Goal: Communication & Community: Answer question/provide support

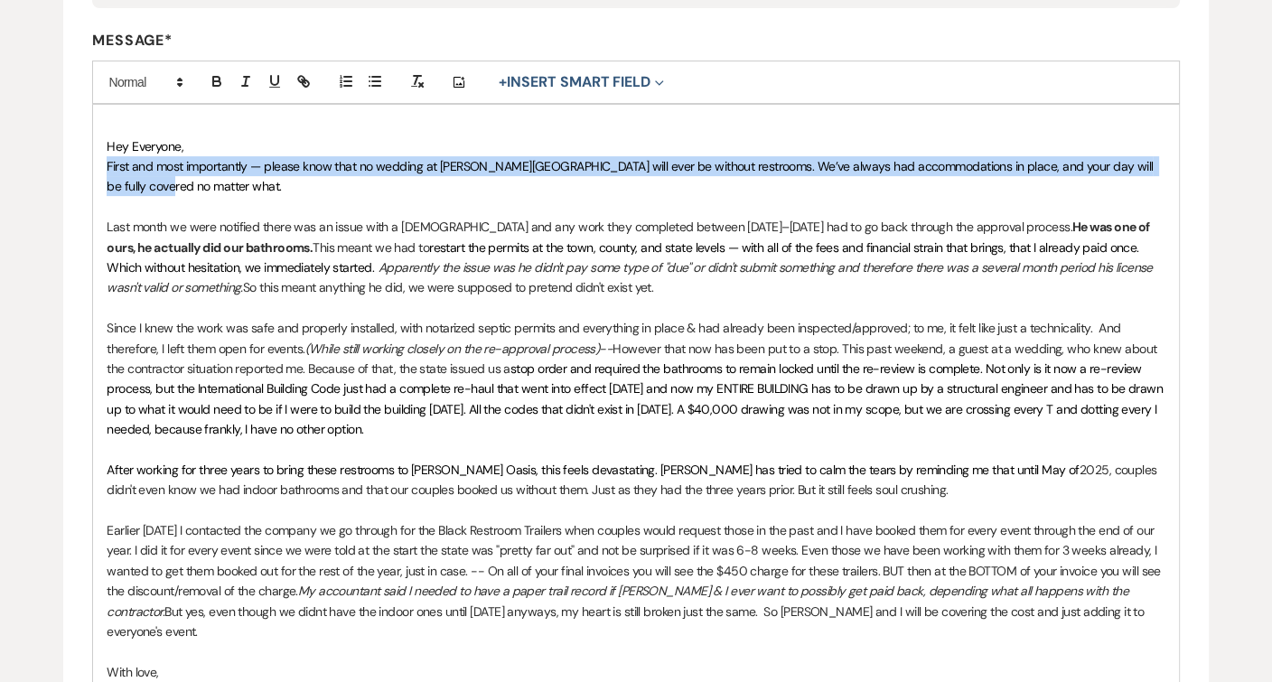
drag, startPoint x: 145, startPoint y: 187, endPoint x: 90, endPoint y: 168, distance: 57.4
click at [90, 168] on form "Create Message Template Create a template to use in messaging. * Required Templ…" at bounding box center [635, 334] width 1145 height 1225
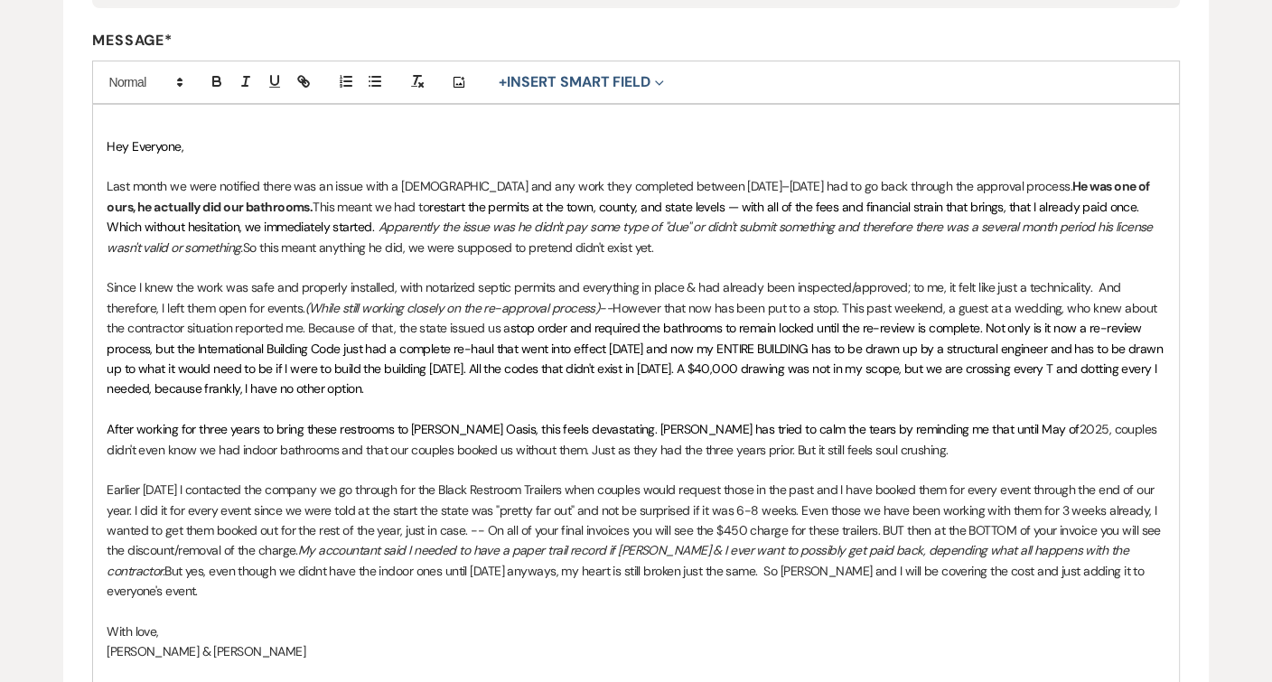
click at [107, 182] on p "Last month we were notified there was an issue with a [DEMOGRAPHIC_DATA] and an…" at bounding box center [636, 216] width 1058 height 81
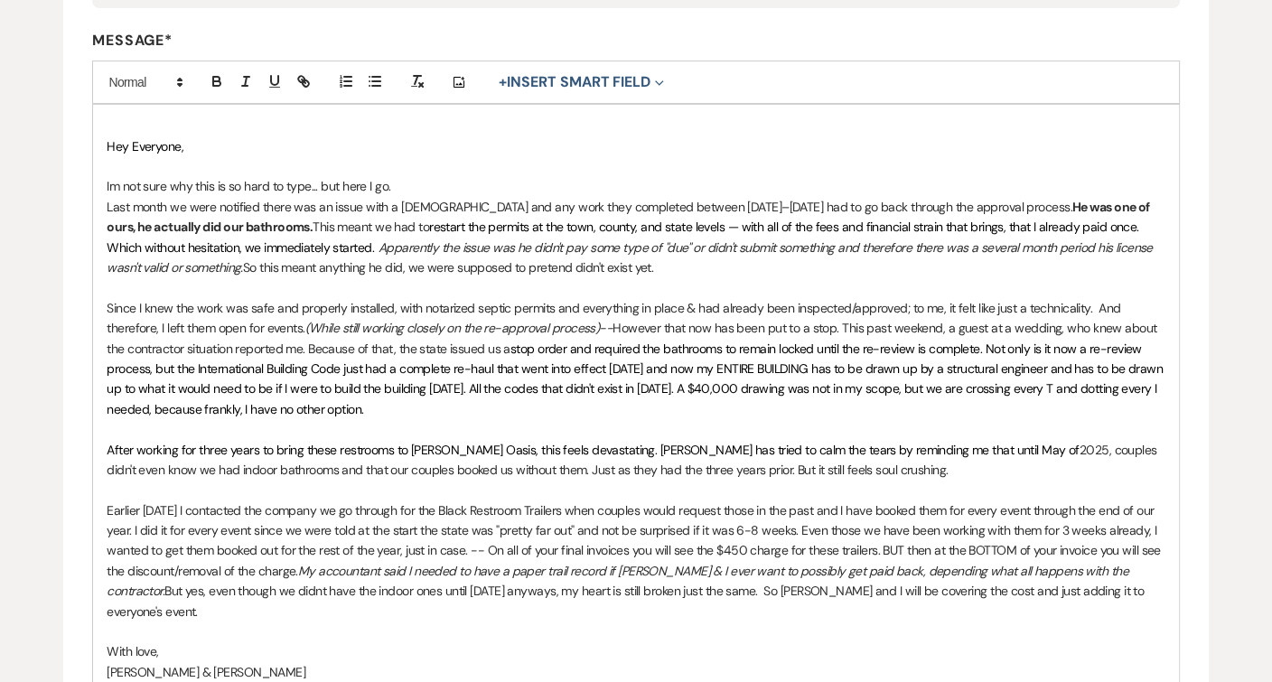
click at [397, 197] on p "Last month we were notified there was an issue with a [DEMOGRAPHIC_DATA] and an…" at bounding box center [636, 237] width 1058 height 81
click at [472, 199] on p "Last month we were notified there was an issue with the [DEMOGRAPHIC_DATA] and …" at bounding box center [636, 237] width 1058 height 81
click at [1091, 200] on strong "He was one of ours, he actually did our bathrooms." at bounding box center [628, 217] width 1043 height 36
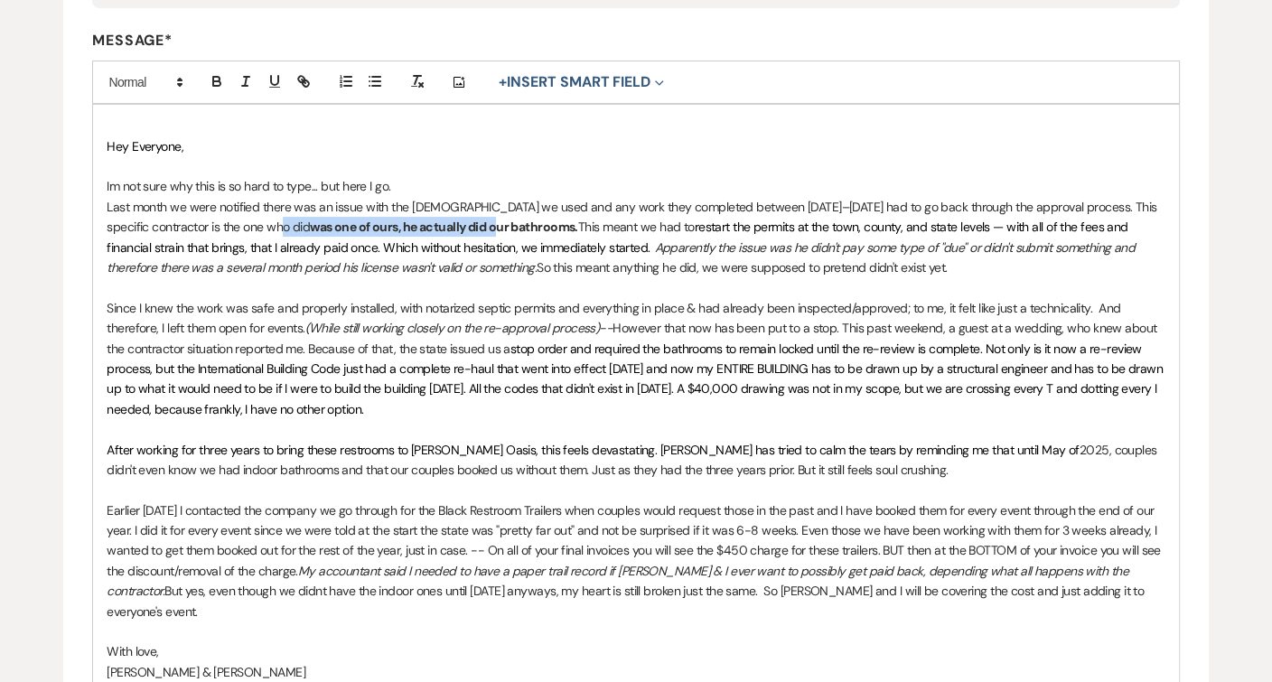
drag, startPoint x: 451, startPoint y: 219, endPoint x: 267, endPoint y: 222, distance: 183.4
click at [310, 222] on strong "was one of ours, he actually did our bathrooms." at bounding box center [444, 227] width 268 height 16
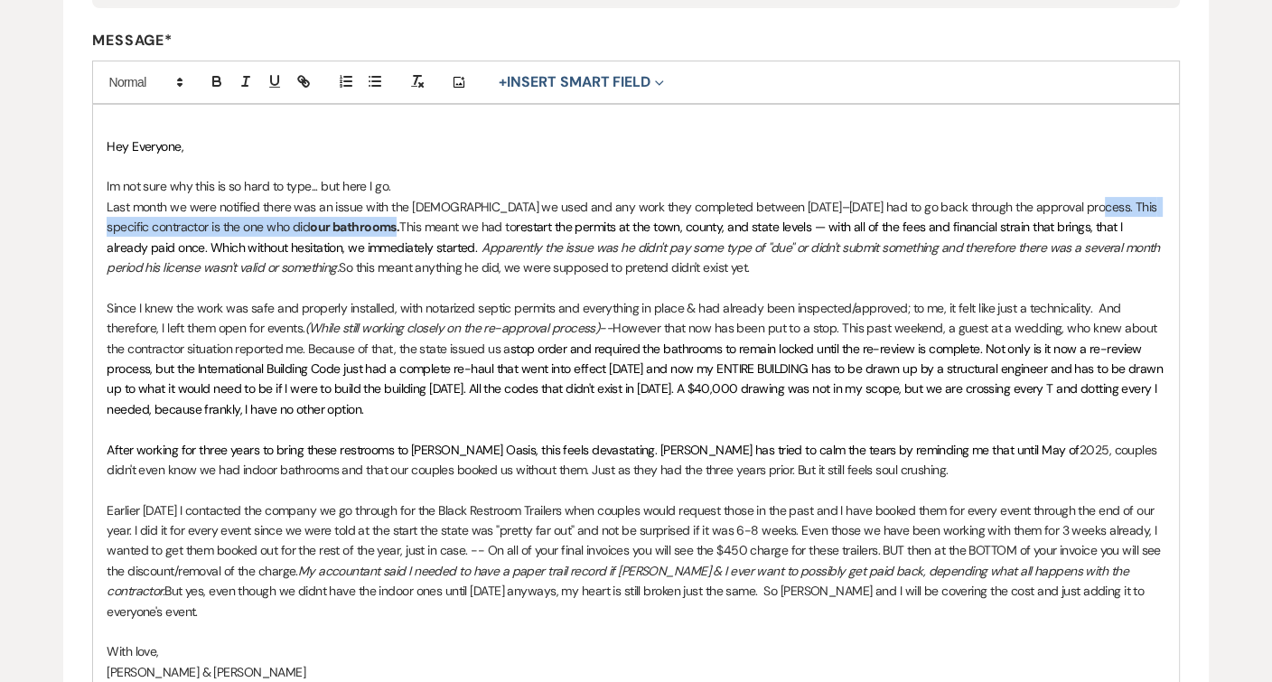
drag, startPoint x: 1077, startPoint y: 201, endPoint x: 352, endPoint y: 216, distance: 724.7
click at [352, 216] on p "Last month we were notified there was an issue with the [DEMOGRAPHIC_DATA] we u…" at bounding box center [636, 237] width 1058 height 81
click at [201, 89] on div "Add Photo + Insert Smart Field Expand Event Date Sender Full Name Sender First …" at bounding box center [635, 82] width 1087 height 43
click at [216, 77] on icon "button" at bounding box center [216, 79] width 6 height 5
click at [263, 197] on p "Last month we were notified there was an issue with the [DEMOGRAPHIC_DATA] we u…" at bounding box center [636, 237] width 1058 height 81
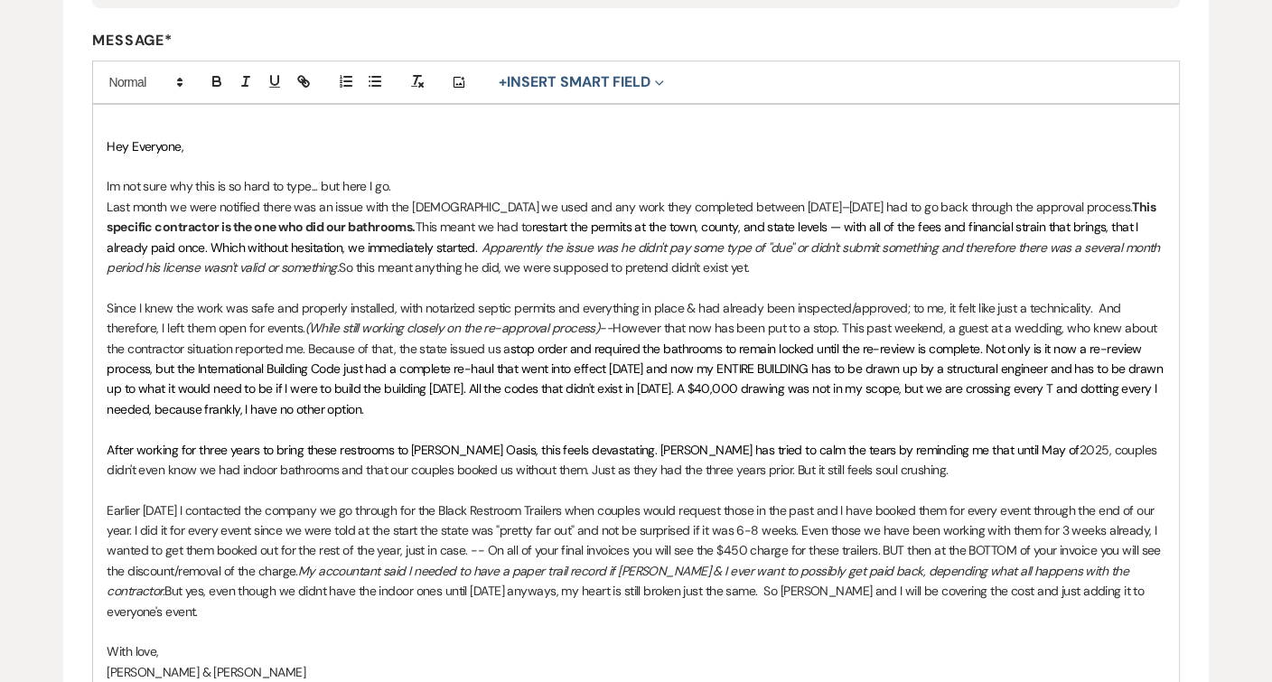
click at [103, 241] on div "Hey Everyone, Im not sure why this is so hard to type... but here I go. Last mo…" at bounding box center [635, 409] width 1085 height 608
click at [280, 263] on em "Apparently the issue was he didn't pay some type of "due" or didn't submit some…" at bounding box center [625, 257] width 1036 height 36
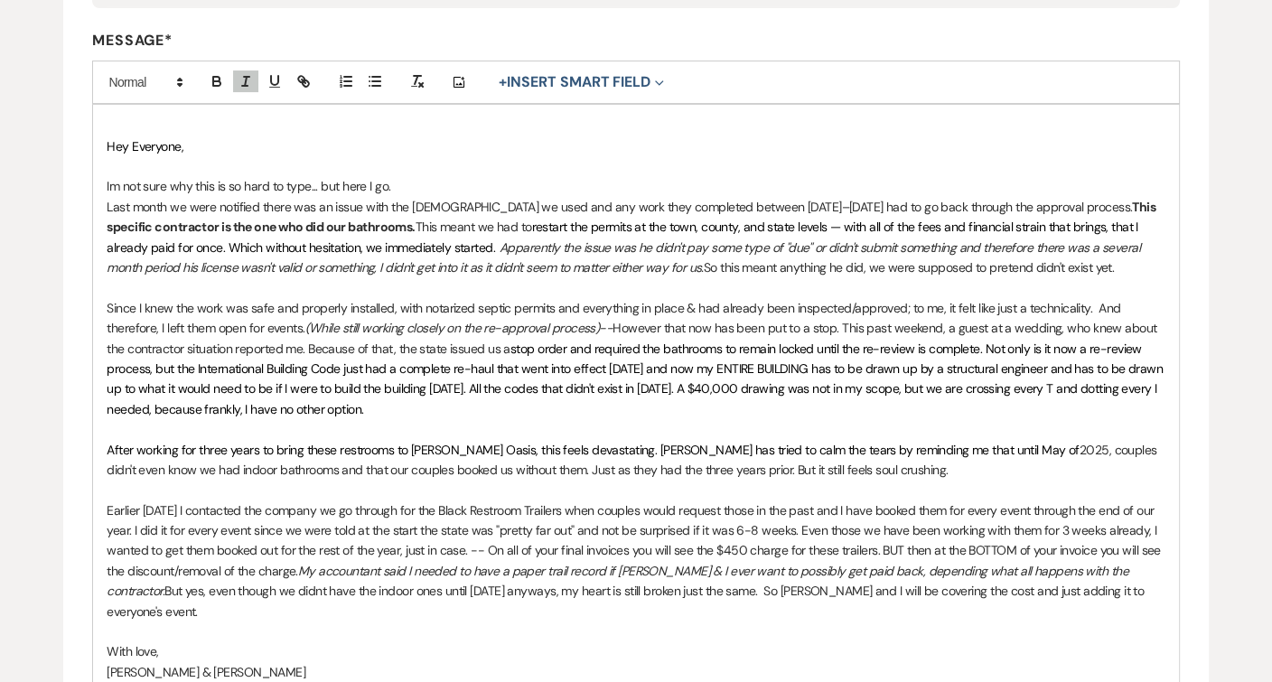
click at [689, 298] on p "Since I knew the work was safe and properly installed, with notarized septic pe…" at bounding box center [636, 358] width 1058 height 121
click at [108, 314] on p "Since I knew the work was safe and properly installed, with notarized septic pe…" at bounding box center [636, 358] width 1058 height 121
click at [239, 324] on p "Since I knew the work was safe and properly installed, with notarized septic pe…" at bounding box center [636, 358] width 1058 height 121
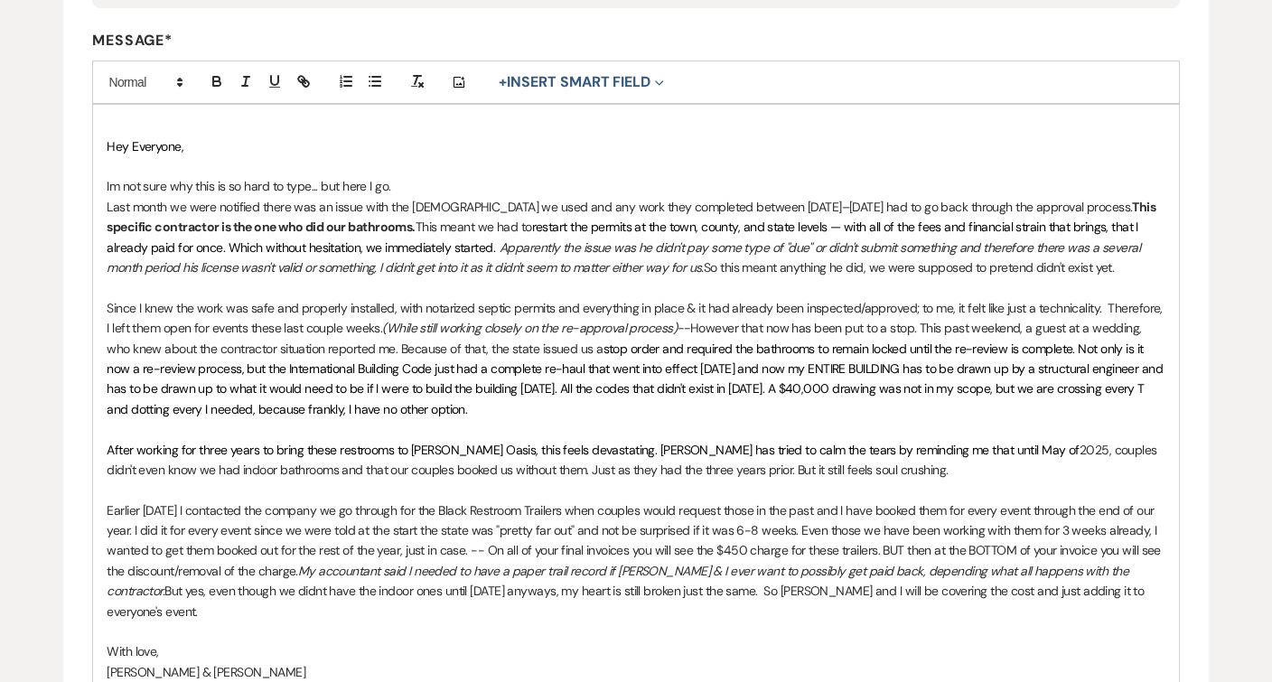
click at [192, 378] on span "stop order and required the bathrooms to remain locked until the re-review is c…" at bounding box center [636, 379] width 1059 height 77
drag, startPoint x: 385, startPoint y: 374, endPoint x: 257, endPoint y: 377, distance: 128.3
click at [257, 377] on span "stop order and required the bathrooms to remain locked until the re-review is c…" at bounding box center [636, 379] width 1059 height 77
drag, startPoint x: 416, startPoint y: 379, endPoint x: 383, endPoint y: 379, distance: 32.5
click at [383, 379] on span "stop order and required the bathrooms to remain locked until the re-review is c…" at bounding box center [636, 379] width 1059 height 77
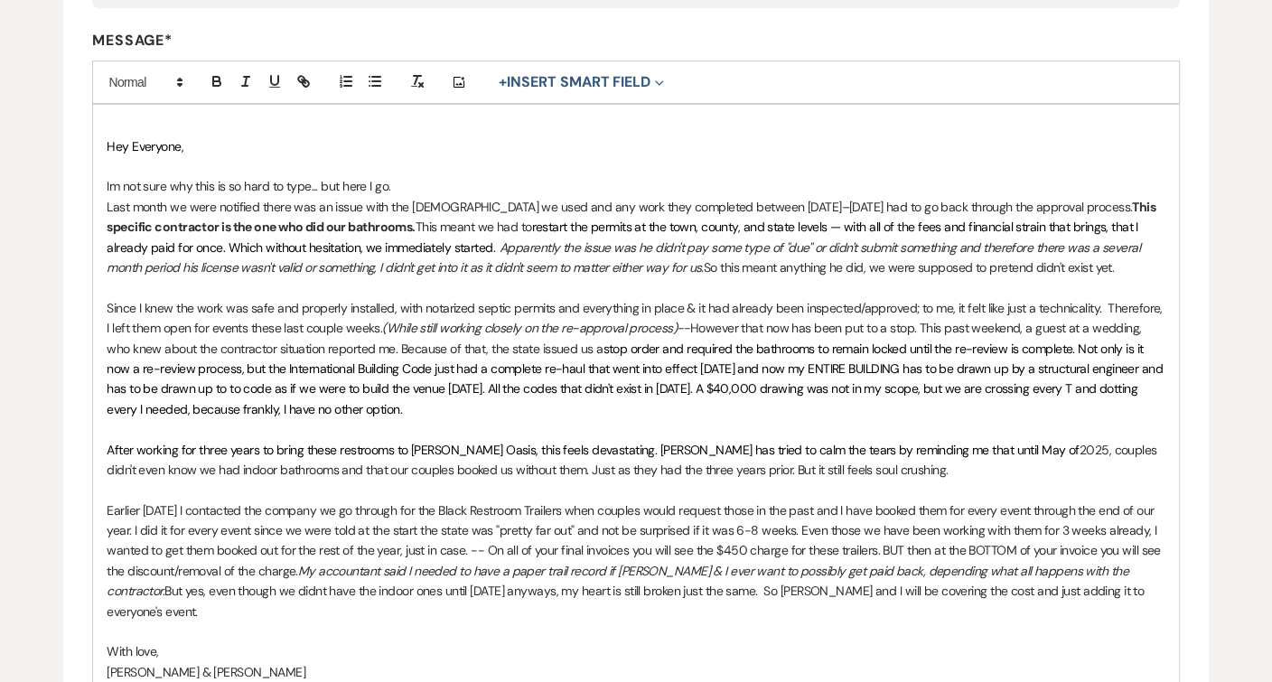
click at [1092, 359] on span "stop order and required the bathrooms to remain locked until the re-review is c…" at bounding box center [636, 379] width 1059 height 77
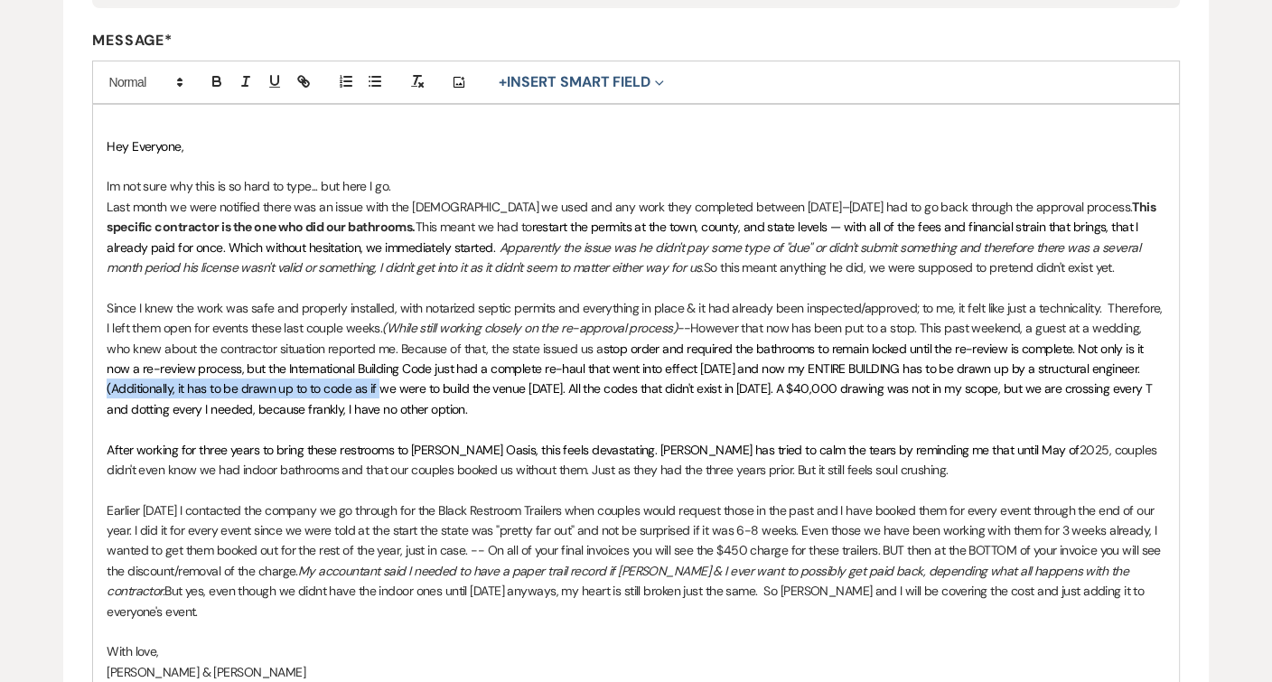
drag, startPoint x: 378, startPoint y: 377, endPoint x: 98, endPoint y: 376, distance: 279.2
click at [98, 376] on div "Hey Everyone, Im not sure why this is so hard to type... but here I go. Last mo…" at bounding box center [635, 409] width 1085 height 608
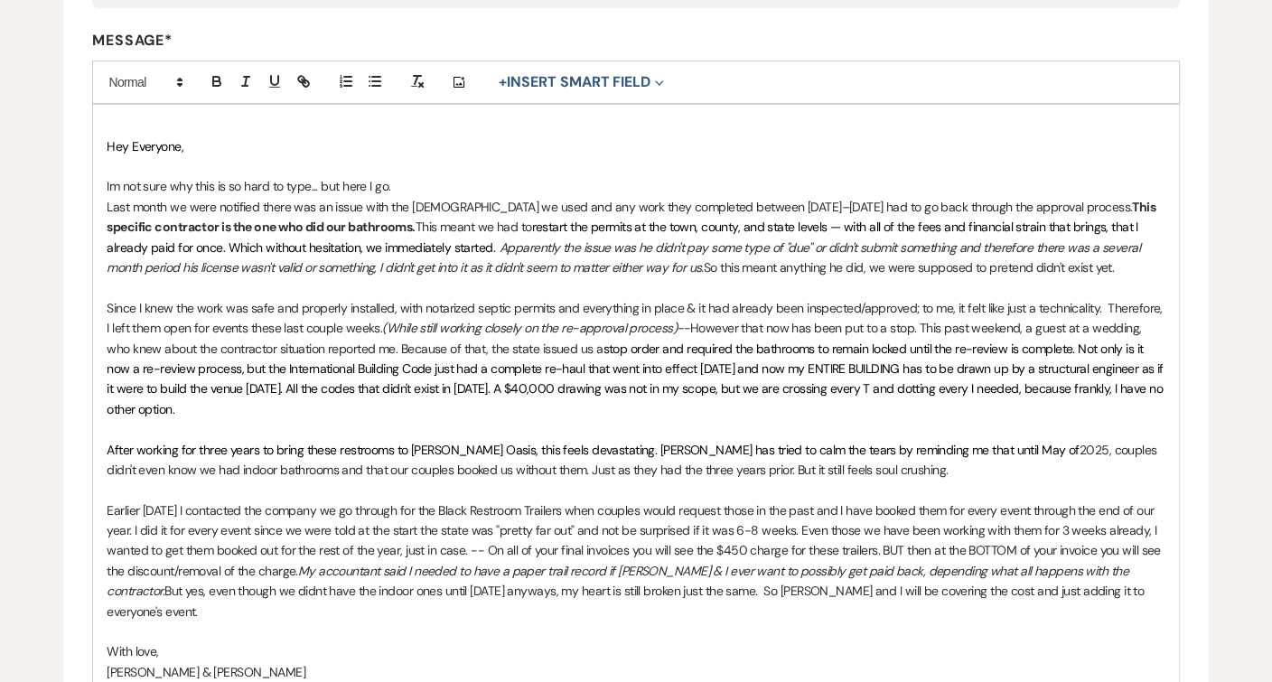
click at [964, 363] on span "stop order and required the bathrooms to remain locked until the re-review is c…" at bounding box center [637, 379] width 1060 height 77
drag, startPoint x: 279, startPoint y: 383, endPoint x: 154, endPoint y: 385, distance: 125.6
click at [154, 385] on span "stop order and required the bathrooms to remain locked until the re-review is c…" at bounding box center [628, 379] width 1042 height 77
click at [694, 361] on span "stop order and required the bathrooms to remain locked until the re-review is c…" at bounding box center [626, 379] width 1039 height 77
click at [720, 354] on span "stop order and required the bathrooms to remain locked until the re-review is c…" at bounding box center [626, 379] width 1039 height 77
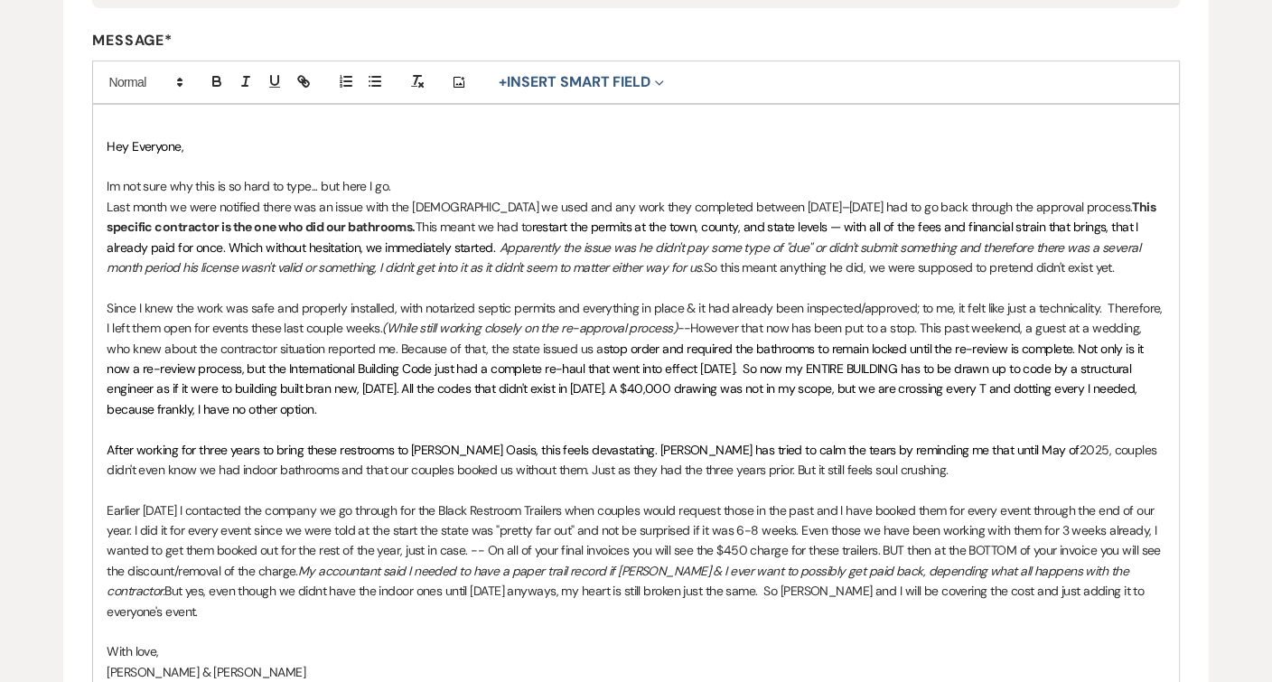
click at [201, 376] on span "stop order and required the bathrooms to remain locked until the re-review is c…" at bounding box center [626, 379] width 1039 height 77
drag, startPoint x: 175, startPoint y: 378, endPoint x: 163, endPoint y: 378, distance: 12.6
click at [163, 378] on span "stop order and required the bathrooms to remain locked until the re-review is c…" at bounding box center [635, 379] width 1056 height 77
drag, startPoint x: 493, startPoint y: 380, endPoint x: 297, endPoint y: 382, distance: 196.1
click at [297, 382] on span "stop order and required the bathrooms to remain locked until the re-review is c…" at bounding box center [636, 379] width 1058 height 77
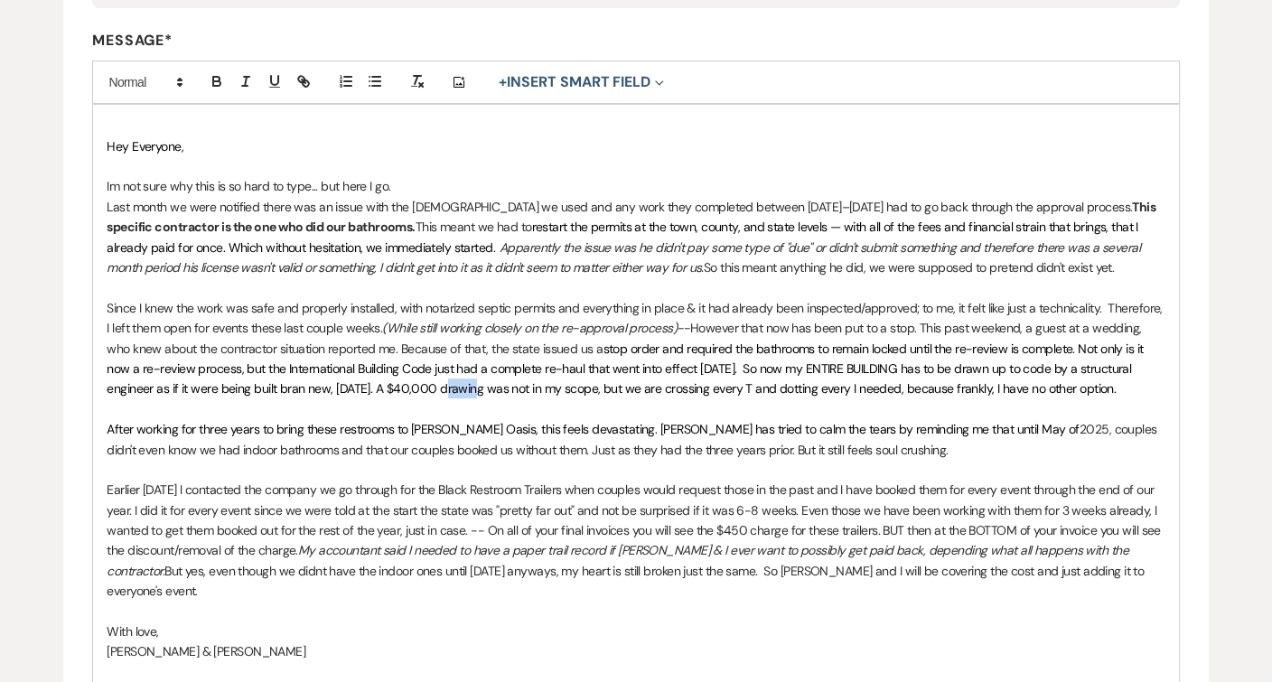
drag, startPoint x: 398, startPoint y: 379, endPoint x: 369, endPoint y: 376, distance: 29.9
click at [367, 378] on span "stop order and required the bathrooms to remain locked until the re-review is c…" at bounding box center [626, 369] width 1039 height 57
drag, startPoint x: 1019, startPoint y: 377, endPoint x: 554, endPoint y: 375, distance: 465.3
click at [554, 375] on p "Since I knew the work was safe and properly installed, with notarized septic pe…" at bounding box center [636, 348] width 1058 height 101
click at [394, 373] on span "stop order and required the bathrooms to remain locked until the re-review is c…" at bounding box center [626, 369] width 1039 height 57
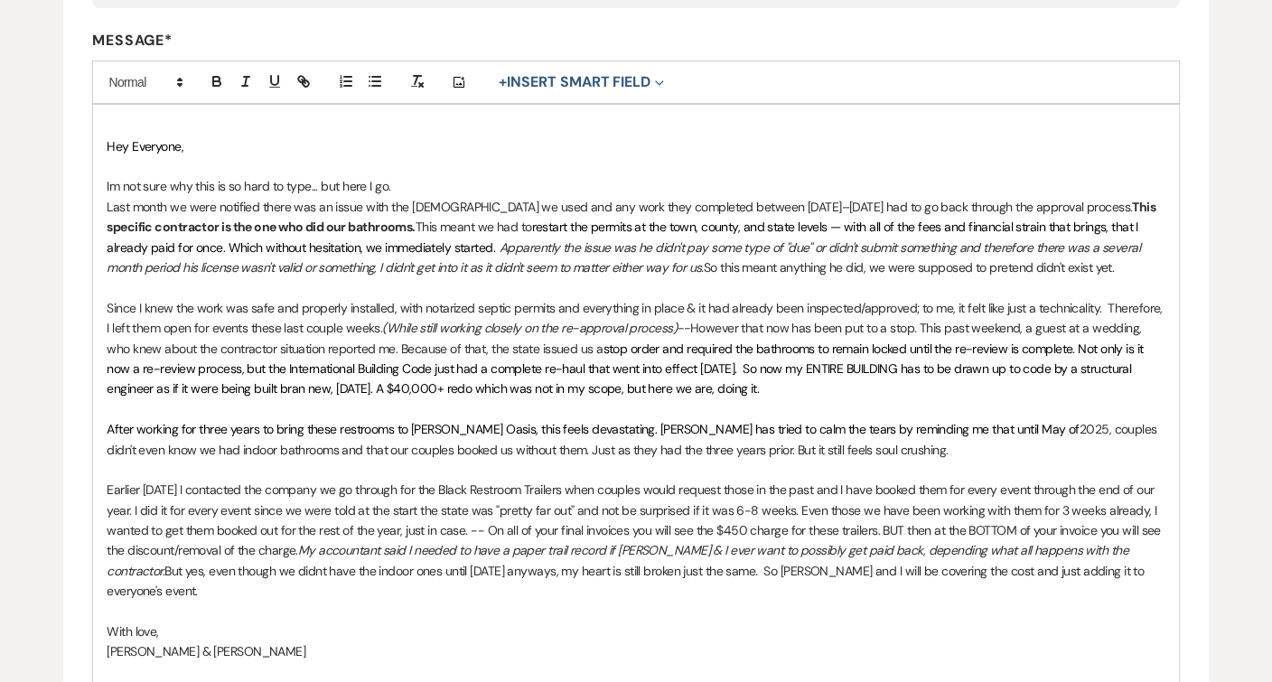
click at [734, 386] on p "Since I knew the work was safe and properly installed, with notarized septic pe…" at bounding box center [636, 348] width 1058 height 101
click at [573, 435] on p "After working for three years to bring these restrooms to [PERSON_NAME] Oasis, …" at bounding box center [636, 439] width 1058 height 41
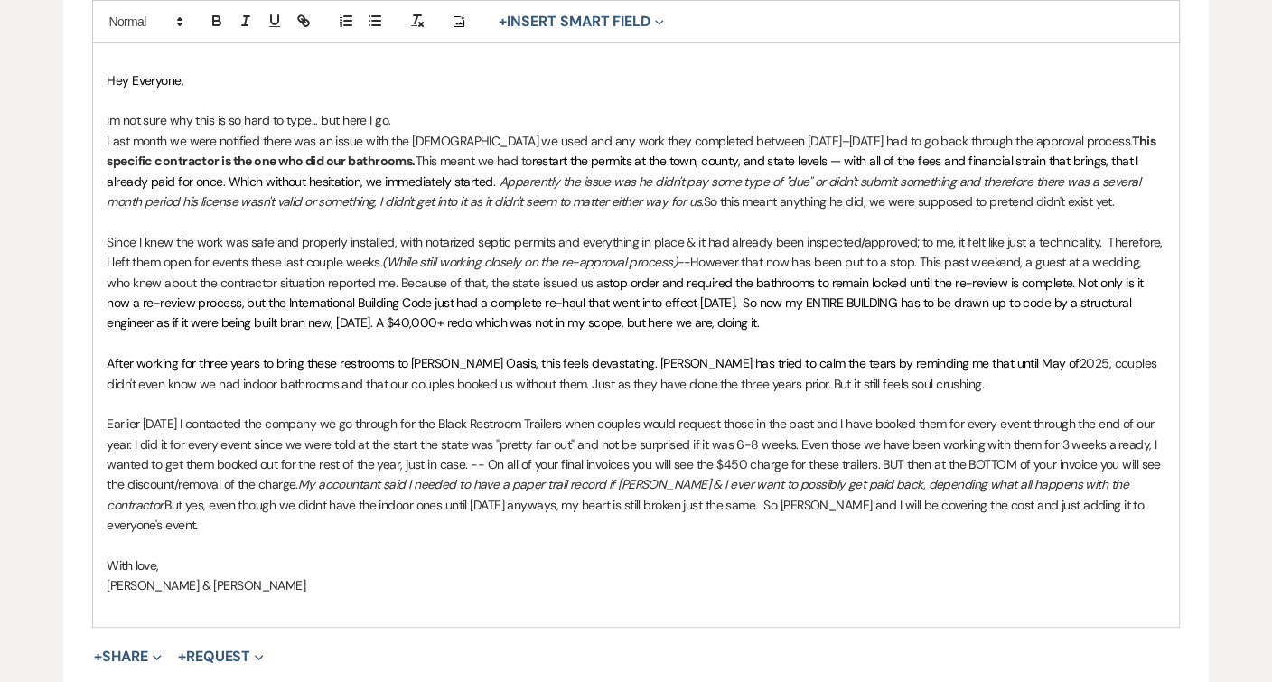
scroll to position [521, 0]
click at [603, 353] on span "After working for three years to bring these restrooms to [PERSON_NAME] Oasis, …" at bounding box center [593, 361] width 972 height 16
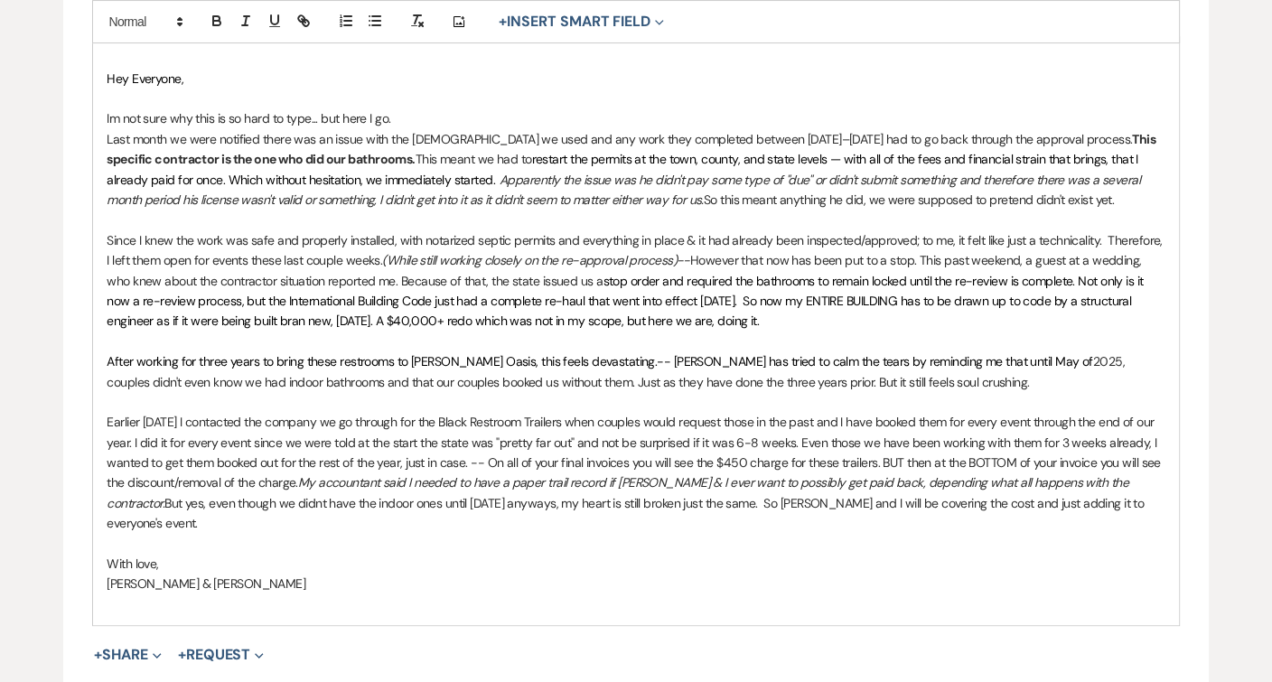
click at [1009, 351] on p "After working for three years to bring these restrooms to [PERSON_NAME] Oasis, …" at bounding box center [636, 371] width 1058 height 41
click at [771, 365] on p "After working for three years to bring these restrooms to [PERSON_NAME] Oasis, …" at bounding box center [636, 371] width 1058 height 41
click at [773, 364] on p "After working for three years to bring these restrooms to [PERSON_NAME] Oasis, …" at bounding box center [636, 371] width 1058 height 41
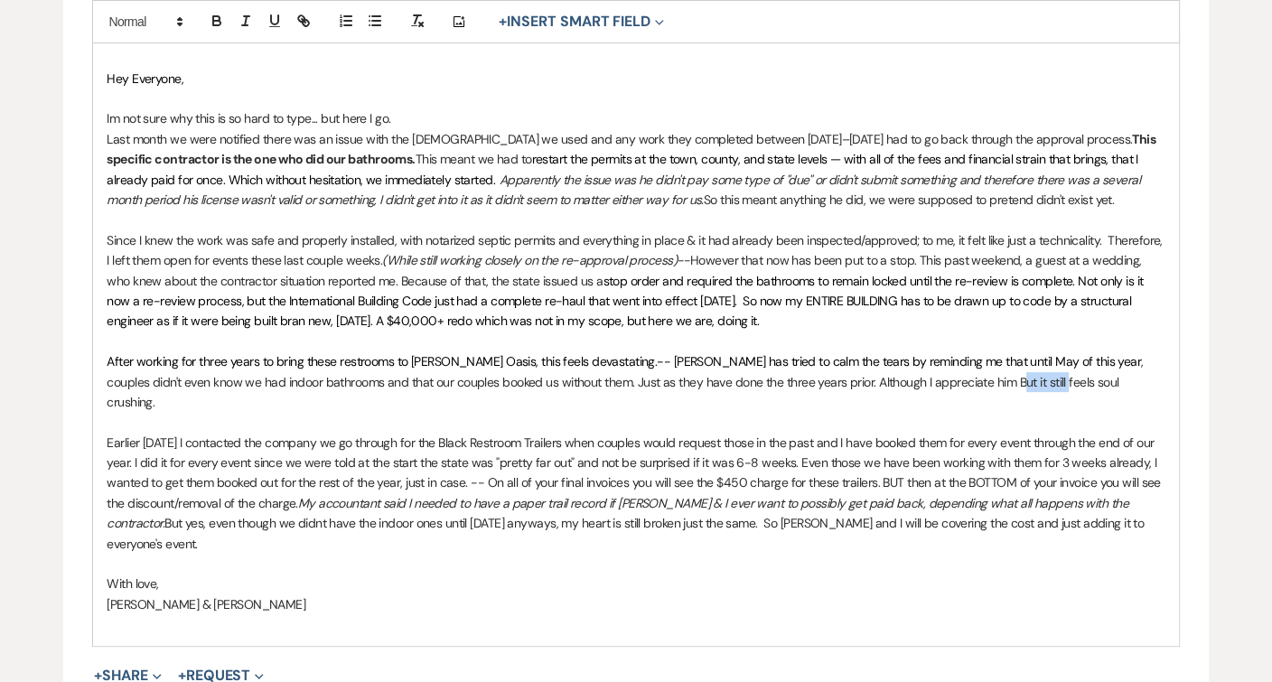
drag, startPoint x: 962, startPoint y: 367, endPoint x: 916, endPoint y: 371, distance: 46.3
click at [916, 371] on p "After working for three years to bring these restrooms to [PERSON_NAME] Oasis, …" at bounding box center [636, 381] width 1058 height 61
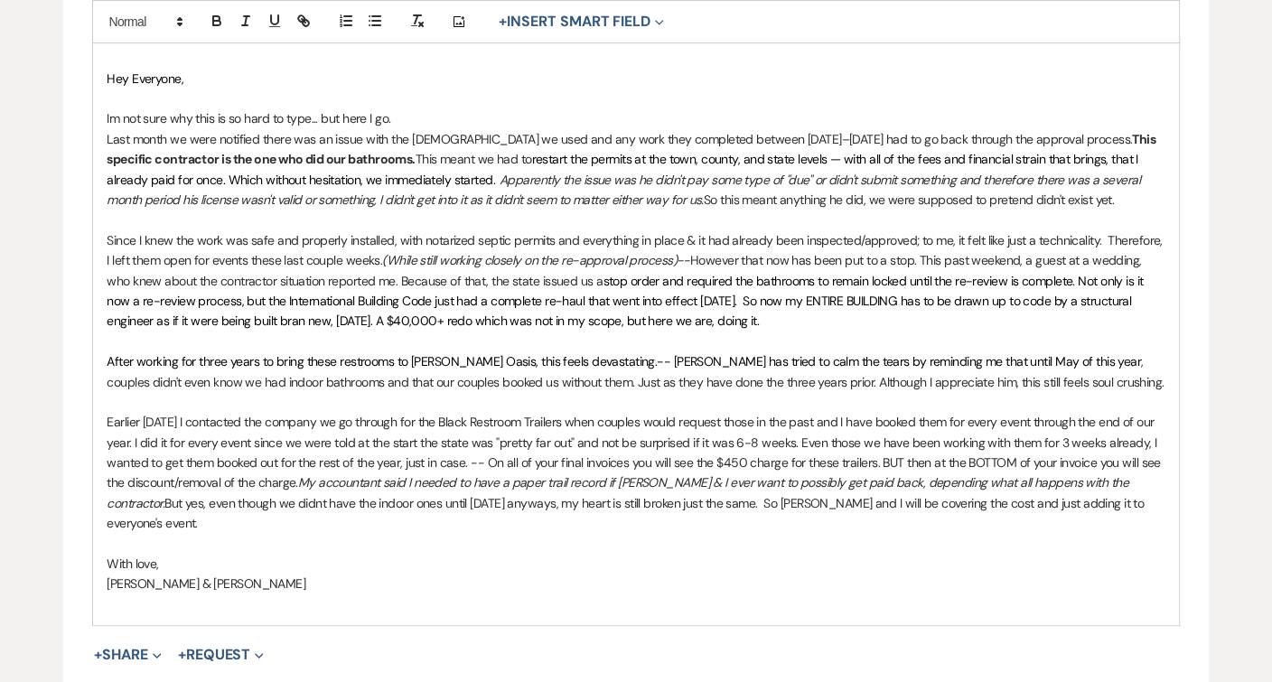
scroll to position [532, 0]
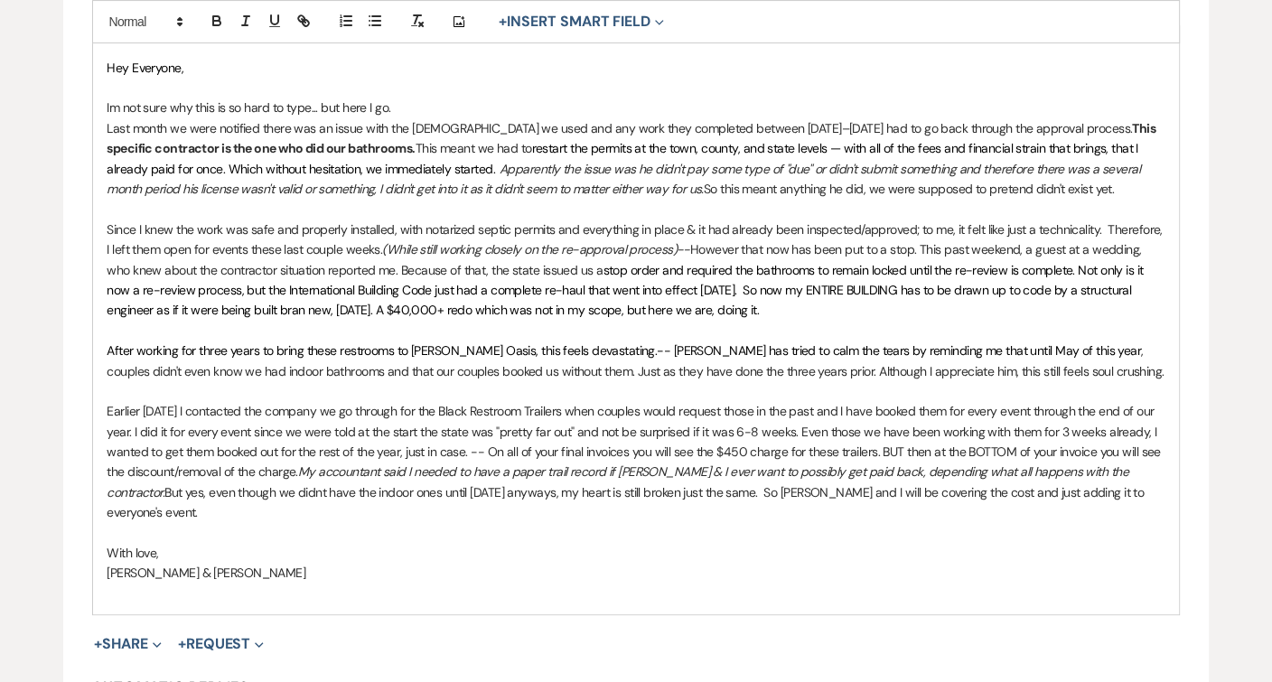
click at [437, 417] on p "Earlier [DATE] I contacted the company we go through for the Black Restroom Tra…" at bounding box center [636, 461] width 1058 height 121
drag, startPoint x: 209, startPoint y: 416, endPoint x: 144, endPoint y: 416, distance: 65.0
click at [144, 416] on p "Earlier [DATE] I contacted the company we go through for the Black Restroom Tra…" at bounding box center [636, 461] width 1058 height 121
click at [825, 415] on p "Earlier [DATE] I contacted the company we go through for the Black Restroom Tra…" at bounding box center [636, 461] width 1058 height 121
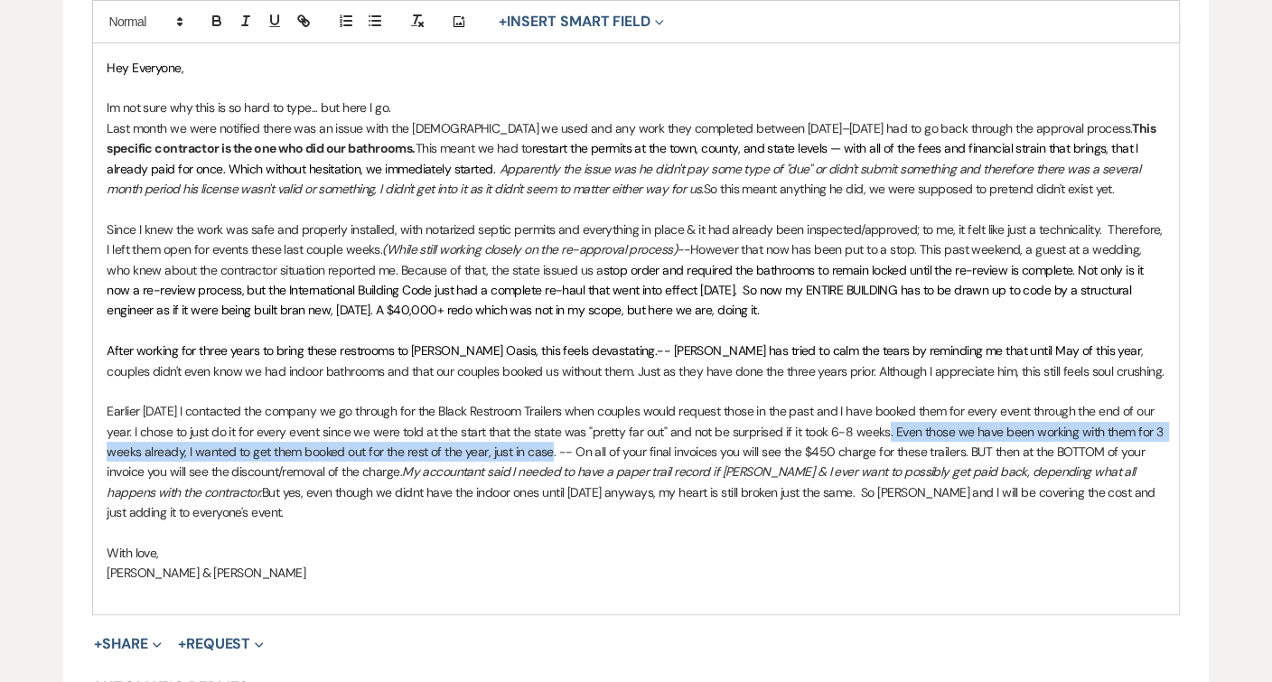
drag, startPoint x: 551, startPoint y: 438, endPoint x: 886, endPoint y: 420, distance: 335.7
click at [886, 420] on p "Earlier [DATE] I contacted the company we go through for the Black Restroom Tra…" at bounding box center [636, 461] width 1058 height 121
click at [236, 24] on button "button" at bounding box center [245, 21] width 25 height 22
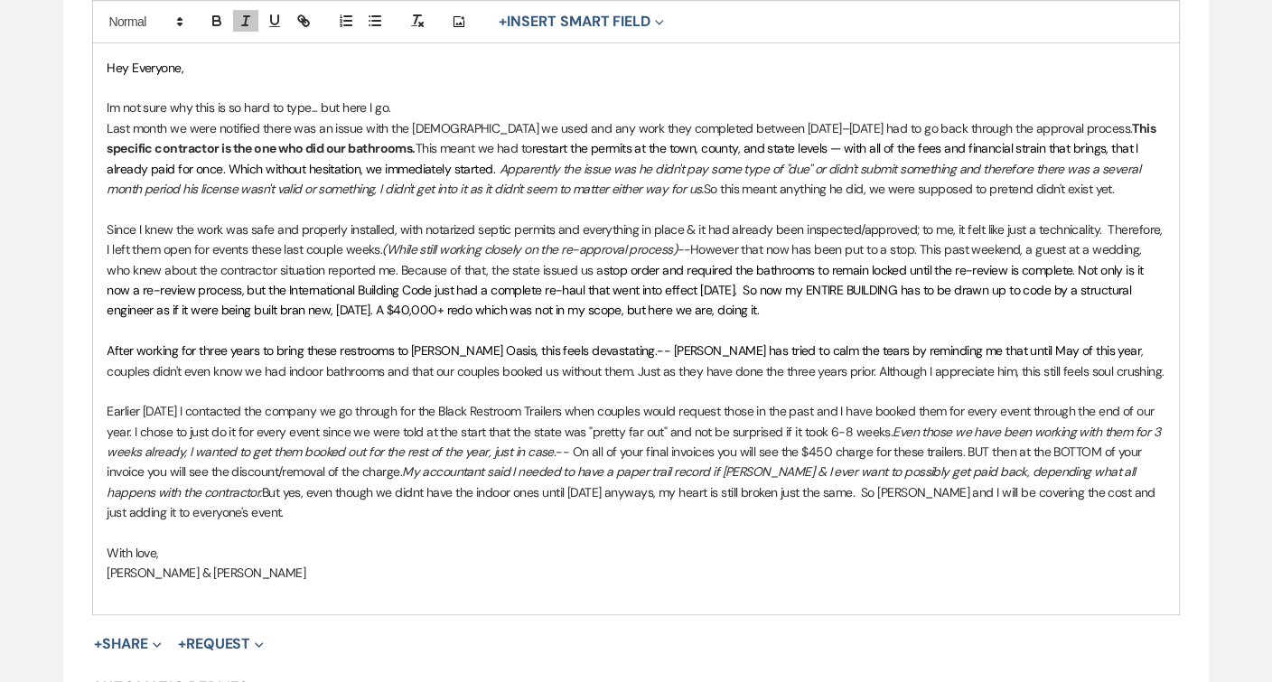
click at [388, 295] on span "stop order and required the bathrooms to remain locked until the re-review is c…" at bounding box center [626, 290] width 1039 height 57
click at [571, 433] on p "Earlier [DATE] I contacted the company we go through for the Black Restroom Tra…" at bounding box center [636, 461] width 1058 height 121
click at [284, 456] on p "Earlier [DATE] I contacted the company we go through for the Black Restroom Tra…" at bounding box center [636, 461] width 1058 height 121
click at [348, 454] on p "Earlier [DATE] I contacted the company we go through for the Black Restroom Tra…" at bounding box center [636, 461] width 1058 height 121
click at [172, 475] on p "Earlier [DATE] I contacted the company we go through for the Black Restroom Tra…" at bounding box center [636, 461] width 1058 height 121
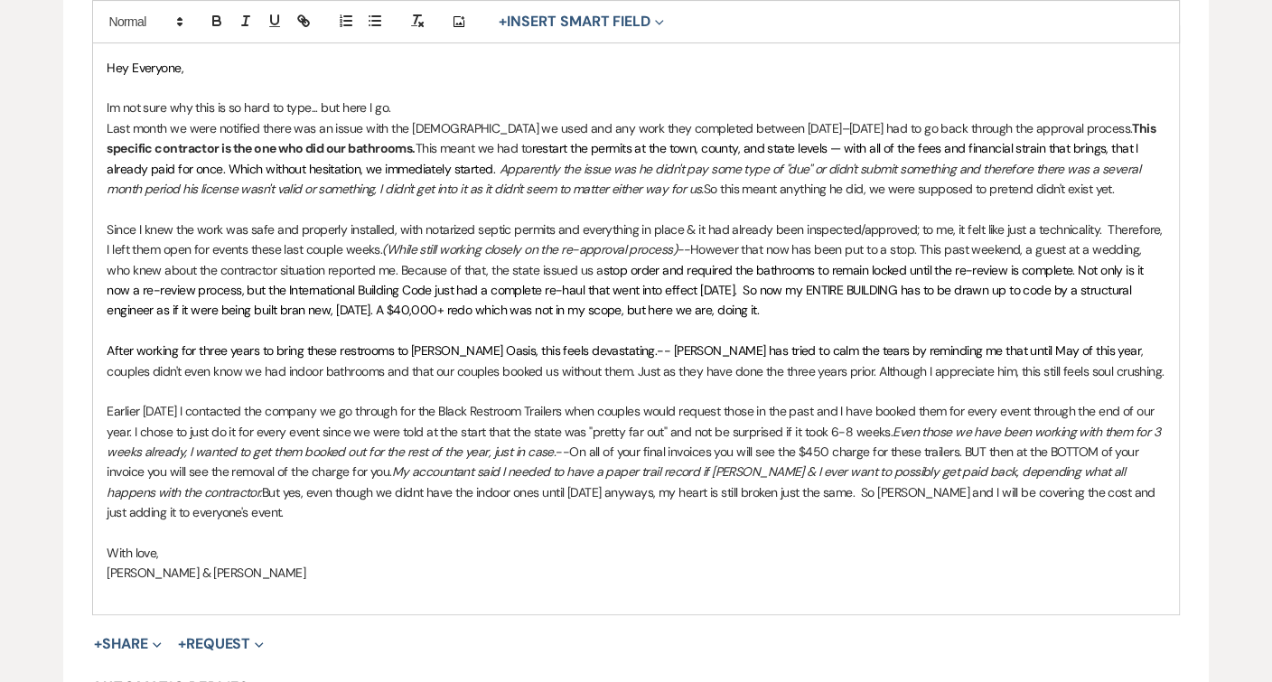
click at [704, 463] on em "My accountant said I needed to have a paper trail record if [PERSON_NAME] & I e…" at bounding box center [617, 481] width 1021 height 36
drag, startPoint x: 231, startPoint y: 455, endPoint x: 391, endPoint y: 453, distance: 159.9
click at [391, 453] on p "Earlier [DATE] I contacted the company we go through for the Black Restroom Tra…" at bounding box center [636, 461] width 1058 height 121
click at [268, 24] on icon "button" at bounding box center [275, 21] width 16 height 16
click at [313, 220] on p "Since I knew the work was safe and properly installed, with notarized septic pe…" at bounding box center [636, 270] width 1058 height 101
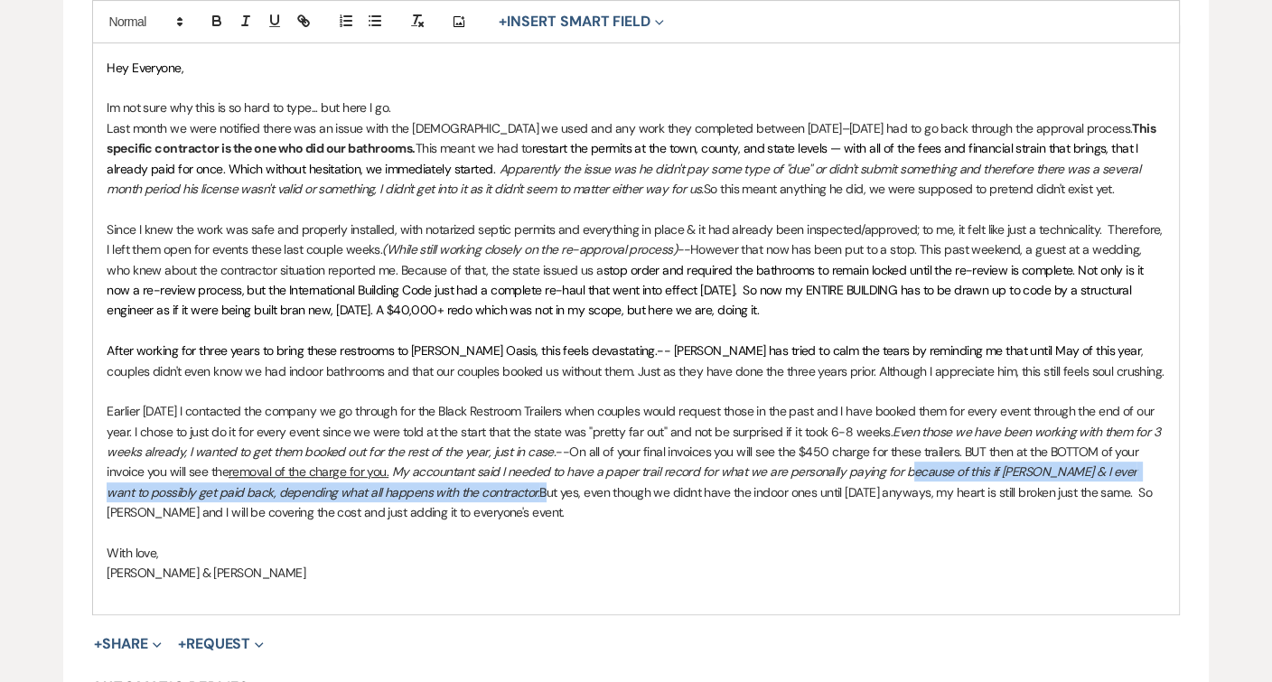
drag, startPoint x: 452, startPoint y: 479, endPoint x: 904, endPoint y: 456, distance: 453.2
click at [904, 456] on p "Earlier [DATE] I contacted the company we go through for the Black Restroom Tra…" at bounding box center [636, 461] width 1058 height 121
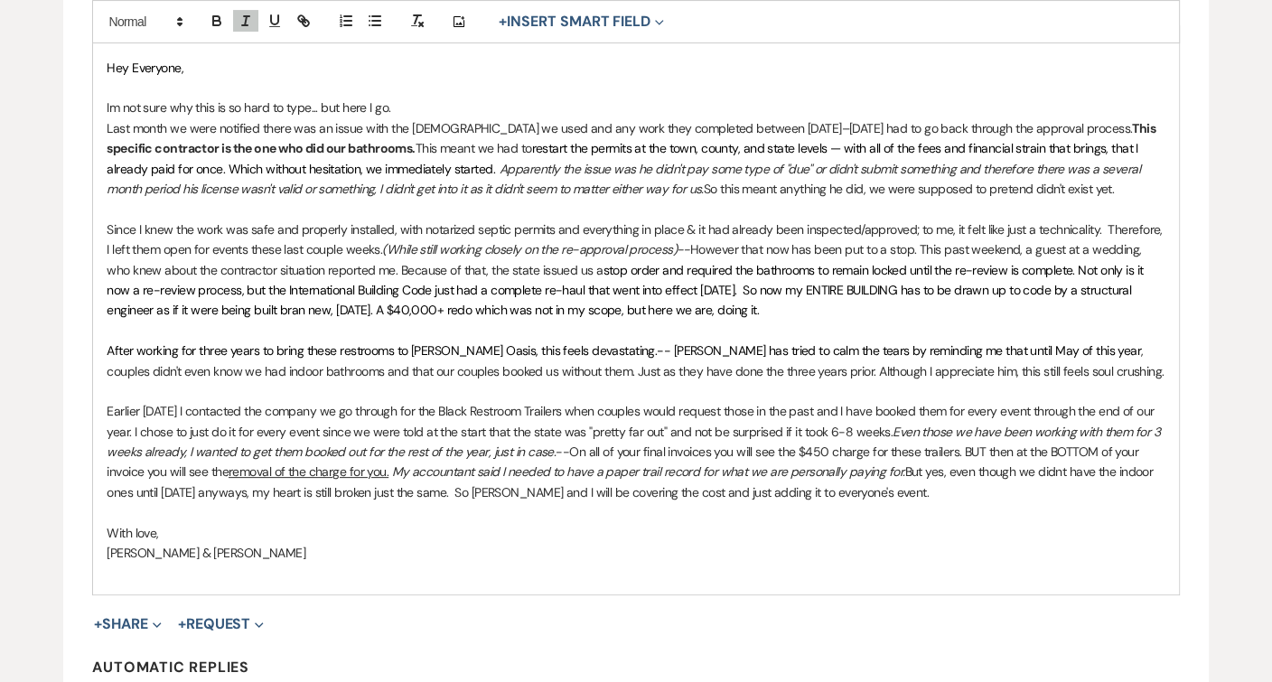
click at [765, 463] on em "My accountant said I needed to have a paper trail record for what we are person…" at bounding box center [648, 471] width 513 height 16
click at [937, 455] on p "Earlier [DATE] I contacted the company we go through for the Black Restroom Tra…" at bounding box center [636, 451] width 1058 height 101
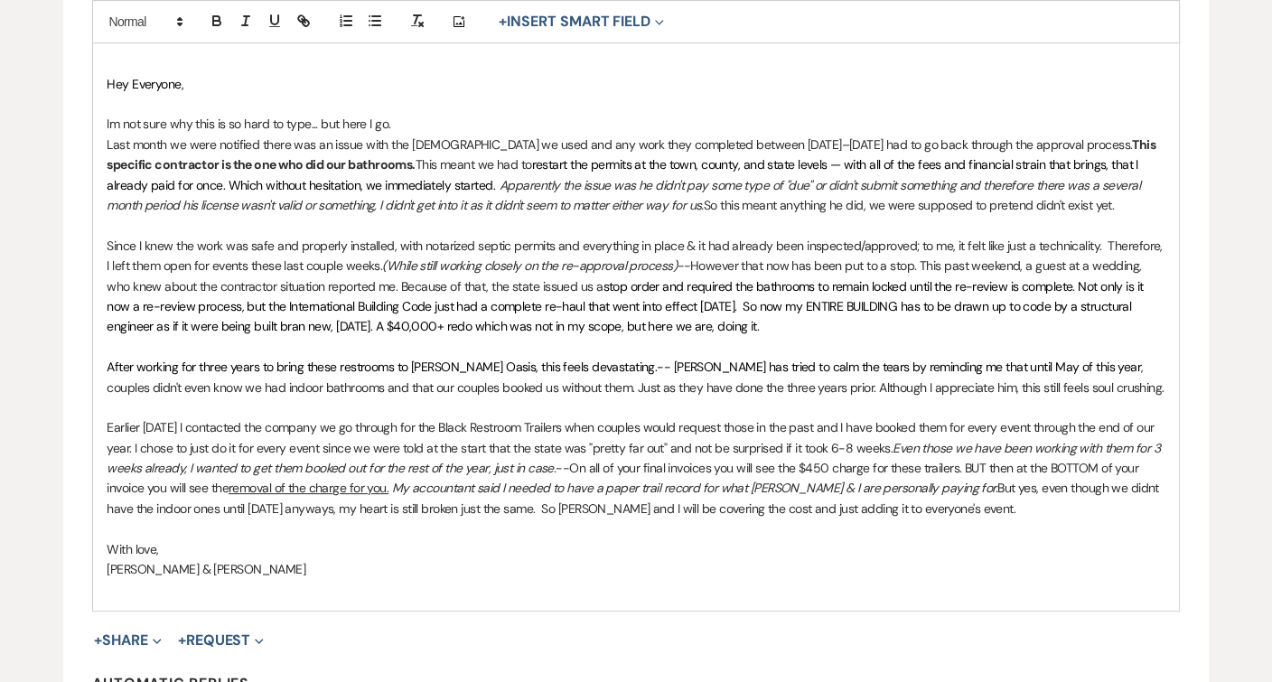
scroll to position [522, 0]
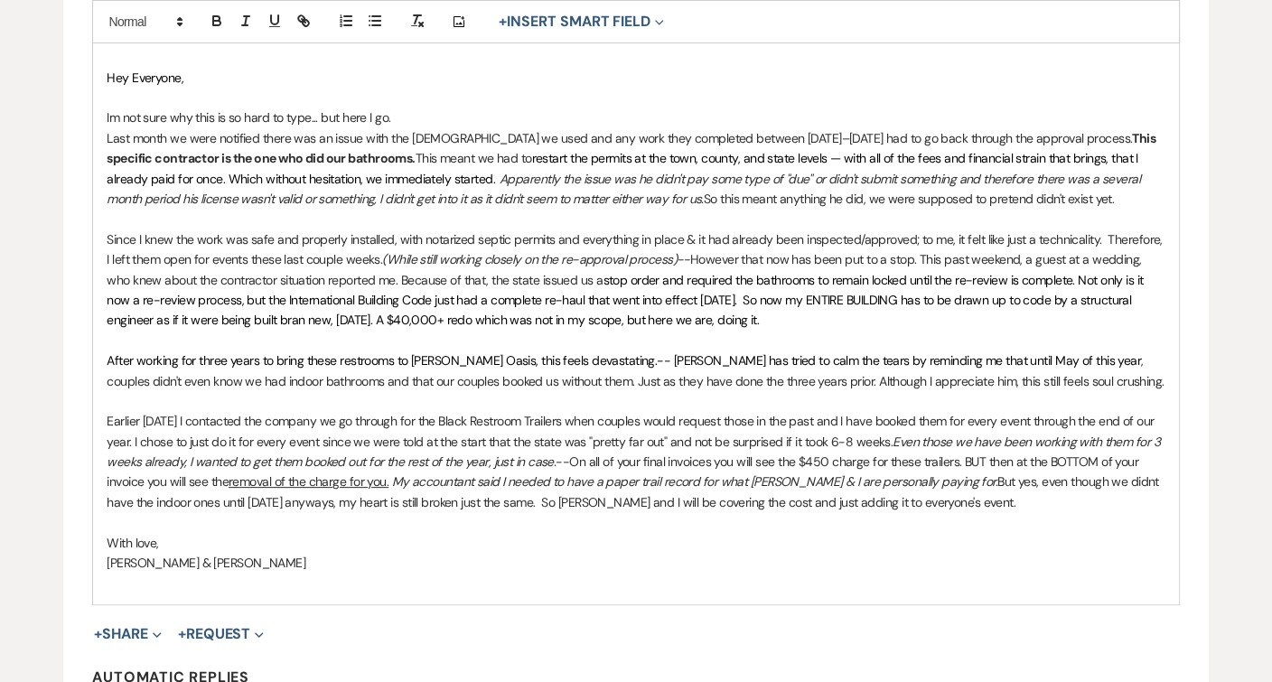
click at [972, 482] on p "Earlier [DATE] I contacted the company we go through for the Black Restroom Tra…" at bounding box center [636, 461] width 1058 height 101
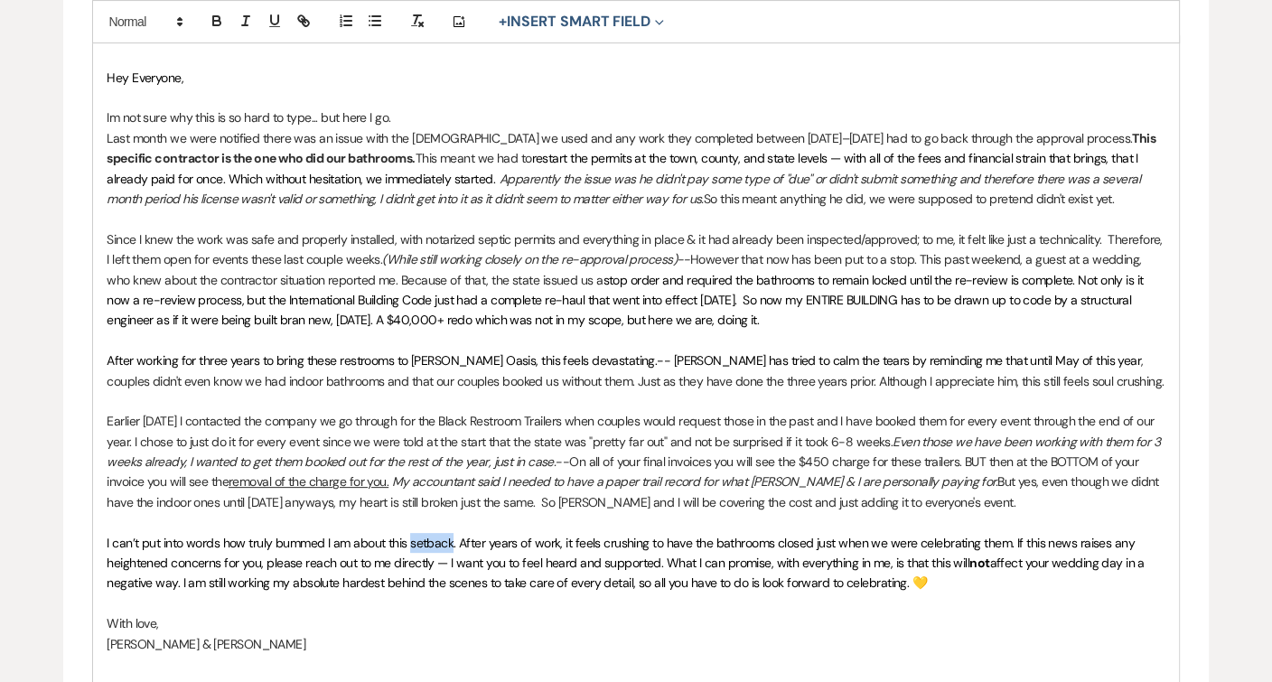
drag, startPoint x: 453, startPoint y: 522, endPoint x: 412, endPoint y: 522, distance: 40.7
click at [412, 535] on span "I can’t put into words how truly bummed I am about this setback. After years of…" at bounding box center [622, 553] width 1031 height 36
drag, startPoint x: 323, startPoint y: 528, endPoint x: 276, endPoint y: 529, distance: 47.9
click at [276, 535] on span "I can’t put into words how truly bummed I am about all of this. After years of …" at bounding box center [613, 553] width 1013 height 36
click at [140, 535] on span "I can’t put into words how truly devastated I am about all of this. After years…" at bounding box center [619, 553] width 1025 height 36
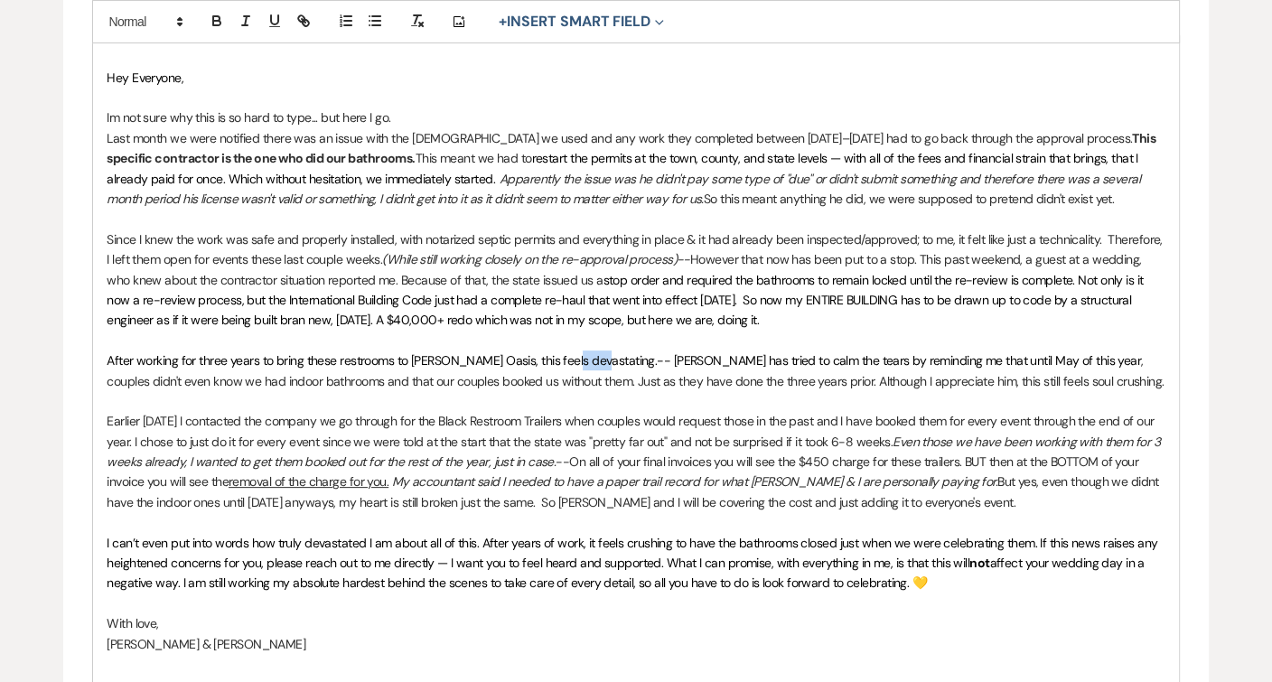
drag, startPoint x: 600, startPoint y: 345, endPoint x: 574, endPoint y: 342, distance: 26.3
click at [574, 352] on span "After working for three years to bring these restrooms to [PERSON_NAME] Oasis, …" at bounding box center [624, 360] width 1034 height 16
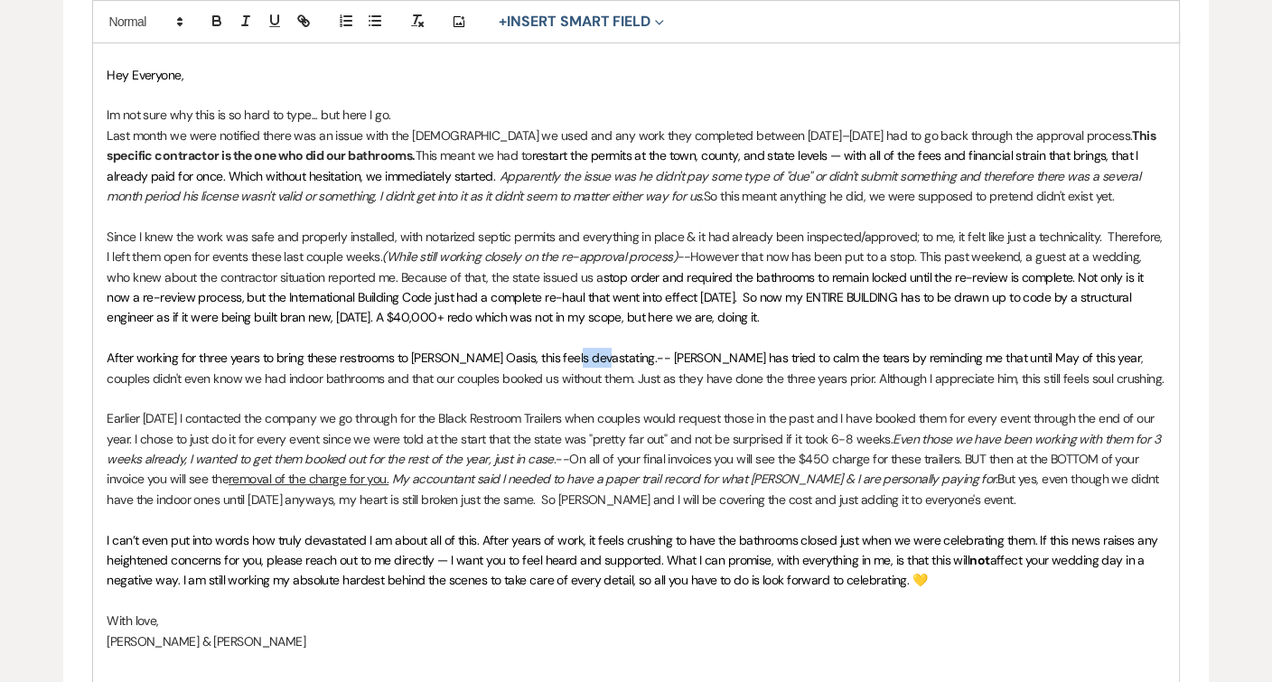
scroll to position [528, 0]
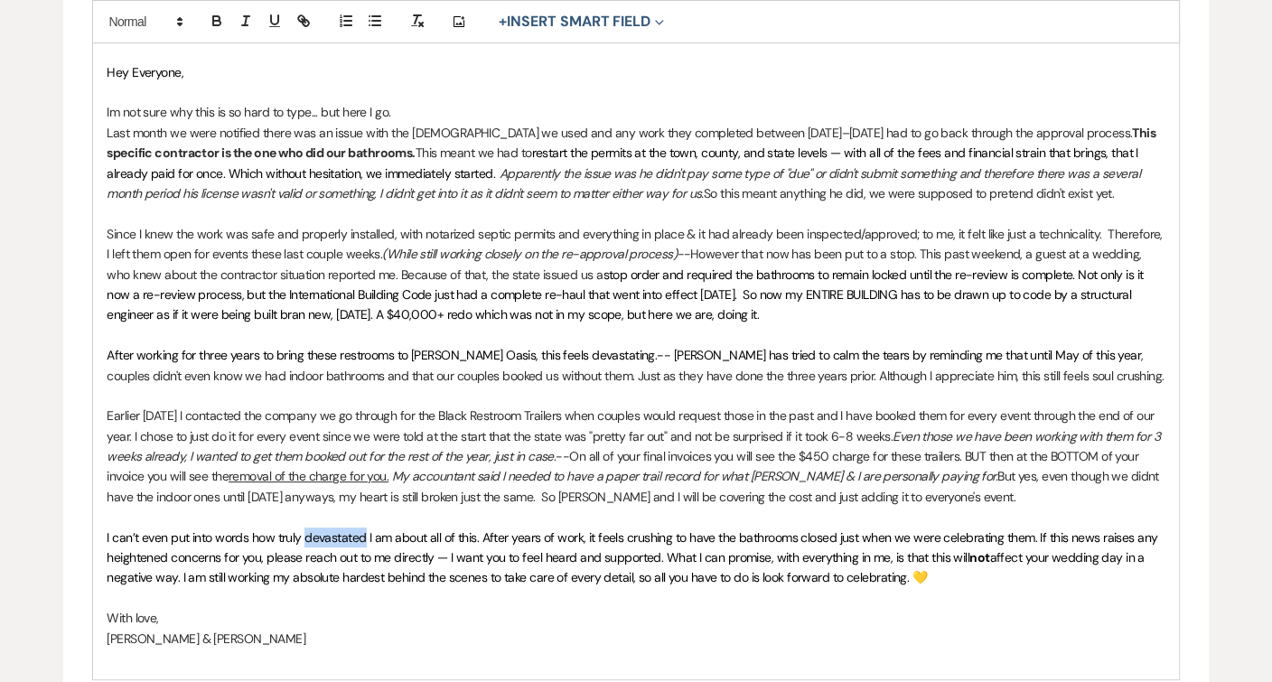
drag, startPoint x: 364, startPoint y: 518, endPoint x: 304, endPoint y: 514, distance: 60.6
click at [304, 529] on span "I can’t even put into words how truly devastated I am about all of this. After …" at bounding box center [633, 547] width 1053 height 36
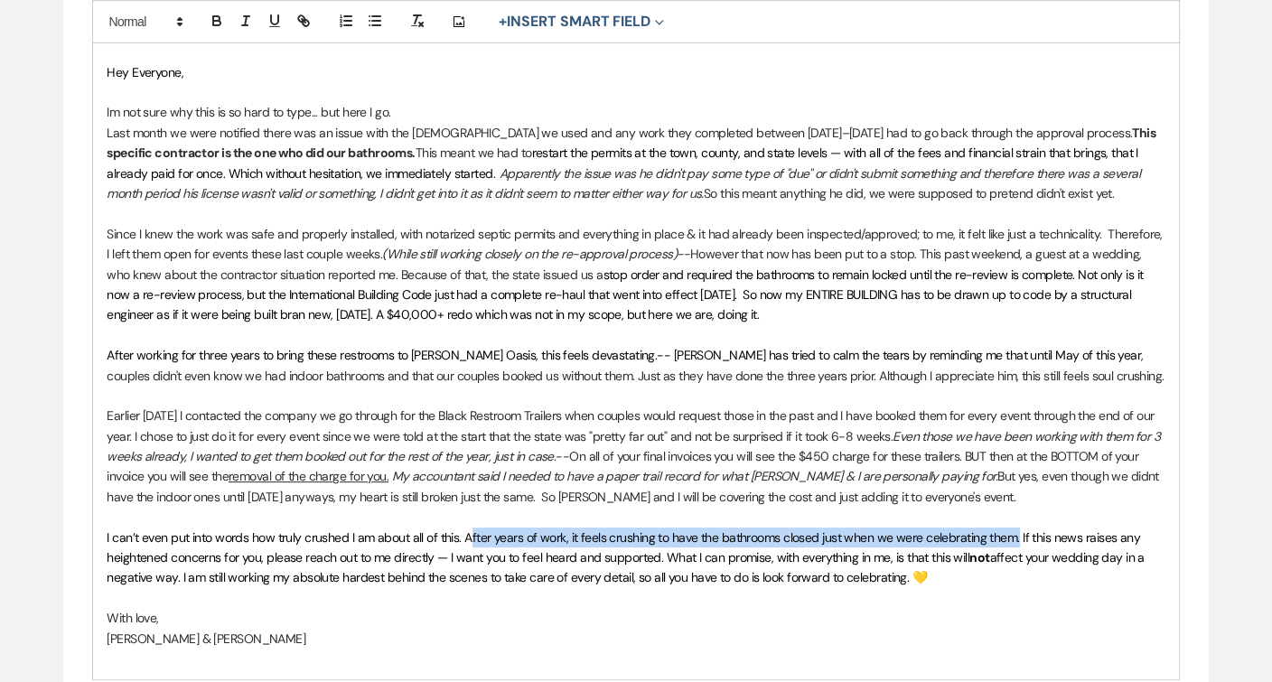
drag, startPoint x: 1014, startPoint y: 518, endPoint x: 470, endPoint y: 527, distance: 543.9
click at [470, 529] on span "I can’t even put into words how truly crushed I am about all of this. After yea…" at bounding box center [625, 547] width 1036 height 36
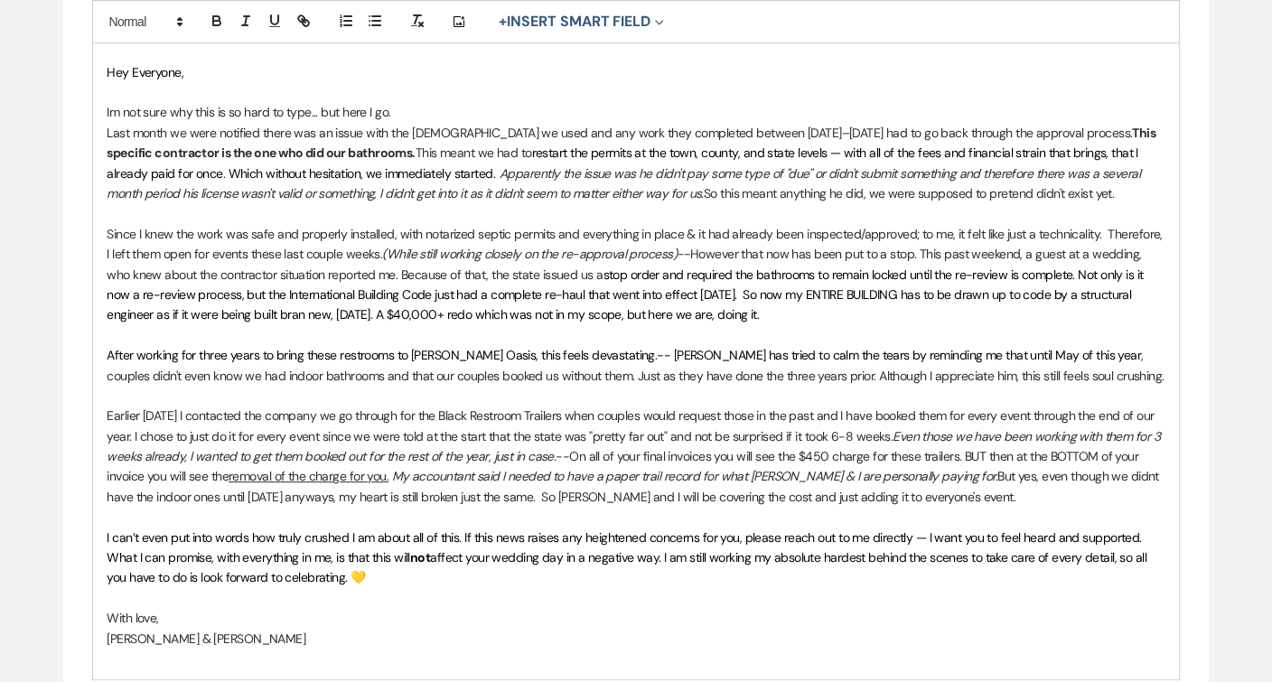
click at [1144, 528] on p "I can’t even put into words how truly crushed I am about all of this. If this n…" at bounding box center [636, 558] width 1058 height 61
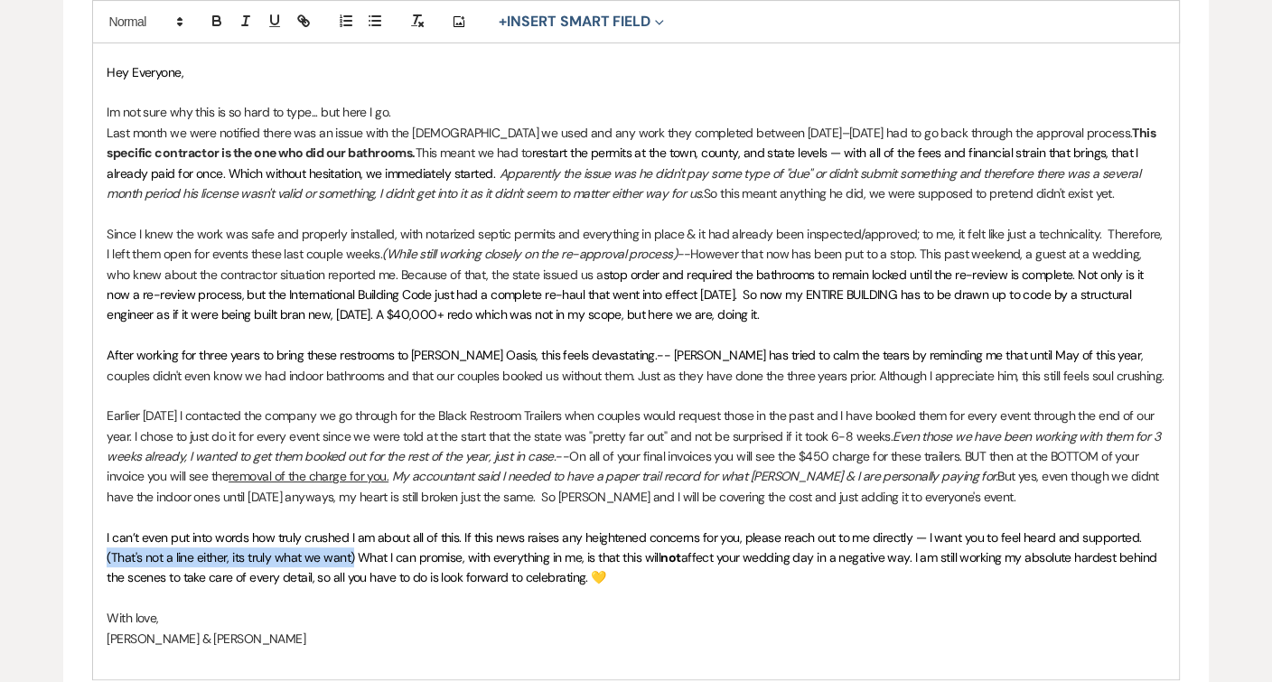
drag, startPoint x: 353, startPoint y: 537, endPoint x: 91, endPoint y: 541, distance: 262.0
click at [93, 541] on div "Hey Everyone, Im not sure why this is so hard to type... but here I go. Last mo…" at bounding box center [635, 355] width 1085 height 649
click at [240, 22] on icon "button" at bounding box center [246, 21] width 16 height 16
click at [395, 331] on p at bounding box center [636, 335] width 1058 height 20
click at [357, 549] on span "What I can promise, with everything in me, is that this will" at bounding box center [505, 557] width 303 height 16
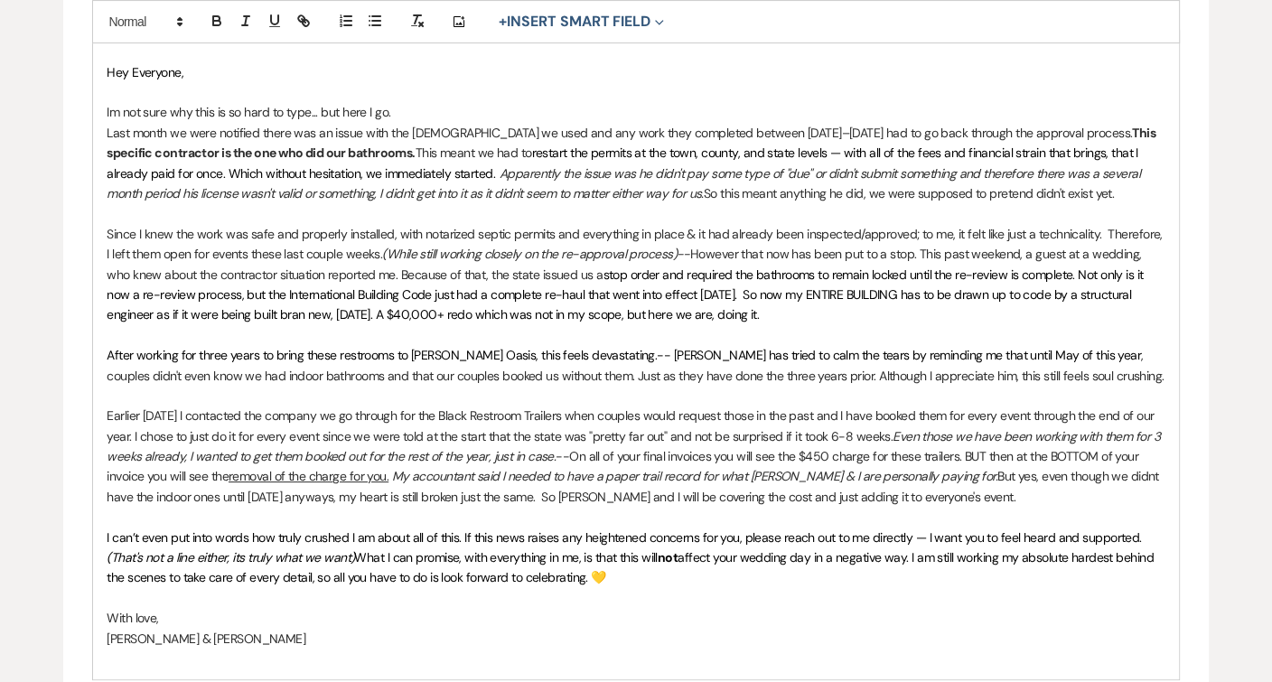
drag, startPoint x: 663, startPoint y: 538, endPoint x: 709, endPoint y: 539, distance: 46.1
click at [709, 539] on p "I can’t even put into words how truly crushed I am about all of this. If this n…" at bounding box center [636, 558] width 1058 height 61
click at [213, 21] on icon "button" at bounding box center [216, 23] width 7 height 5
click at [311, 263] on p "Since I knew the work was safe and properly installed, with notarized septic pe…" at bounding box center [636, 274] width 1058 height 101
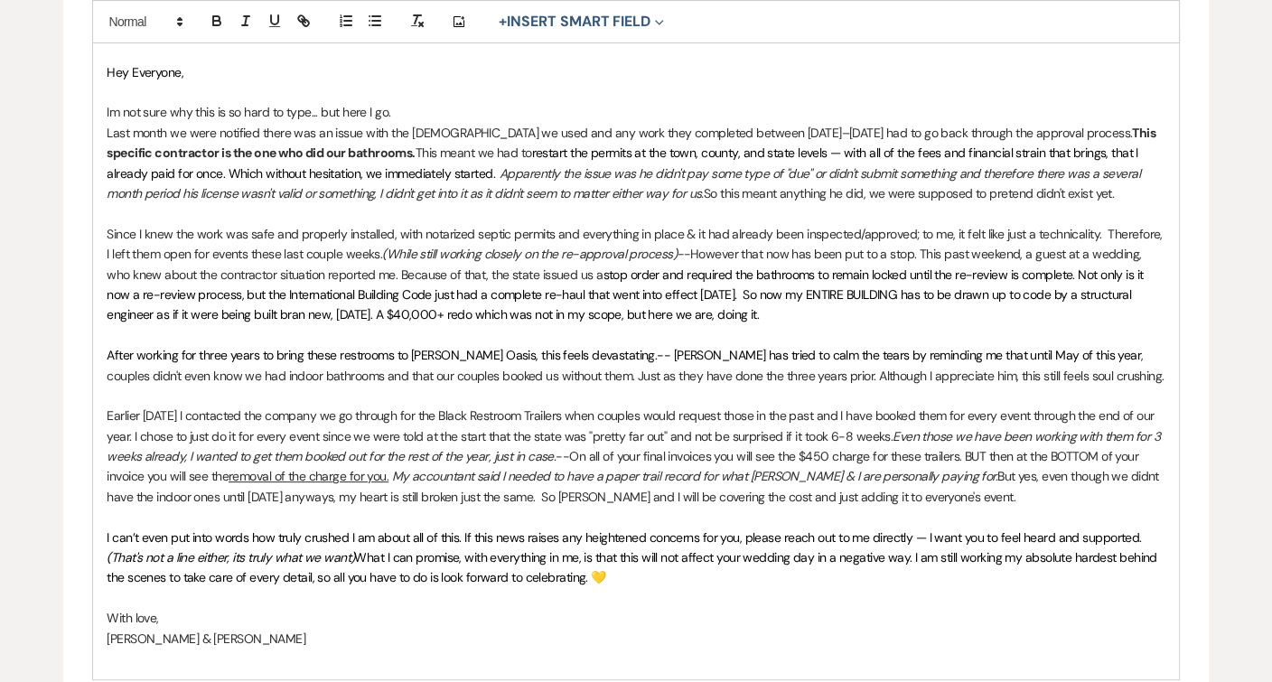
click at [840, 549] on span "What I can promise, with everything in me, is that this will not affect your we…" at bounding box center [633, 567] width 1053 height 36
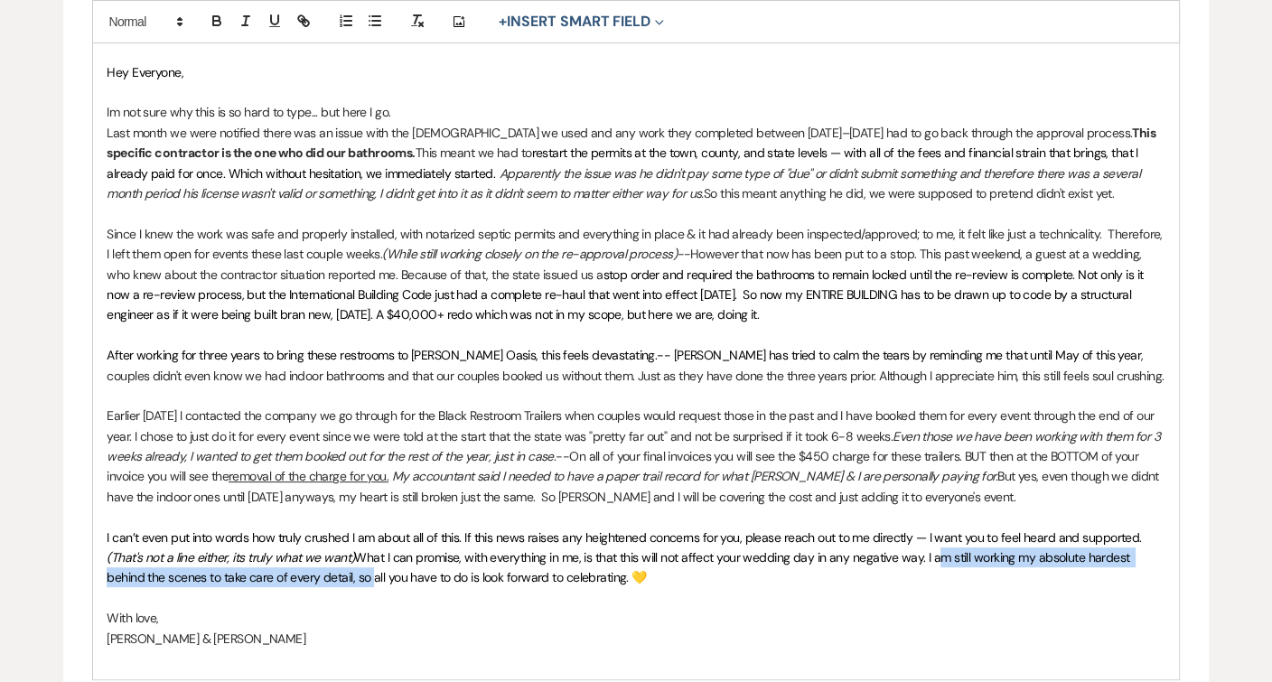
drag, startPoint x: 365, startPoint y: 562, endPoint x: 929, endPoint y: 536, distance: 564.4
click at [929, 549] on span "What I can promise, with everything in me, is that this will not affect your we…" at bounding box center [620, 567] width 1026 height 36
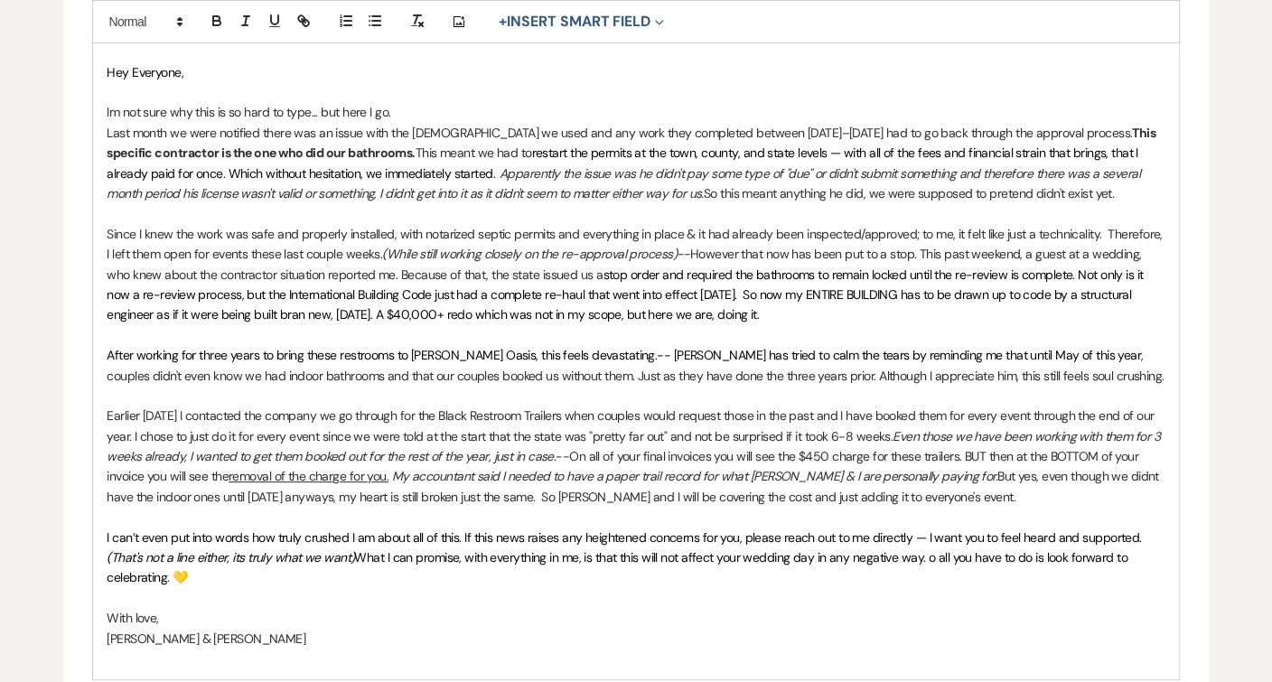
click at [664, 549] on span "What I can promise, with everything in me, is that this will not affect your we…" at bounding box center [619, 567] width 1024 height 36
drag, startPoint x: 646, startPoint y: 538, endPoint x: 615, endPoint y: 536, distance: 30.8
click at [615, 549] on span "What I can promise, with everything in me, is that this will not affect your we…" at bounding box center [619, 567] width 1024 height 36
click at [909, 549] on span "What I can promise, with everything in me, is this will not affect your wedding…" at bounding box center [606, 567] width 999 height 36
click at [463, 529] on span "I can’t even put into words how truly crushed I am about all of this. If this n…" at bounding box center [624, 537] width 1034 height 16
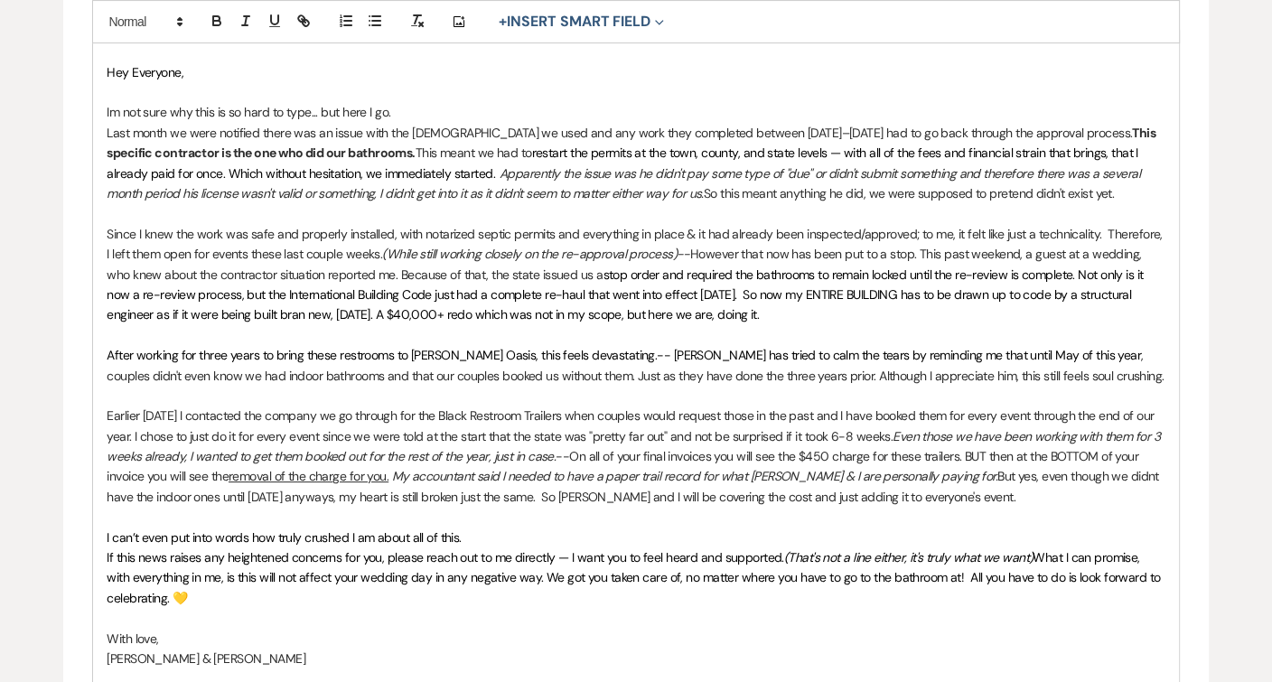
click at [1035, 549] on span "What I can promise, with everything in me, is this will not affect your wedding…" at bounding box center [635, 577] width 1056 height 57
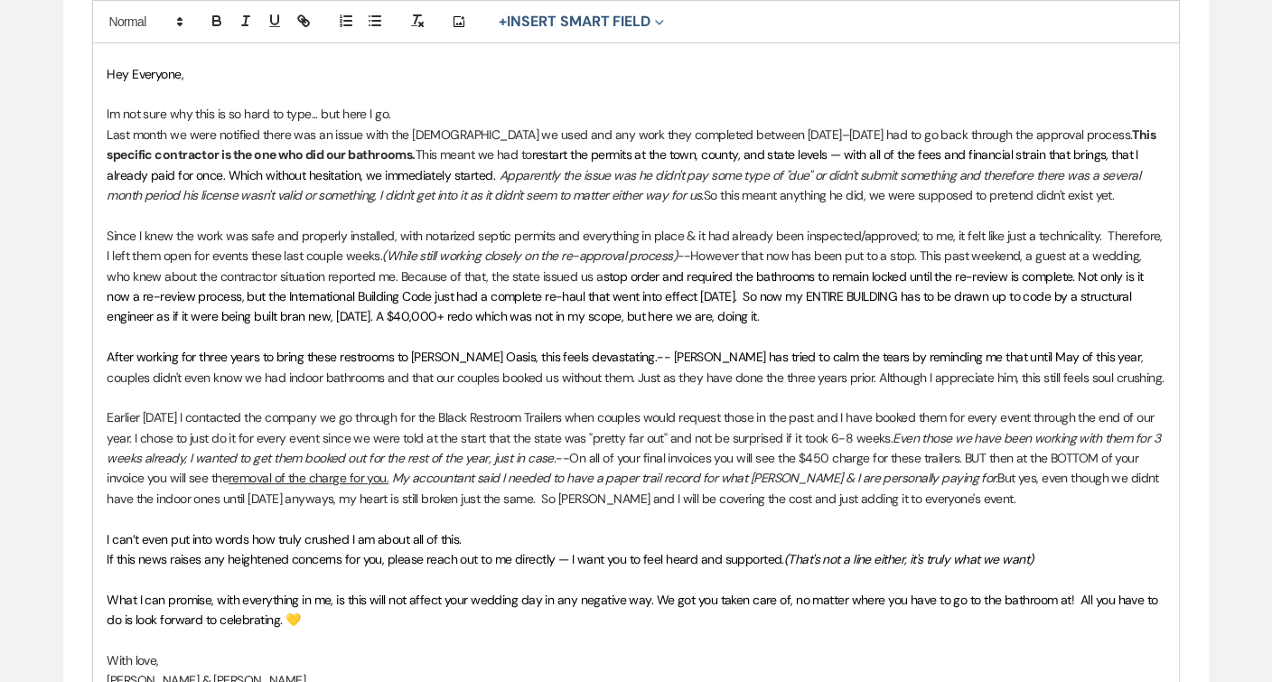
scroll to position [516, 0]
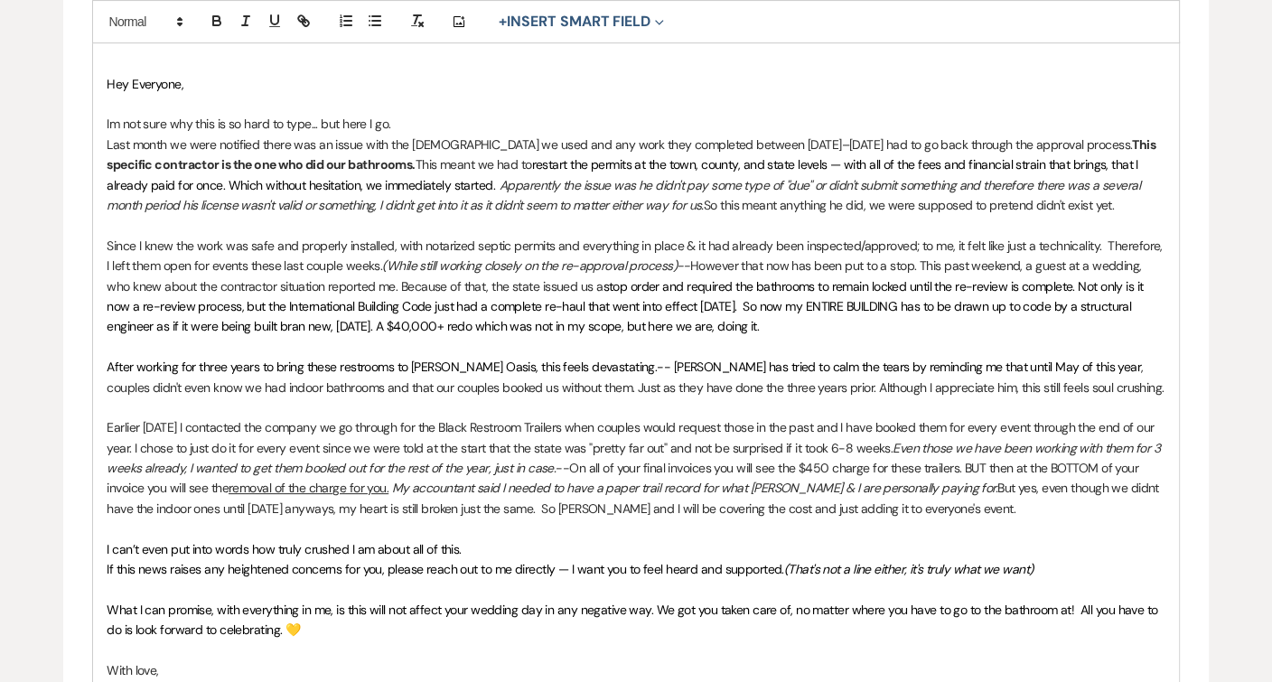
click at [406, 606] on p "﻿ What I can promise, with everything in me, is this will not affect your weddi…" at bounding box center [636, 620] width 1058 height 41
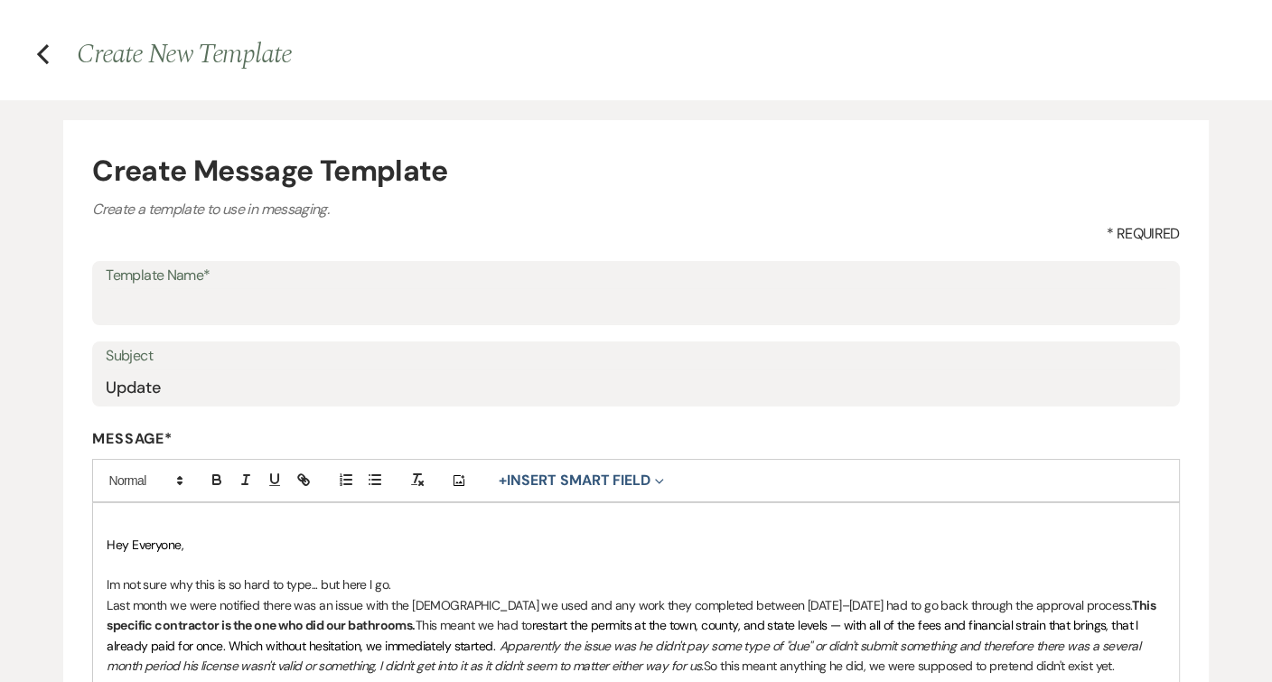
scroll to position [51, 0]
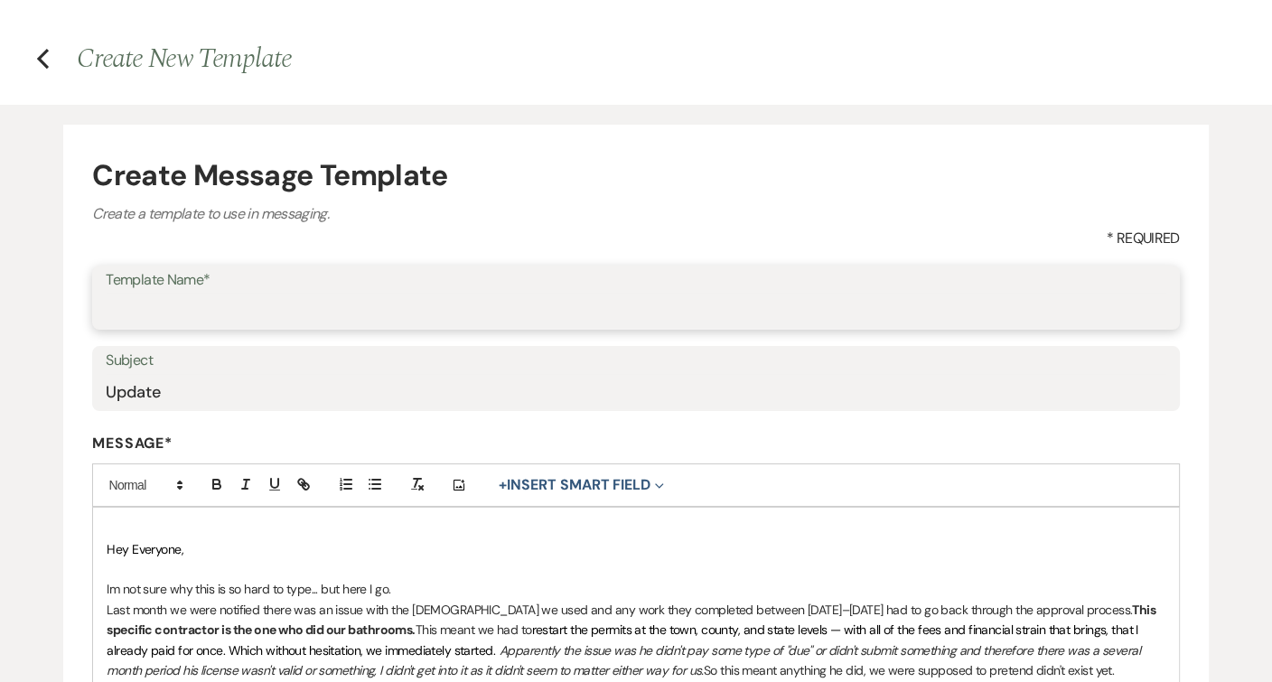
click at [204, 315] on input "Template Name*" at bounding box center [636, 310] width 1060 height 35
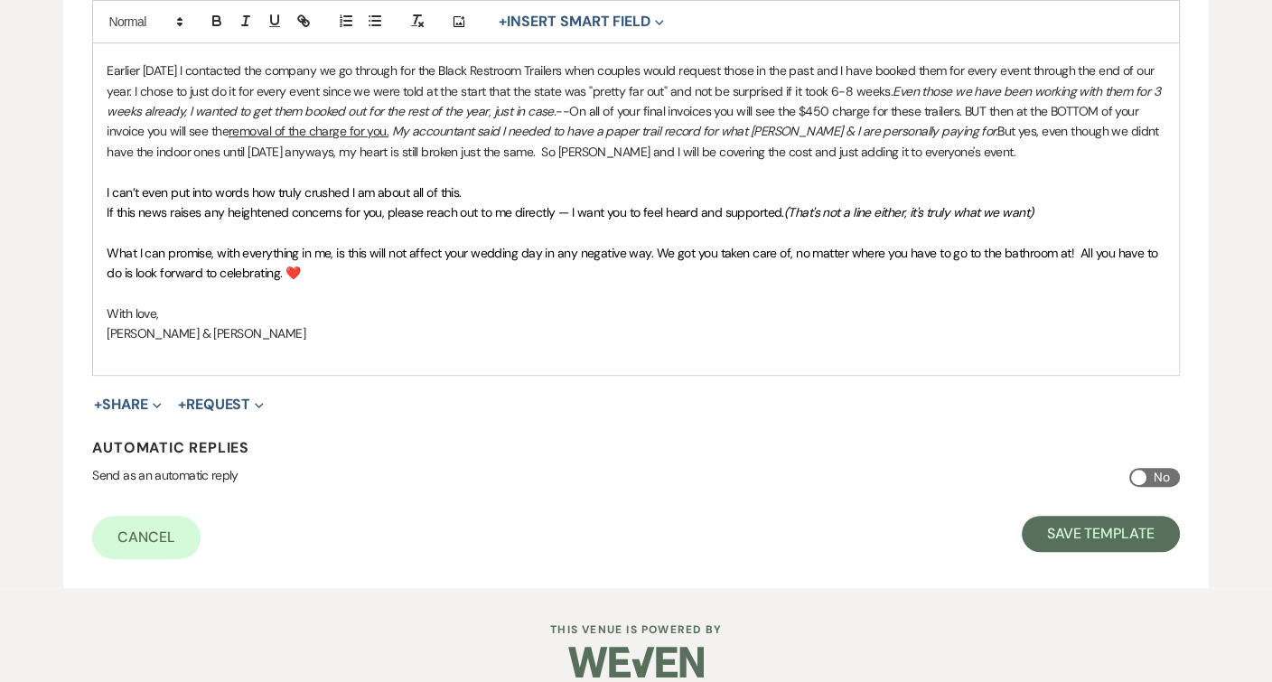
scroll to position [872, 0]
type input "Bathroom Issue"
click at [1062, 517] on button "Save Template" at bounding box center [1101, 535] width 158 height 36
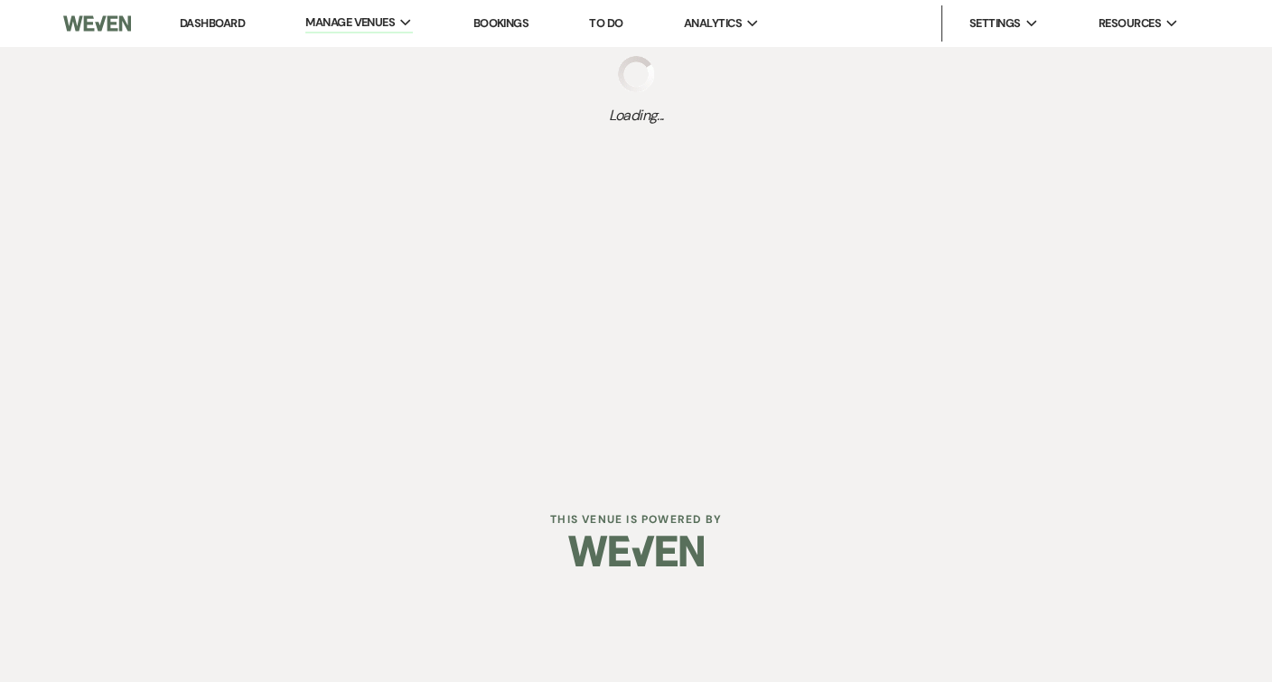
select select "Message Templates"
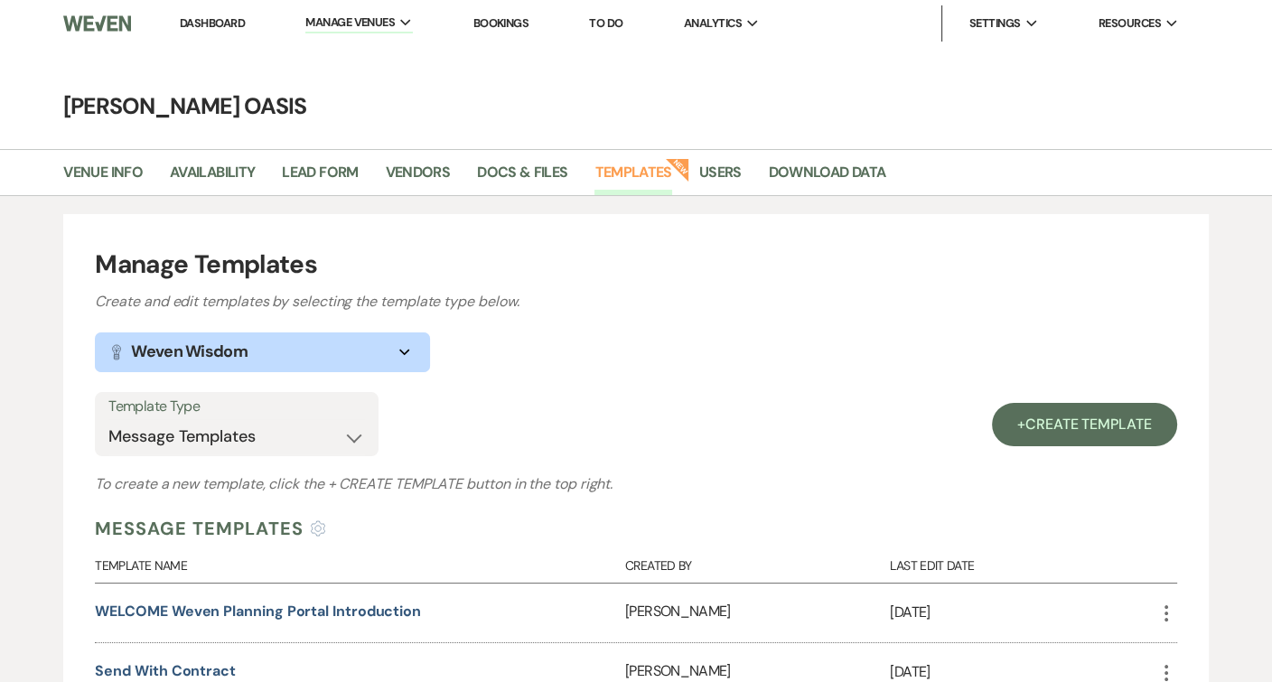
click at [202, 15] on link "Dashboard" at bounding box center [212, 22] width 65 height 15
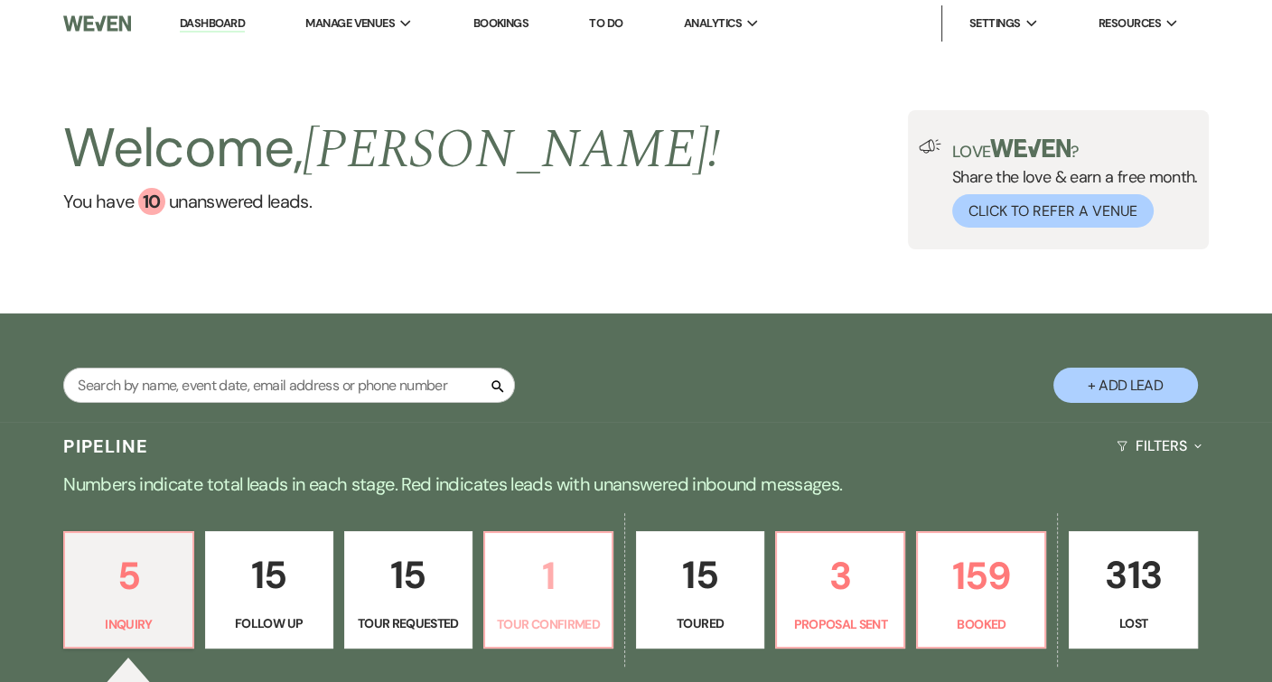
click at [560, 536] on link "1 Tour Confirmed" at bounding box center [548, 589] width 130 height 117
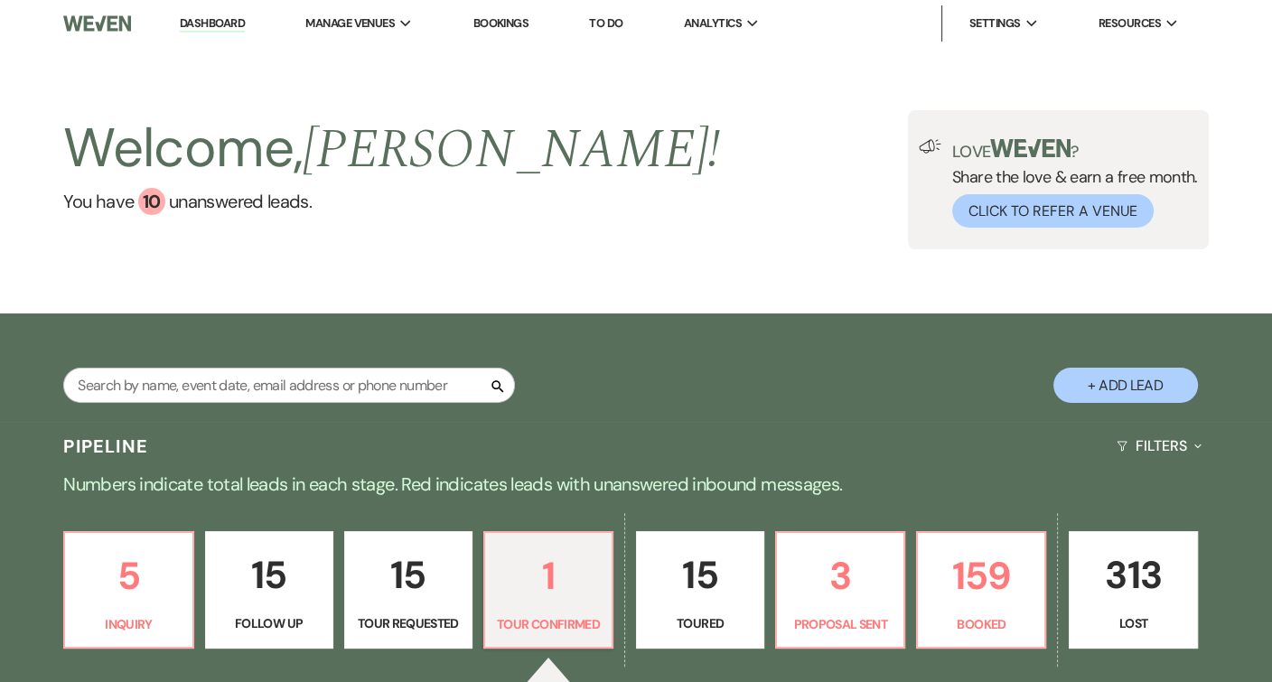
select select "4"
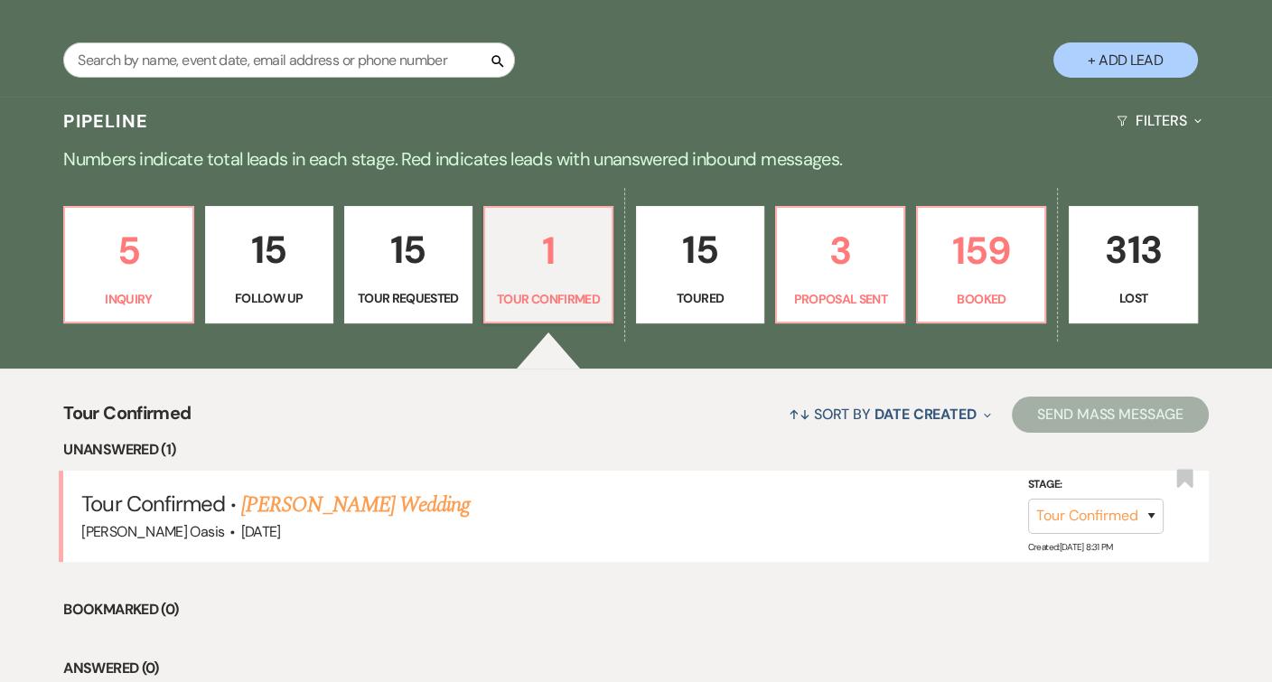
scroll to position [409, 0]
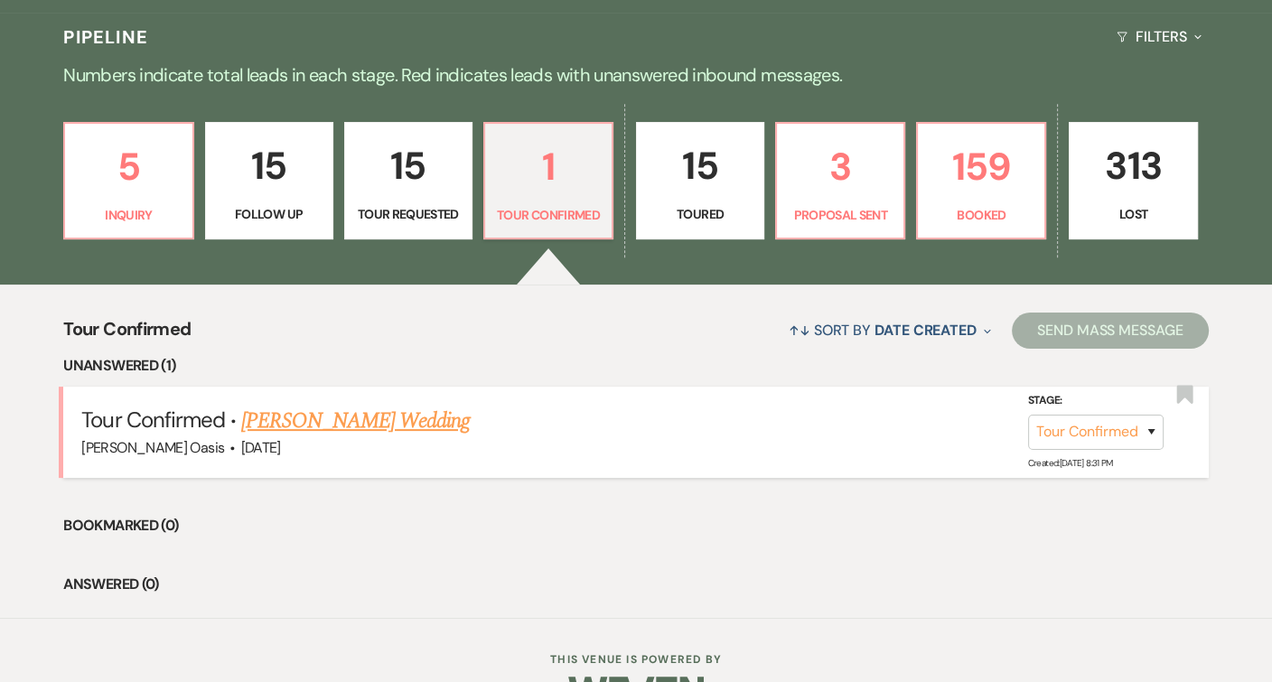
click at [361, 416] on link "[PERSON_NAME] Wedding" at bounding box center [355, 421] width 229 height 33
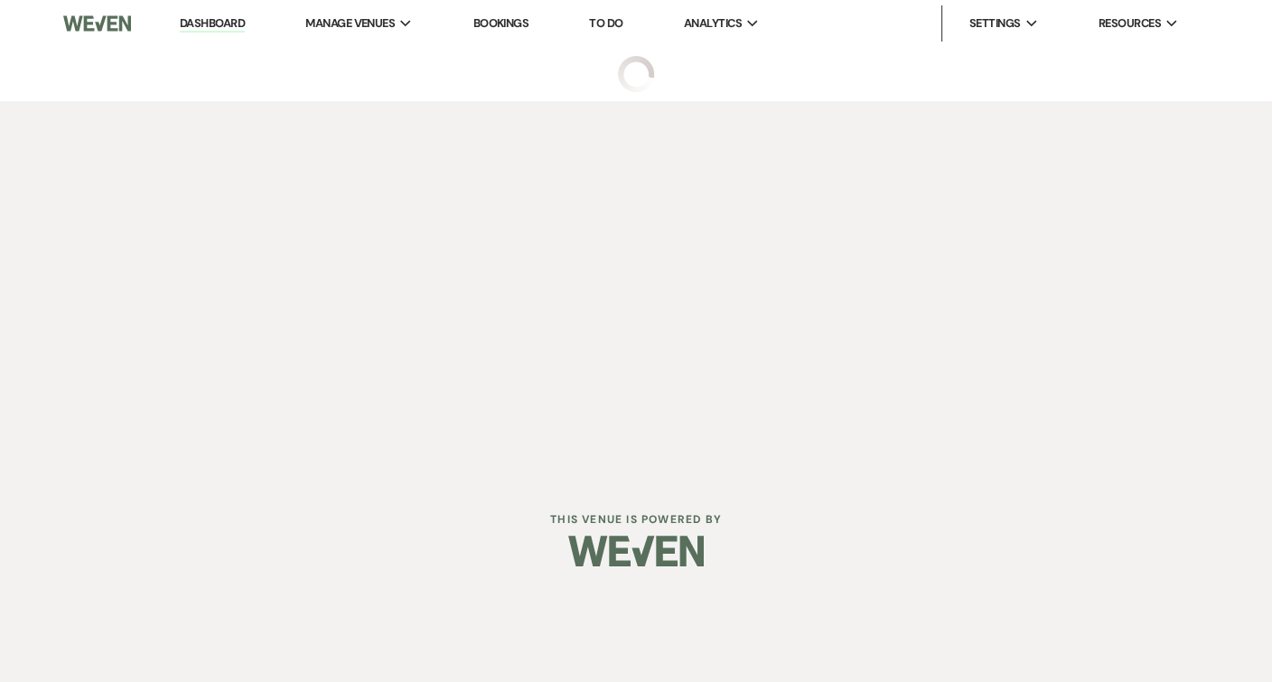
select select "4"
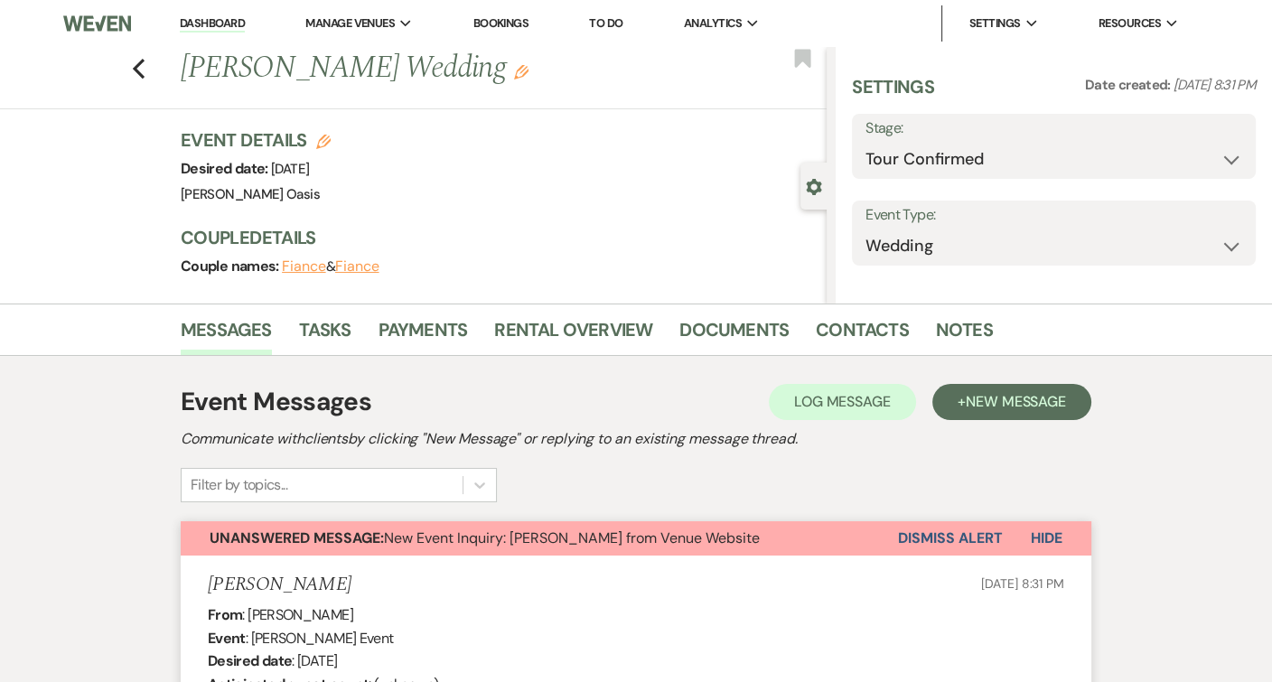
select select "5"
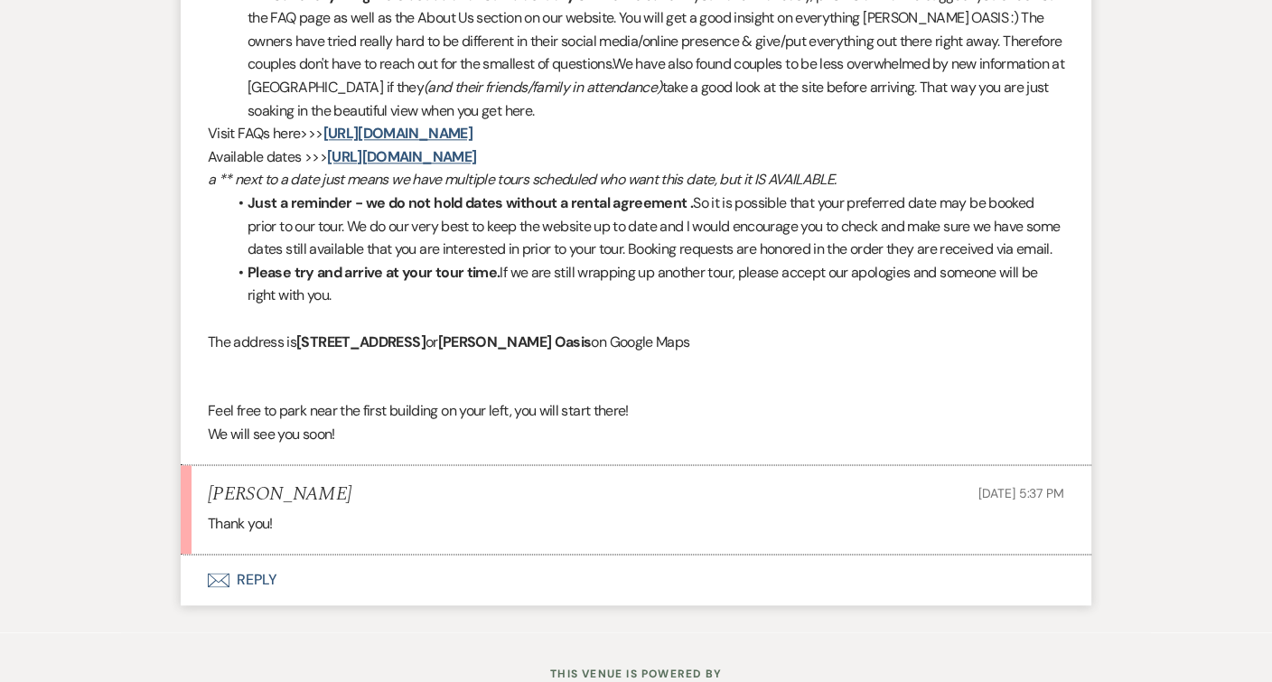
scroll to position [2310, 0]
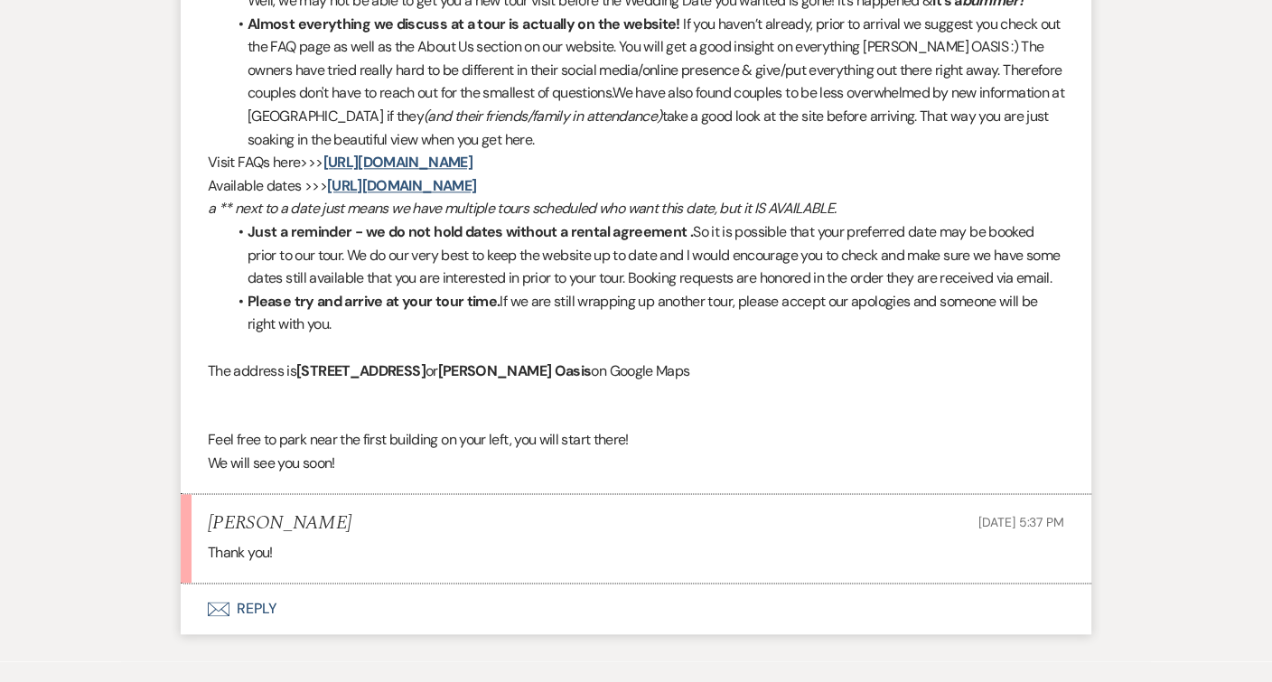
click at [293, 604] on button "Envelope Reply" at bounding box center [636, 609] width 911 height 51
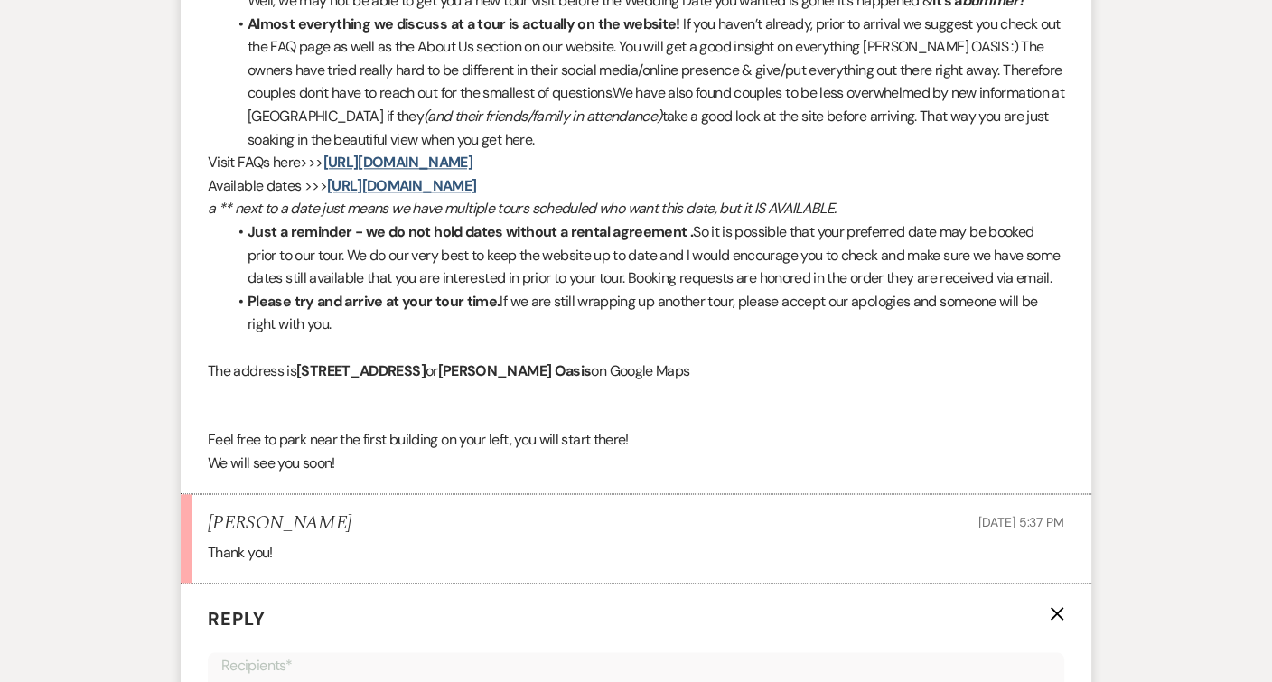
scroll to position [2782, 0]
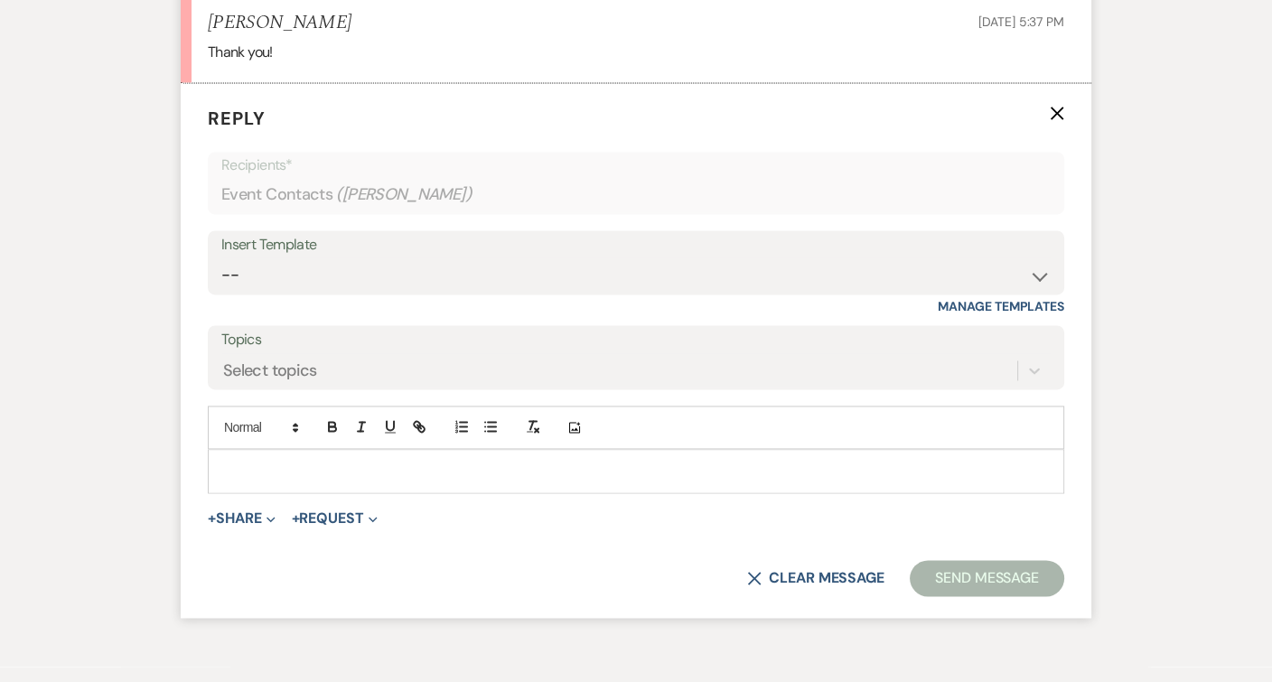
click at [329, 472] on div at bounding box center [636, 471] width 855 height 42
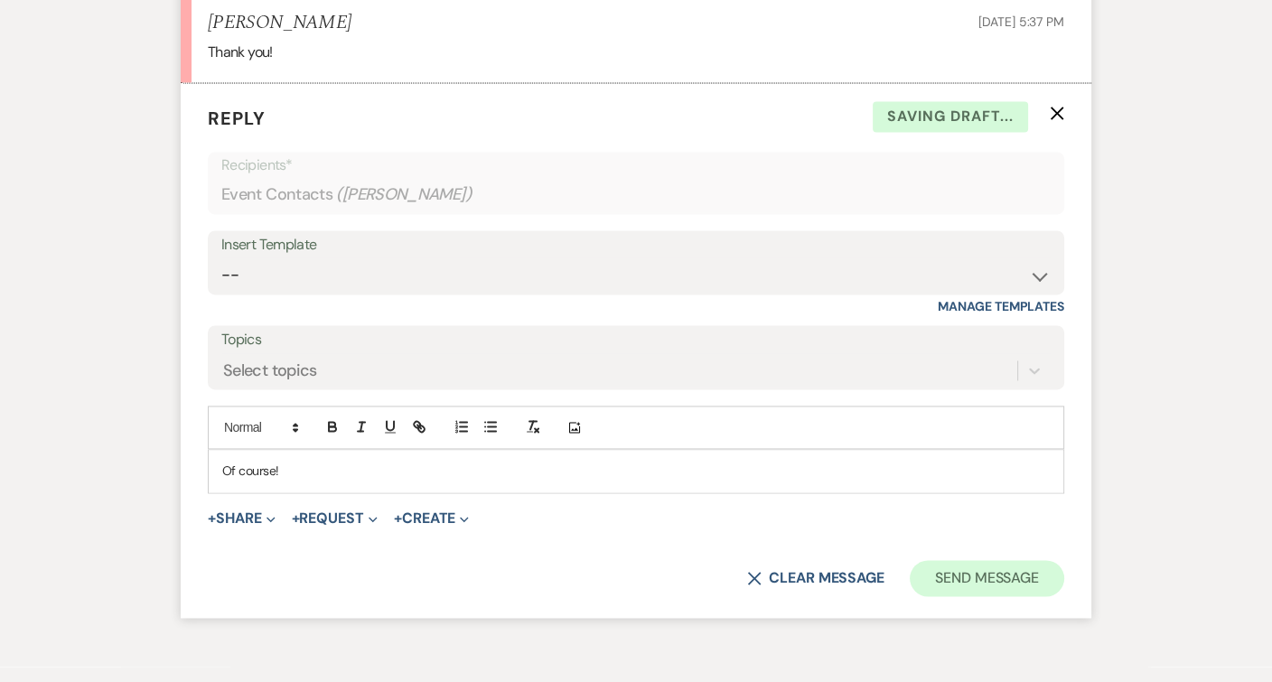
click at [992, 566] on button "Send Message" at bounding box center [987, 578] width 154 height 36
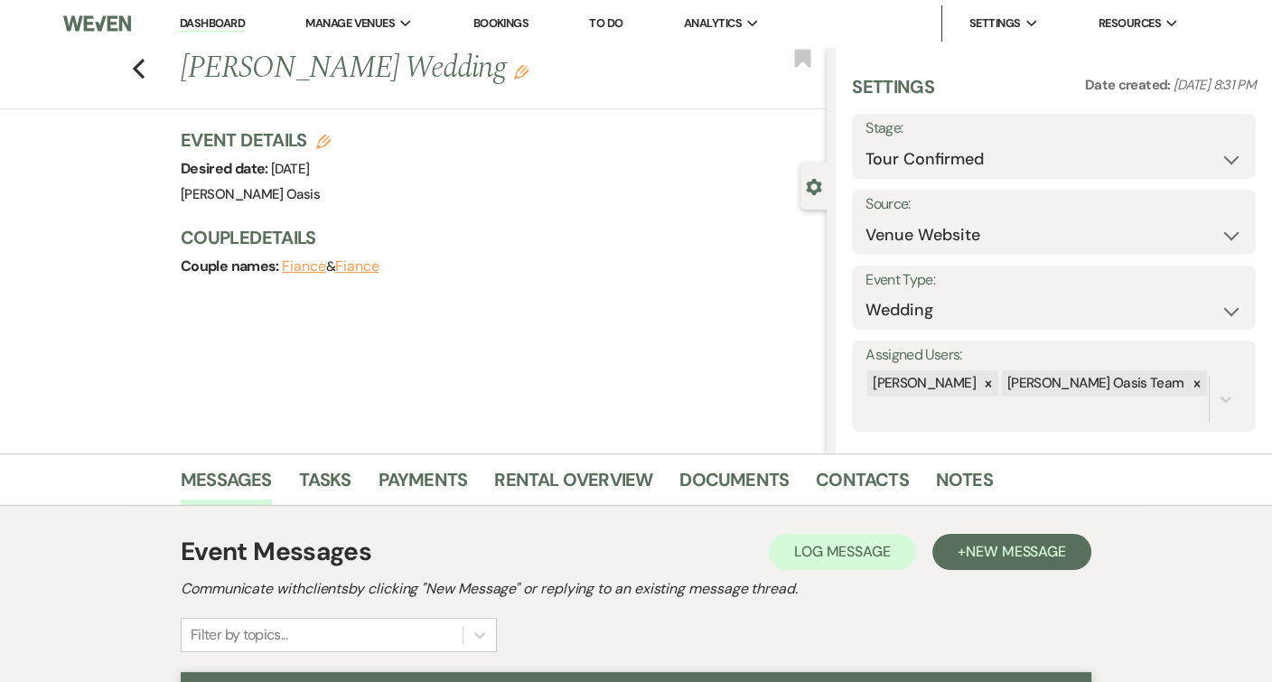
scroll to position [0, 0]
click at [800, 61] on use "button" at bounding box center [803, 58] width 16 height 18
click at [211, 18] on link "Dashboard" at bounding box center [212, 23] width 65 height 17
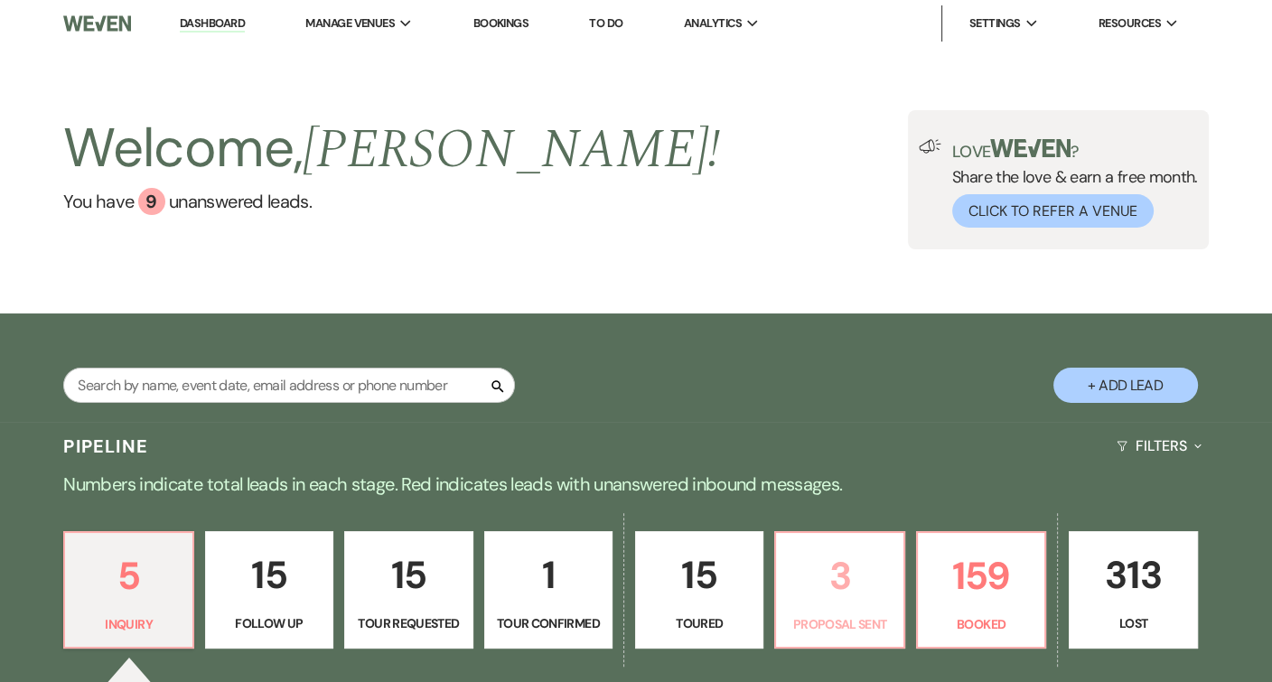
click at [865, 600] on p "3" at bounding box center [839, 576] width 105 height 61
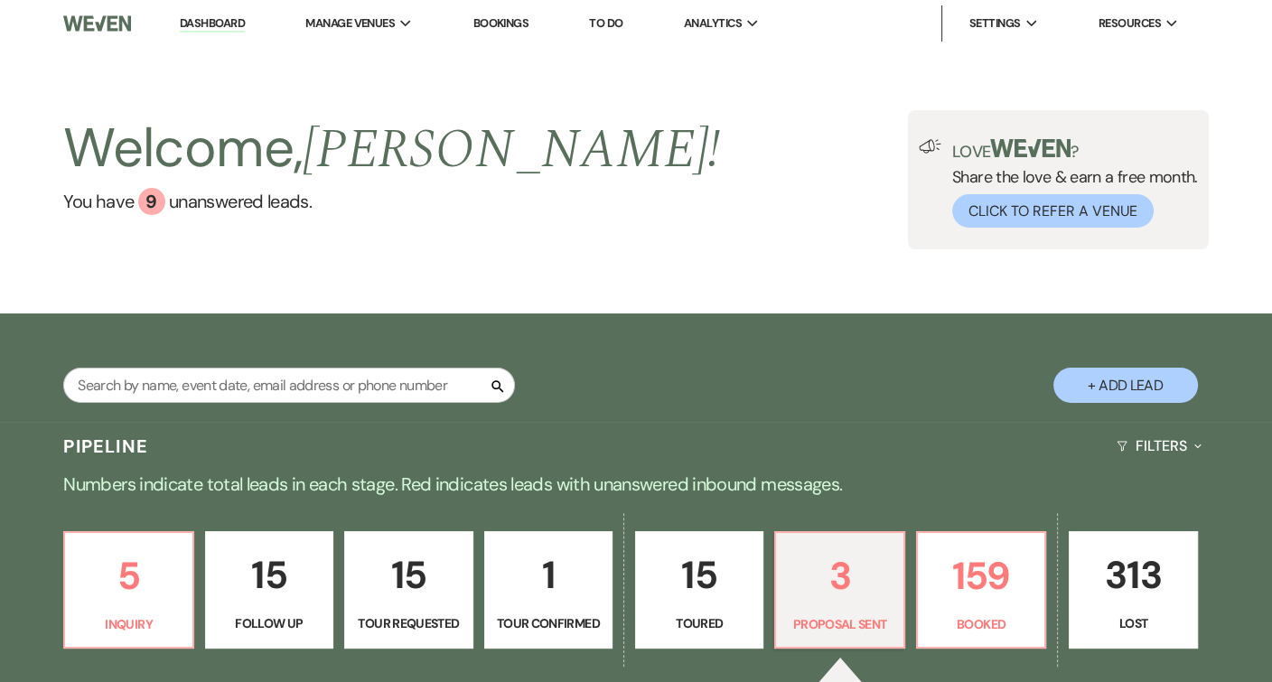
select select "6"
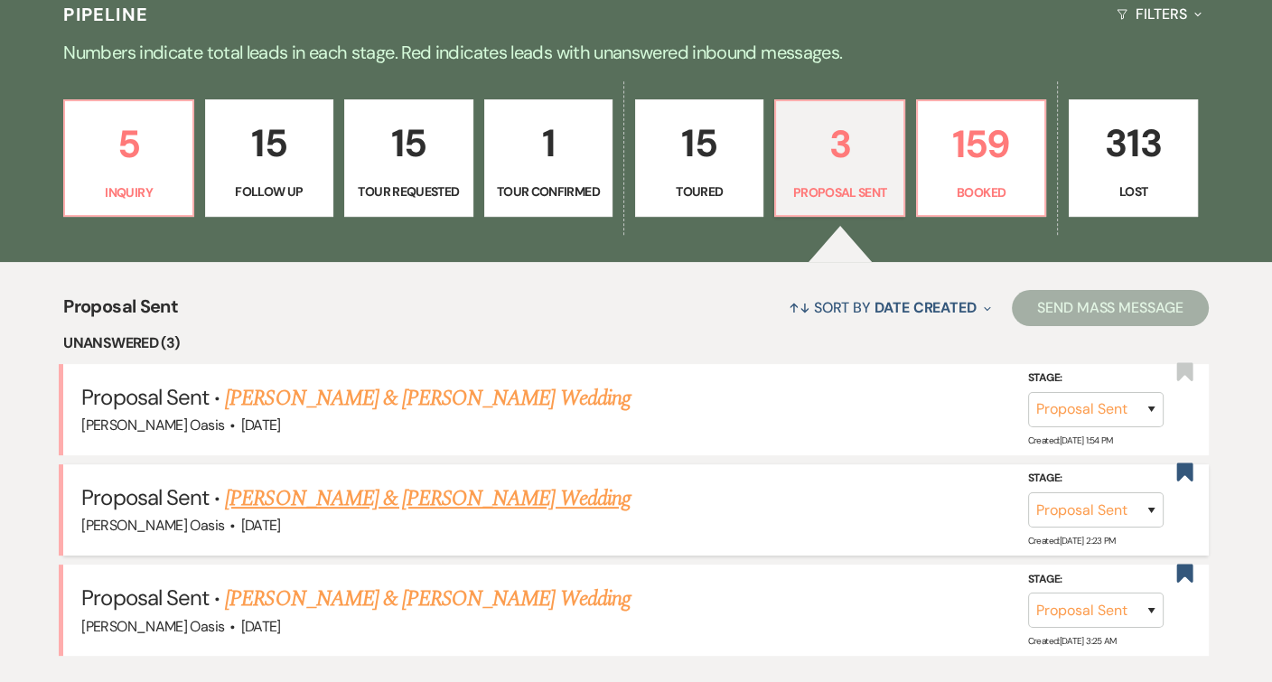
scroll to position [449, 0]
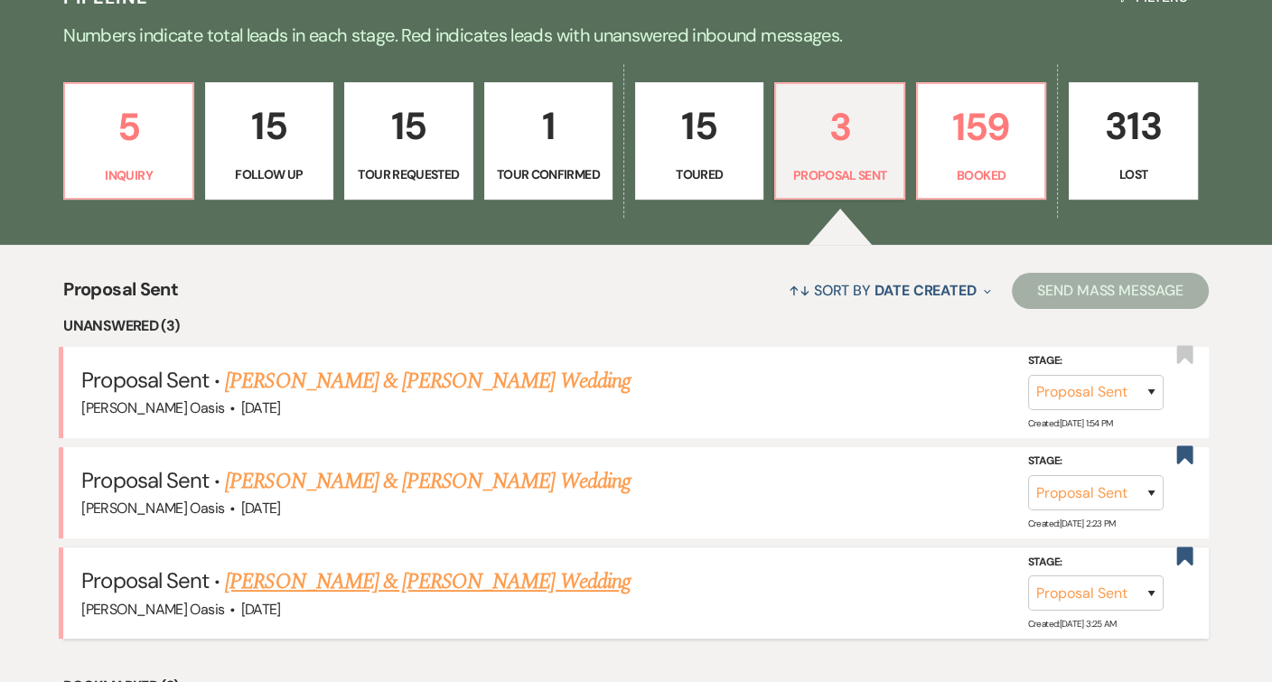
click at [363, 575] on link "[PERSON_NAME] & [PERSON_NAME] Wedding" at bounding box center [427, 582] width 405 height 33
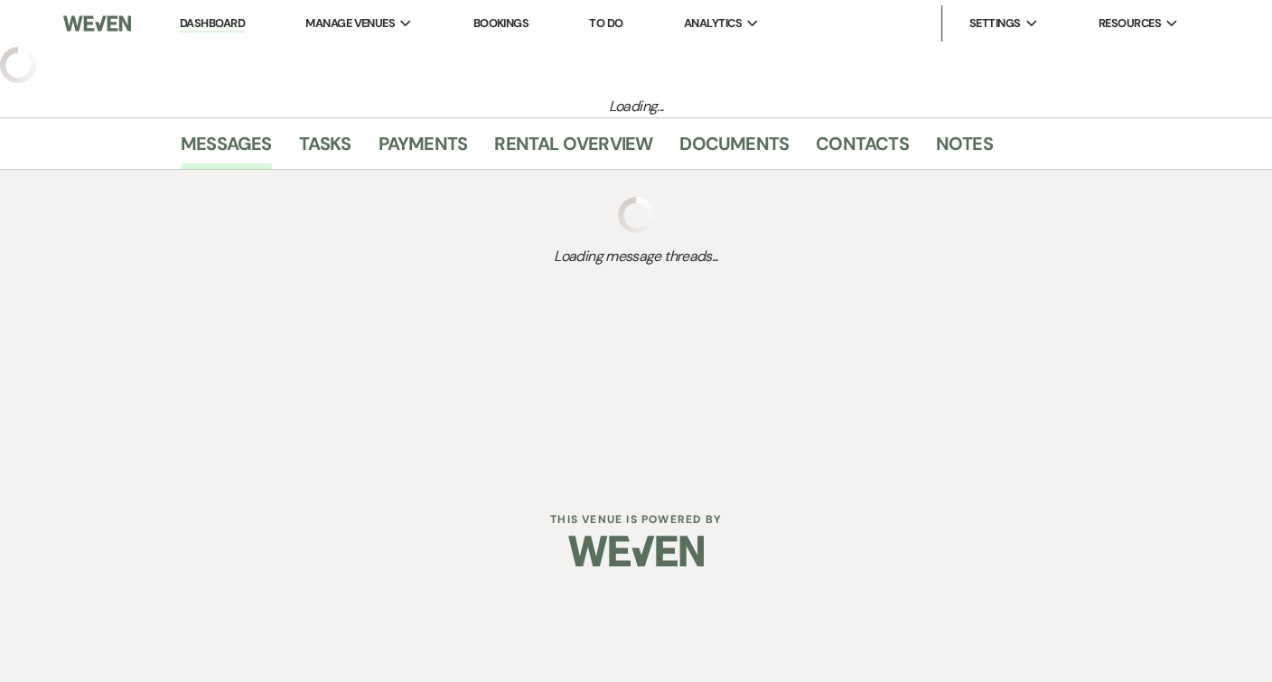
select select "6"
select select "5"
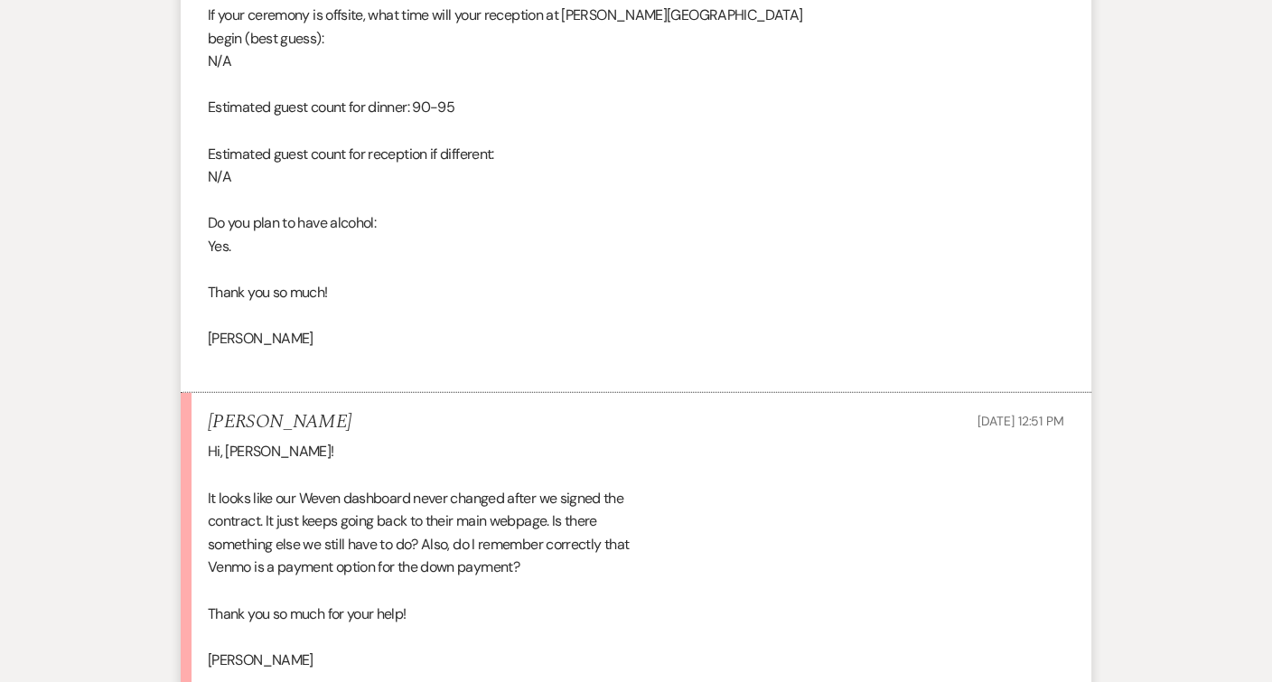
scroll to position [5279, 0]
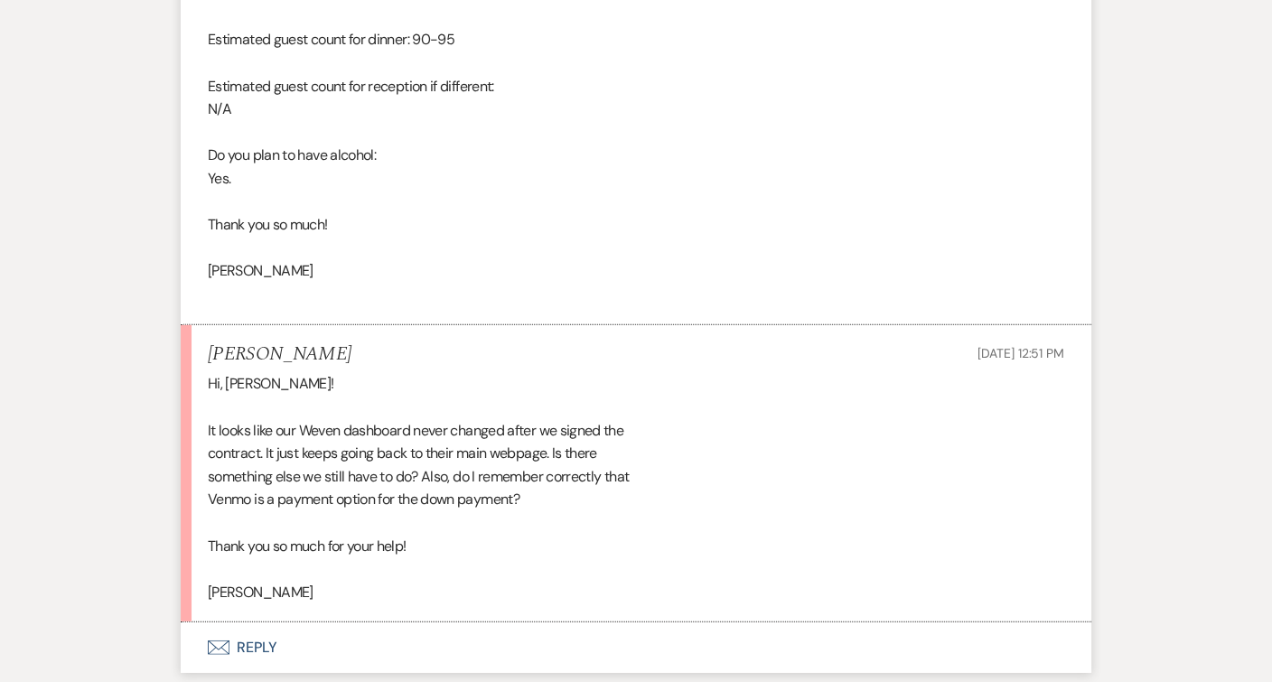
click at [351, 622] on button "Envelope Reply" at bounding box center [636, 647] width 911 height 51
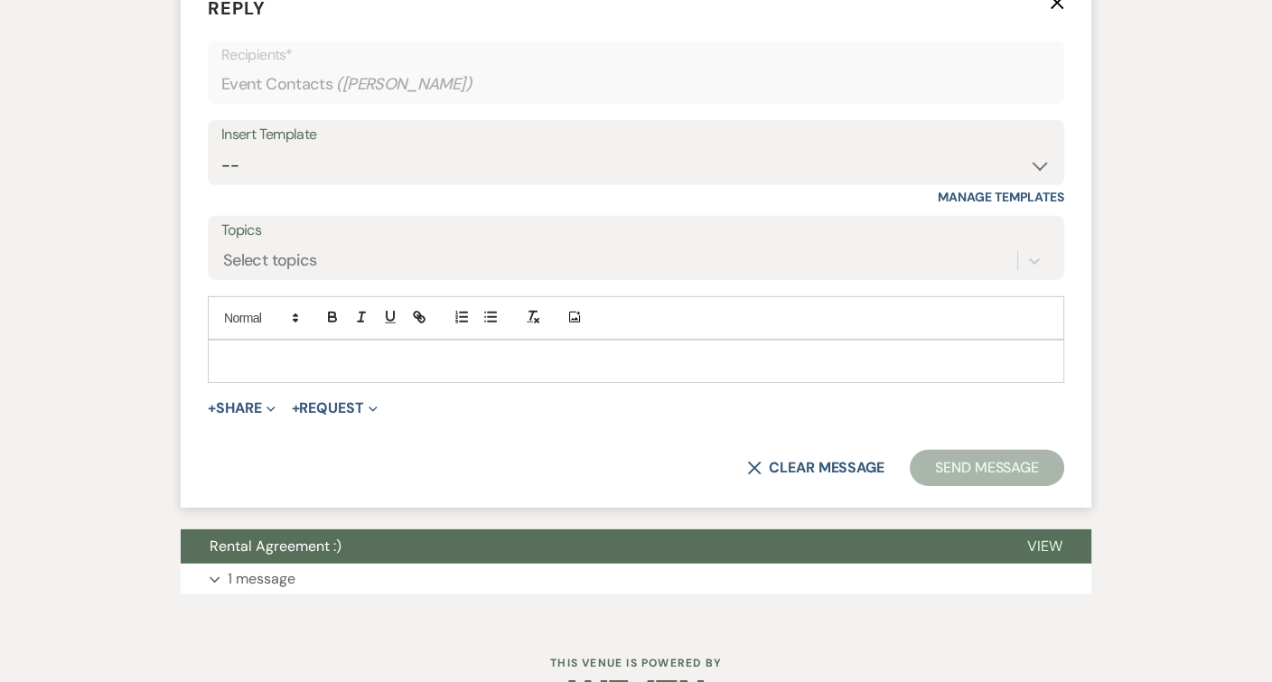
scroll to position [5927, 0]
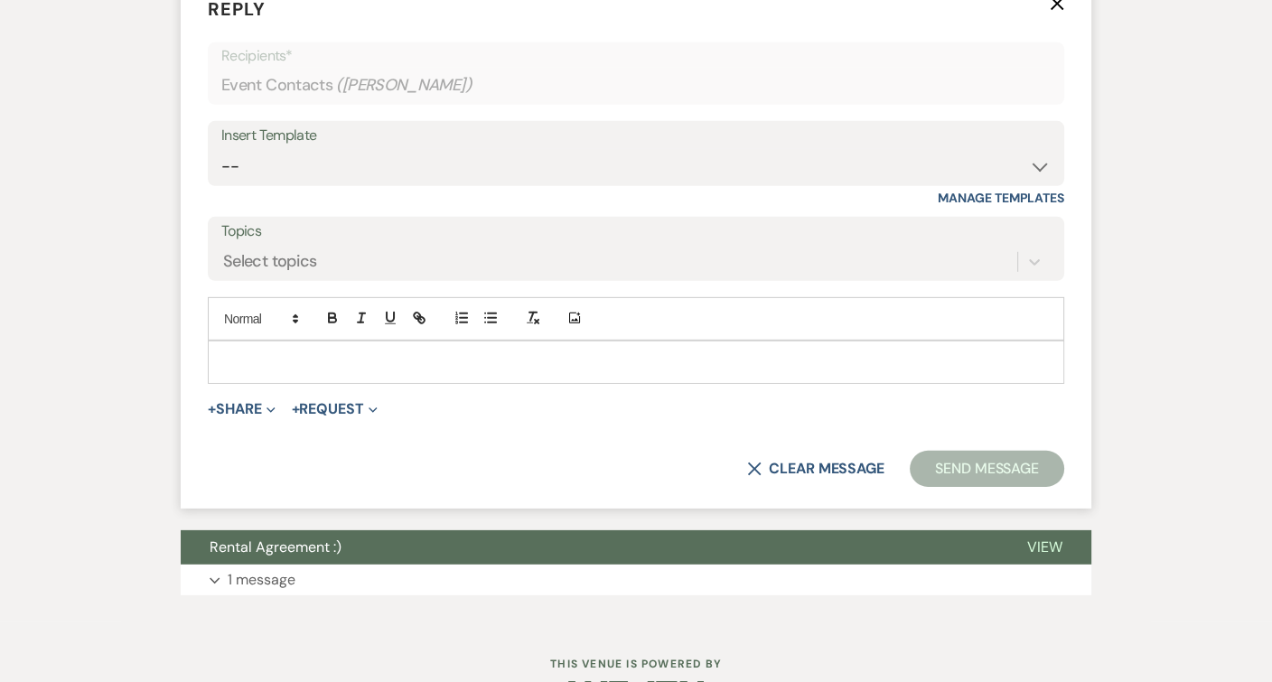
click at [349, 352] on p at bounding box center [636, 362] width 828 height 20
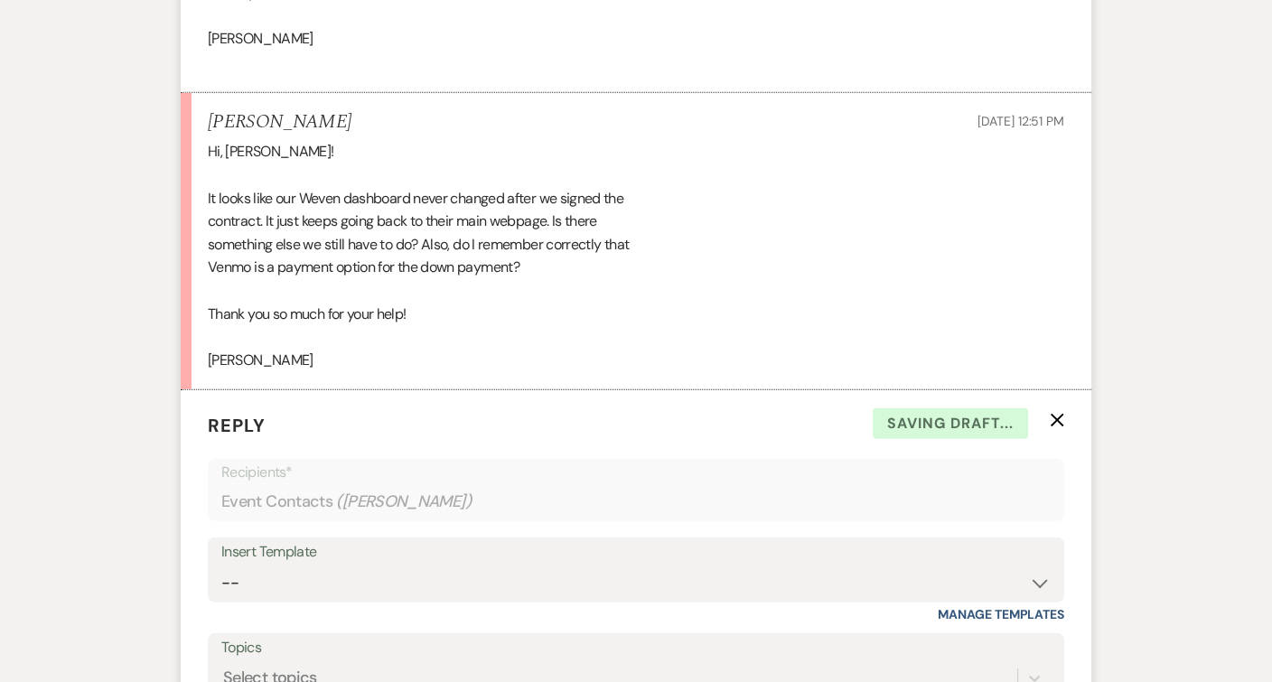
scroll to position [5495, 0]
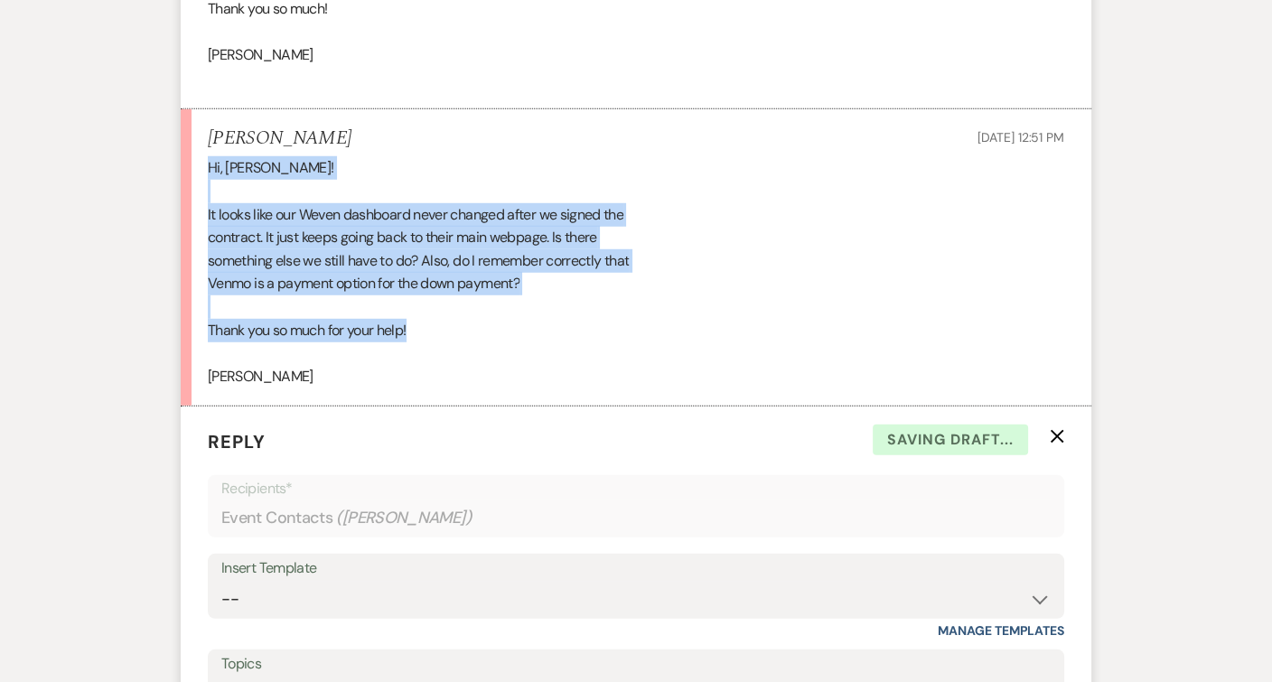
drag, startPoint x: 421, startPoint y: 277, endPoint x: 173, endPoint y: 123, distance: 292.6
copy div "Hi, [PERSON_NAME]! It looks like our Weven dashboard never changed after we sig…"
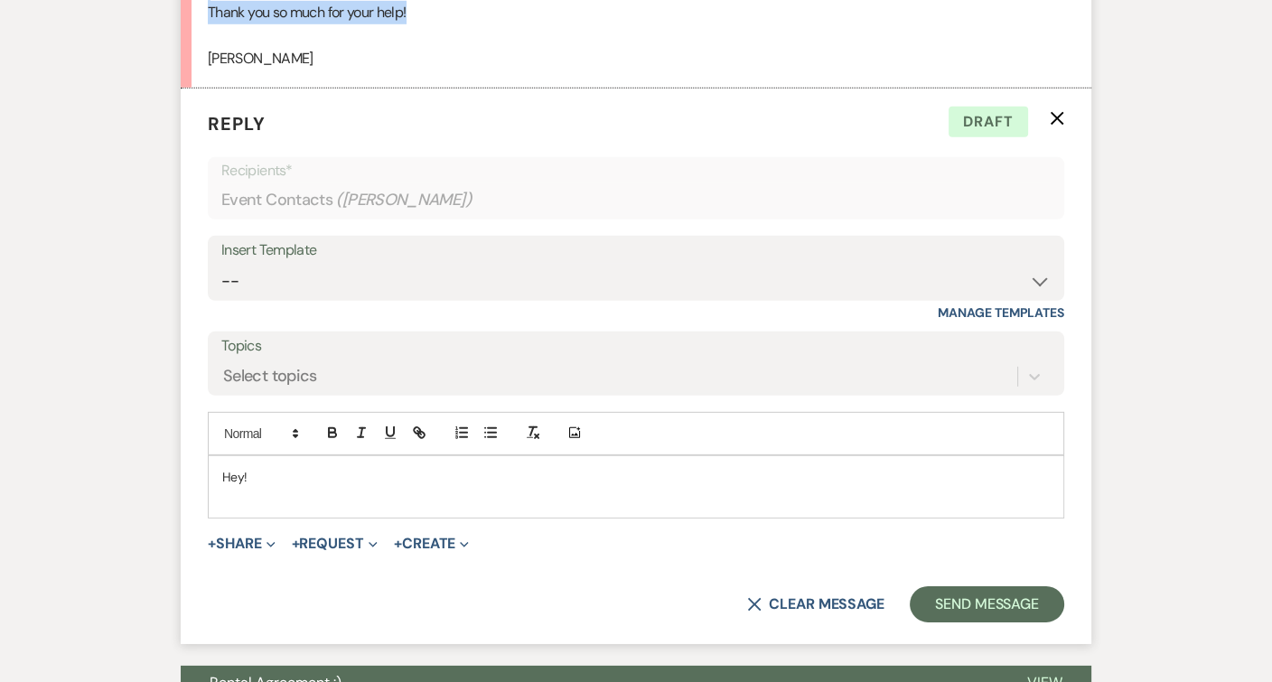
scroll to position [5872, 0]
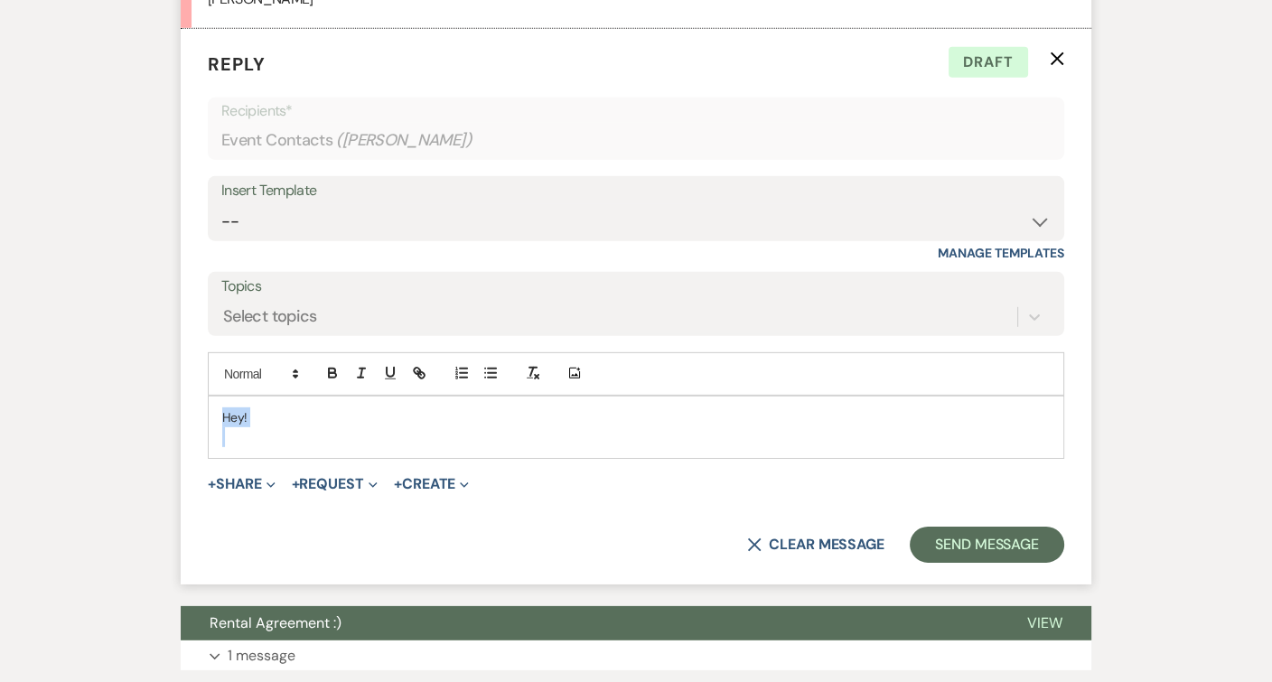
drag, startPoint x: 331, startPoint y: 373, endPoint x: 136, endPoint y: 354, distance: 195.2
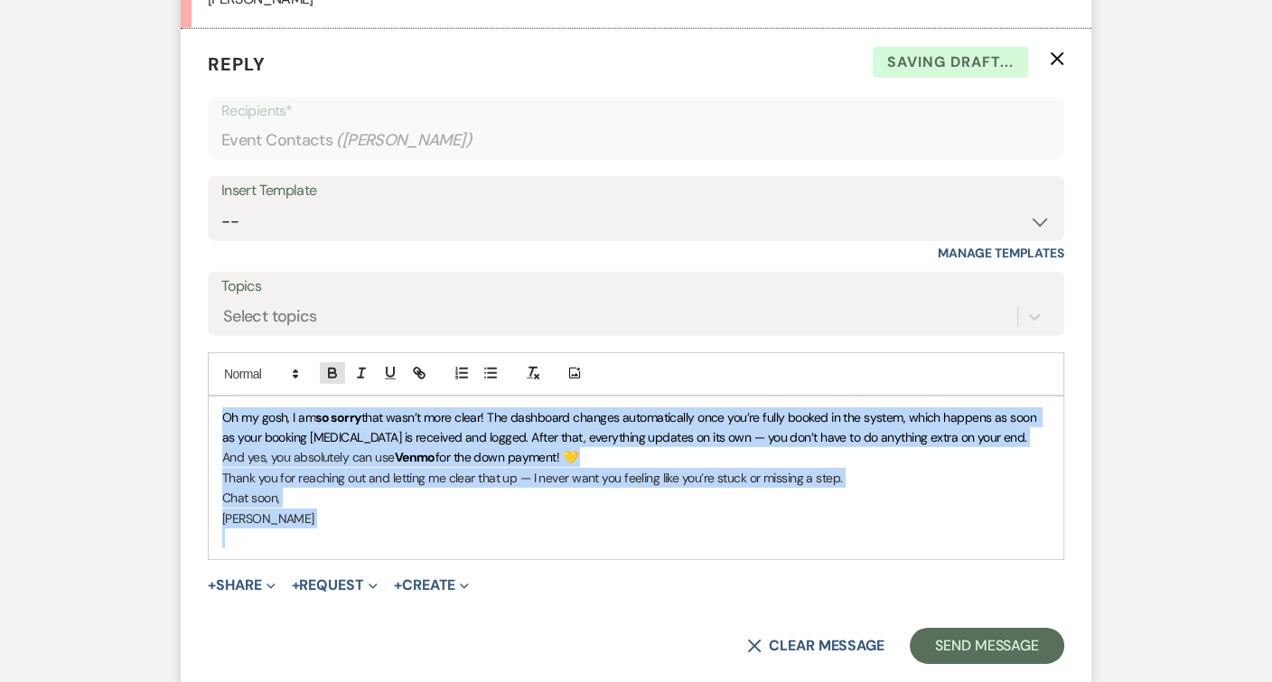
click at [337, 365] on icon "button" at bounding box center [332, 373] width 16 height 16
click at [253, 447] on p "And yes, you absolutely can use Venmo for the down payment! 💛" at bounding box center [636, 457] width 828 height 20
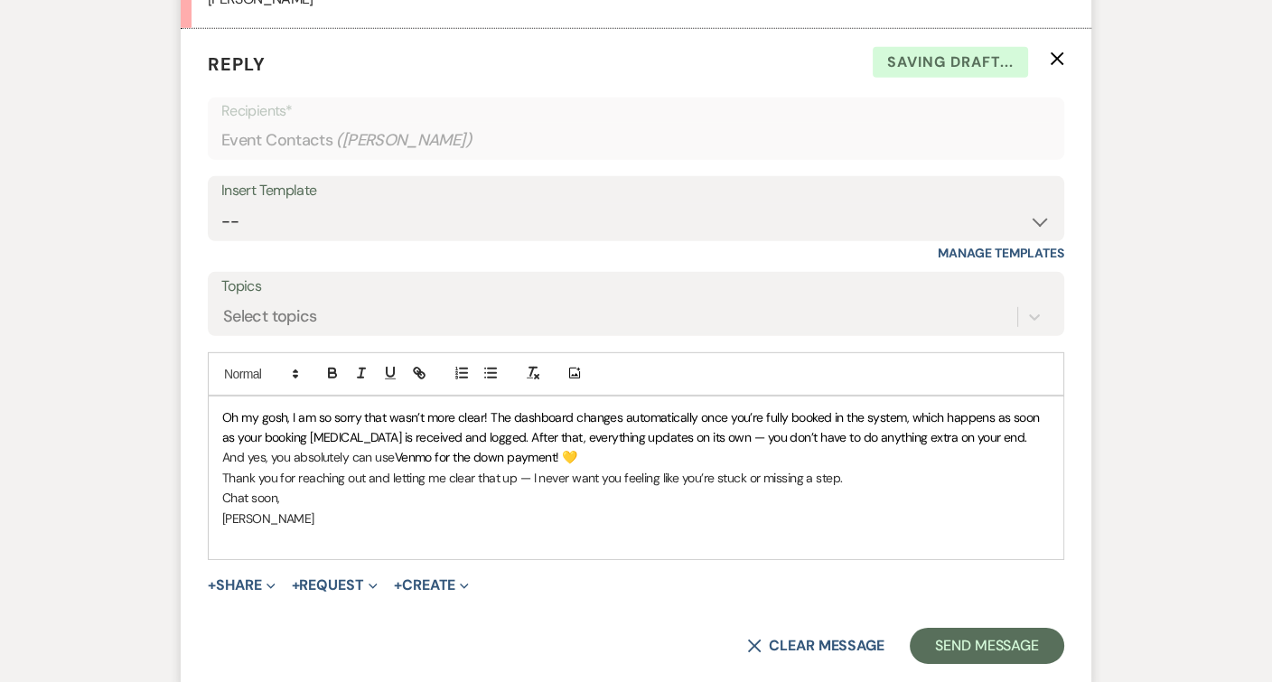
click at [219, 397] on div "Oh my gosh, I am so sorry that wasn’t more clear! The dashboard changes automat…" at bounding box center [636, 479] width 855 height 164
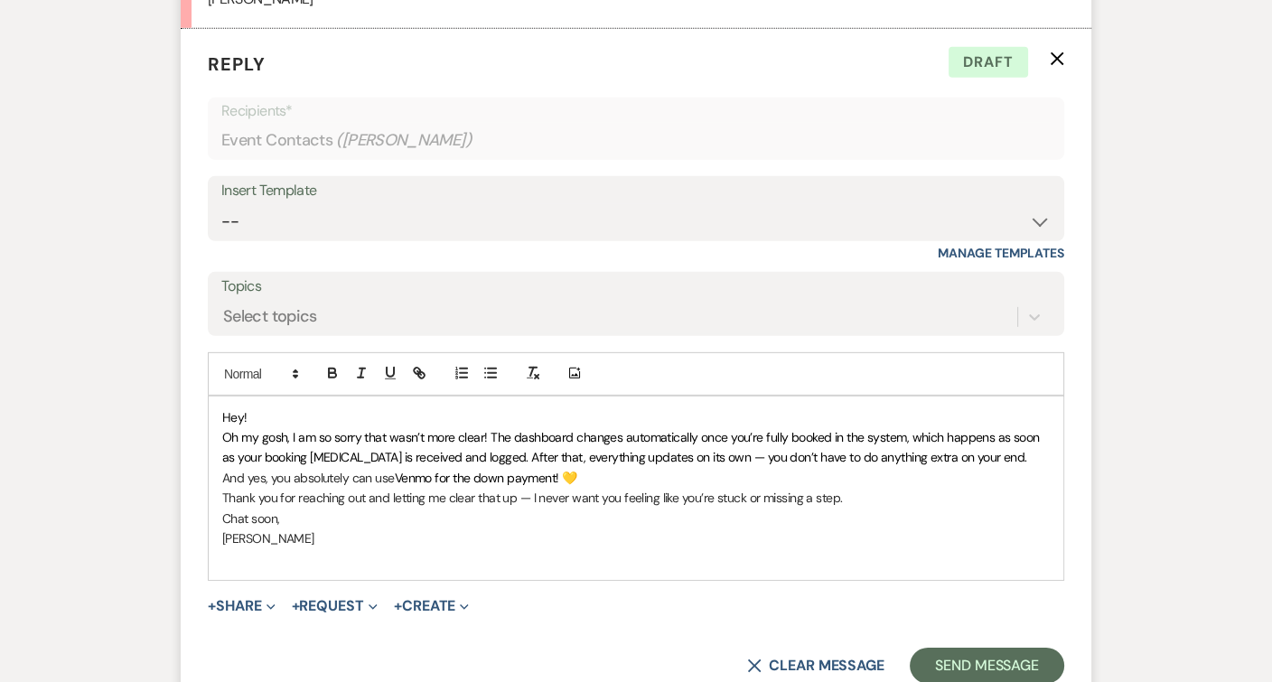
click at [998, 427] on p "﻿ Oh my gosh, I am so sorry that wasn’t more clear! The dashboard changes autom…" at bounding box center [636, 447] width 828 height 41
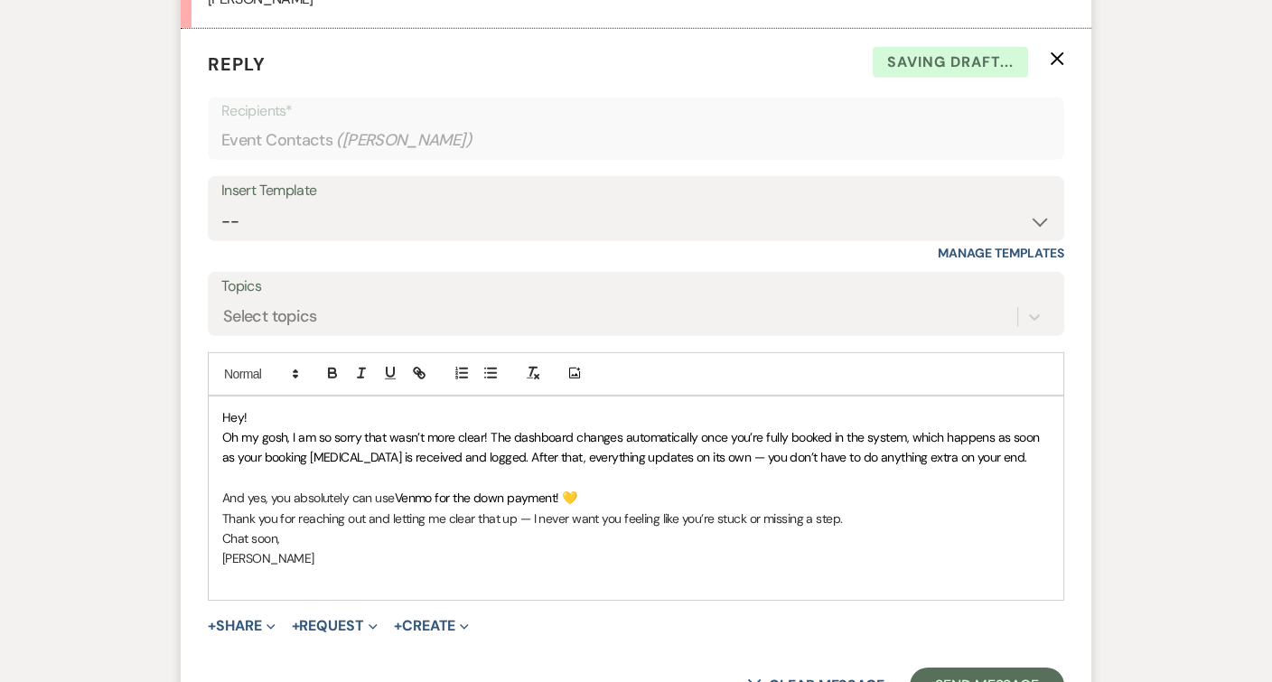
click at [635, 488] on p "And yes, you absolutely can use Venmo for the down payment! 💛" at bounding box center [636, 498] width 828 height 20
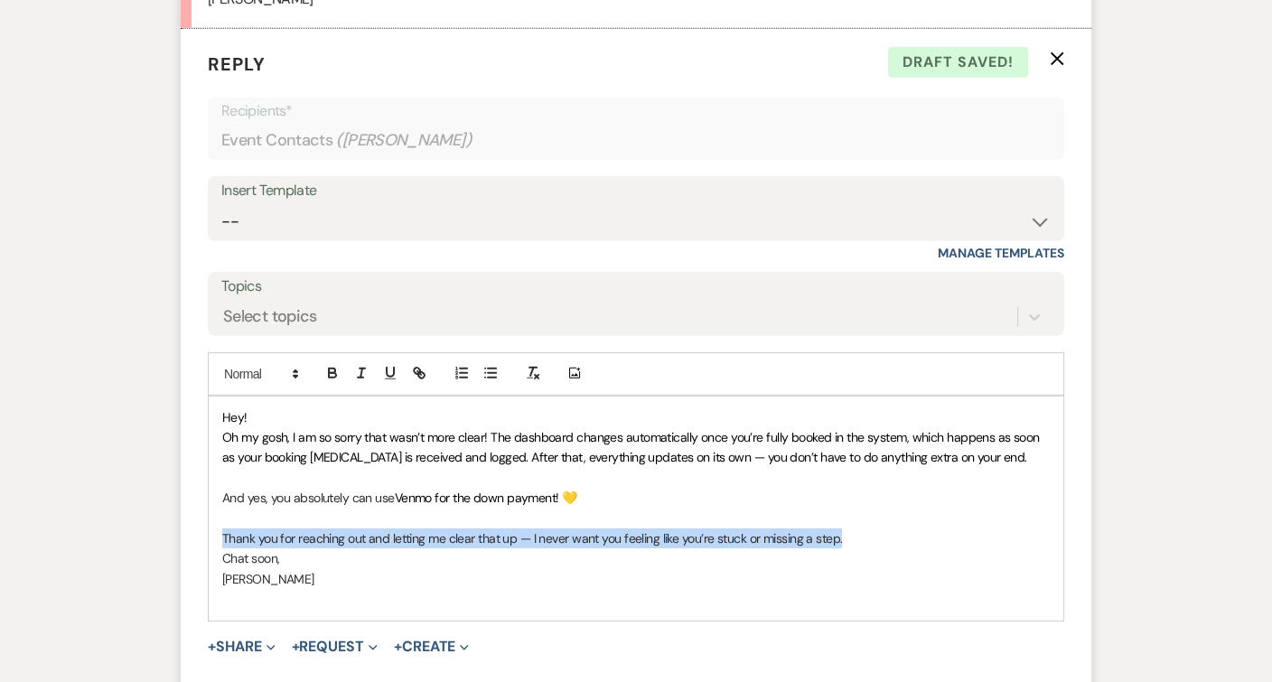
drag, startPoint x: 846, startPoint y: 485, endPoint x: 210, endPoint y: 477, distance: 636.1
click at [210, 477] on div "Hey! Oh my gosh, I am so sorry that wasn’t more clear! The dashboard changes au…" at bounding box center [636, 509] width 855 height 224
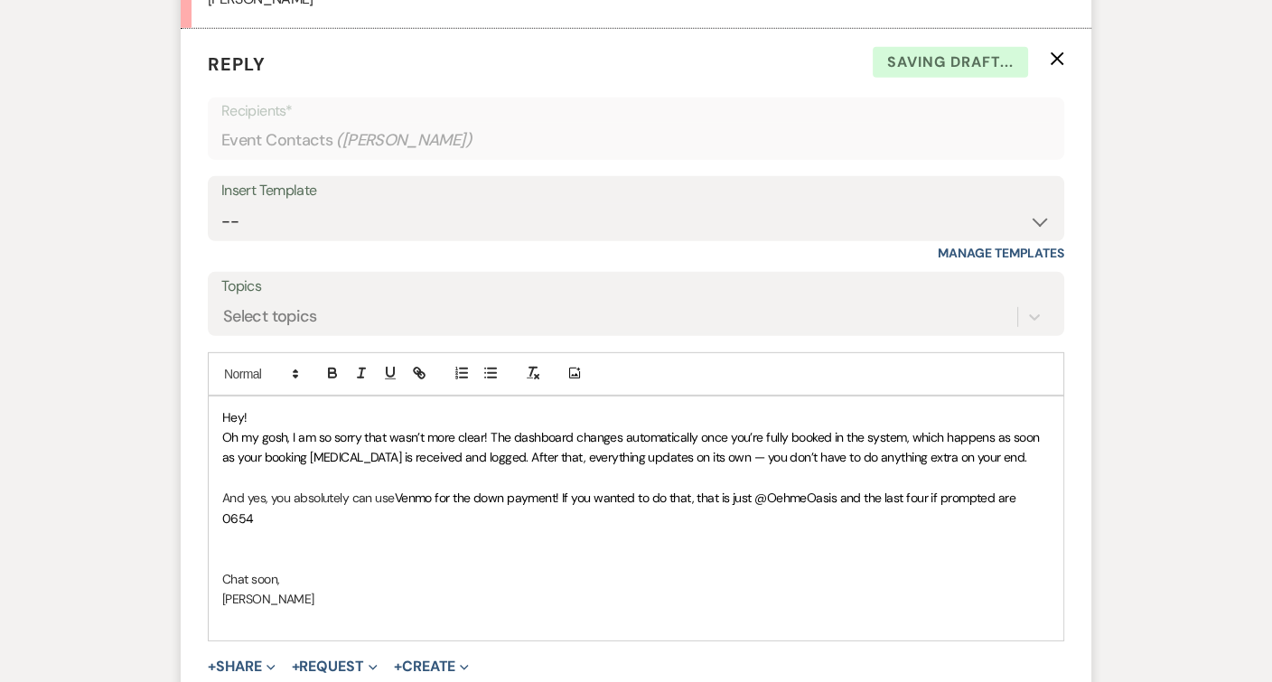
click at [233, 529] on p at bounding box center [636, 539] width 828 height 20
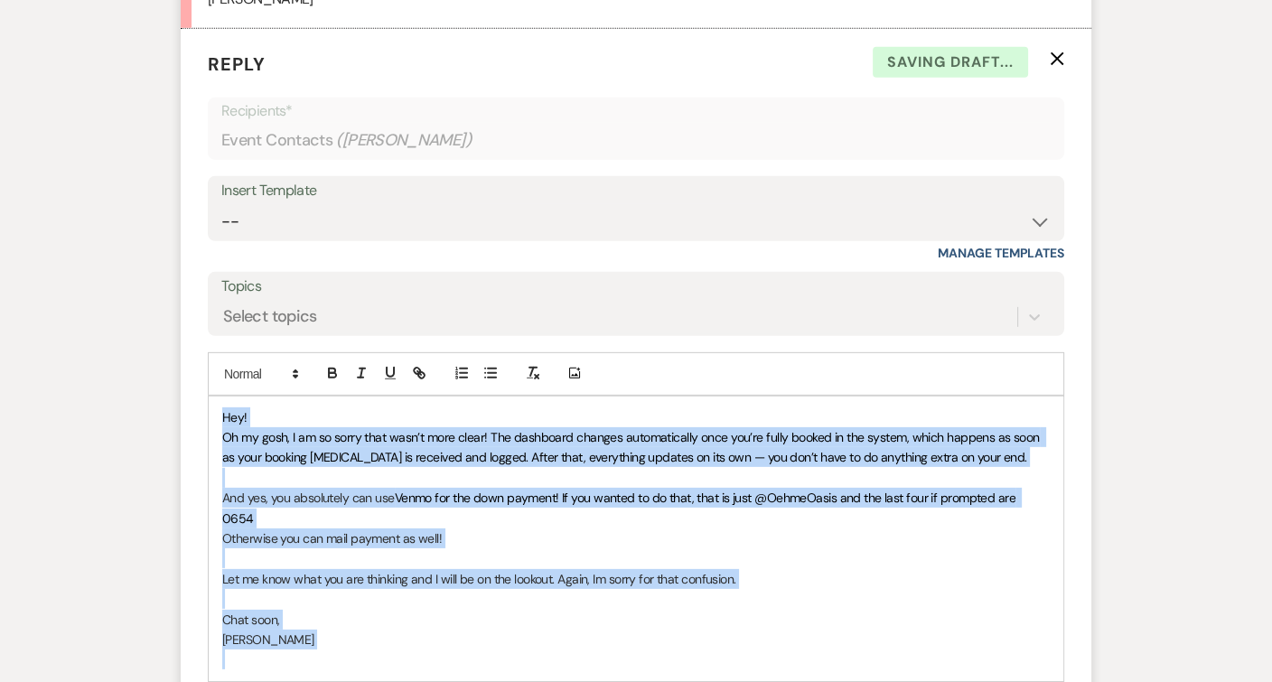
copy div "Hey! Oh my gosh, I am so sorry that wasn’t more clear! The dashboard changes au…"
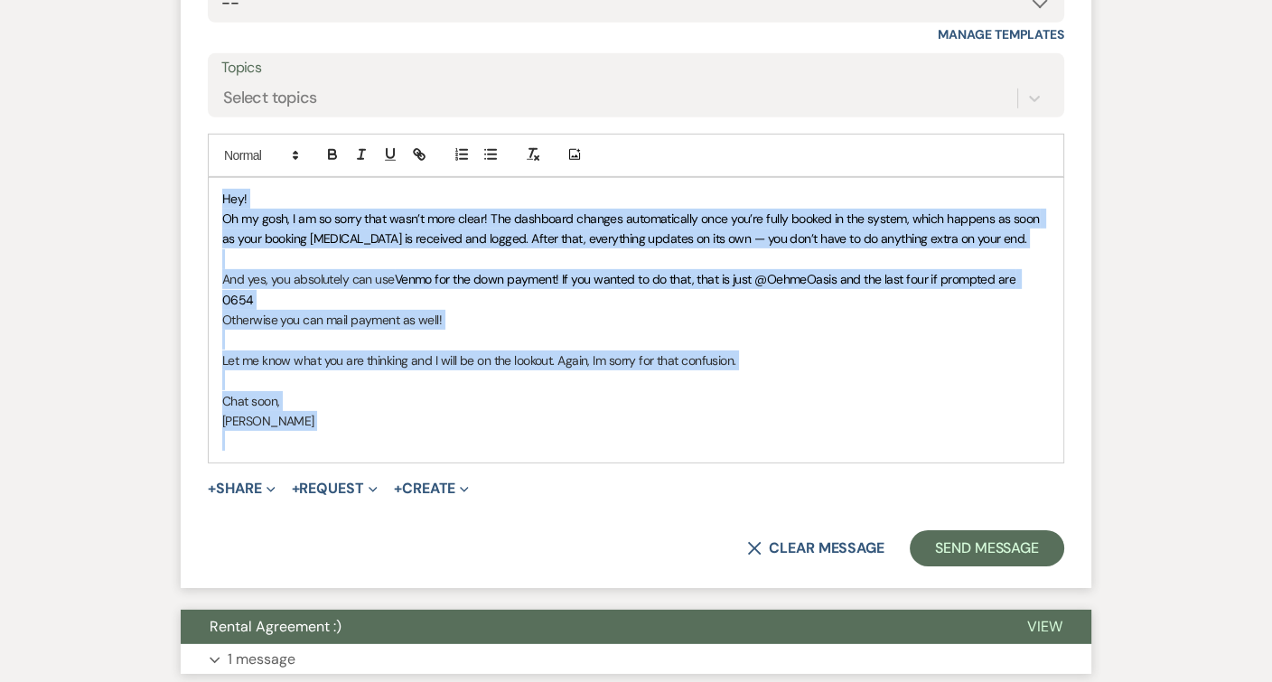
scroll to position [6108, 0]
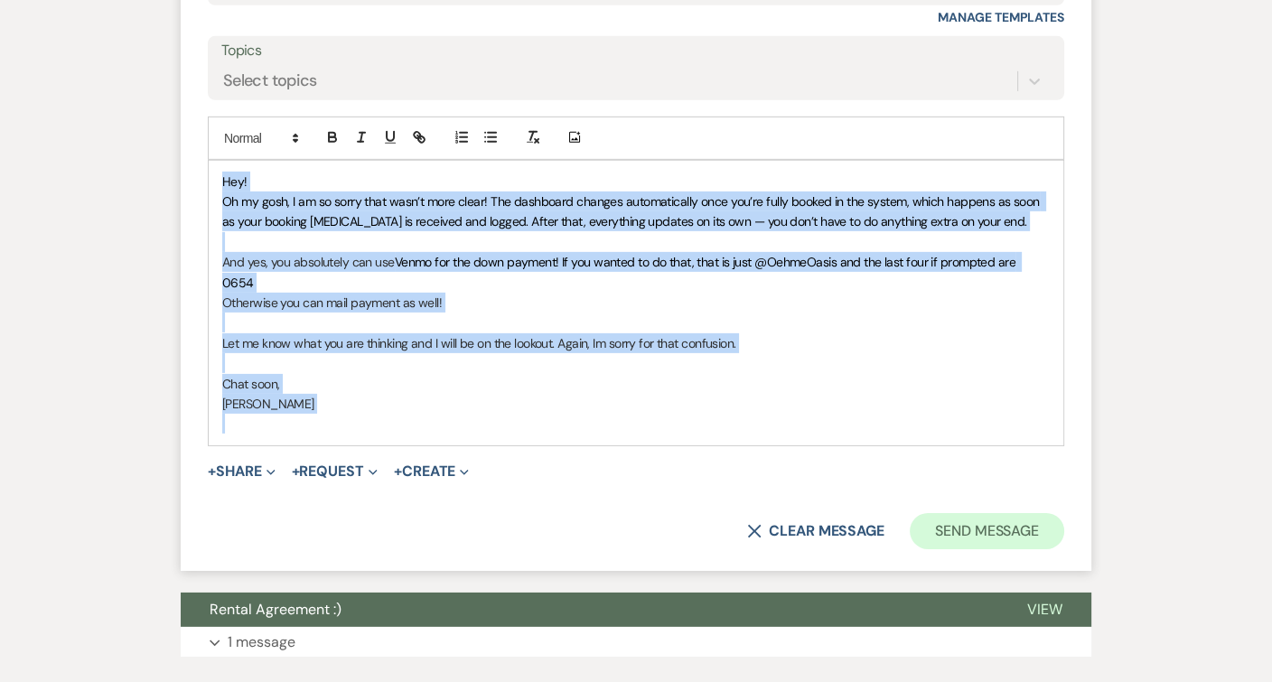
click at [950, 513] on button "Send Message" at bounding box center [987, 531] width 154 height 36
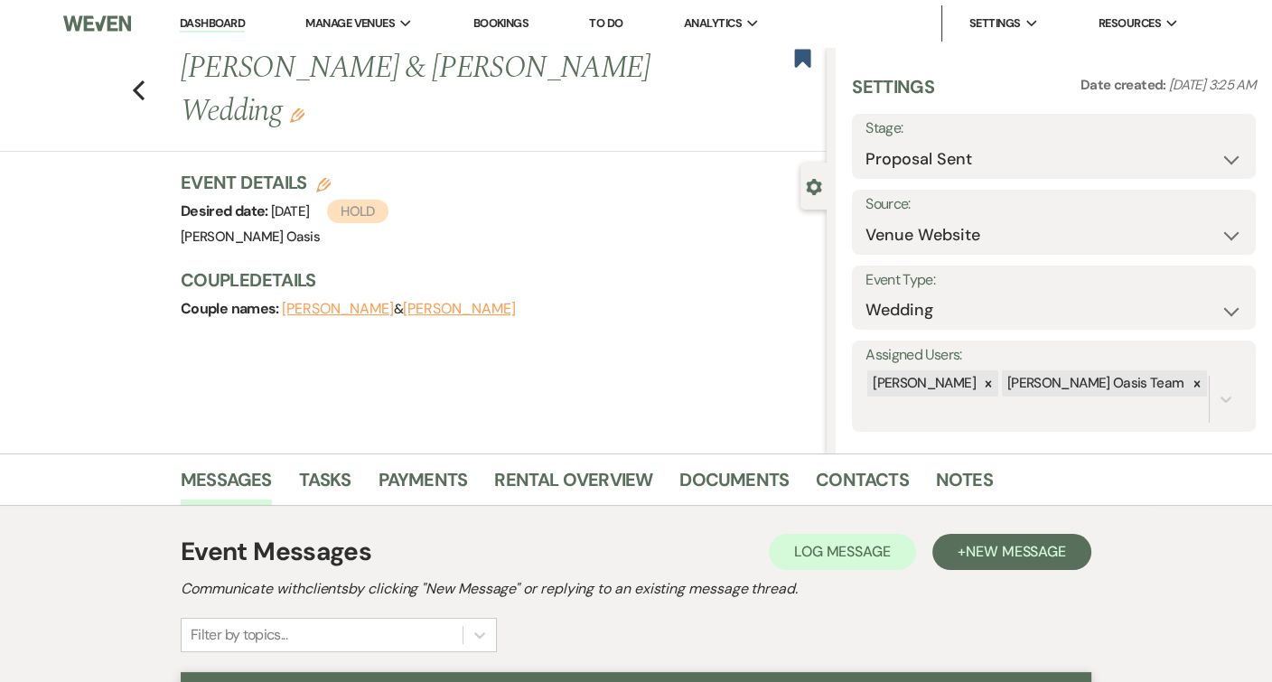
scroll to position [0, 0]
click at [145, 83] on icon "Previous" at bounding box center [139, 91] width 14 height 22
select select "6"
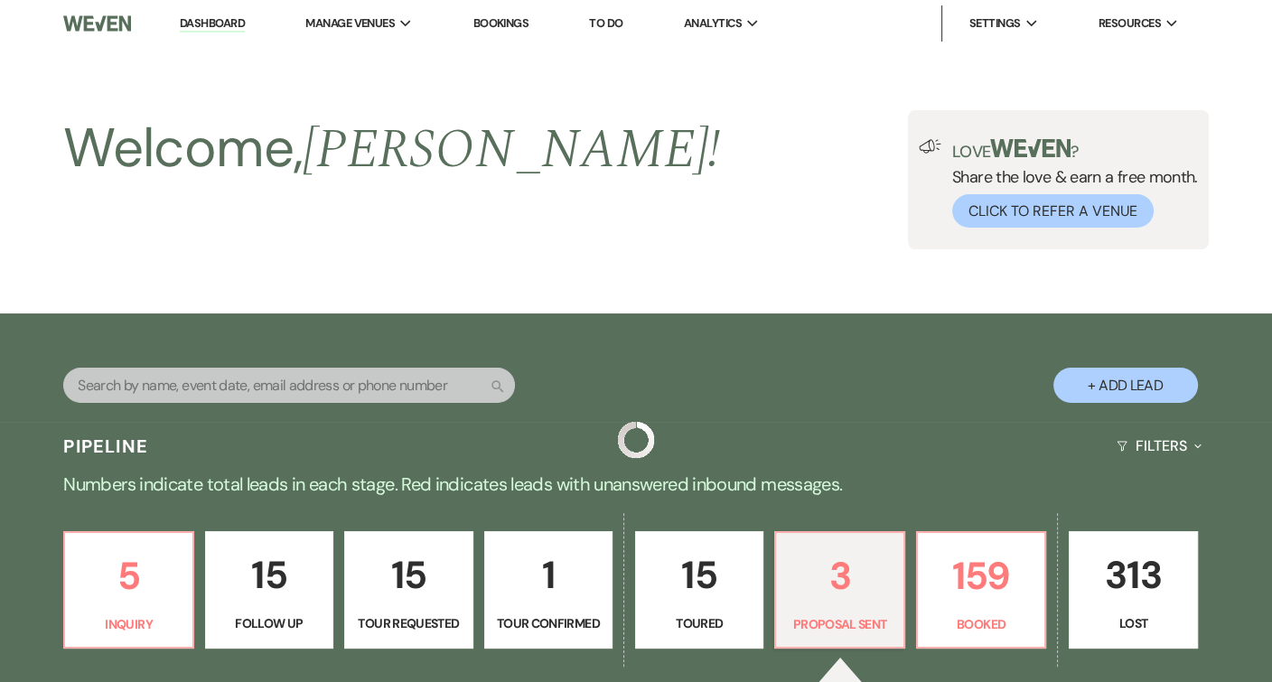
scroll to position [449, 0]
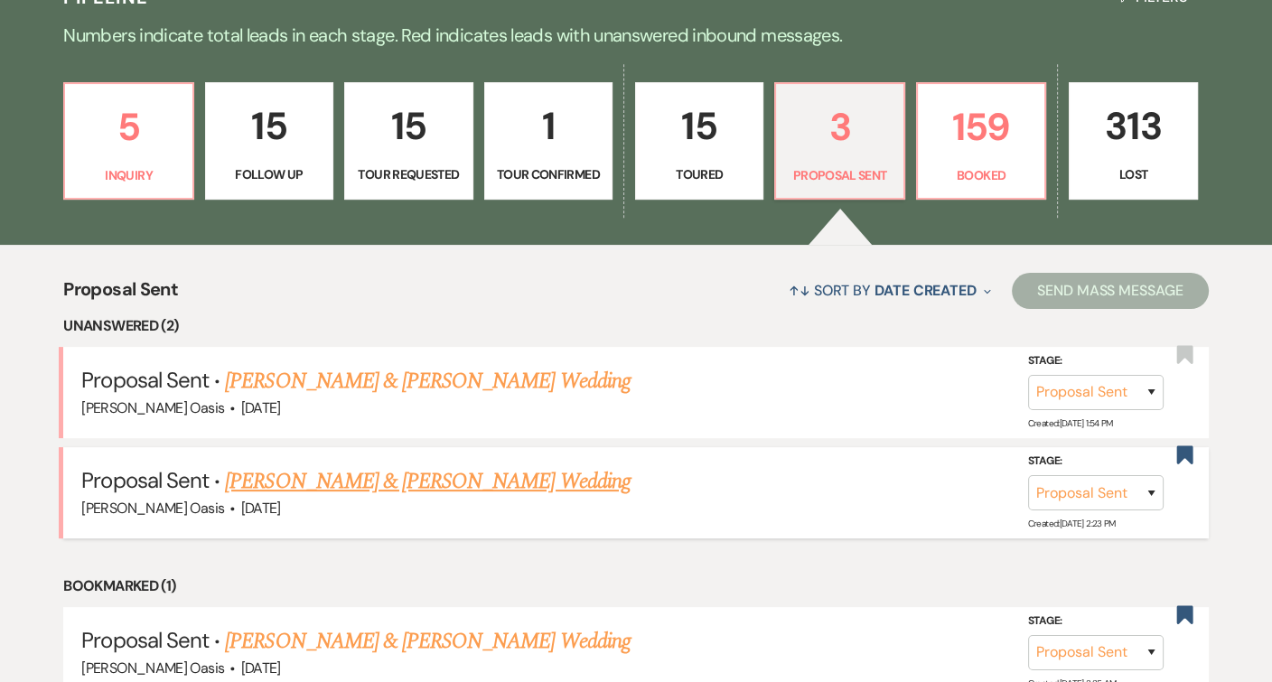
click at [456, 479] on link "[PERSON_NAME] & [PERSON_NAME] Wedding" at bounding box center [427, 481] width 405 height 33
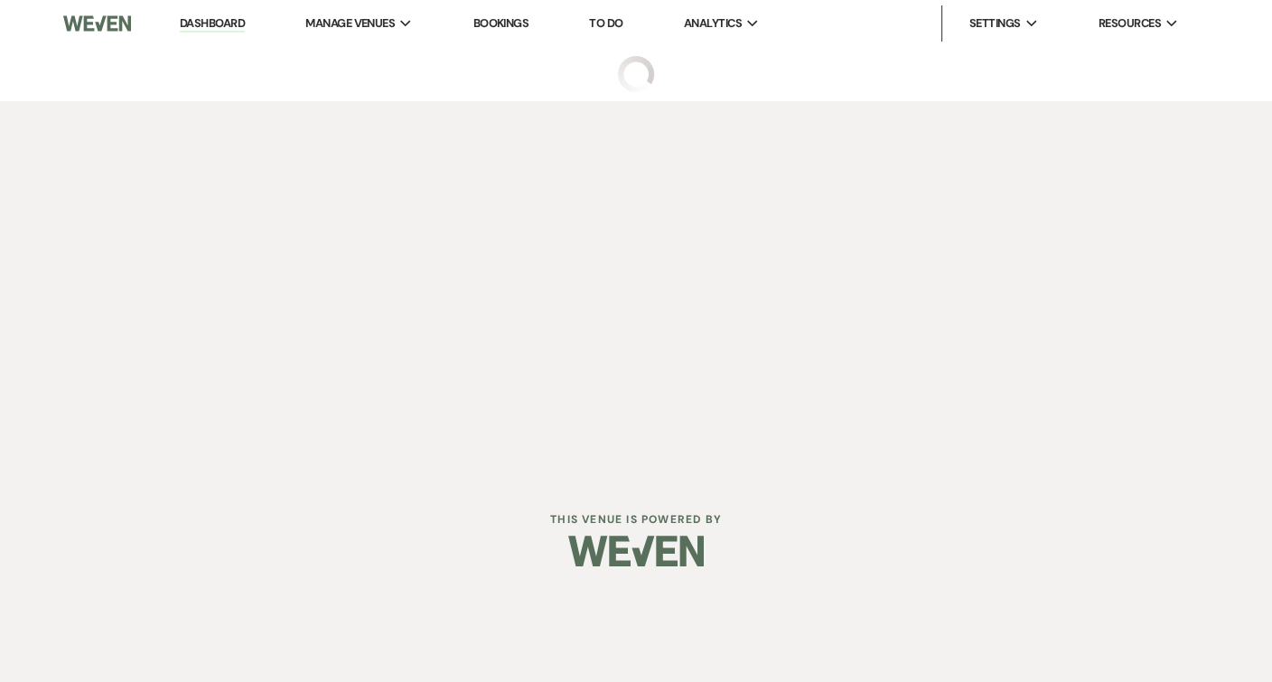
select select "6"
select select "5"
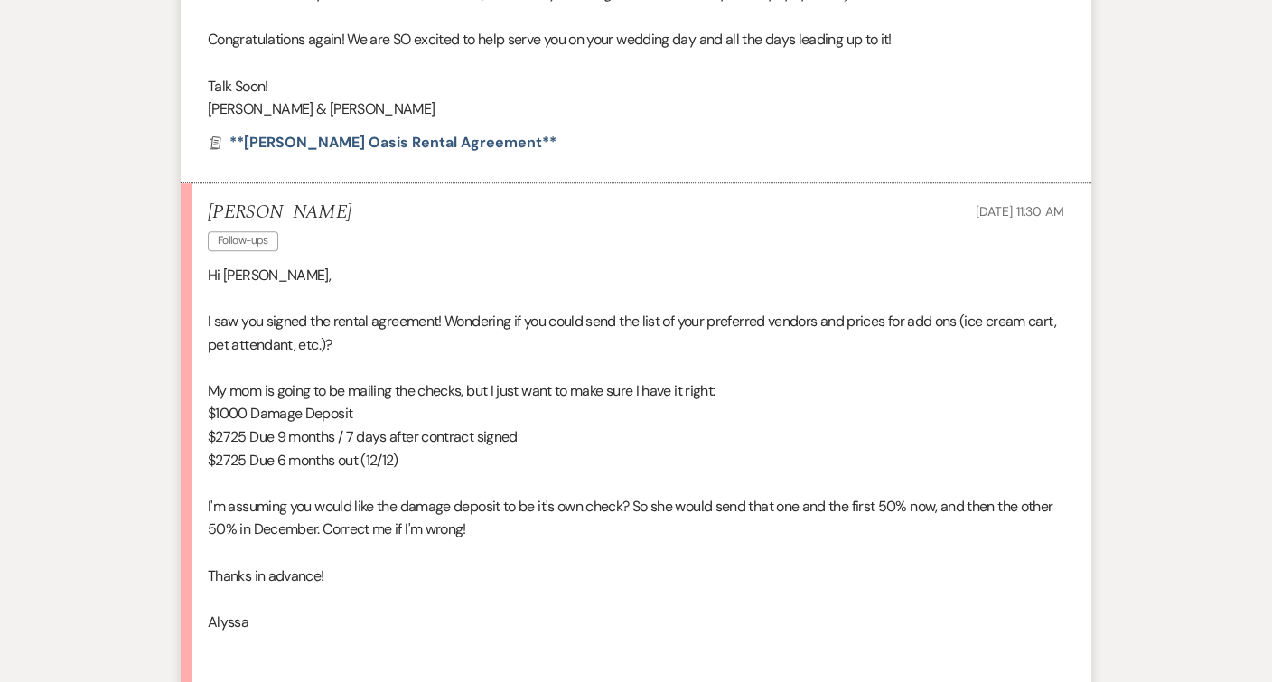
scroll to position [1458, 0]
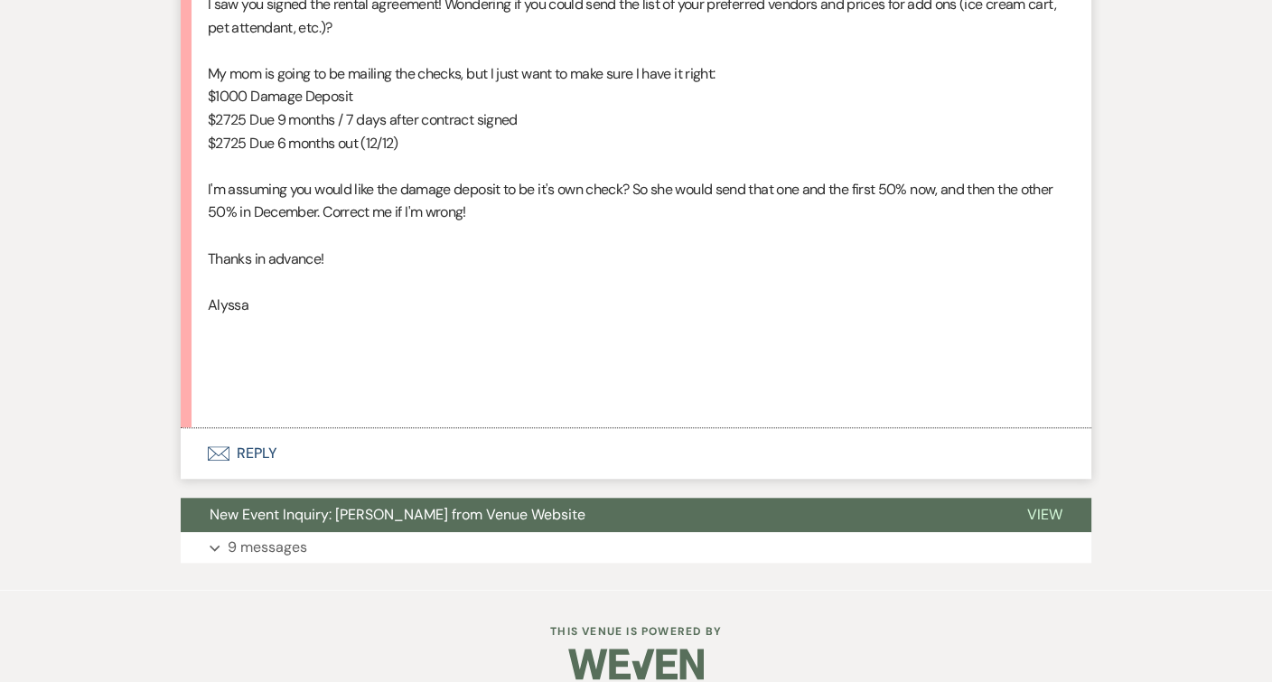
click at [432, 445] on button "Envelope Reply" at bounding box center [636, 453] width 911 height 51
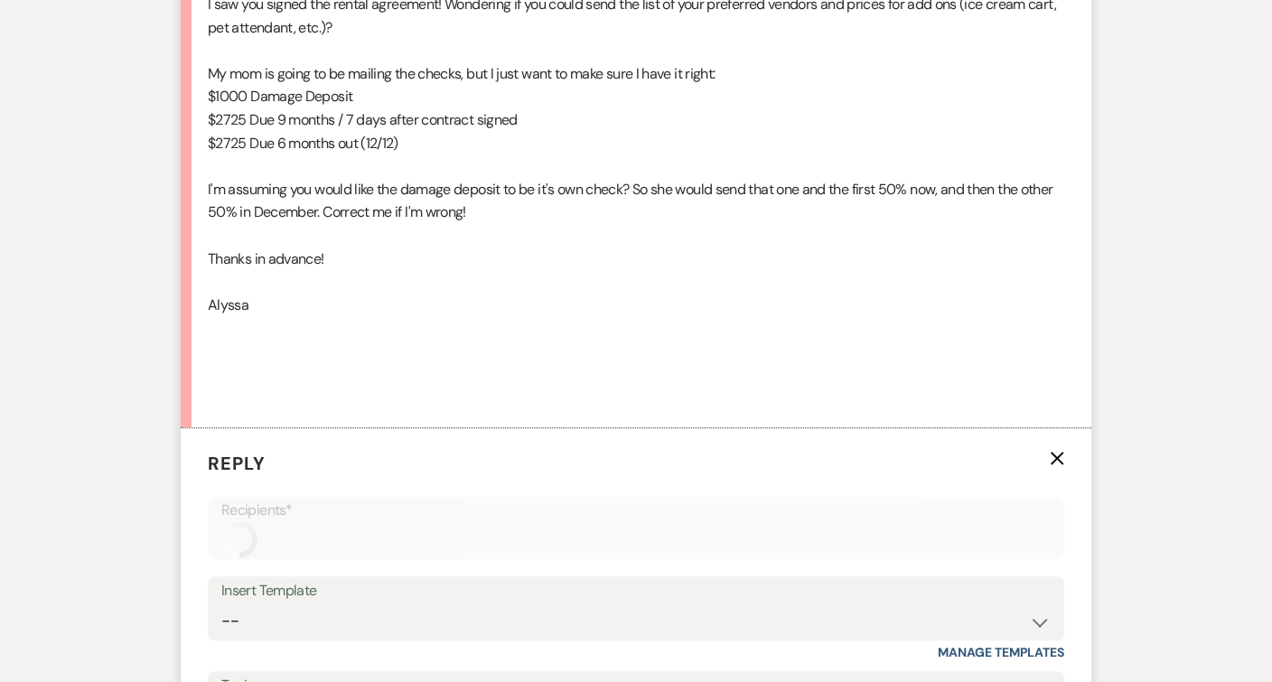
scroll to position [2107, 0]
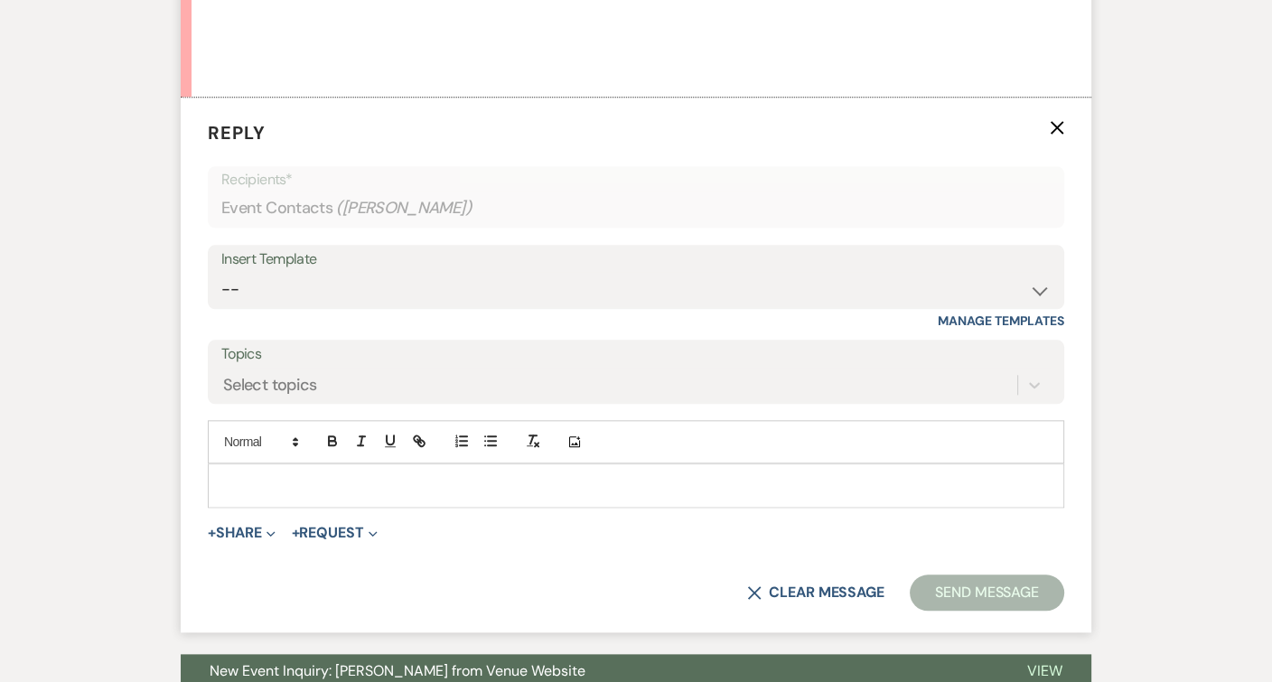
click at [399, 464] on div at bounding box center [636, 485] width 855 height 42
click at [401, 475] on p at bounding box center [636, 485] width 828 height 20
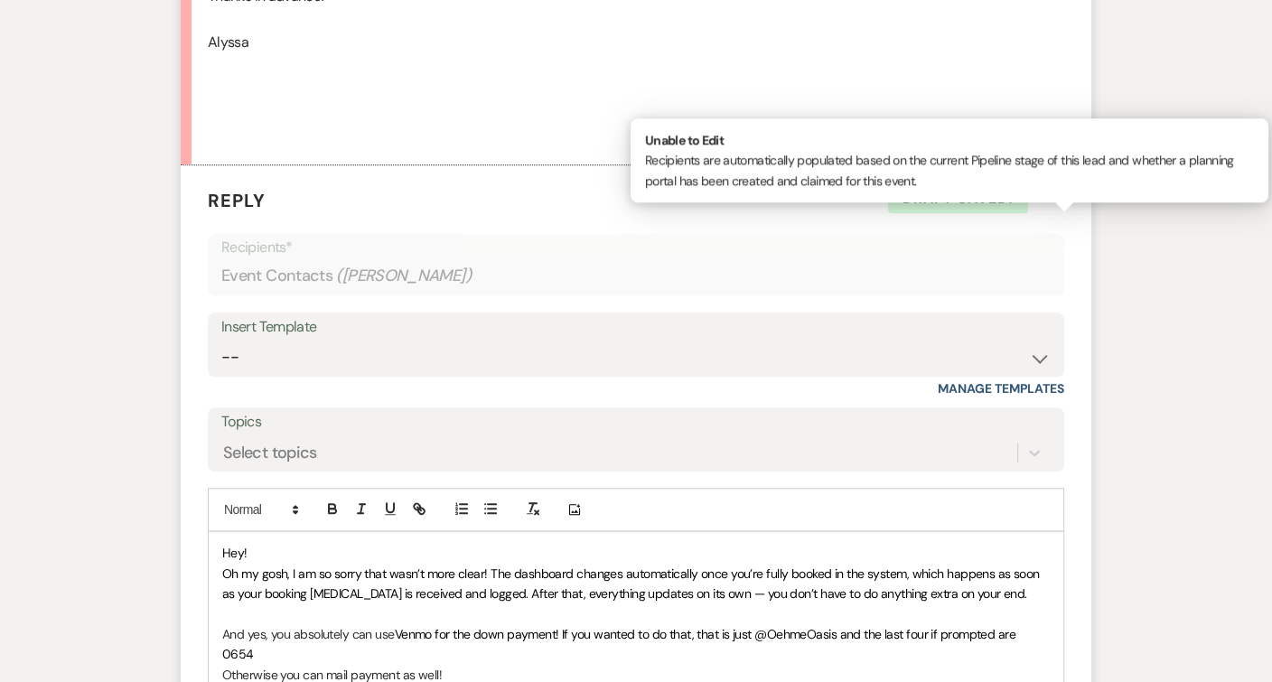
scroll to position [2044, 0]
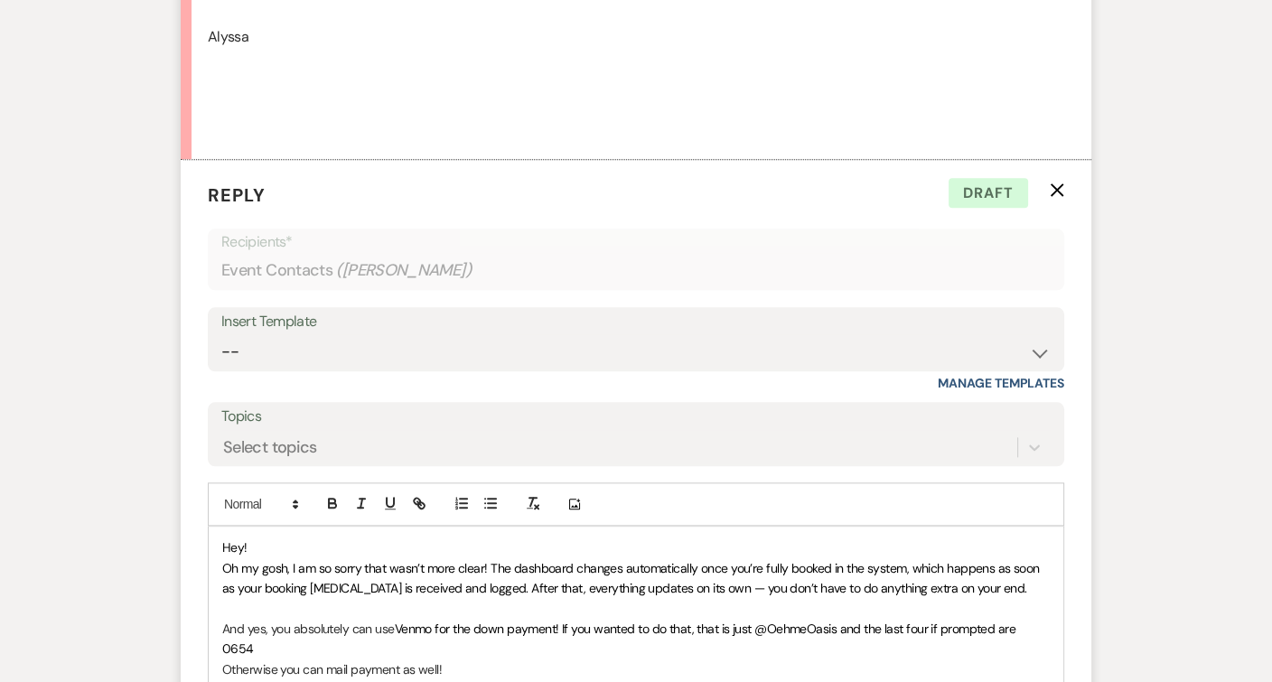
click at [463, 560] on span "Oh my gosh, I am so sorry that wasn’t more clear! The dashboard changes automat…" at bounding box center [632, 578] width 820 height 36
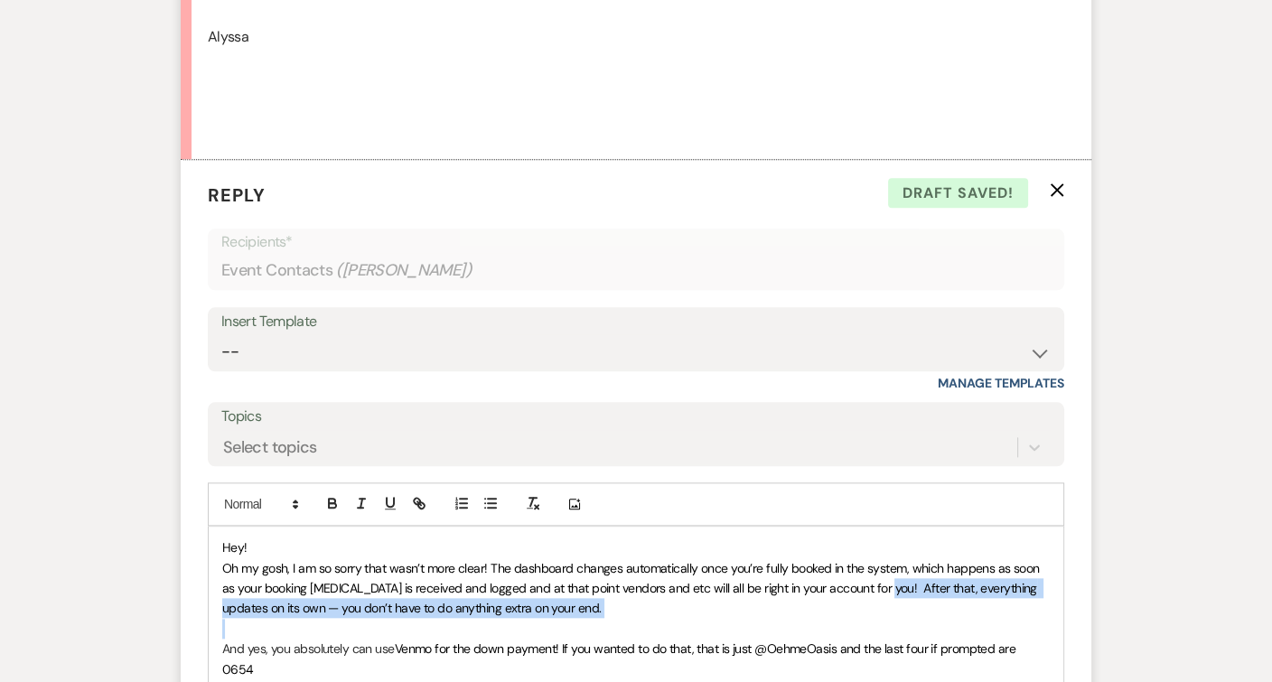
drag, startPoint x: 854, startPoint y: 558, endPoint x: 631, endPoint y: 601, distance: 227.2
click at [631, 601] on div "Hey! Oh my gosh, I am so sorry that wasn’t more clear! The dashboard changes au…" at bounding box center [636, 669] width 855 height 285
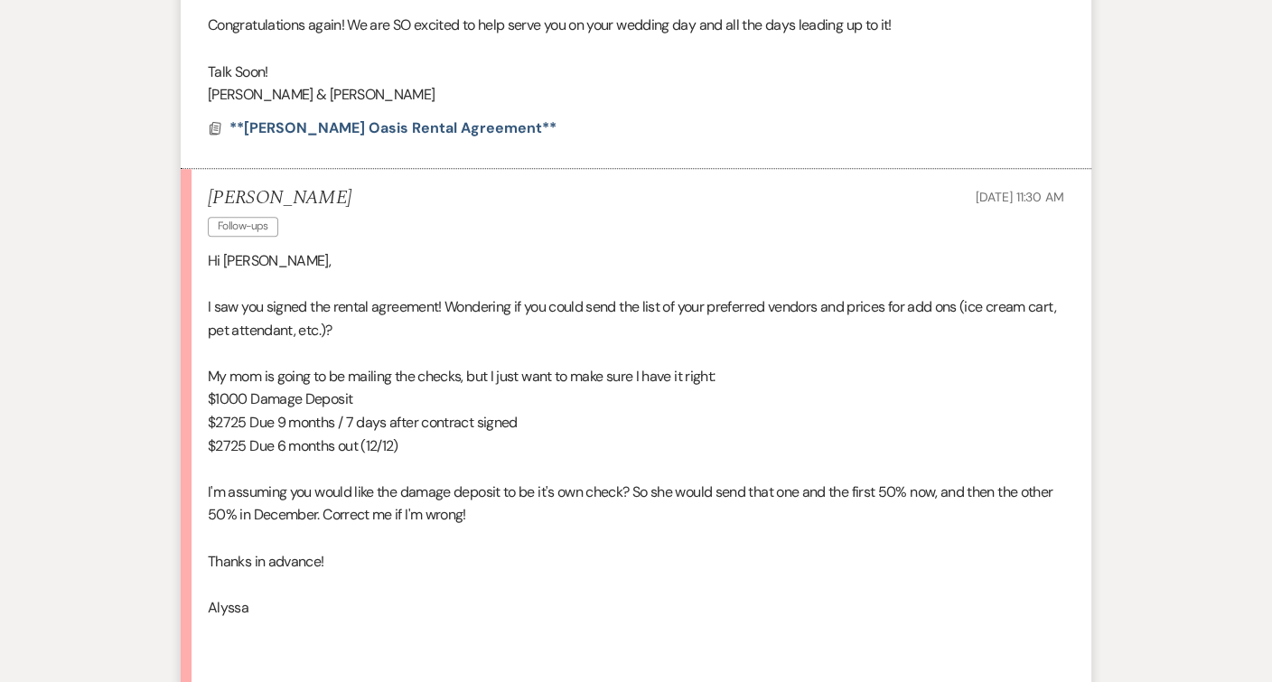
scroll to position [1476, 0]
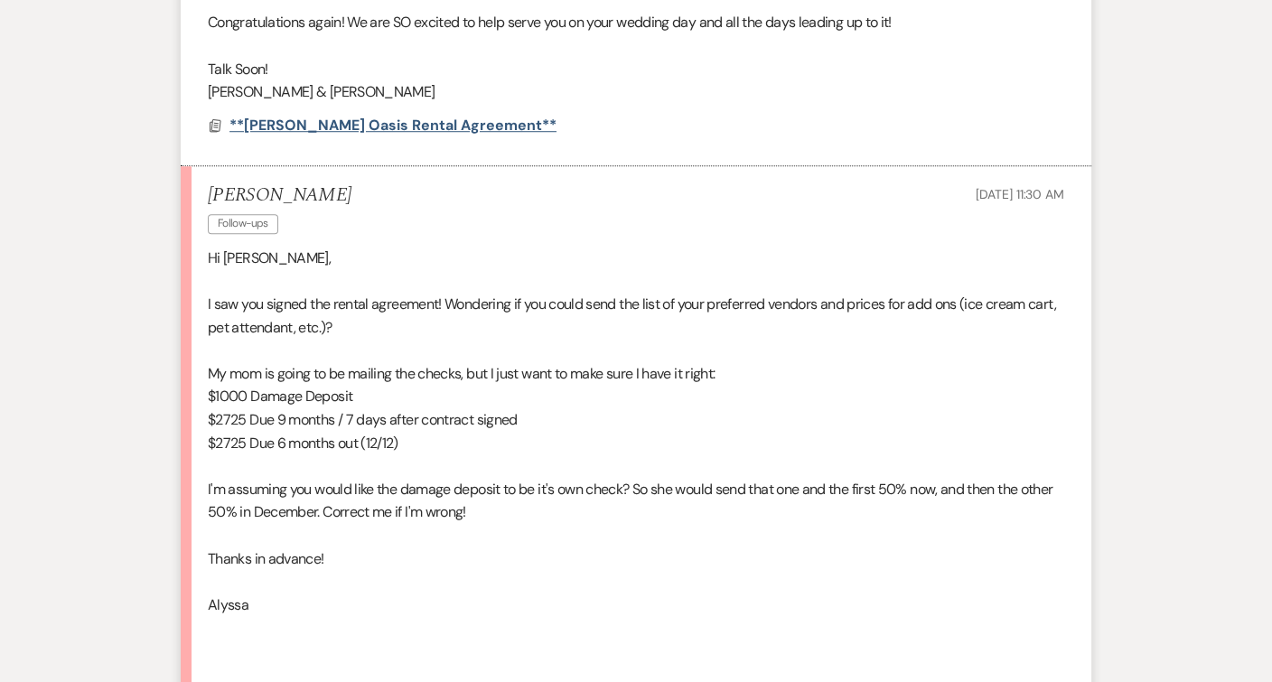
click at [434, 116] on span "**[PERSON_NAME] Oasis Rental Agreement**" at bounding box center [392, 125] width 327 height 19
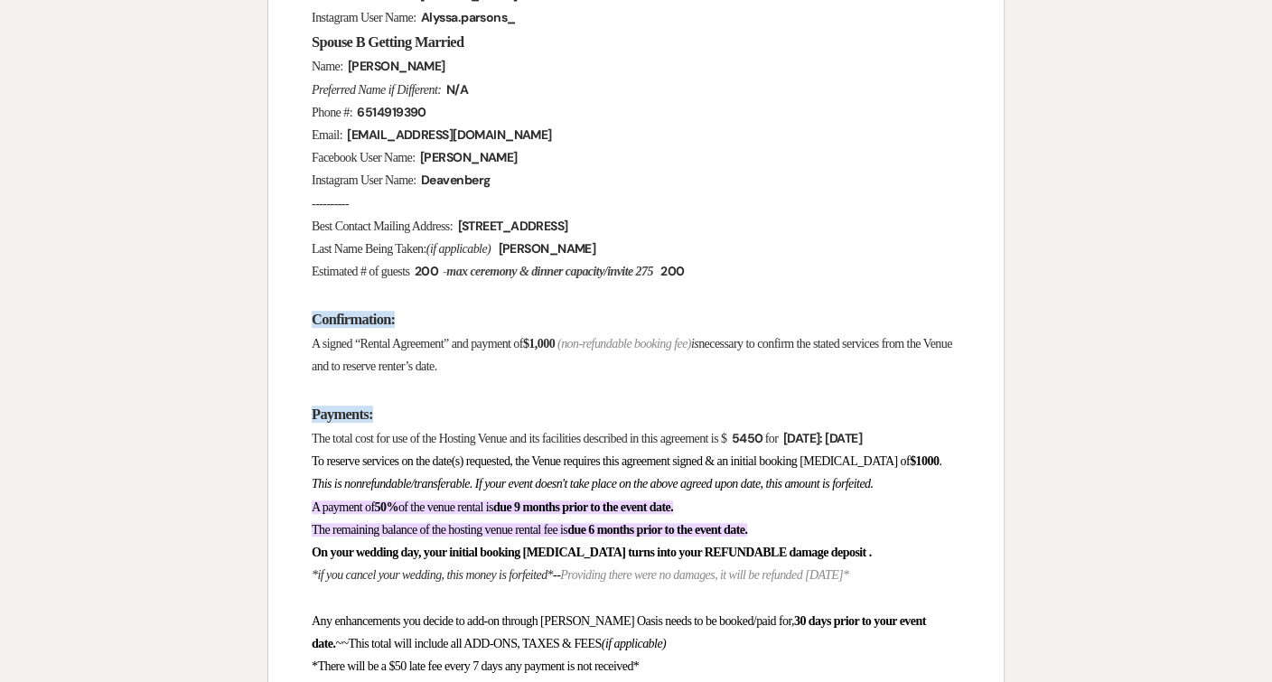
scroll to position [1017, 0]
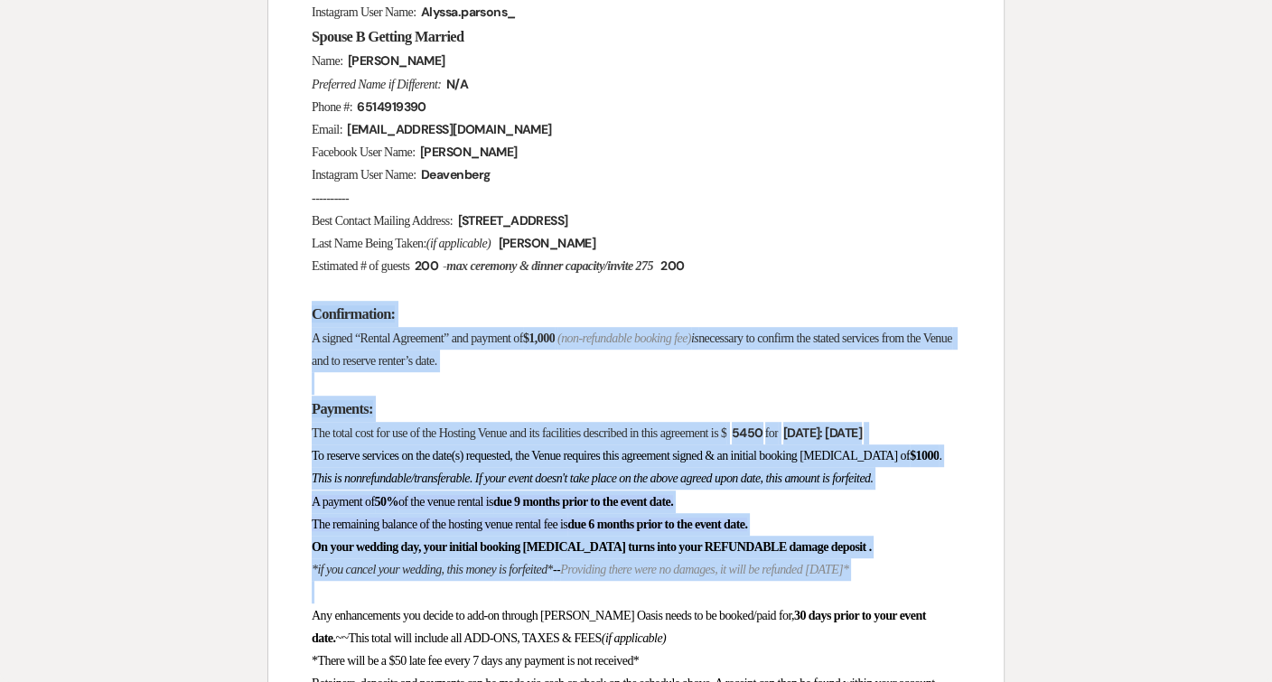
drag, startPoint x: 319, startPoint y: 543, endPoint x: 295, endPoint y: 270, distance: 273.9
copy div "Loremipsumdo: S ametco “Adipis Elitseddo” eiu tempori ut $6,320 (lab-etdolorema…"
select select "6"
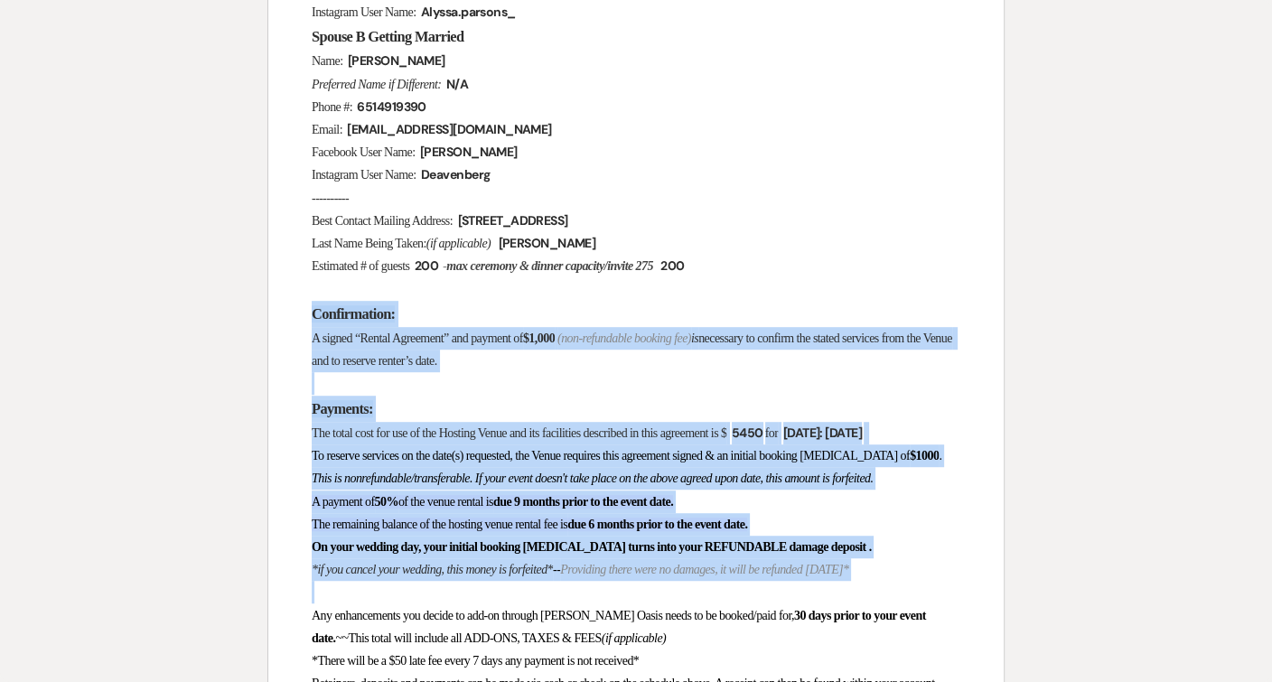
select select "6"
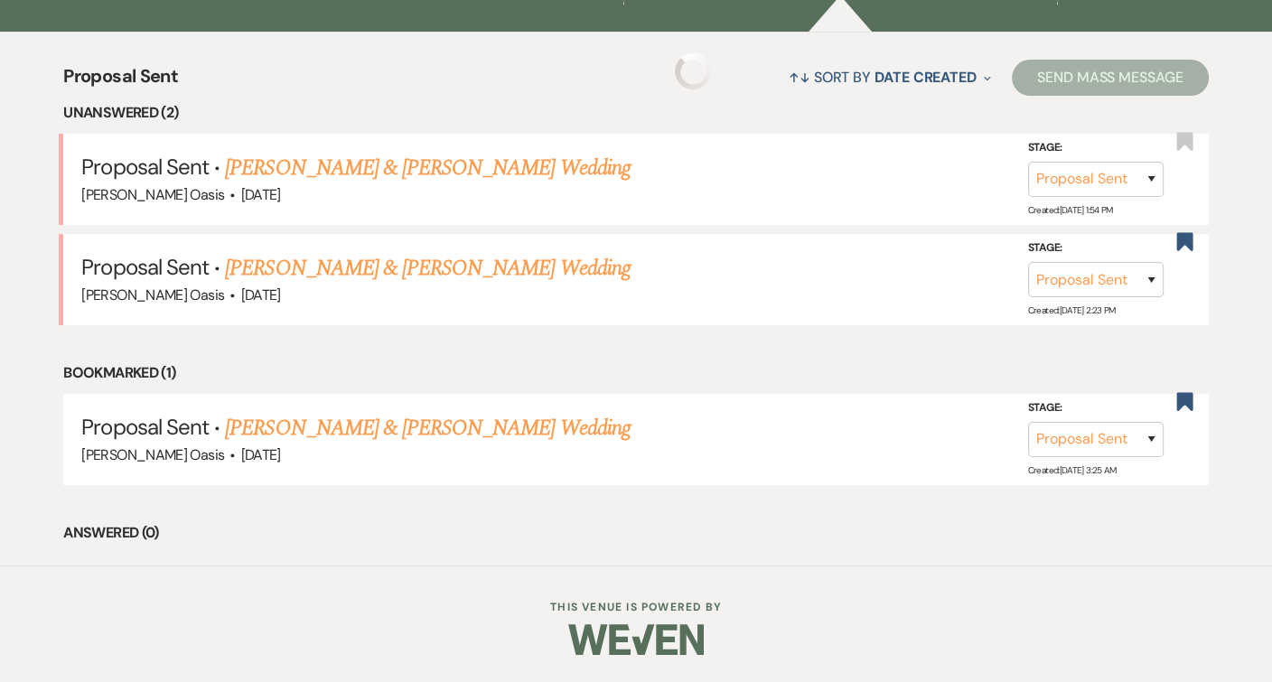
scroll to position [449, 0]
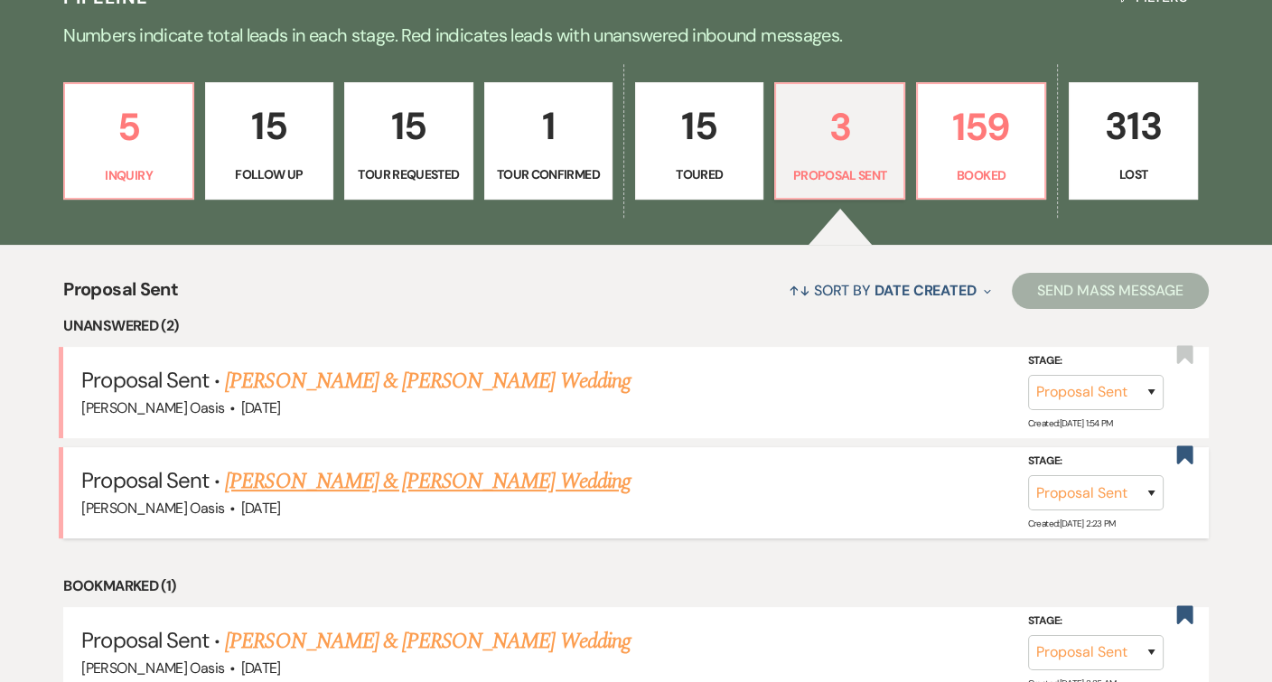
click at [333, 473] on link "[PERSON_NAME] & [PERSON_NAME] Wedding" at bounding box center [427, 481] width 405 height 33
select select "6"
select select "5"
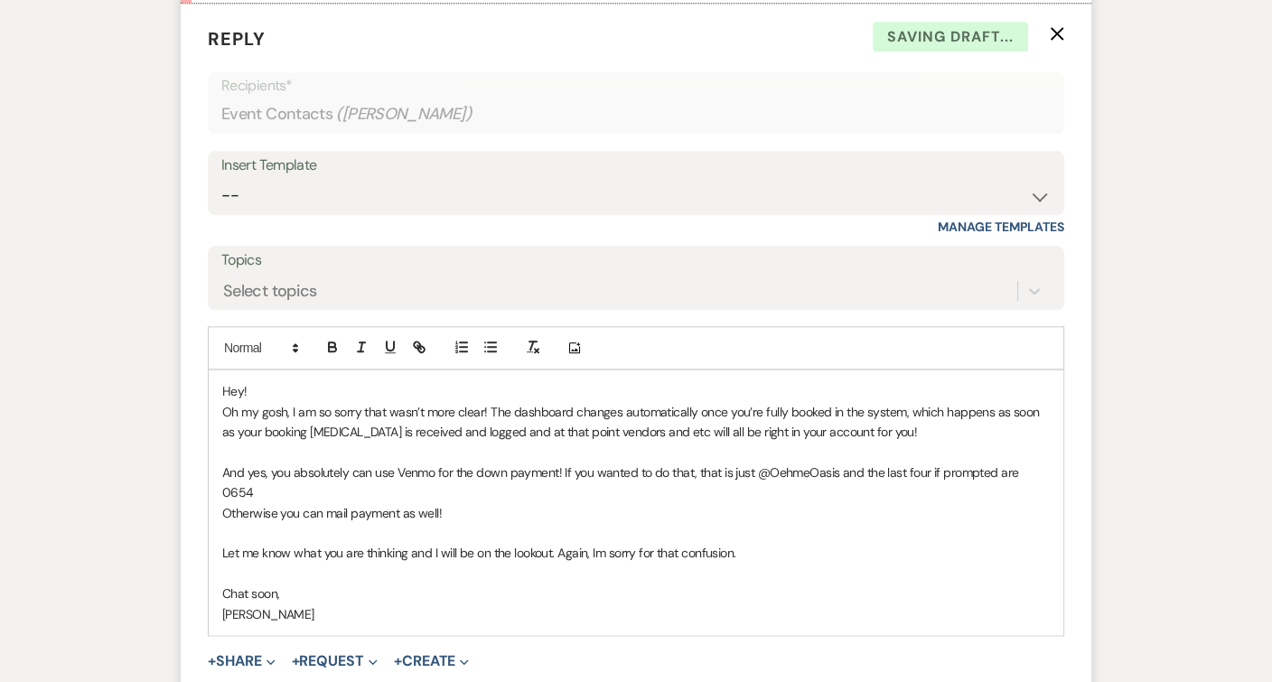
scroll to position [2204, 0]
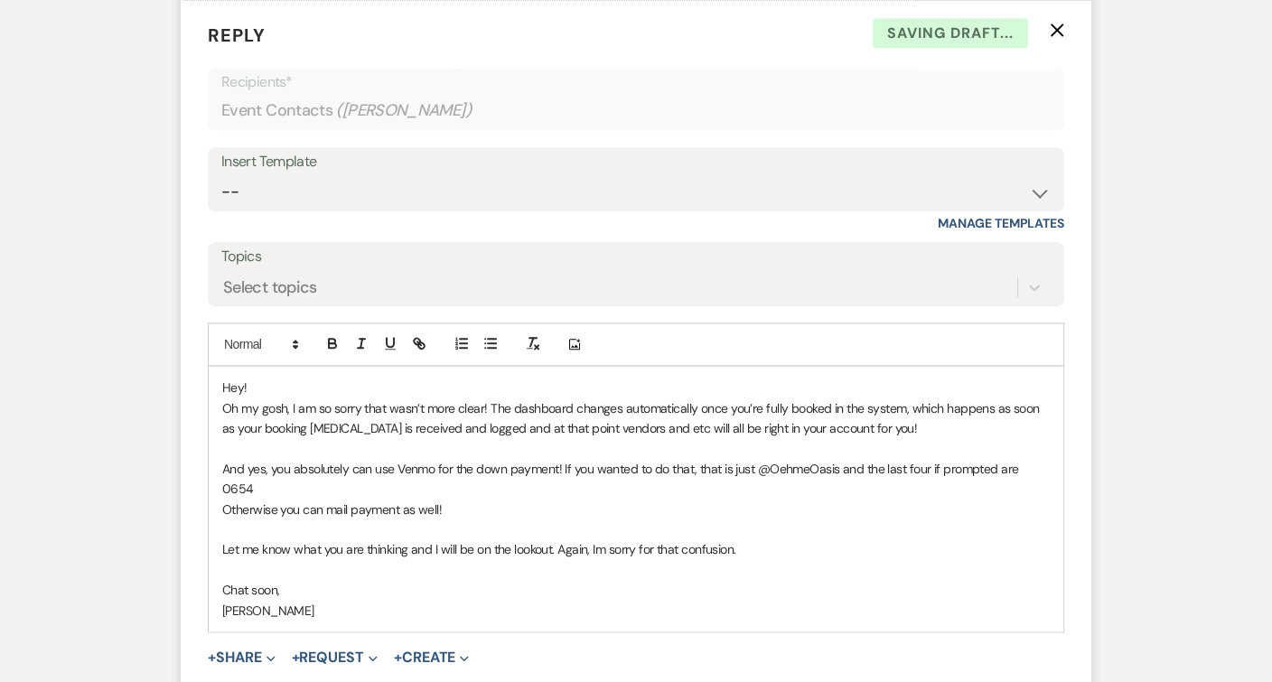
click at [873, 405] on p "Oh my gosh, I am so sorry that wasn’t more clear! The dashboard changes automat…" at bounding box center [636, 418] width 828 height 41
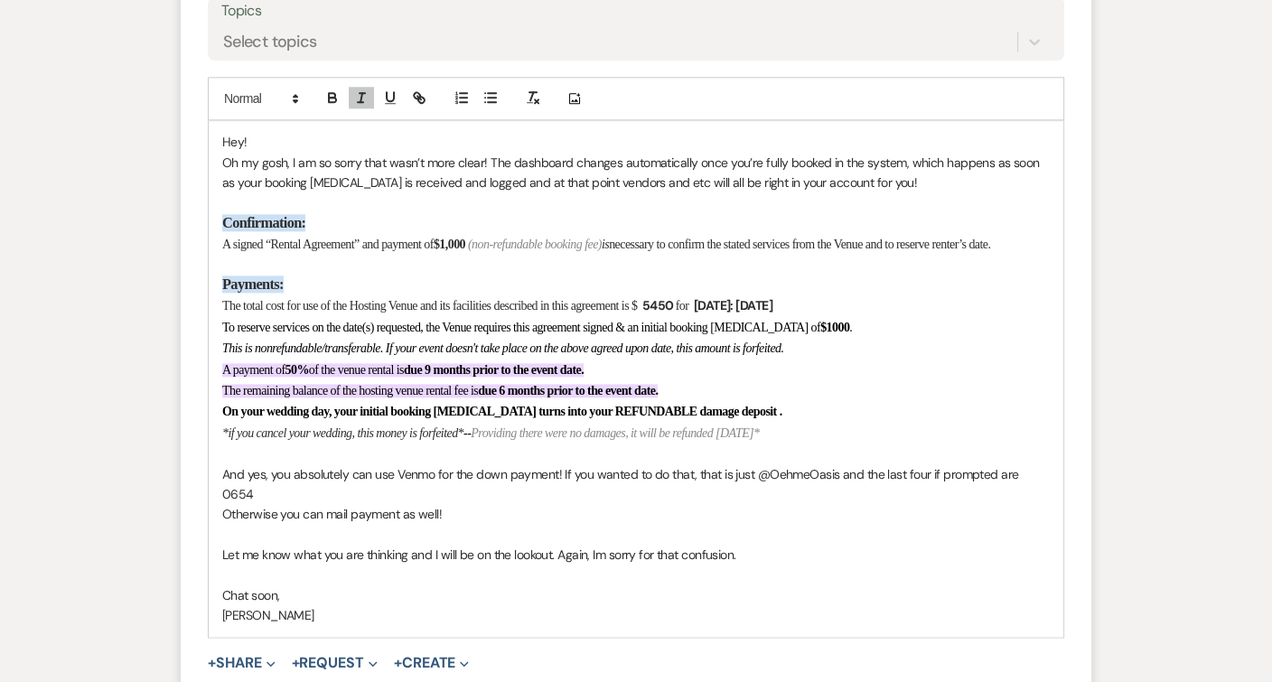
scroll to position [2450, 0]
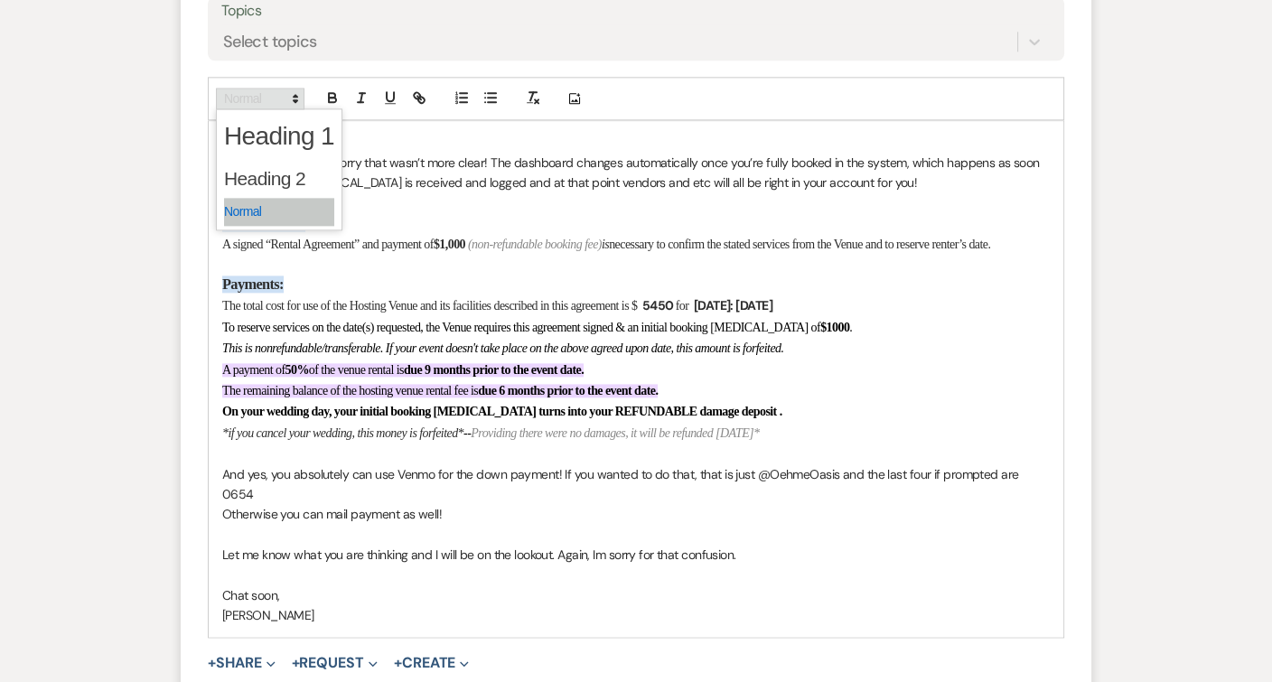
click at [248, 88] on span at bounding box center [260, 99] width 89 height 22
click at [259, 198] on span at bounding box center [279, 212] width 110 height 28
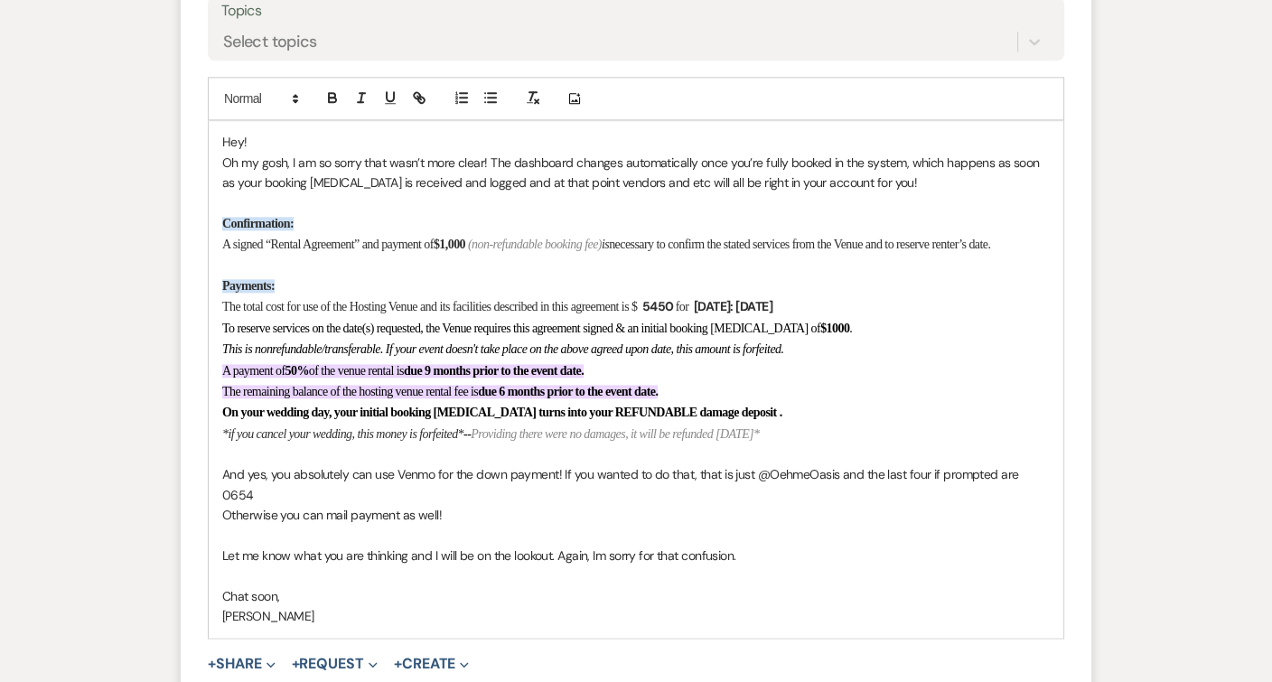
click at [351, 342] on em "This is nonrefundable/transferable. If your event doesn't take place on the abo…" at bounding box center [502, 349] width 561 height 14
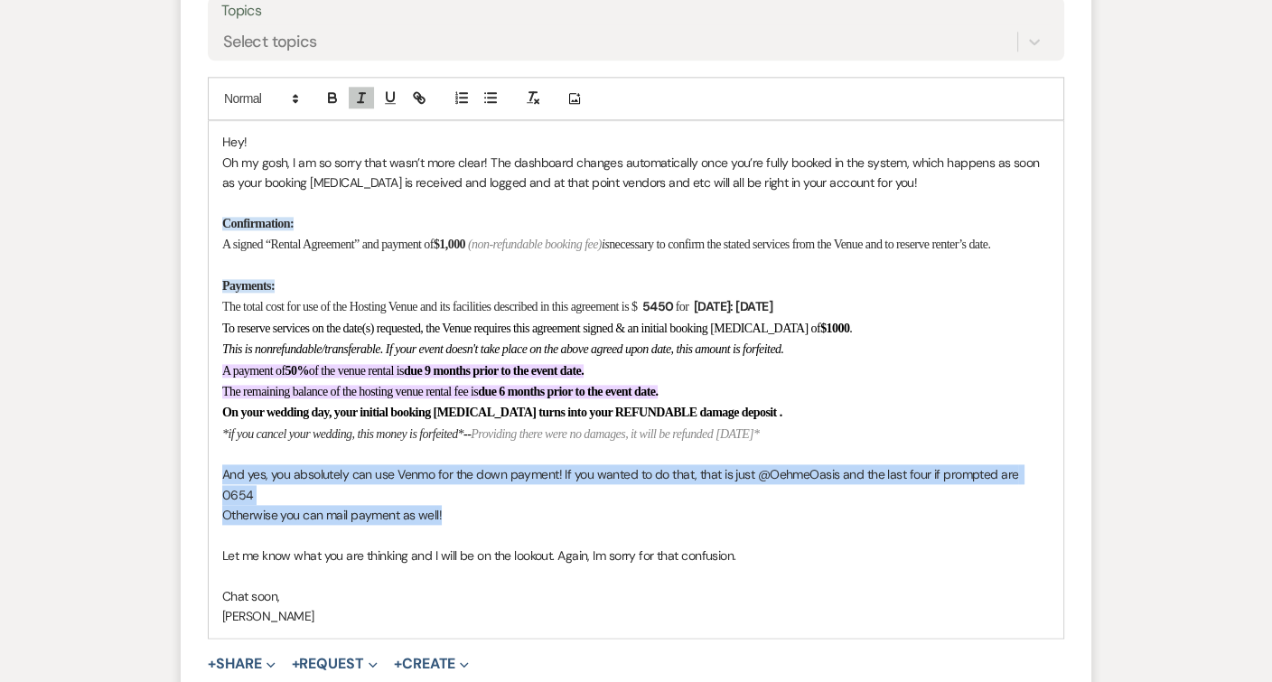
drag, startPoint x: 457, startPoint y: 469, endPoint x: 186, endPoint y: 442, distance: 272.4
click at [186, 443] on form "Reply X Saving draft... Recipients* Event Contacts ( [PERSON_NAME] ) Insert Tem…" at bounding box center [636, 258] width 911 height 1009
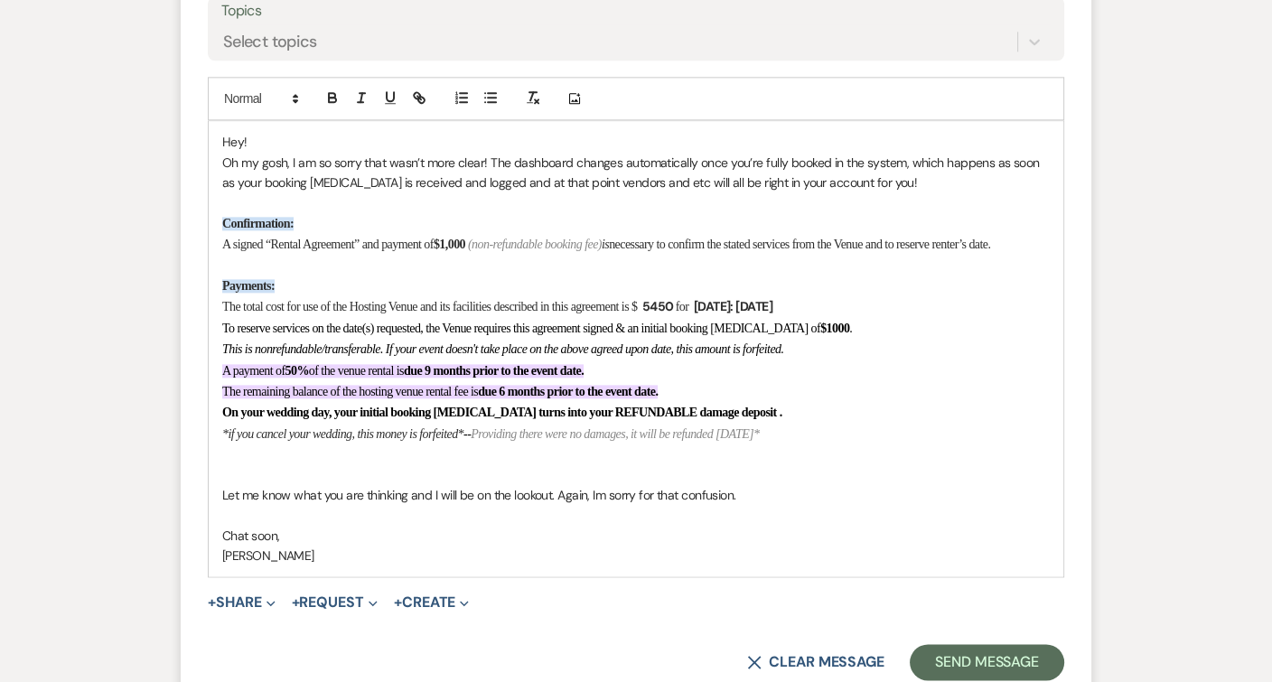
drag, startPoint x: 664, startPoint y: 214, endPoint x: 610, endPoint y: 214, distance: 54.2
click at [610, 234] on p "A signed “Rental Agreement” and payment of $1,000 (non-refundable booking fee) …" at bounding box center [636, 244] width 828 height 21
click at [602, 238] on em "(non-refundable booking fee)" at bounding box center [535, 245] width 134 height 14
drag, startPoint x: 663, startPoint y: 214, endPoint x: 511, endPoint y: 214, distance: 151.8
click at [511, 234] on p "A signed “Rental Agreement” and payment of $1,000 (non-refundable booking fee) …" at bounding box center [636, 244] width 828 height 21
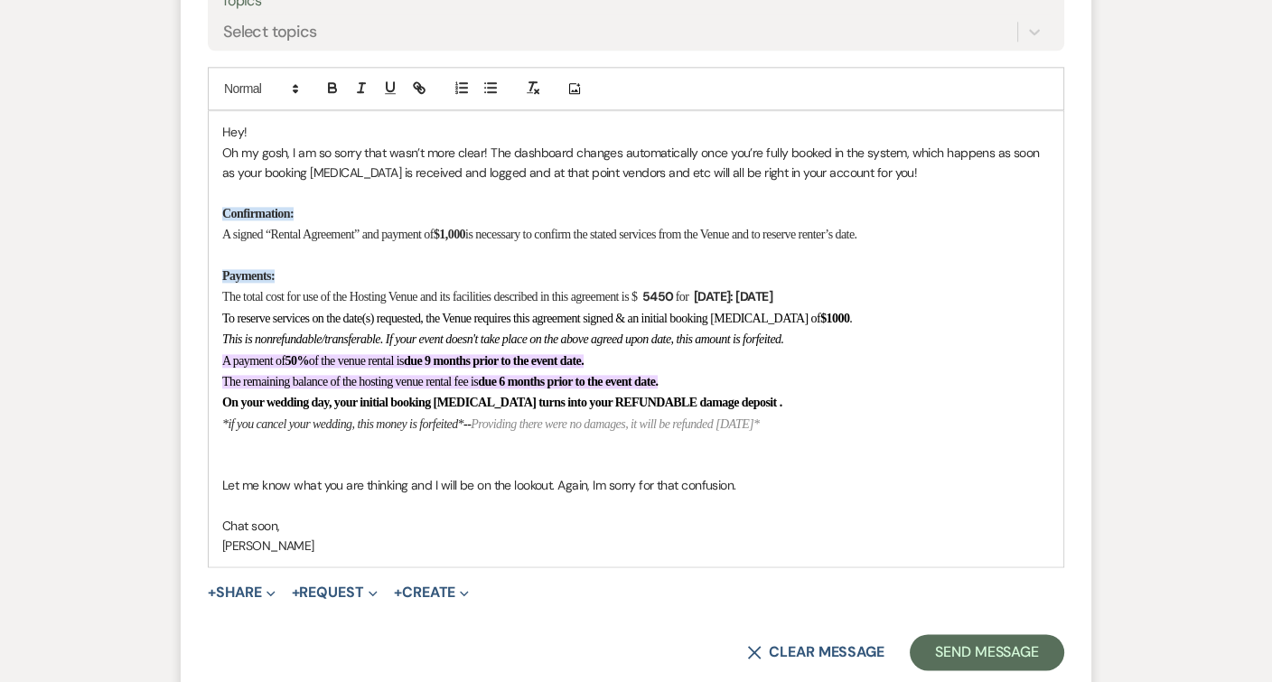
scroll to position [2462, 0]
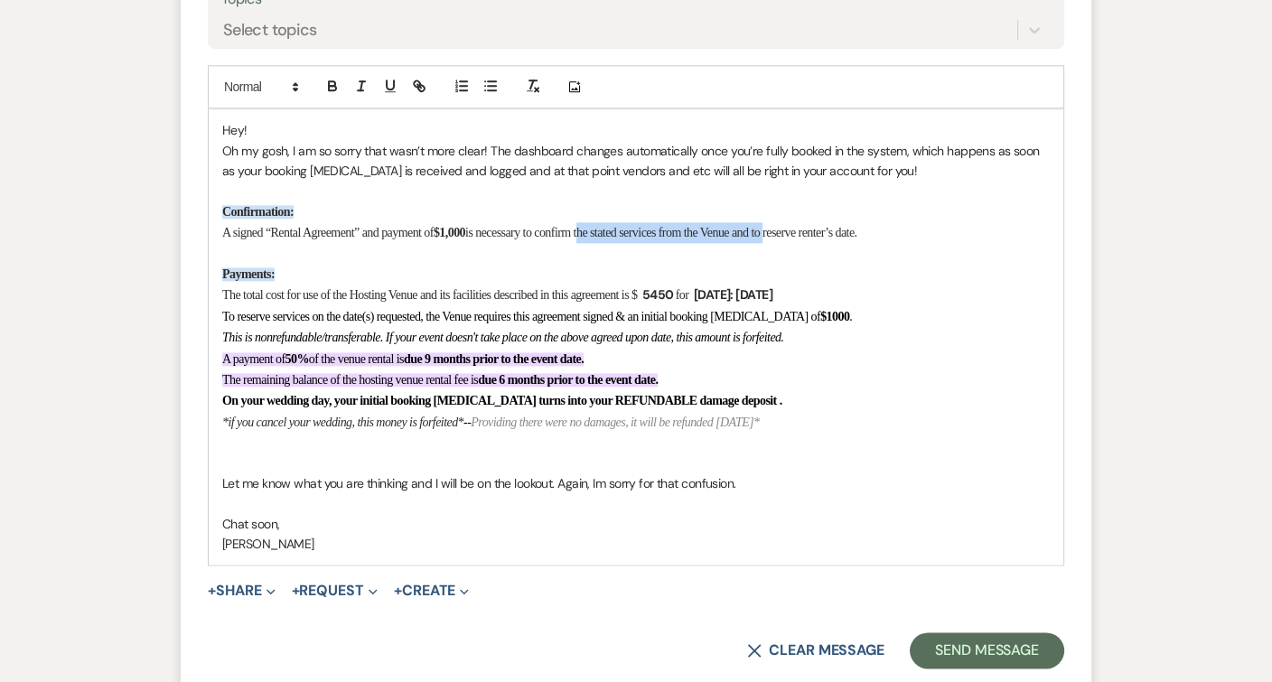
drag, startPoint x: 830, startPoint y: 204, endPoint x: 624, endPoint y: 205, distance: 206.0
click at [624, 226] on span "necessary to confirm the stated services from the Venue and to reserve renter’s…" at bounding box center [665, 233] width 381 height 14
click at [668, 226] on span "necessary to confirm/reserve renter’s date." at bounding box center [571, 233] width 192 height 14
drag, startPoint x: 865, startPoint y: 379, endPoint x: 494, endPoint y: 379, distance: 370.4
click at [494, 412] on p "*if you cancel your wedding, this money is forfeited* -- Providing there were n…" at bounding box center [636, 422] width 828 height 21
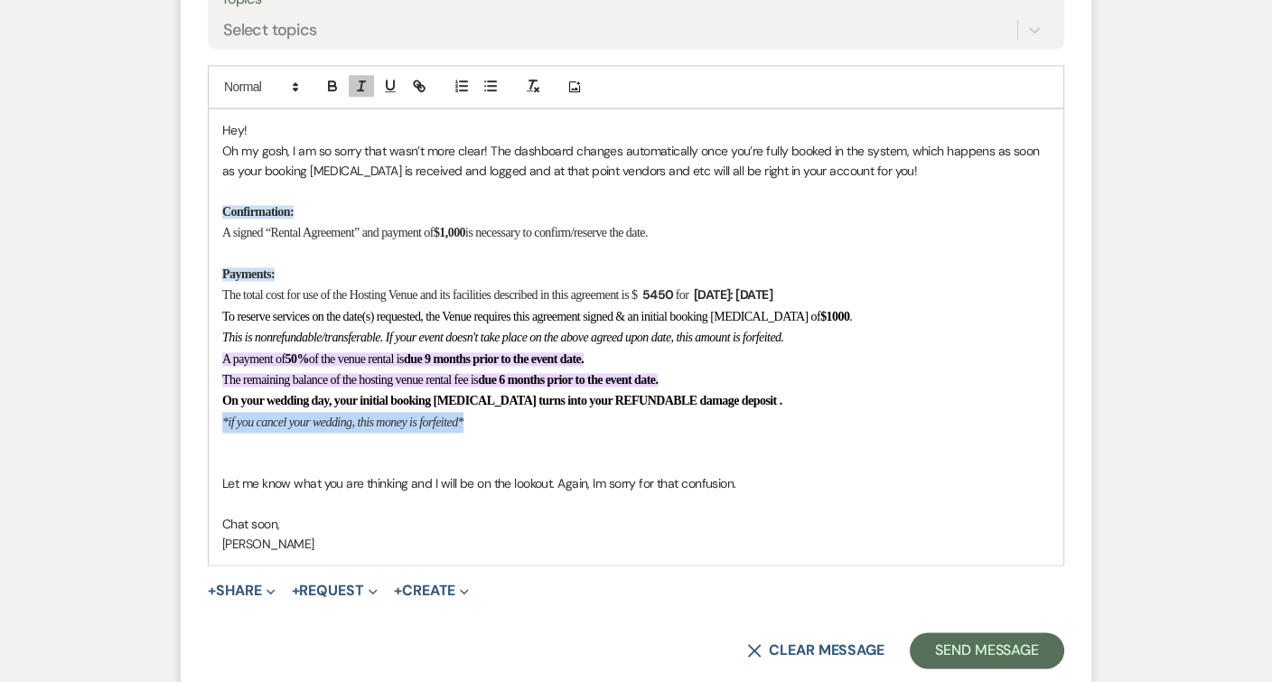
drag, startPoint x: 501, startPoint y: 378, endPoint x: 136, endPoint y: 378, distance: 364.1
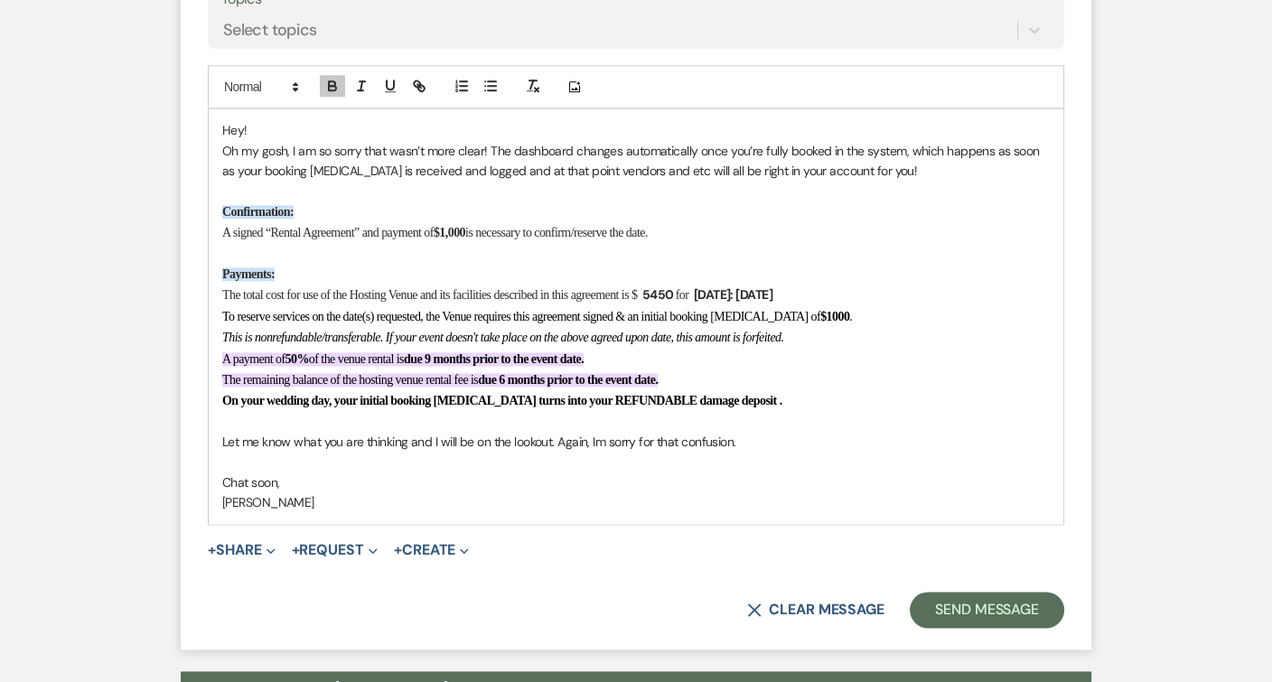
click at [219, 395] on div "Hey! Oh my gosh, I am so sorry that wasn’t more clear! The dashboard changes au…" at bounding box center [636, 316] width 855 height 414
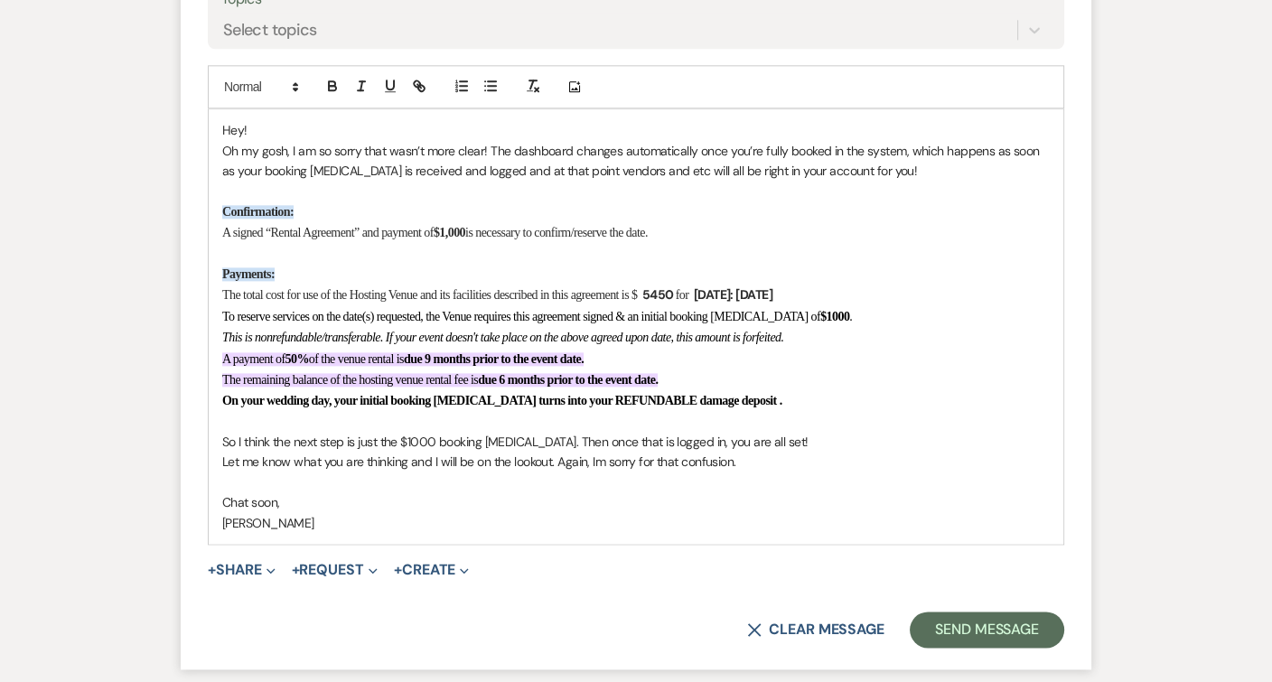
click at [596, 141] on p "Oh my gosh, I am so sorry that wasn’t more clear! The dashboard changes automat…" at bounding box center [636, 161] width 828 height 41
click at [740, 452] on p "Let me know what you are thinking and I will be on the lookout. Again, Im sorry…" at bounding box center [636, 462] width 828 height 20
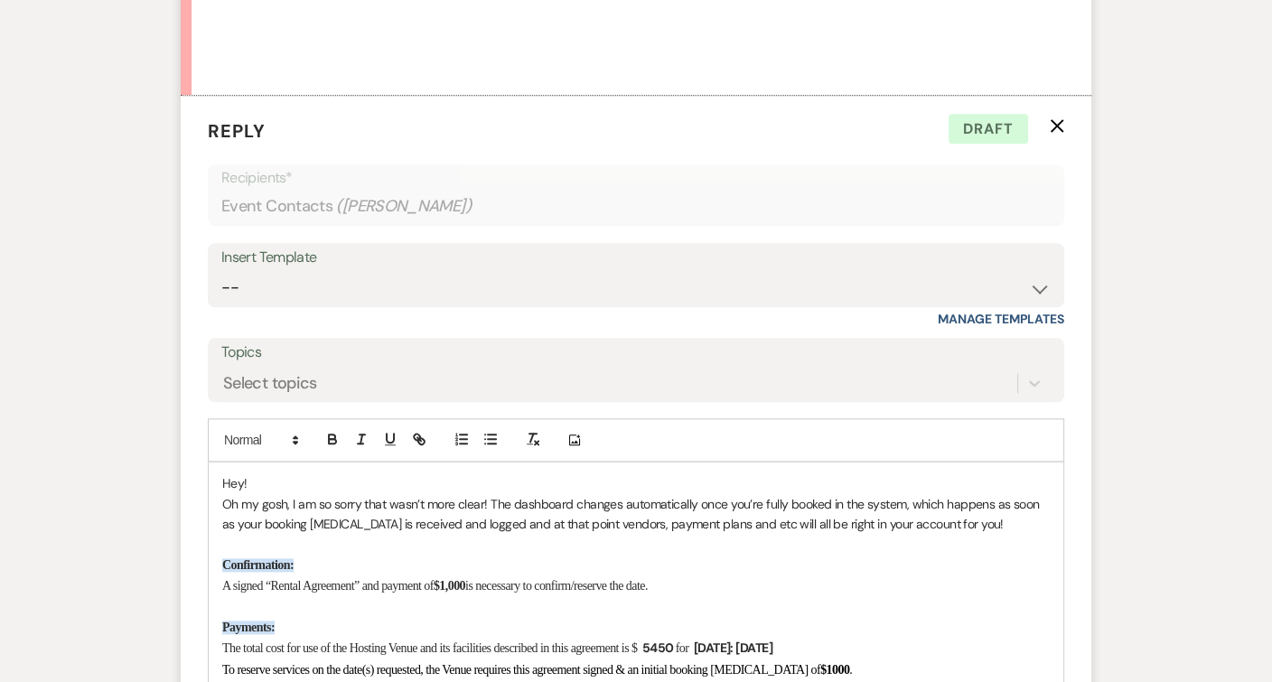
scroll to position [2357, 0]
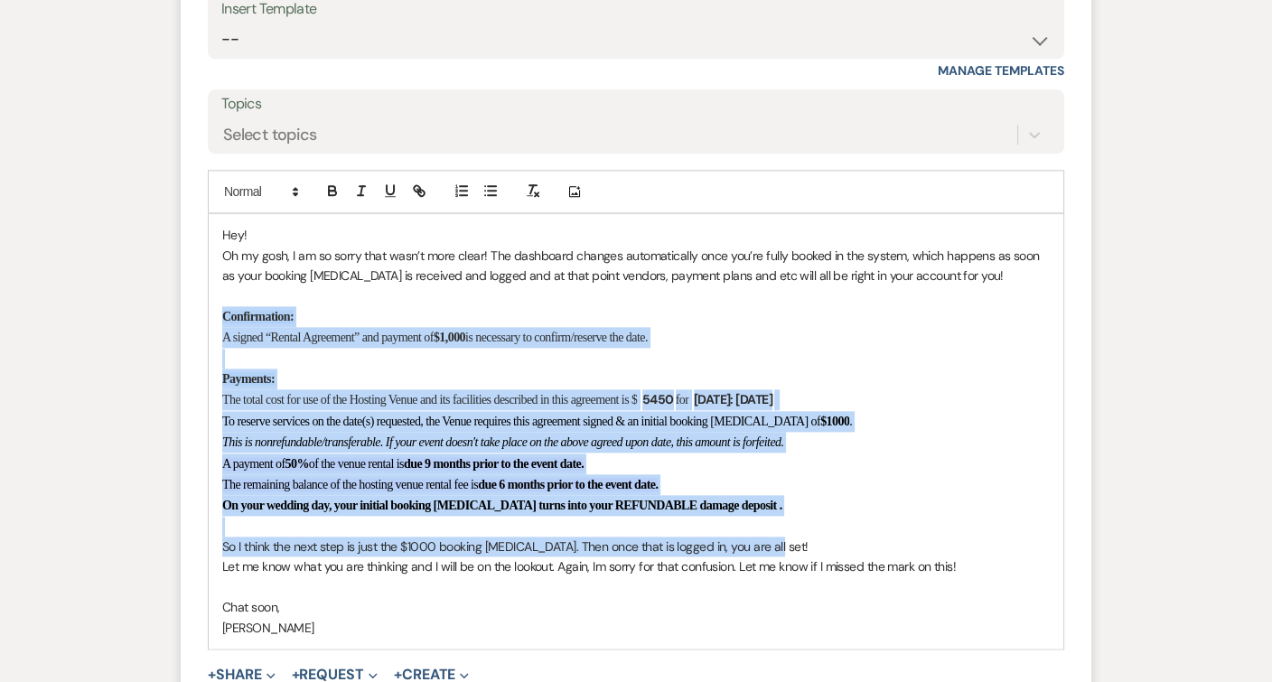
drag, startPoint x: 730, startPoint y: 497, endPoint x: 204, endPoint y: 292, distance: 564.4
click at [204, 292] on form "Reply X Draft Recipients* Event Contacts ( [PERSON_NAME] ) Insert Template -- W…" at bounding box center [636, 310] width 911 height 927
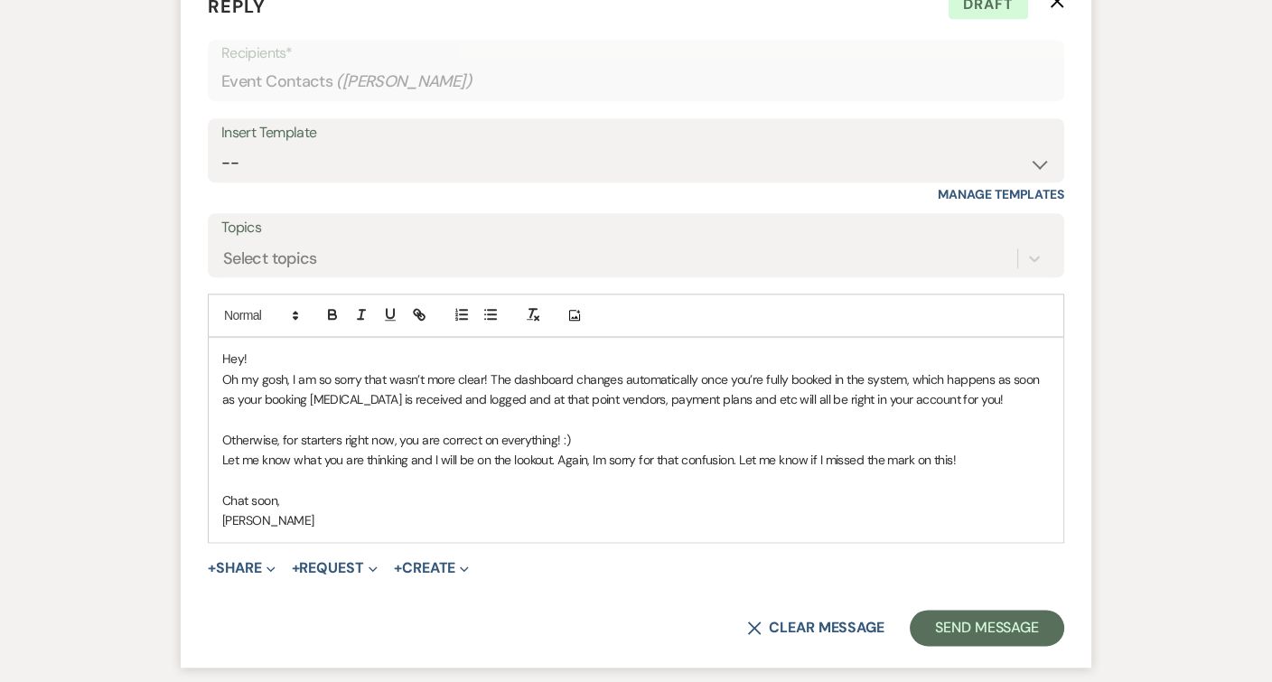
scroll to position [2255, 0]
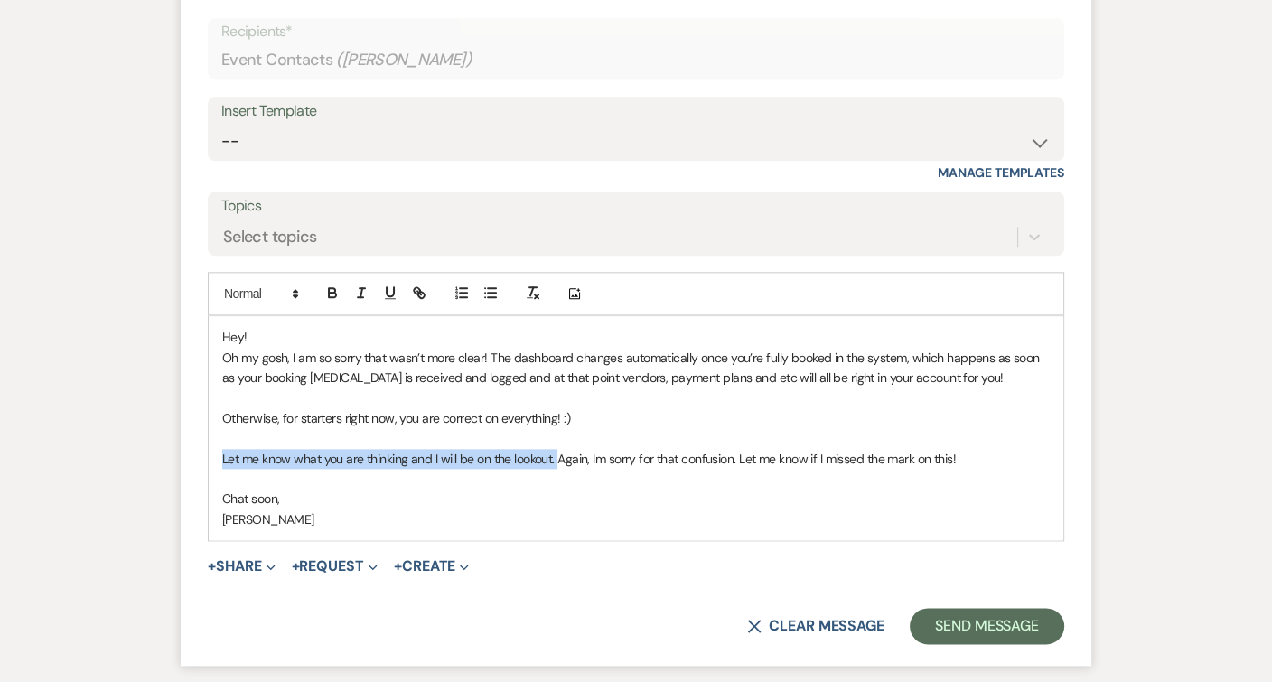
drag, startPoint x: 556, startPoint y: 429, endPoint x: 154, endPoint y: 426, distance: 402.0
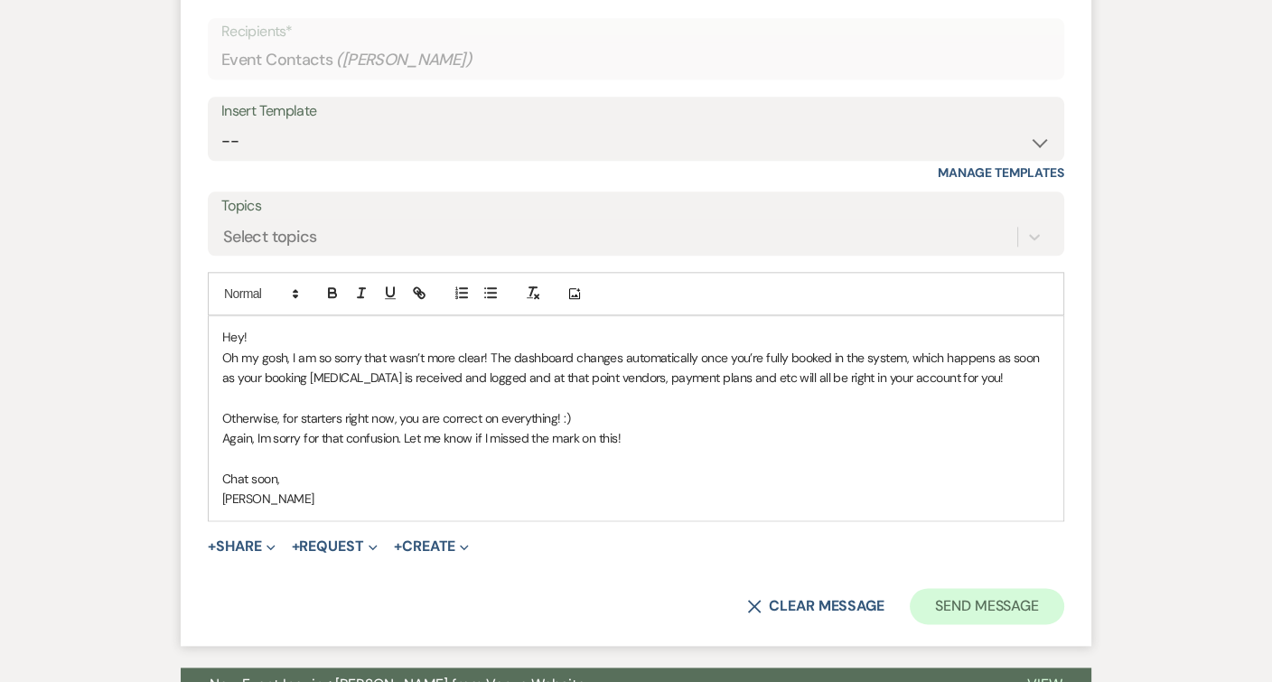
click at [984, 590] on button "Send Message" at bounding box center [987, 606] width 154 height 36
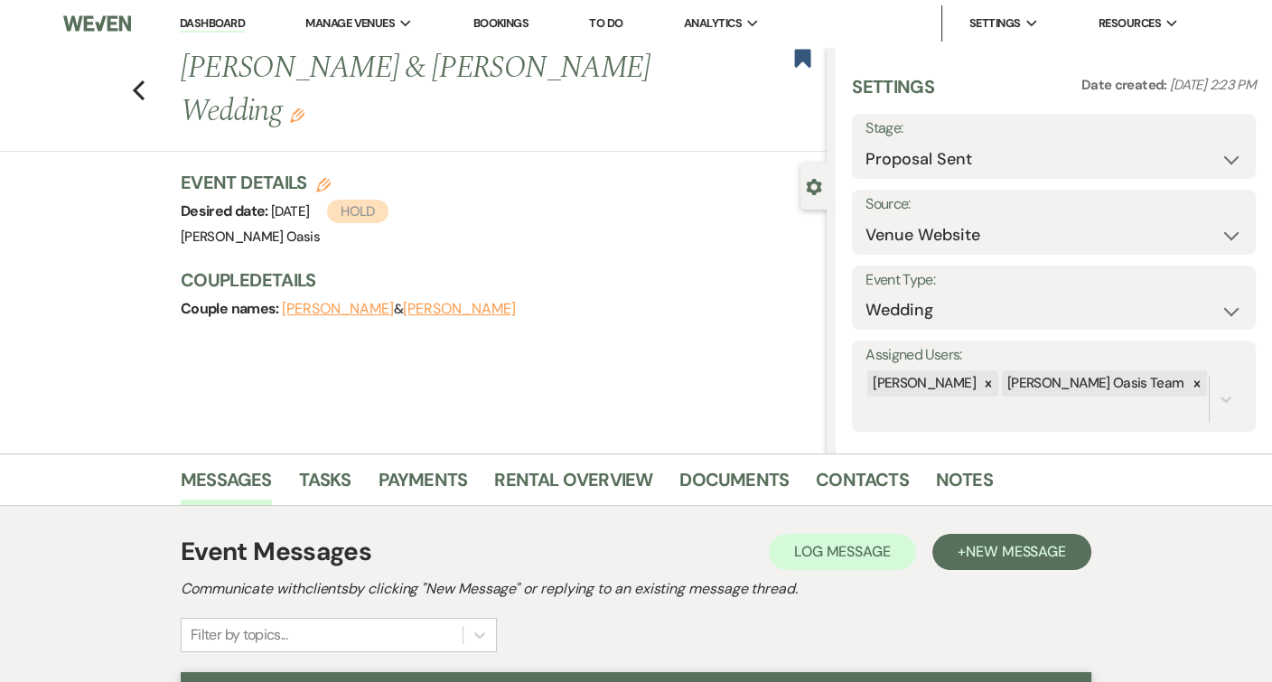
scroll to position [0, 0]
click at [138, 80] on icon "Previous" at bounding box center [139, 91] width 14 height 22
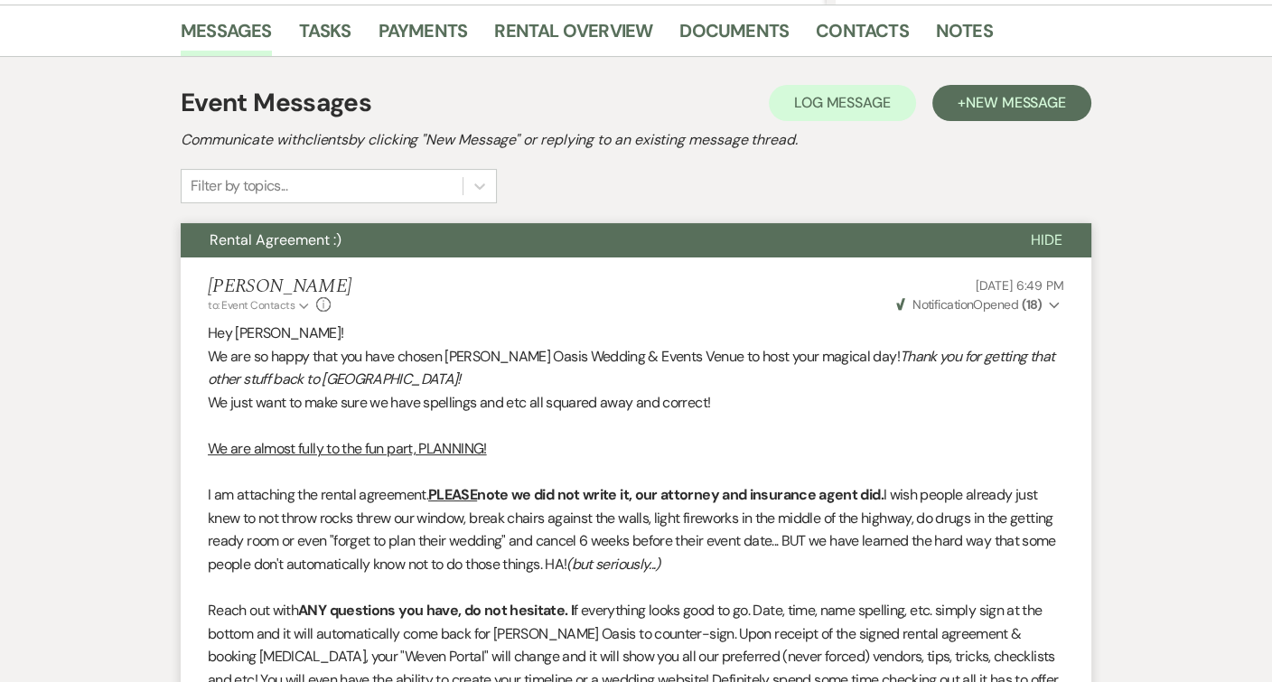
select select "6"
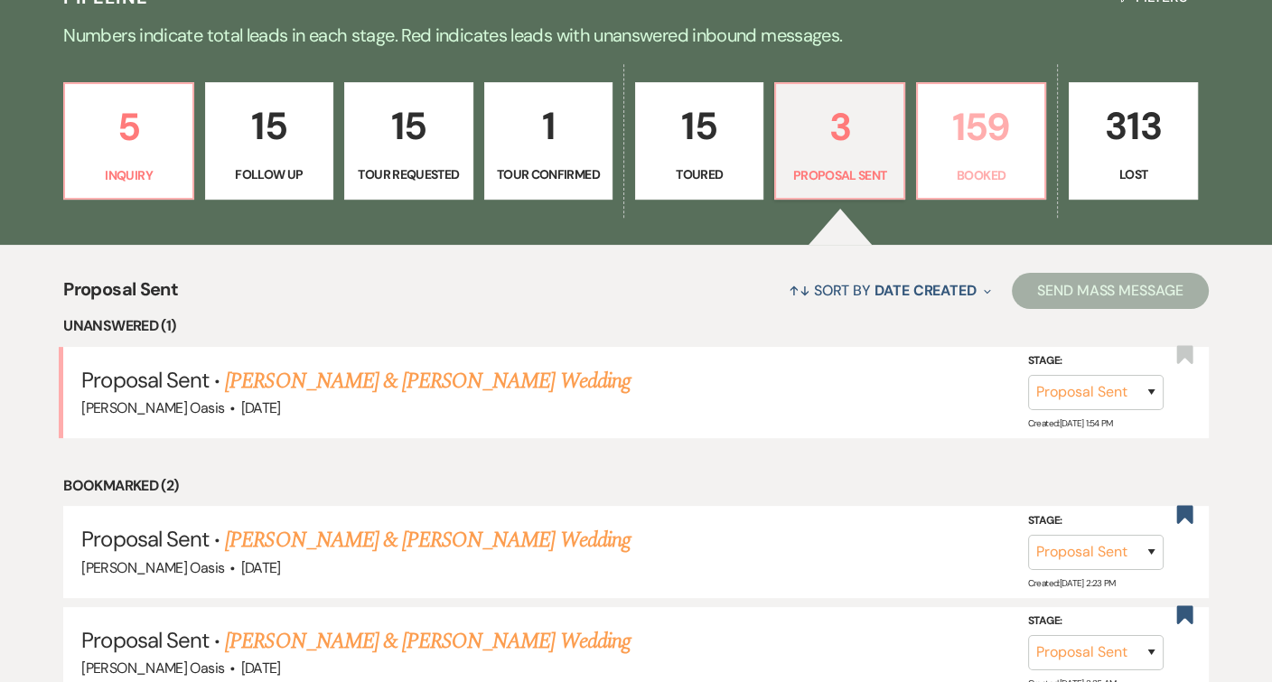
click at [988, 154] on p "159" at bounding box center [981, 127] width 105 height 61
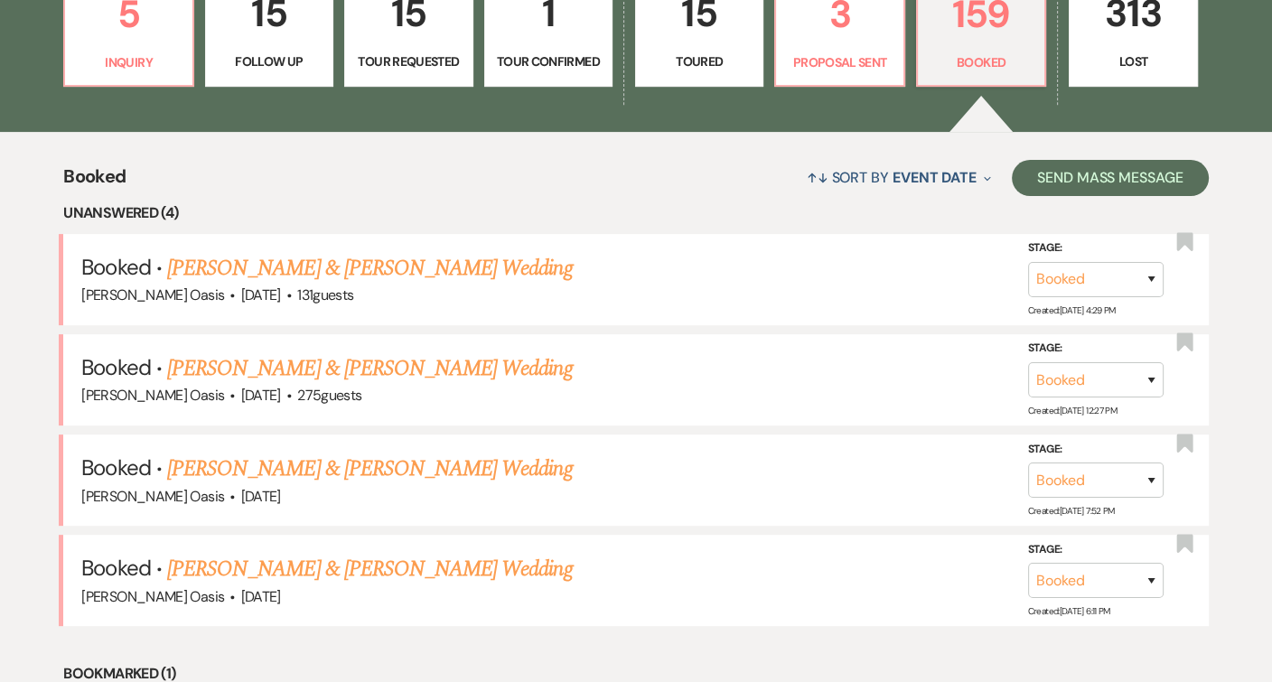
scroll to position [542, 0]
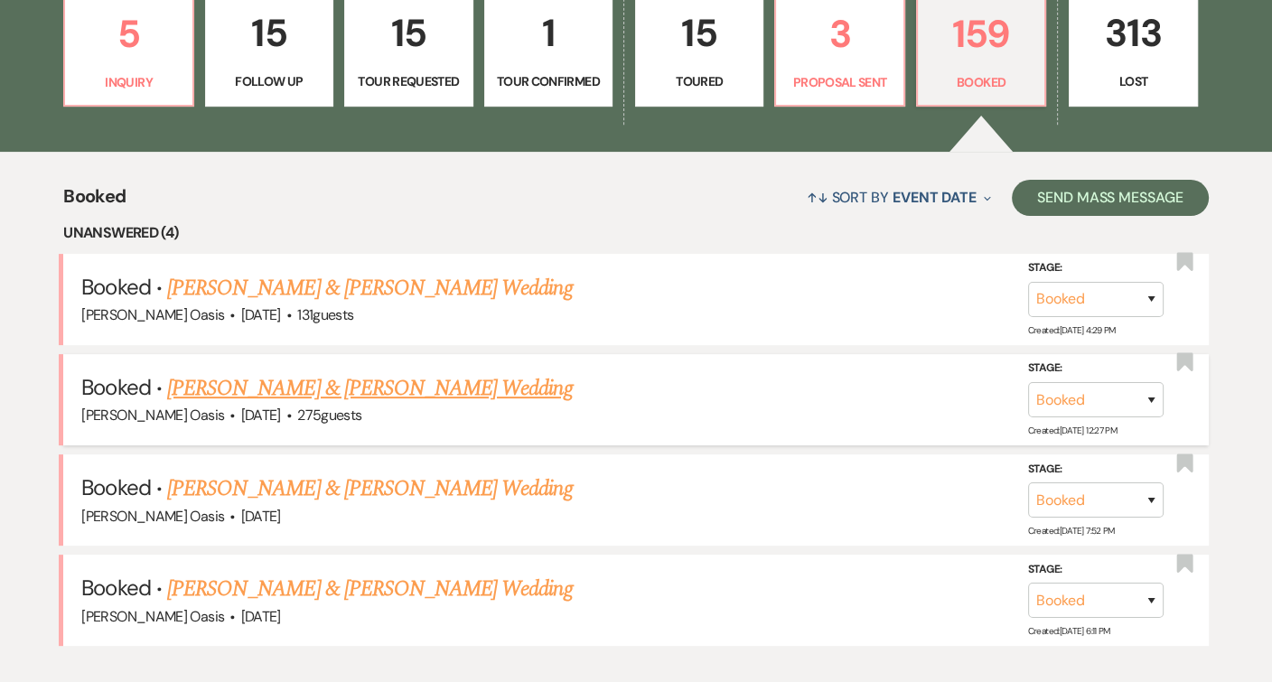
click at [468, 384] on link "[PERSON_NAME] & [PERSON_NAME] Wedding" at bounding box center [369, 388] width 405 height 33
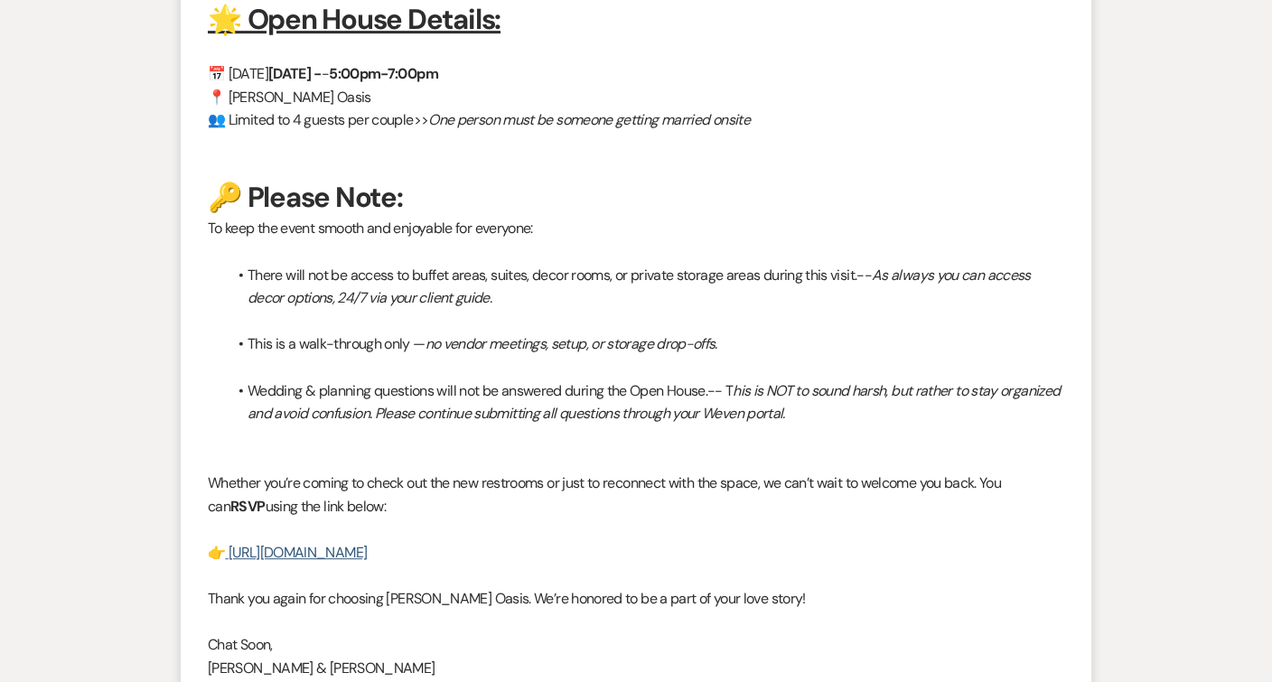
scroll to position [1292, 0]
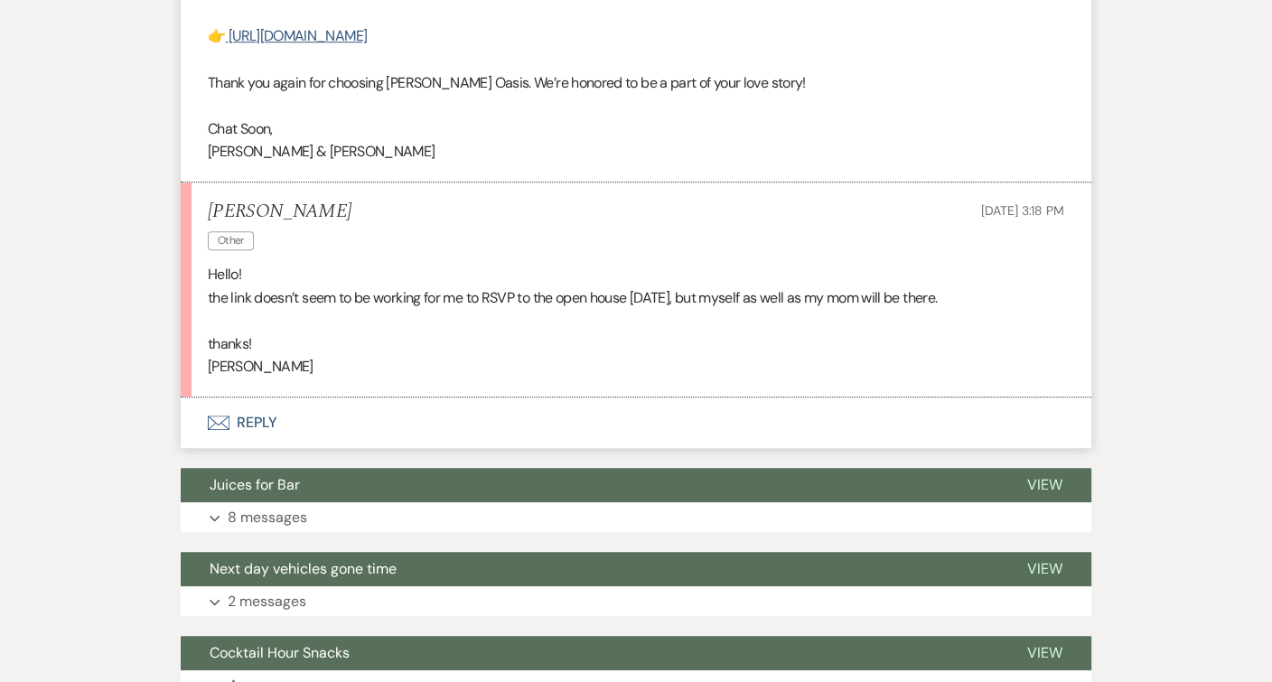
click at [361, 398] on button "Envelope Reply" at bounding box center [636, 423] width 911 height 51
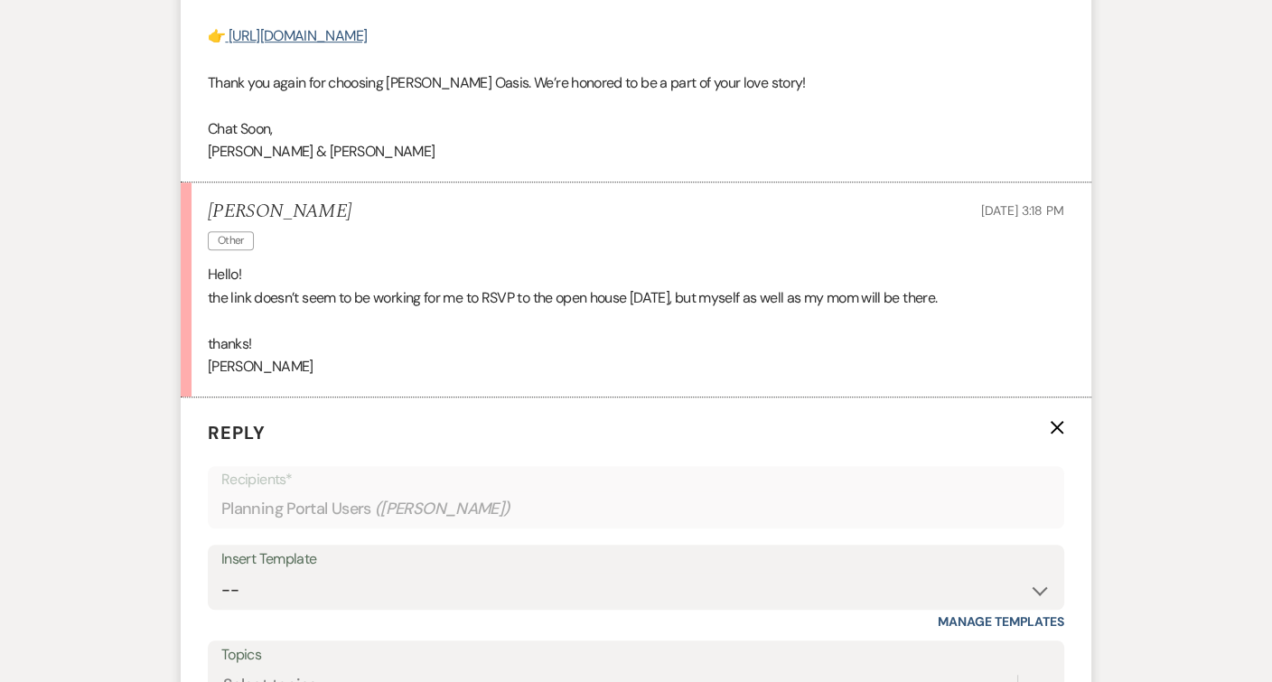
scroll to position [1594, 0]
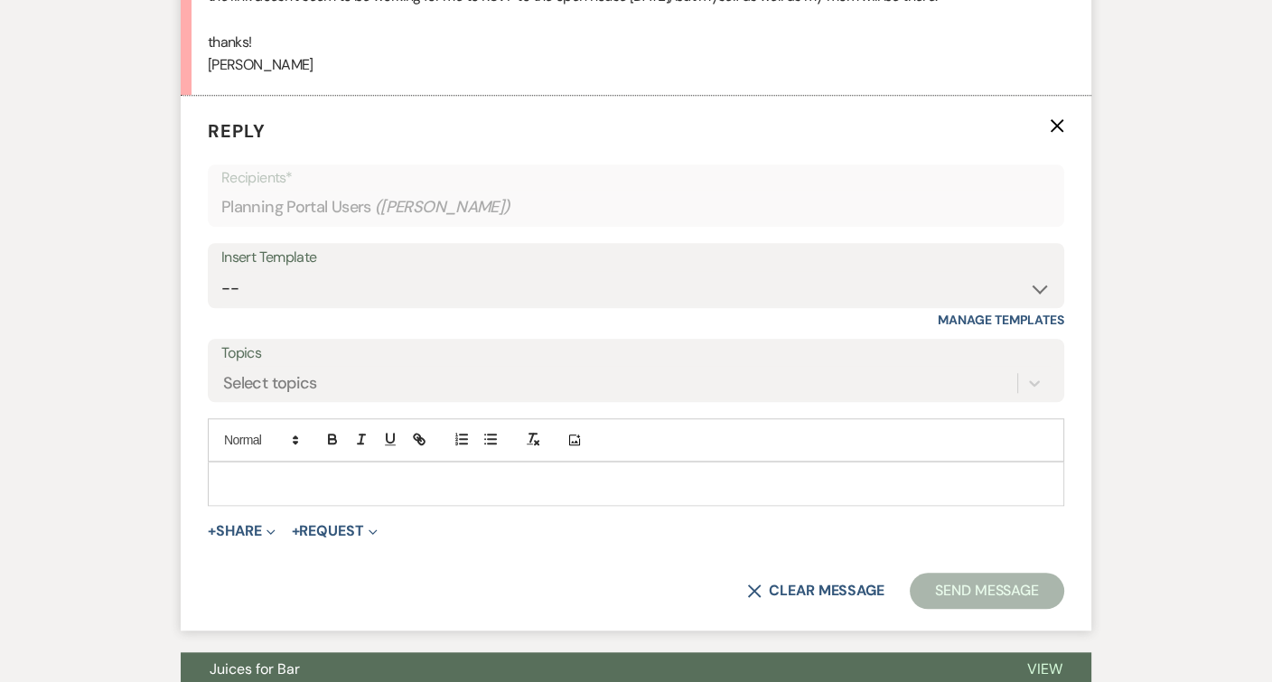
click at [349, 473] on p at bounding box center [636, 483] width 828 height 20
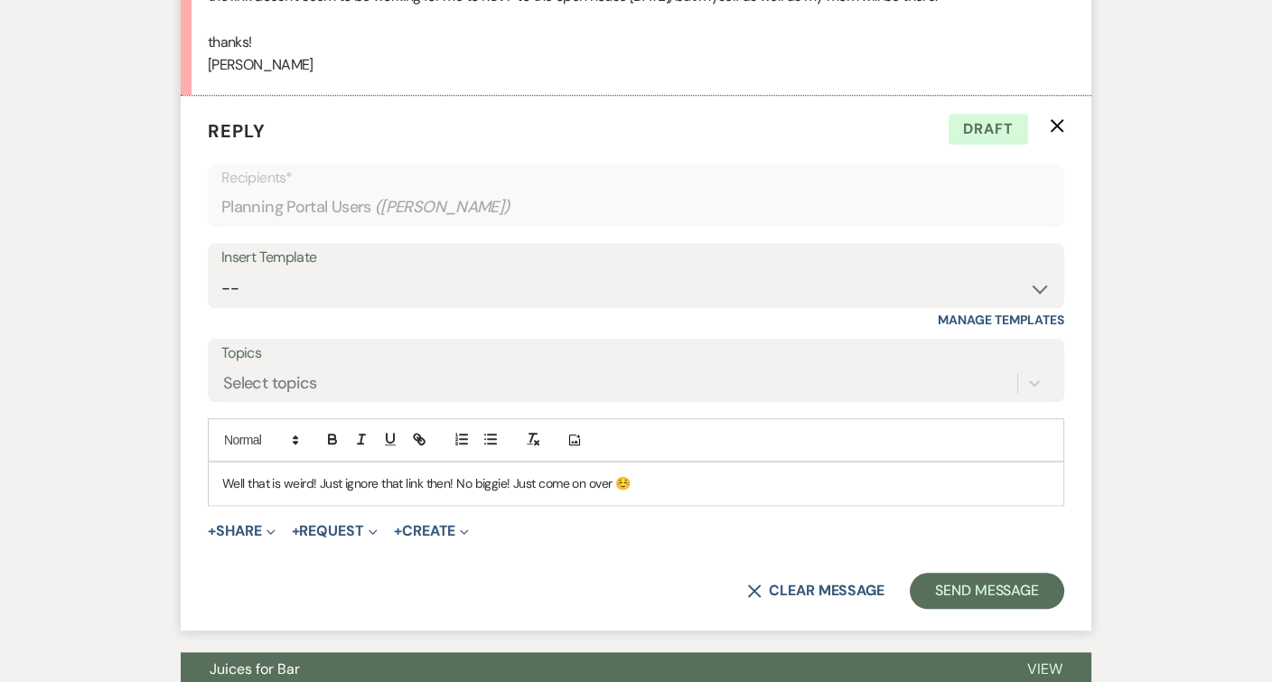
click at [457, 473] on p "Well that is weird! Just ignore that link then! No biggie! Just come on over ☺️" at bounding box center [636, 483] width 828 height 20
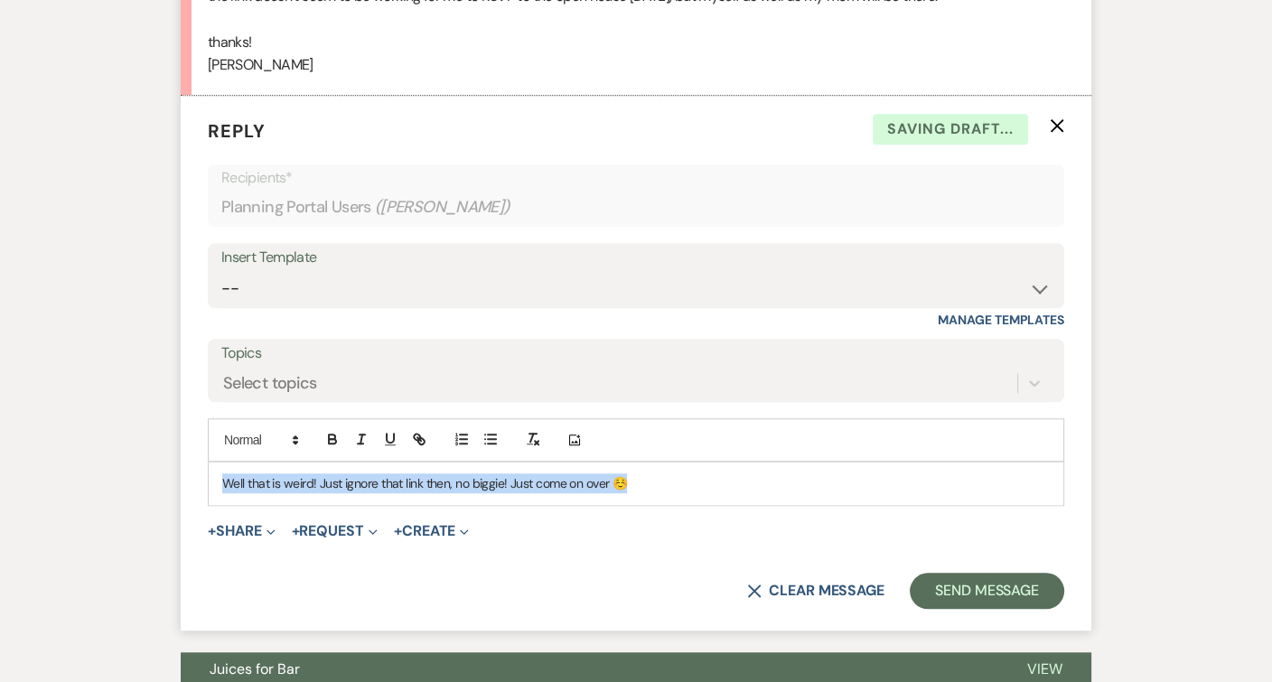
copy p "Well that is weird! Just ignore that link then, no biggie! Just come on over ☺️"
click at [949, 573] on button "Send Message" at bounding box center [987, 591] width 154 height 36
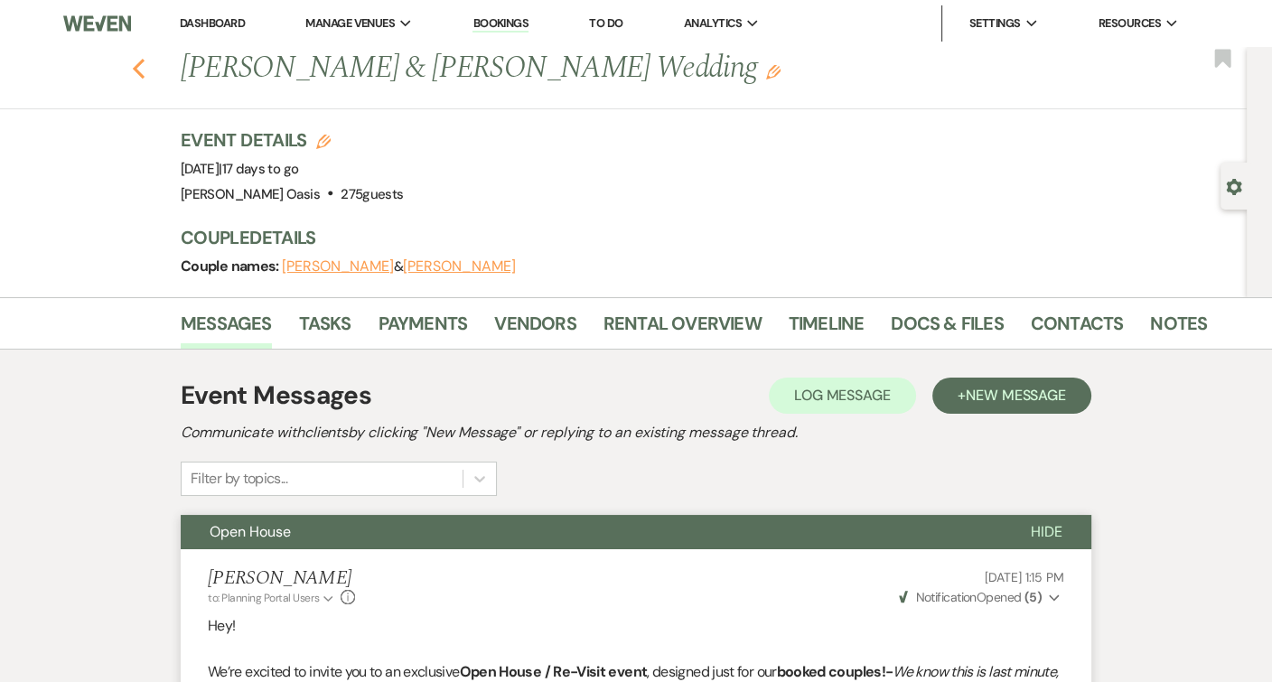
scroll to position [0, 0]
click at [138, 63] on use "button" at bounding box center [139, 69] width 12 height 20
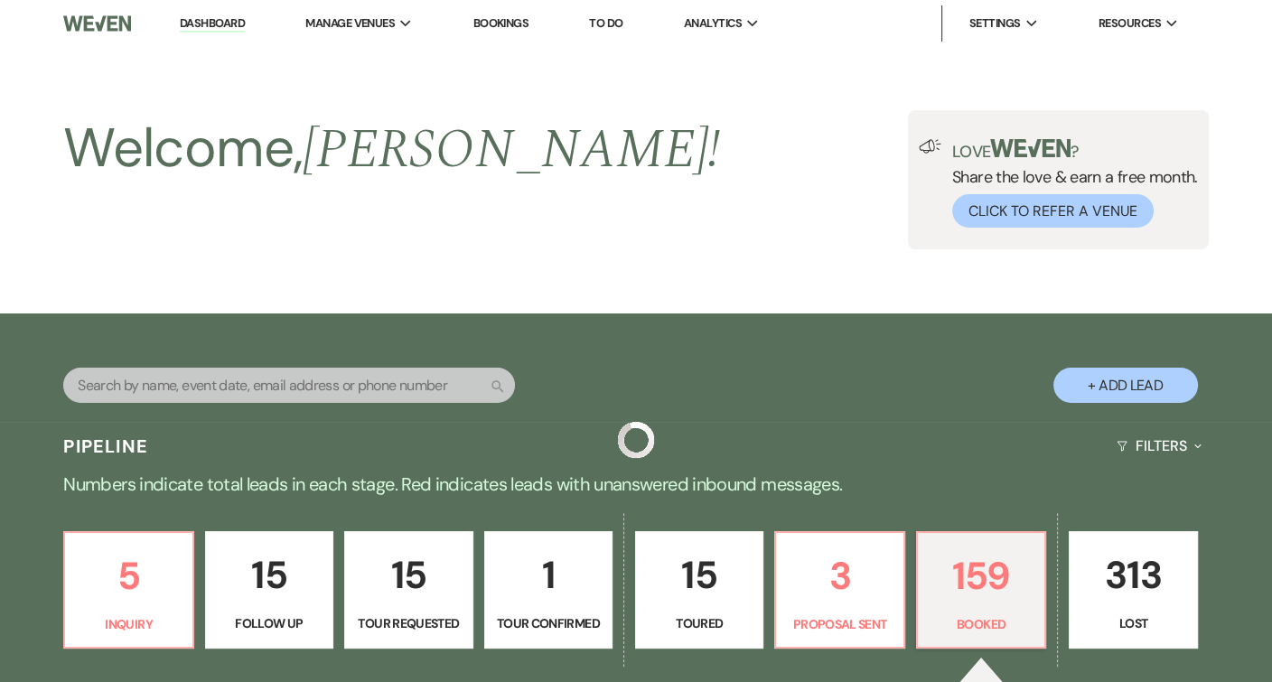
scroll to position [542, 0]
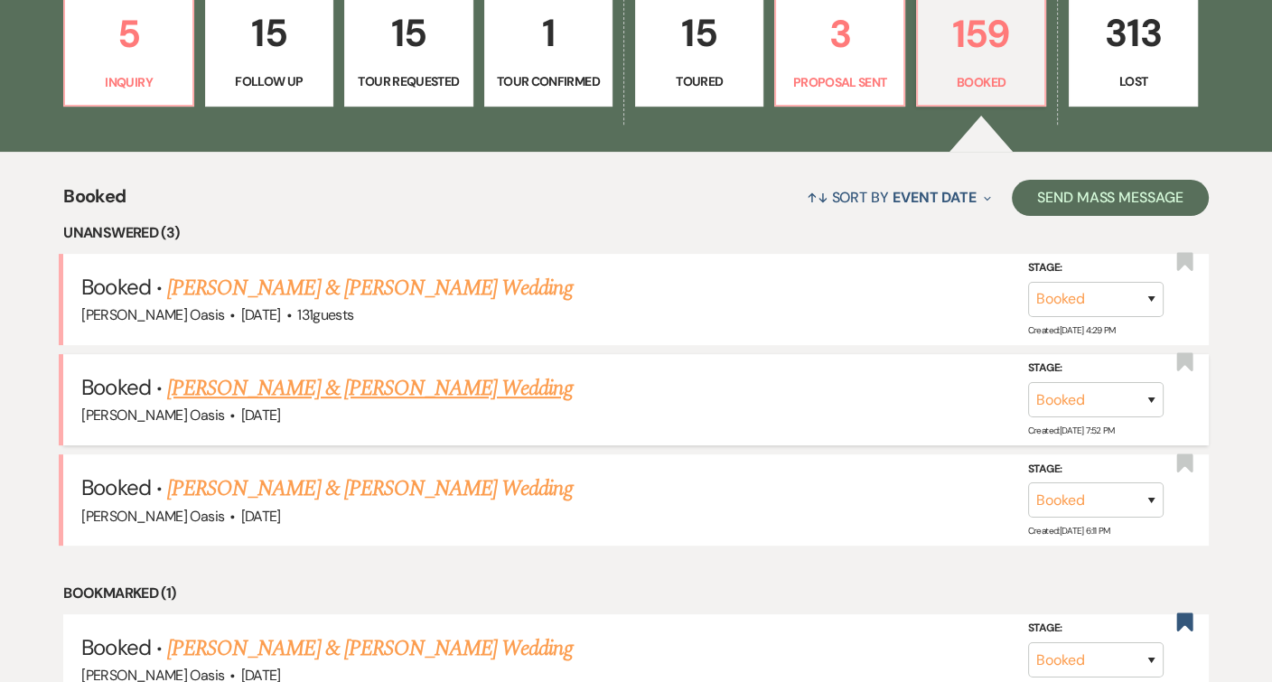
click at [279, 387] on link "[PERSON_NAME] & [PERSON_NAME] Wedding" at bounding box center [369, 388] width 405 height 33
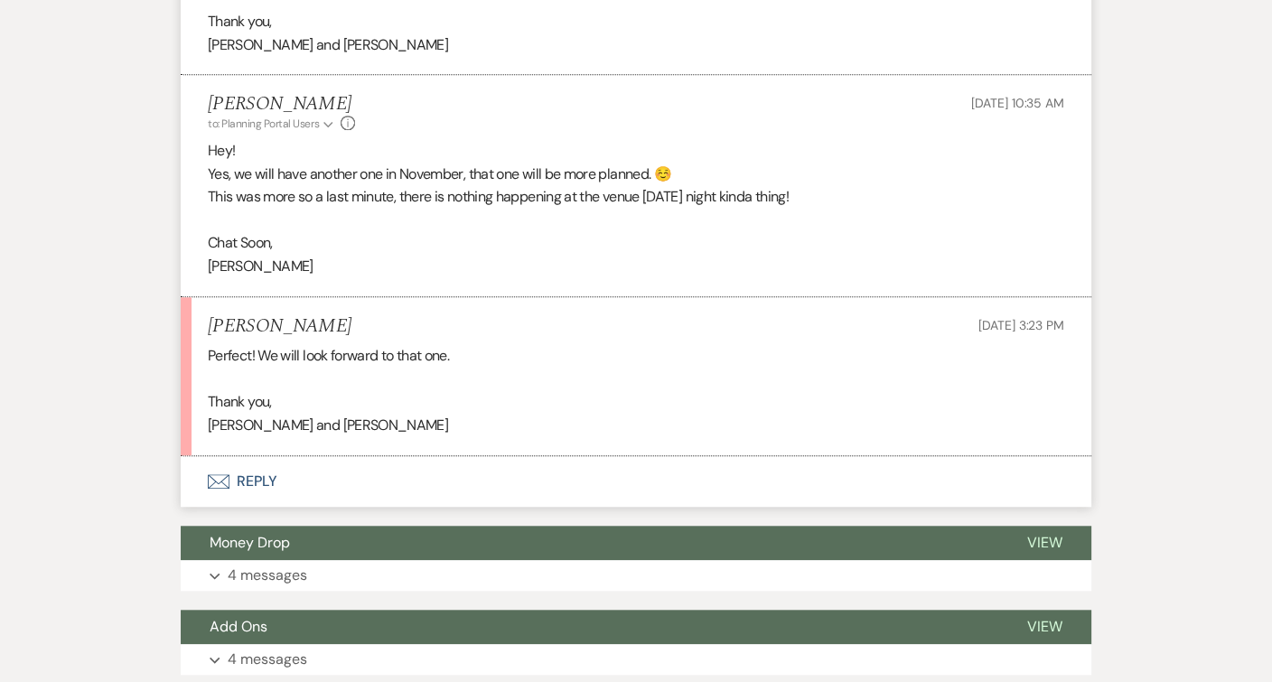
scroll to position [1705, 0]
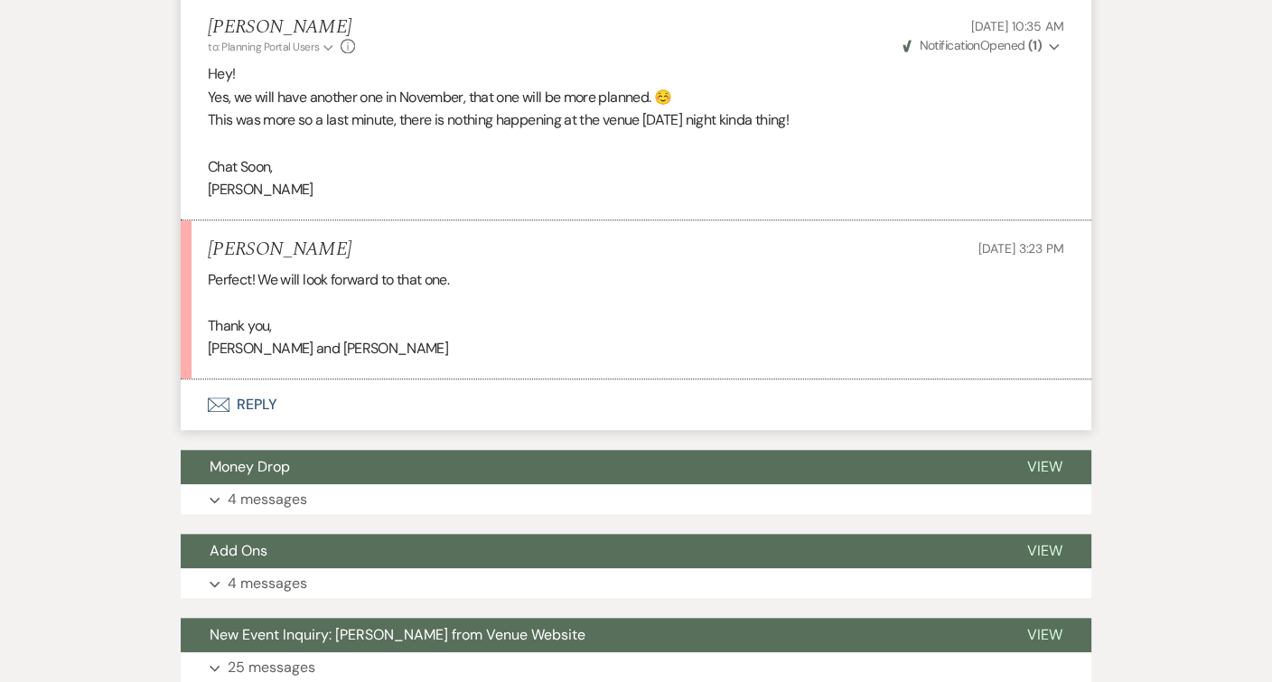
click at [279, 387] on button "Envelope Reply" at bounding box center [636, 404] width 911 height 51
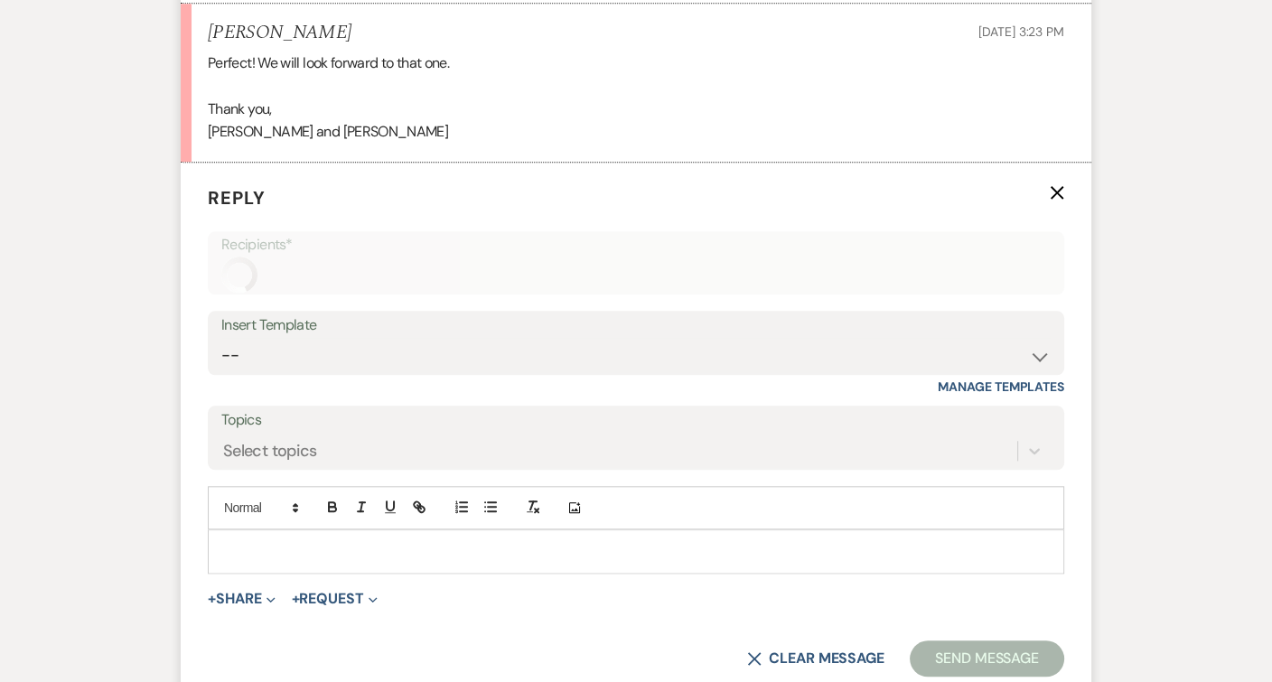
scroll to position [1983, 0]
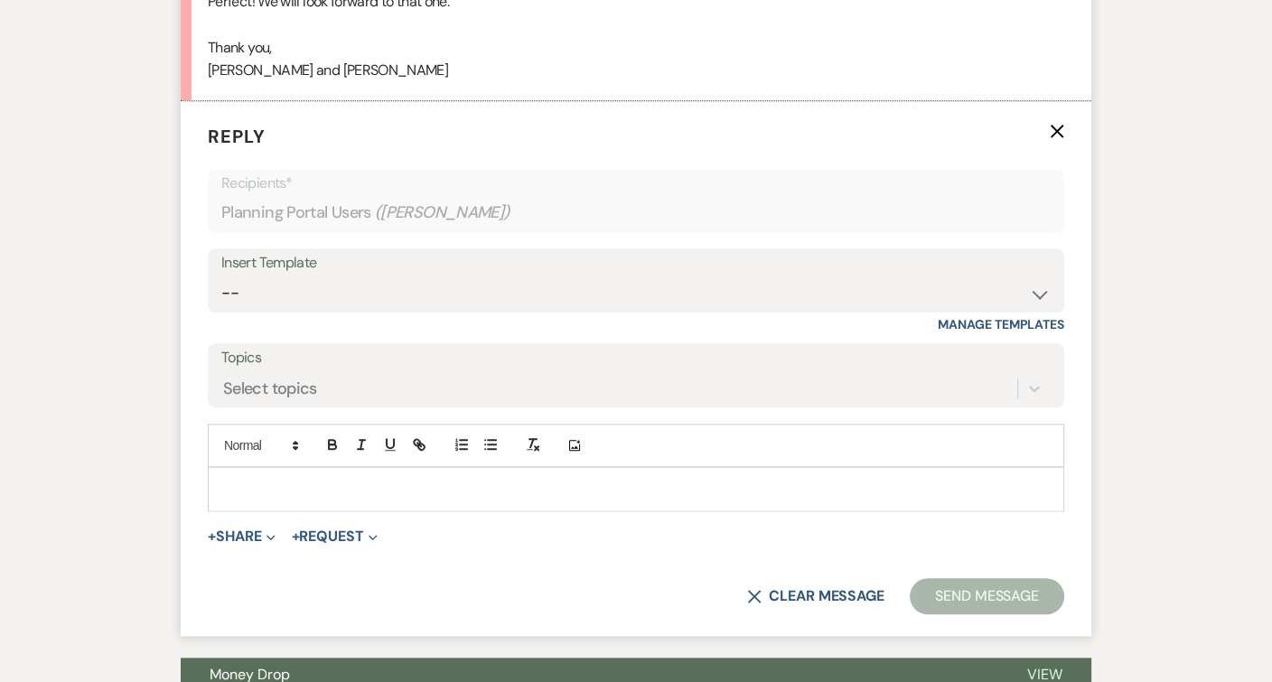
click at [280, 479] on p at bounding box center [636, 489] width 828 height 20
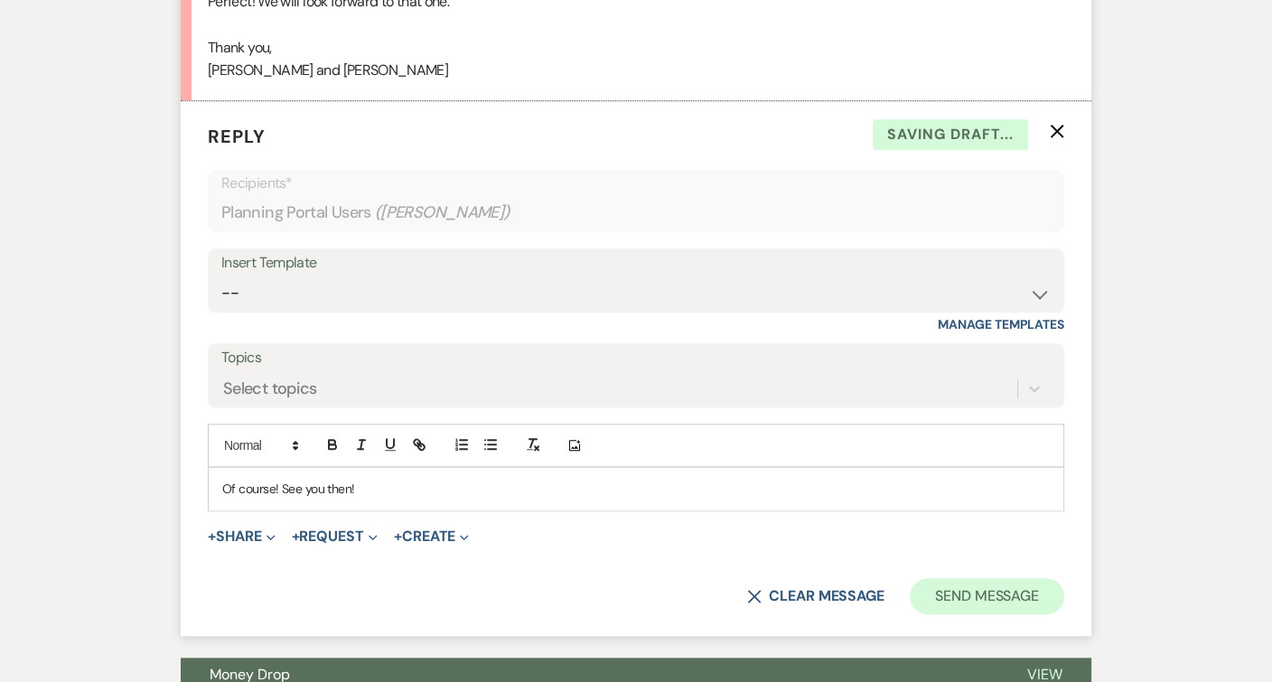
click at [995, 578] on button "Send Message" at bounding box center [987, 596] width 154 height 36
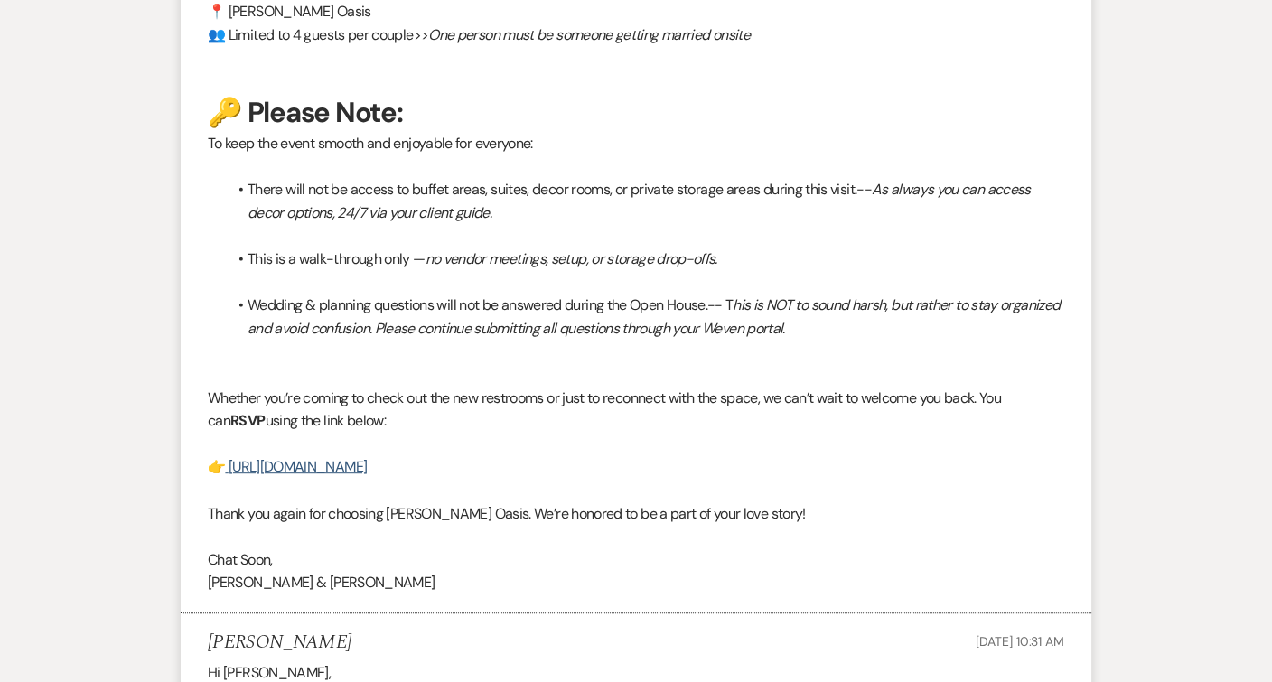
scroll to position [662, 0]
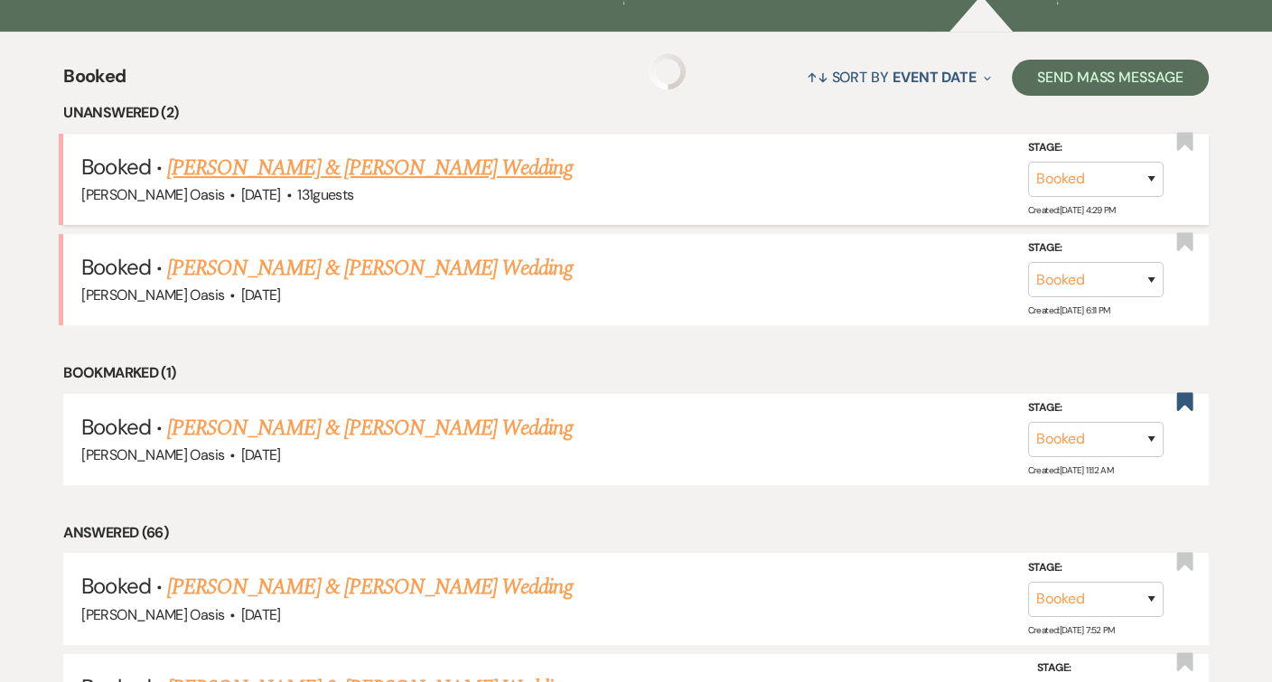
scroll to position [542, 0]
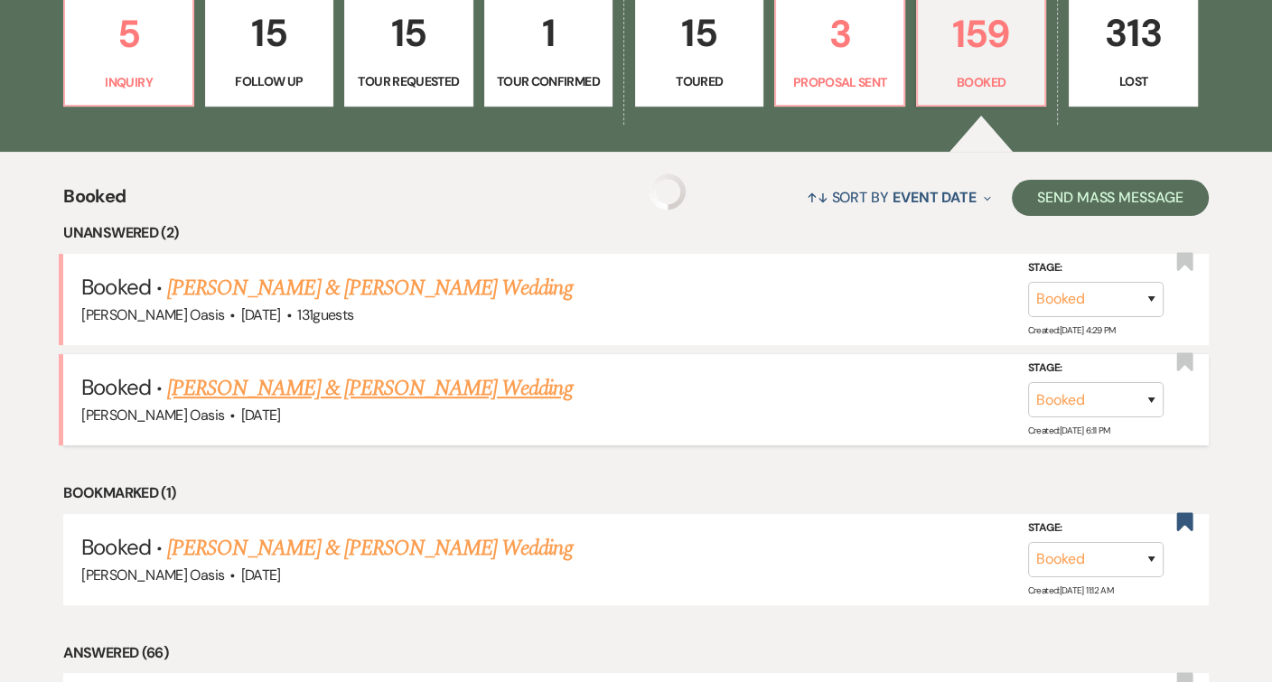
click at [274, 385] on link "[PERSON_NAME] & [PERSON_NAME] Wedding" at bounding box center [369, 388] width 405 height 33
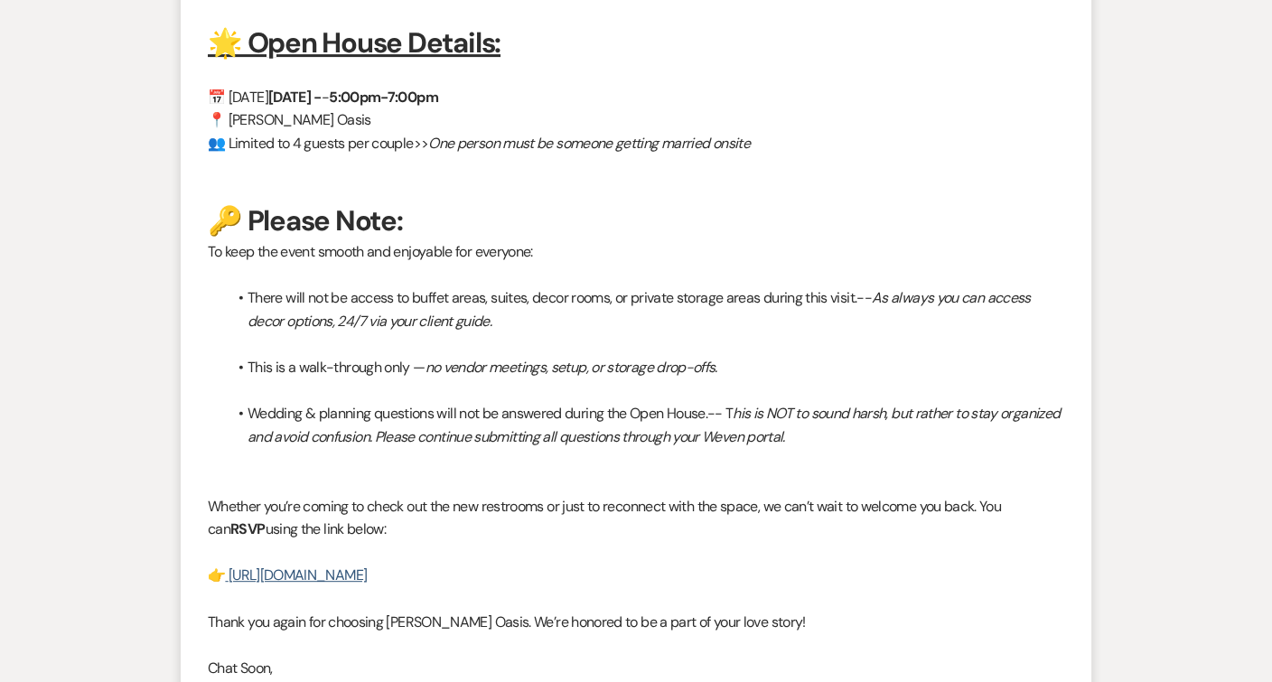
scroll to position [912, 0]
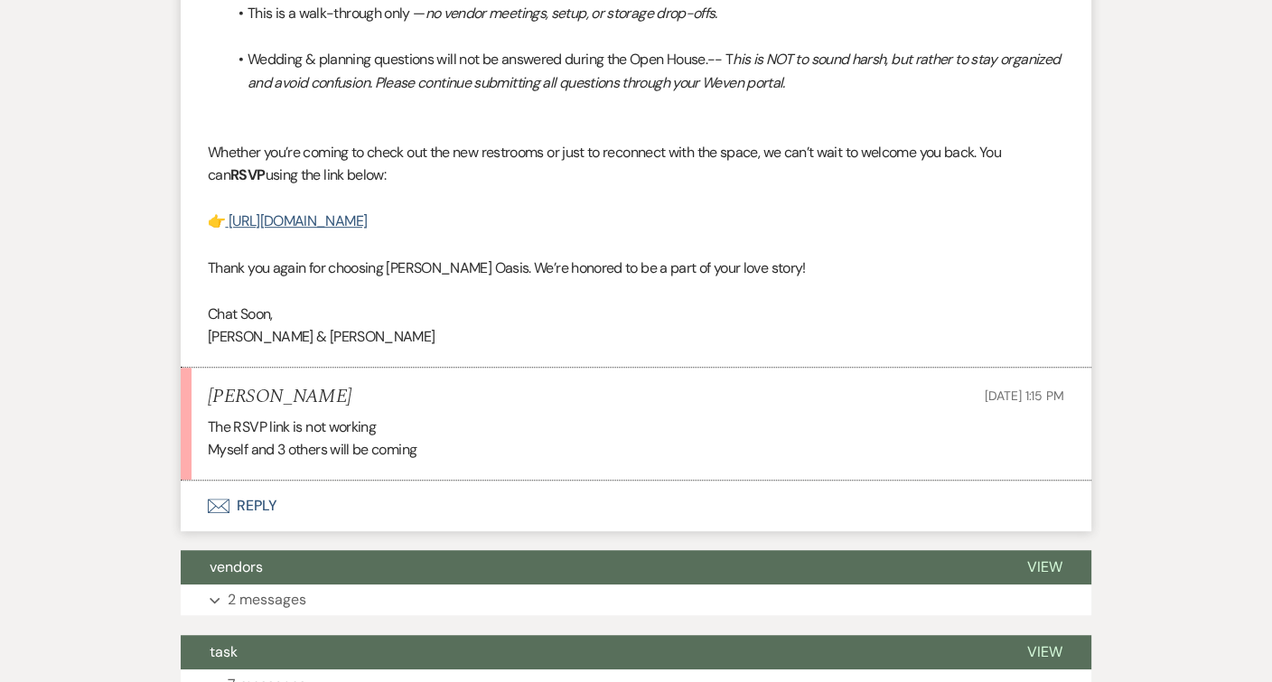
click at [276, 495] on button "Envelope Reply" at bounding box center [636, 506] width 911 height 51
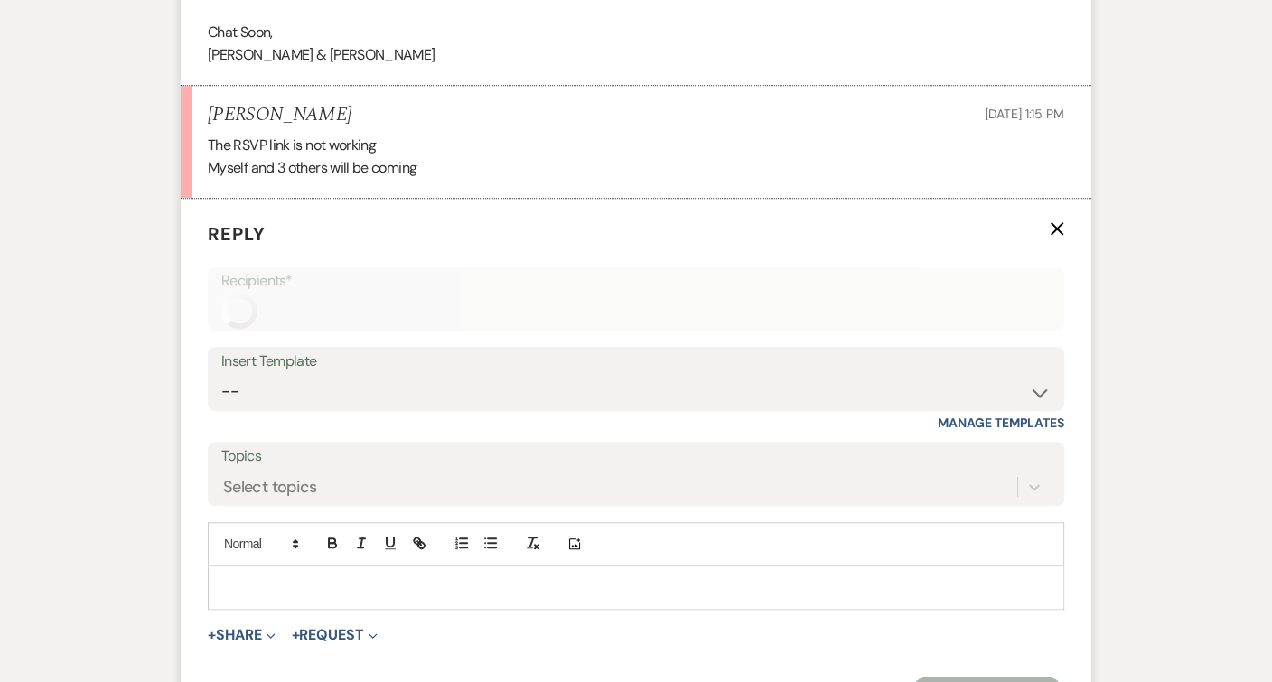
scroll to position [1493, 0]
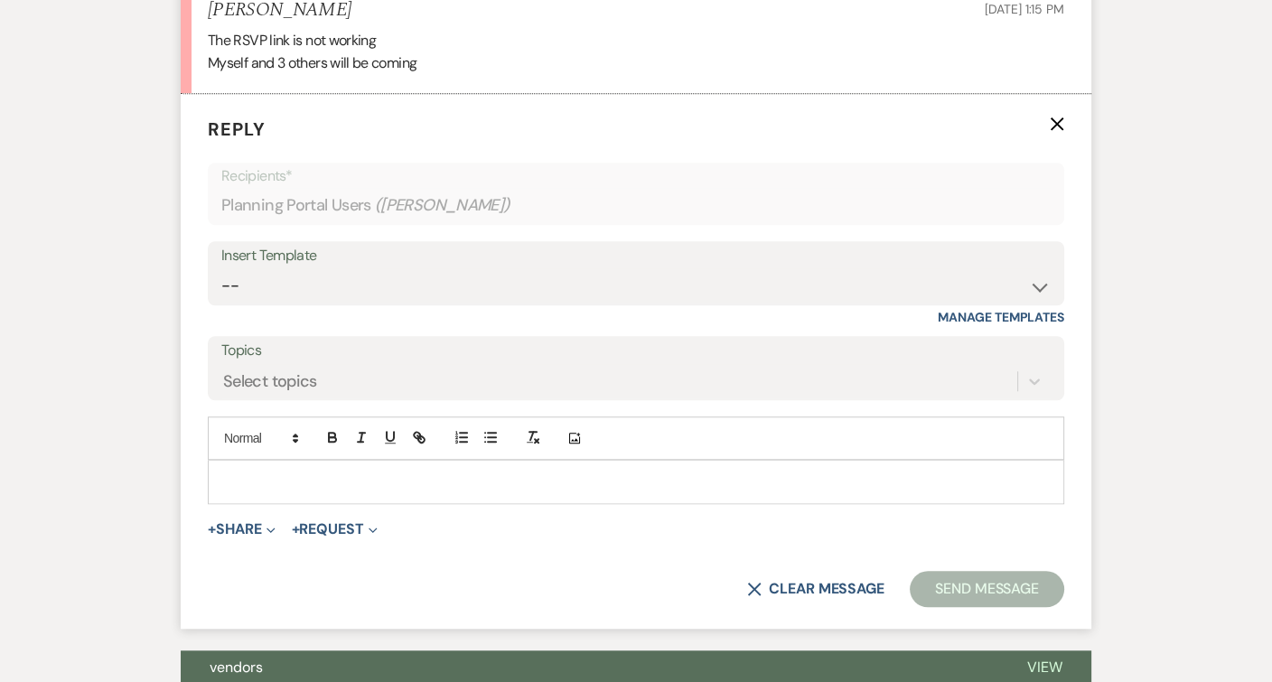
click at [283, 477] on div at bounding box center [636, 482] width 855 height 42
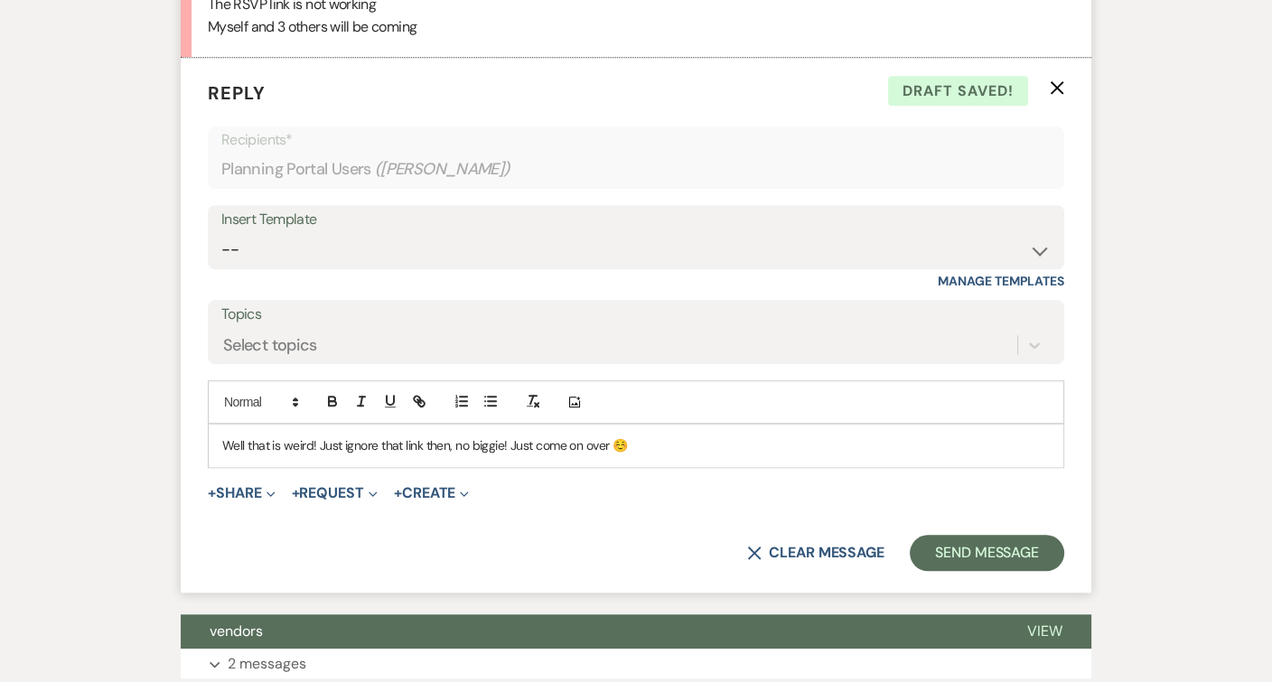
scroll to position [1542, 0]
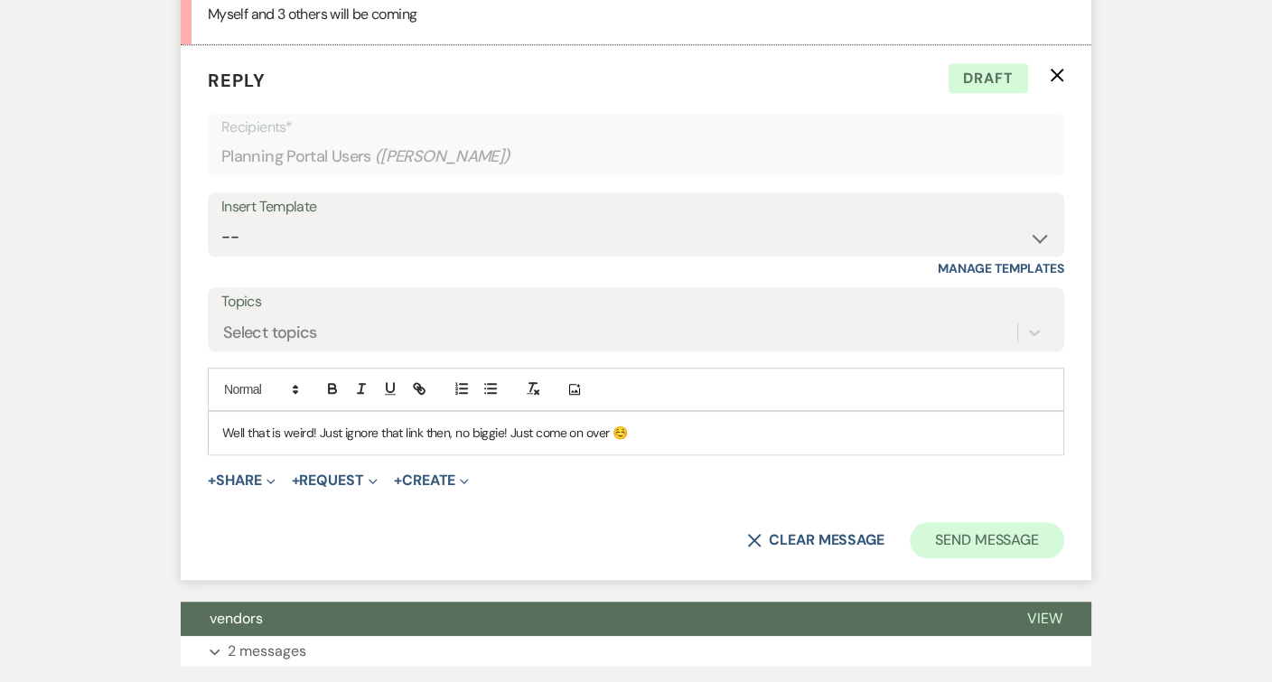
click at [1011, 522] on button "Send Message" at bounding box center [987, 540] width 154 height 36
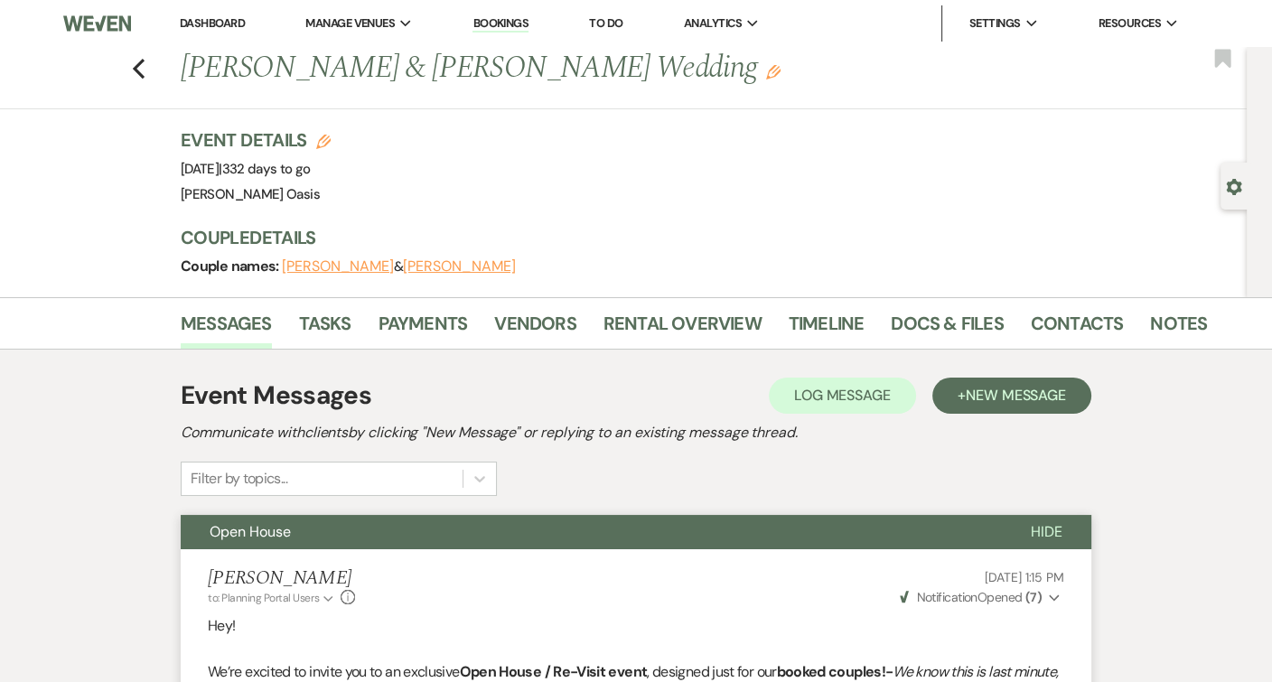
scroll to position [0, 0]
click at [140, 61] on use "button" at bounding box center [139, 69] width 12 height 20
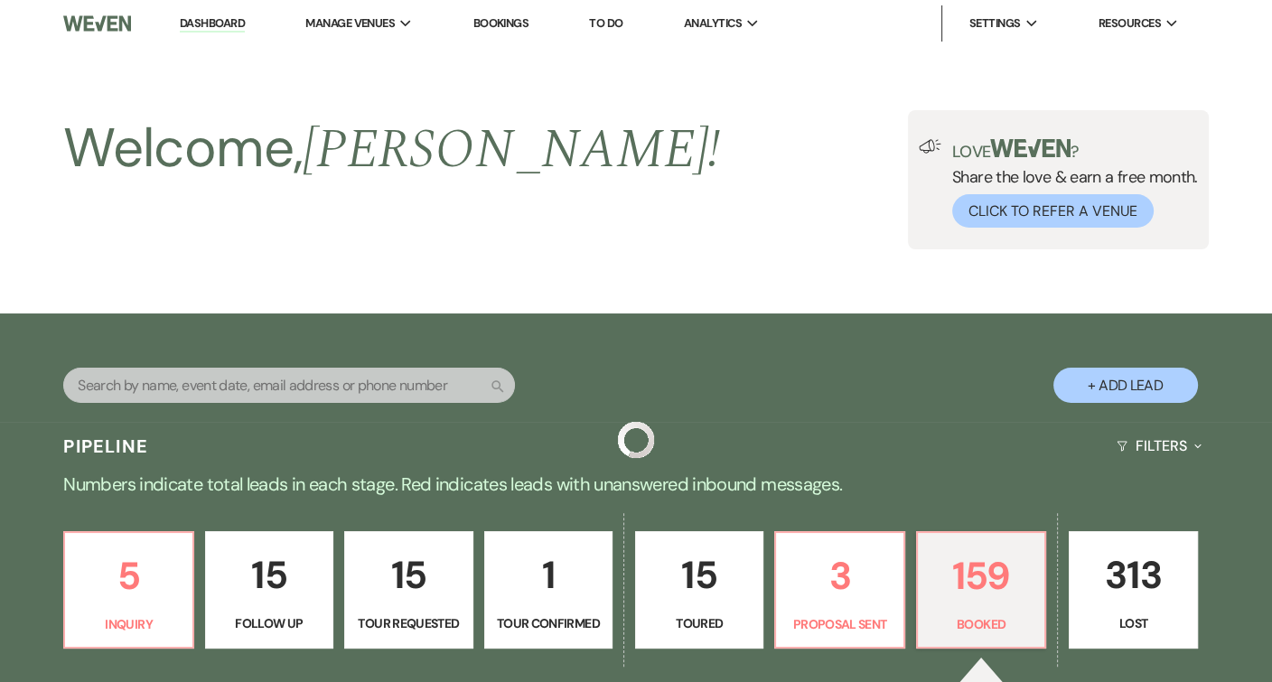
scroll to position [542, 0]
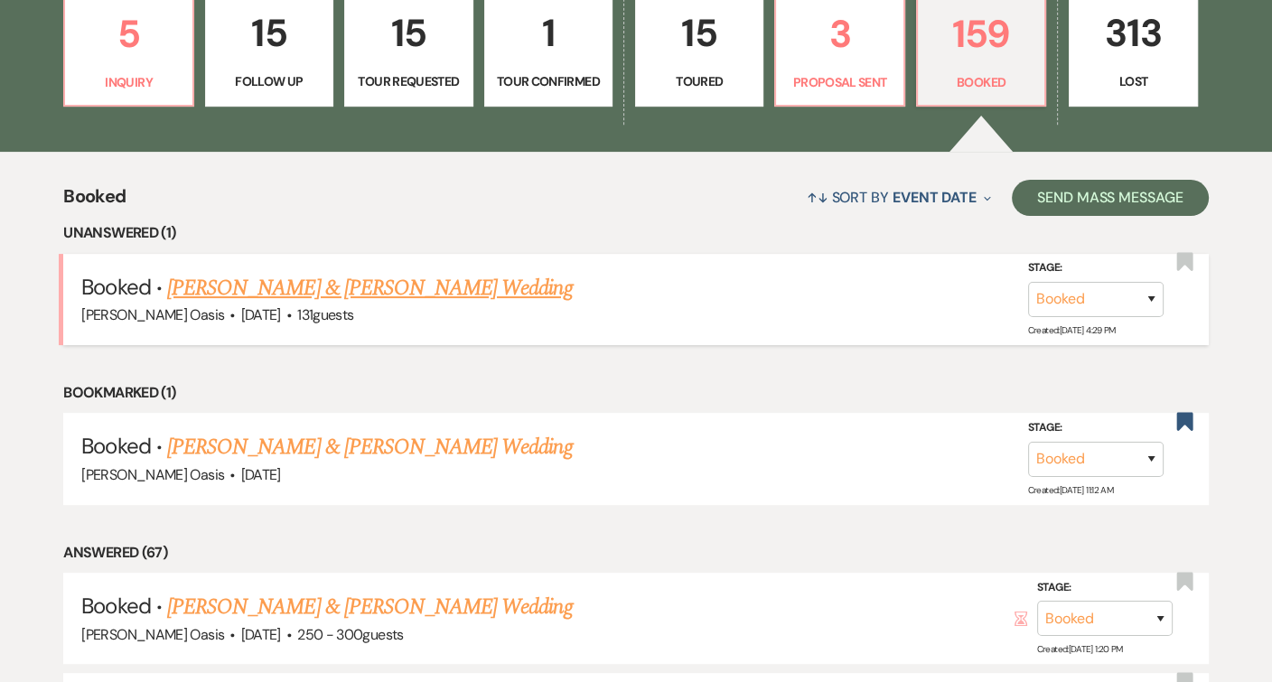
click at [342, 287] on link "[PERSON_NAME] & [PERSON_NAME] Wedding" at bounding box center [369, 288] width 405 height 33
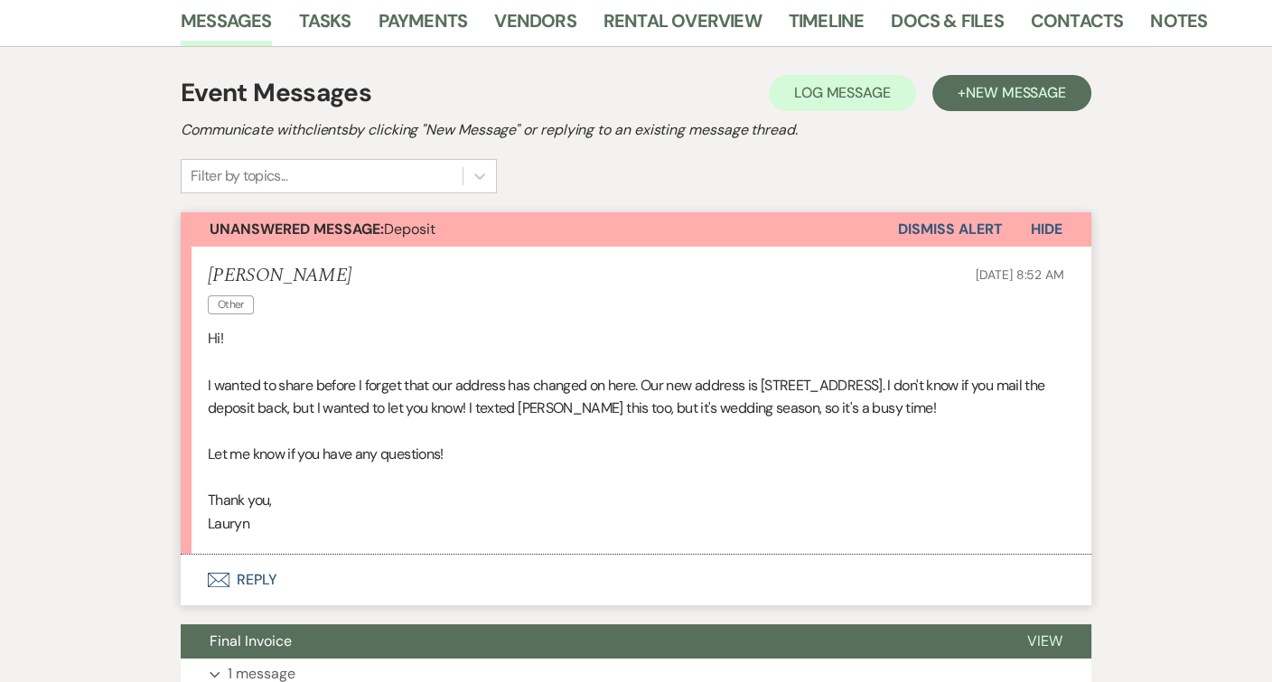
scroll to position [305, 0]
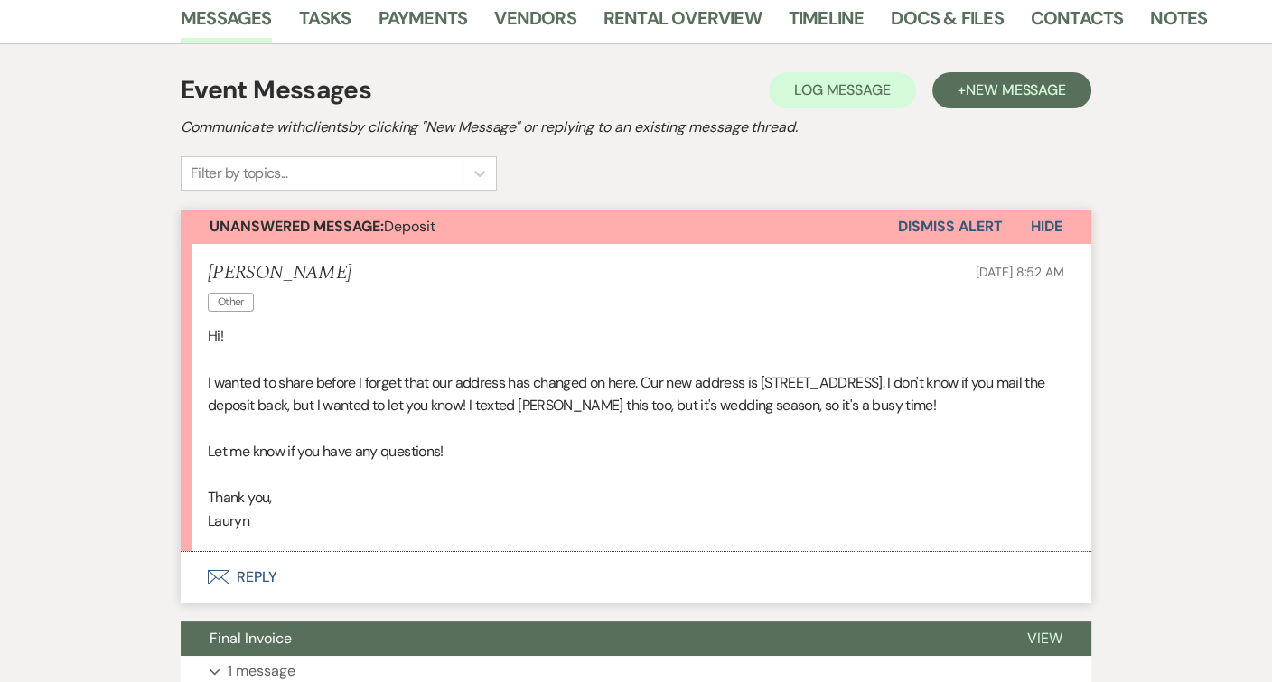
click at [285, 572] on button "Envelope Reply" at bounding box center [636, 577] width 911 height 51
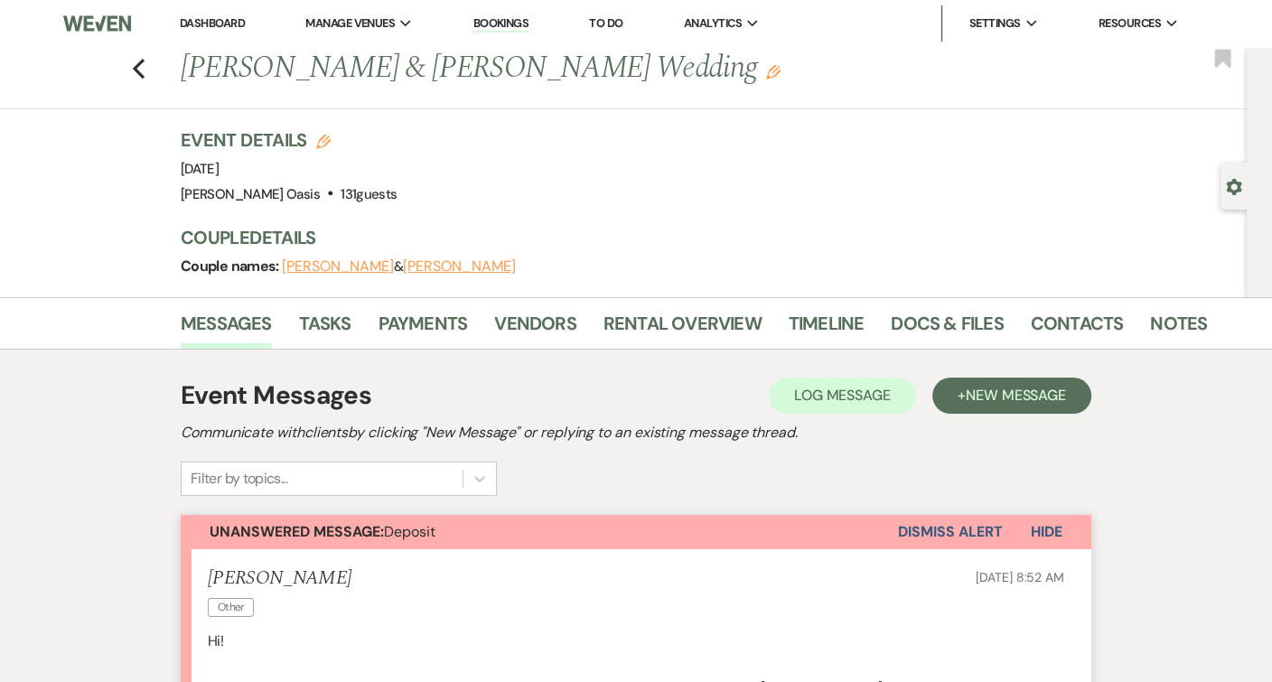
scroll to position [0, 0]
click at [231, 22] on link "Dashboard" at bounding box center [212, 22] width 65 height 15
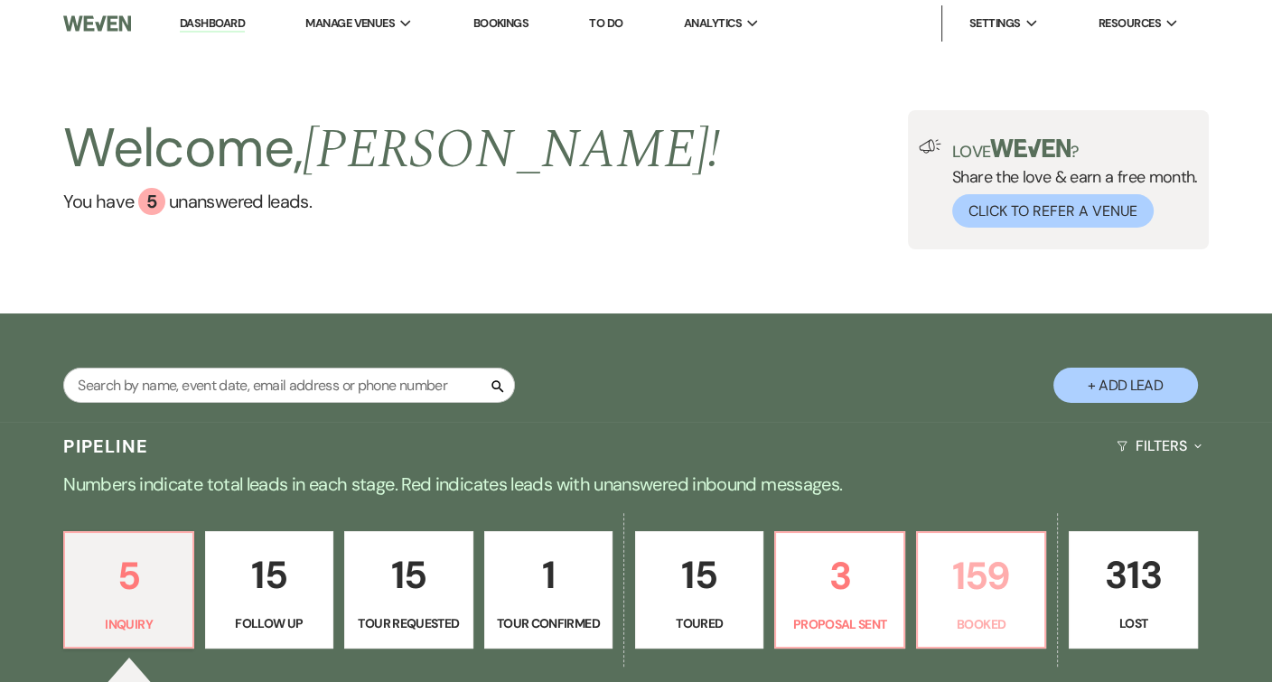
click at [989, 554] on p "159" at bounding box center [981, 576] width 105 height 61
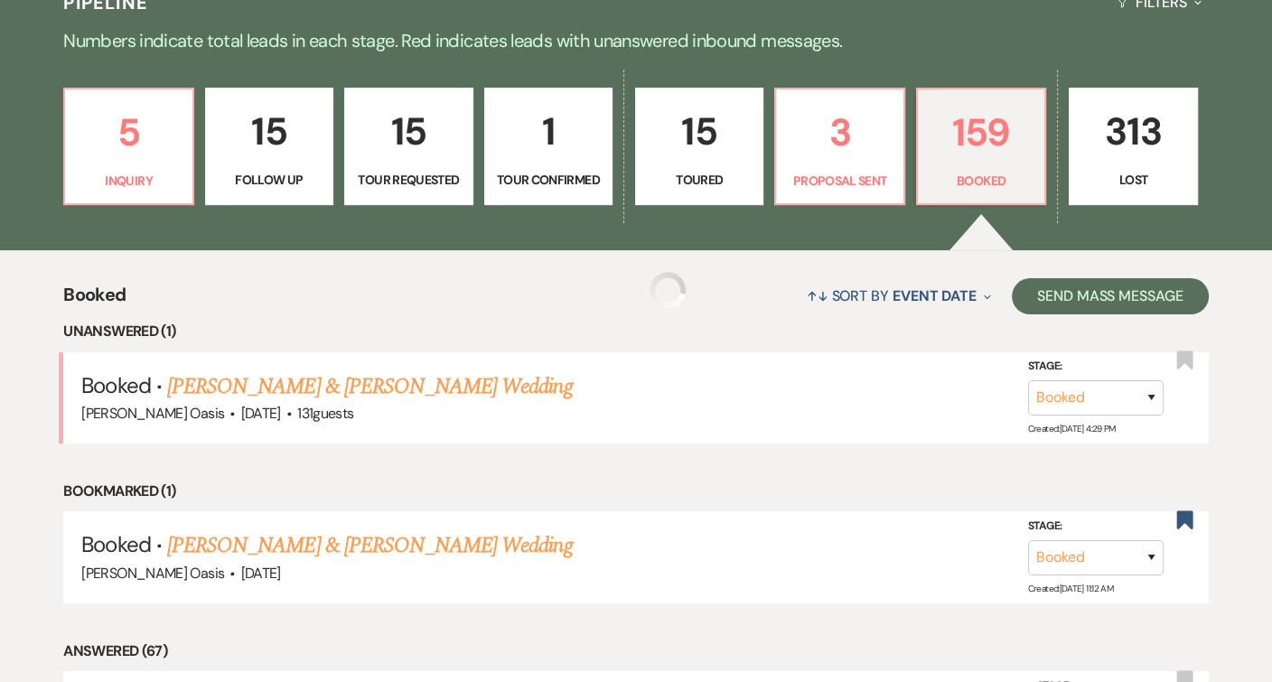
scroll to position [453, 0]
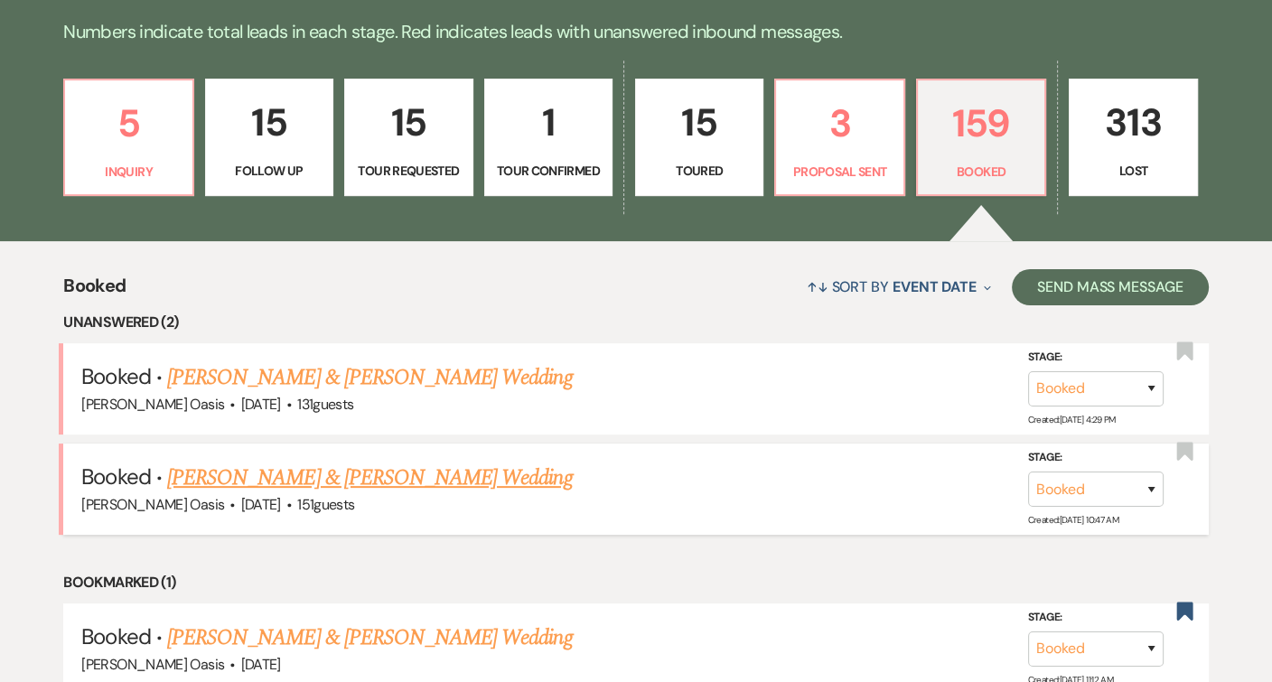
click at [445, 464] on link "[PERSON_NAME] & [PERSON_NAME] Wedding" at bounding box center [369, 478] width 405 height 33
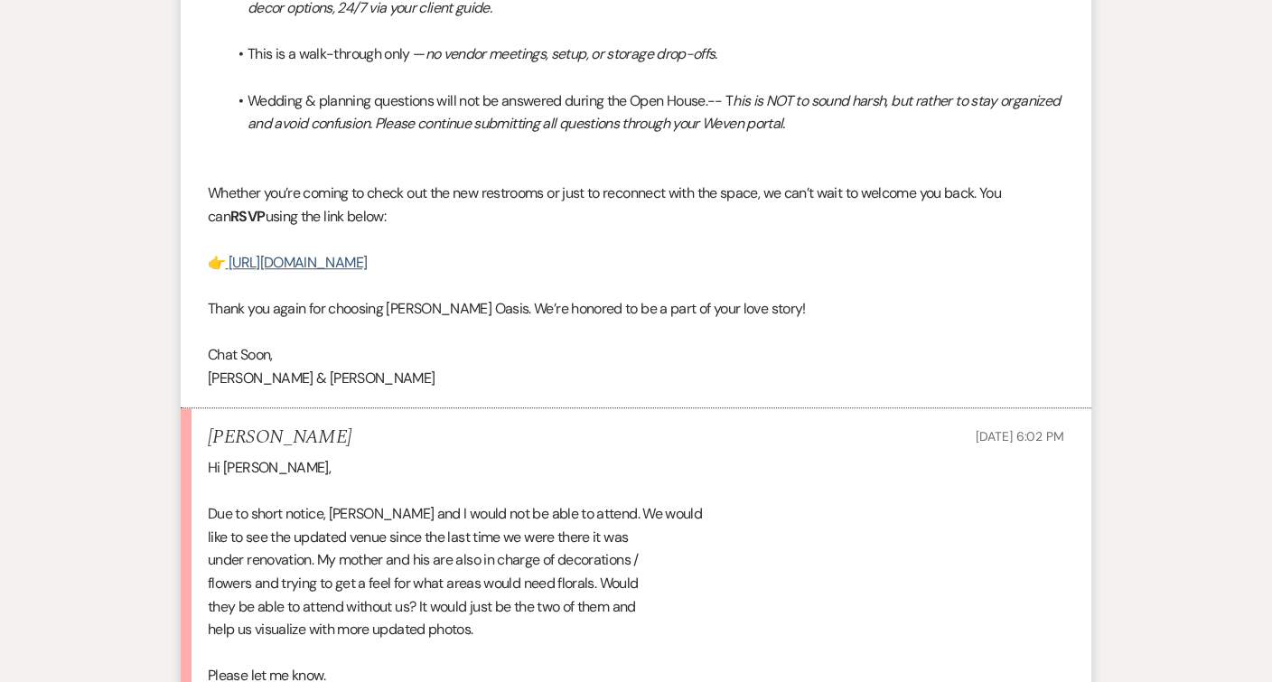
scroll to position [1396, 0]
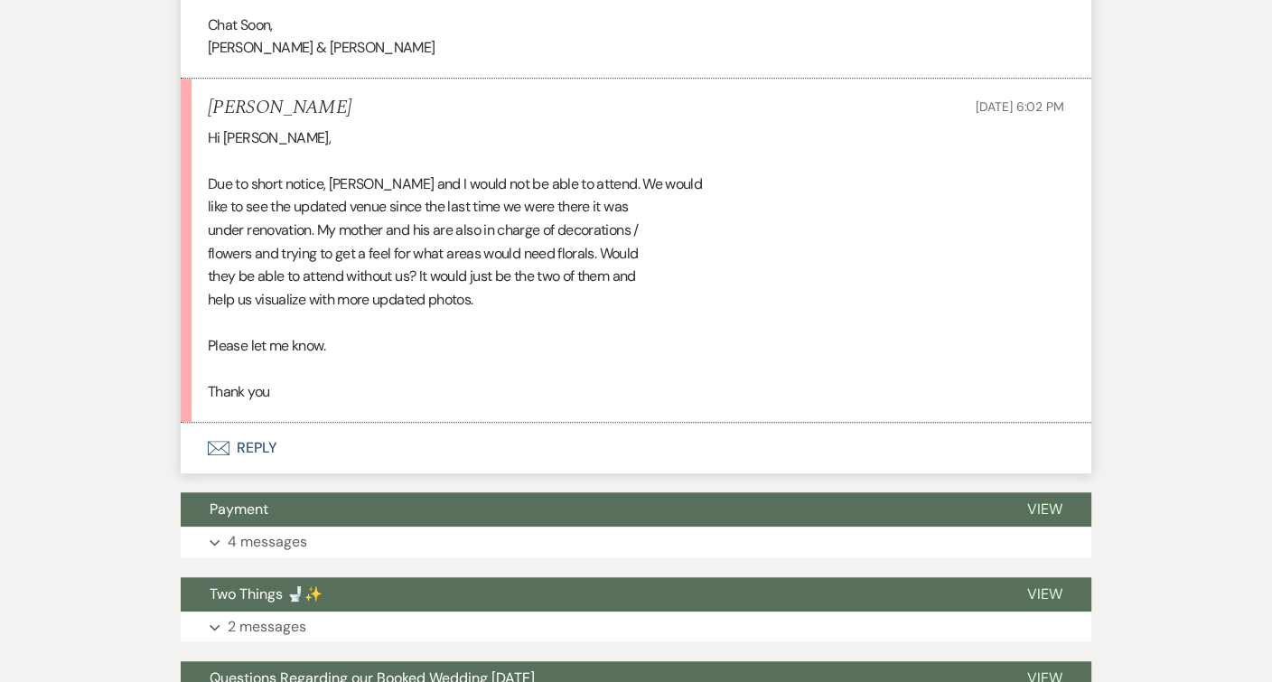
click at [416, 430] on button "Envelope Reply" at bounding box center [636, 448] width 911 height 51
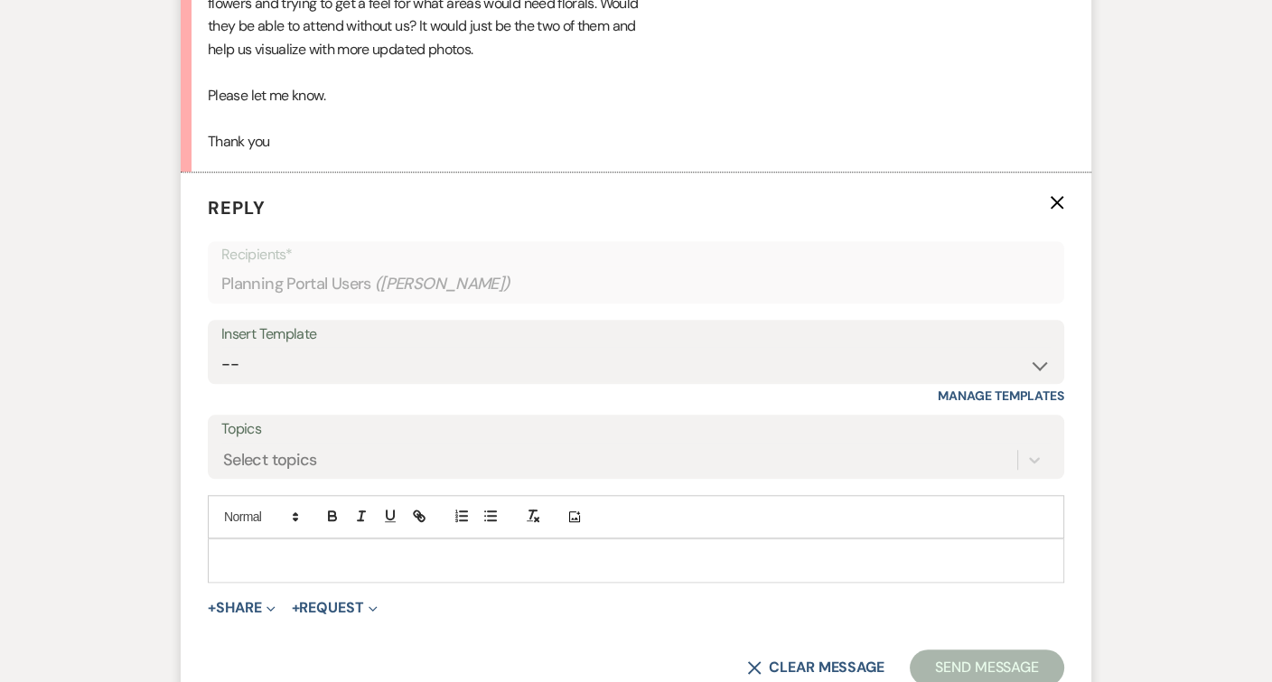
scroll to position [1721, 0]
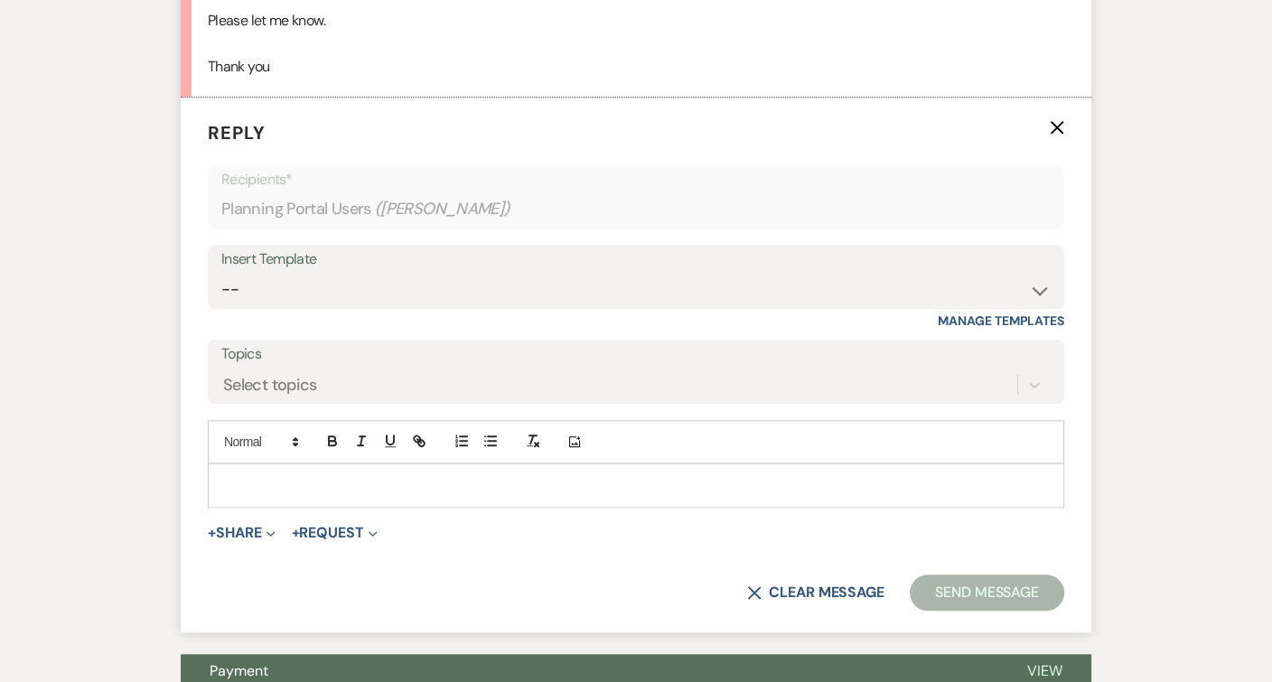
click at [425, 475] on p at bounding box center [636, 485] width 828 height 20
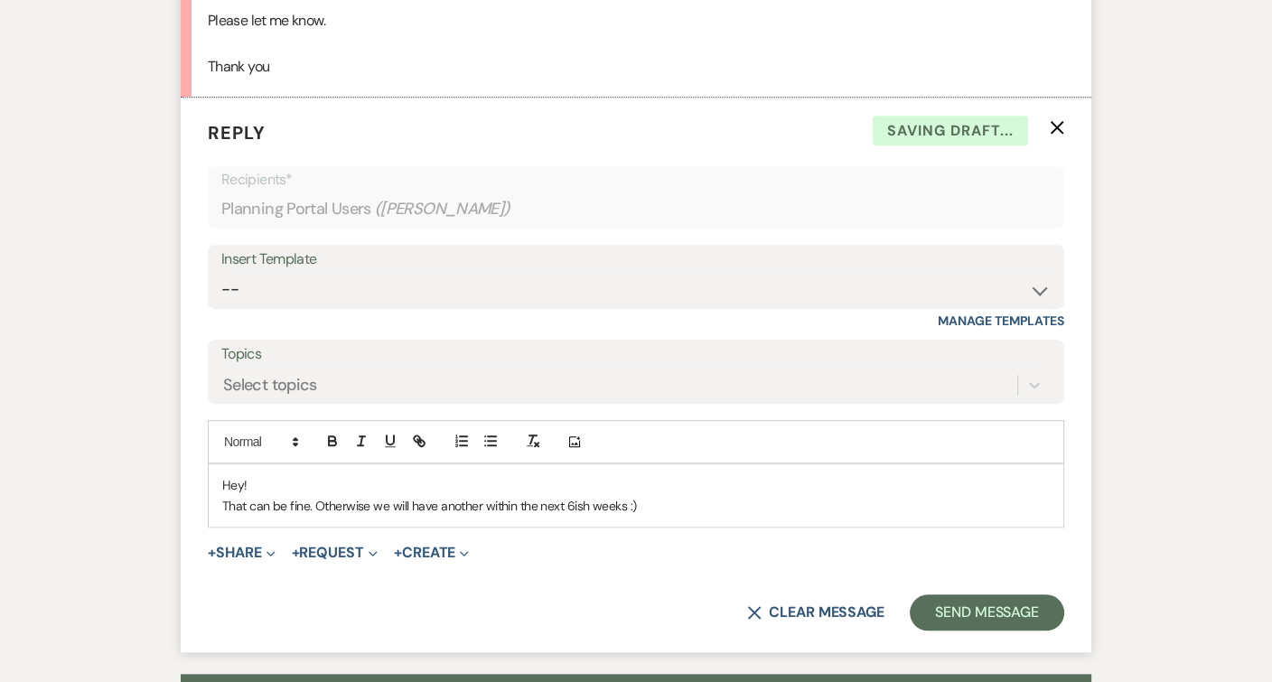
click at [314, 496] on p "That can be fine. Otherwise we will have another within the next 6ish weeks :)" at bounding box center [636, 506] width 828 height 20
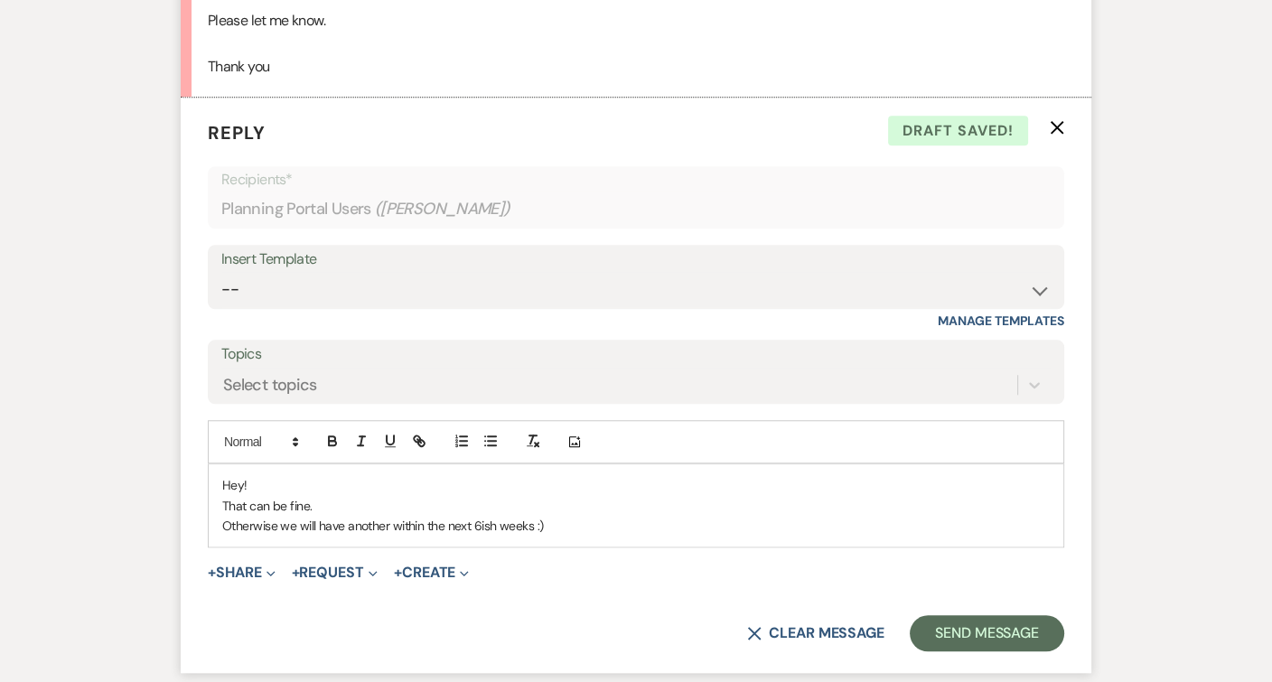
drag, startPoint x: 557, startPoint y: 500, endPoint x: 310, endPoint y: 482, distance: 247.3
click at [310, 482] on div "Hey! That can be fine. Otherwise we will have another within the next 6ish week…" at bounding box center [636, 505] width 855 height 82
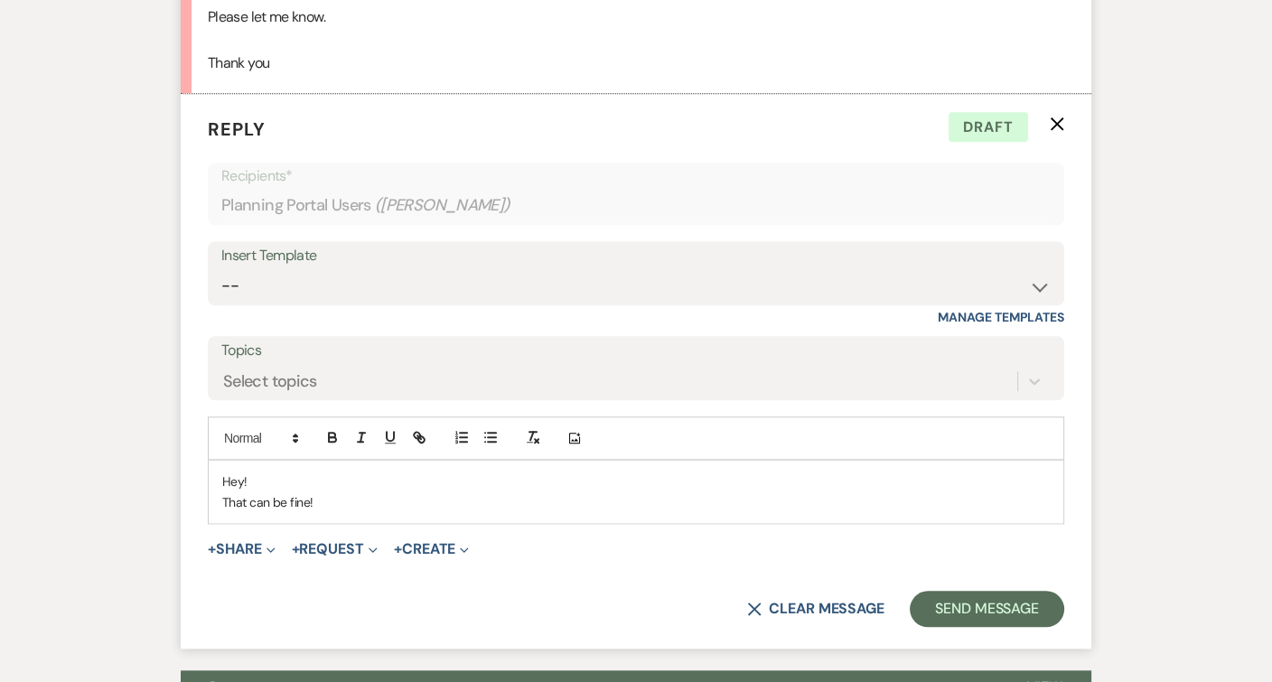
scroll to position [1722, 0]
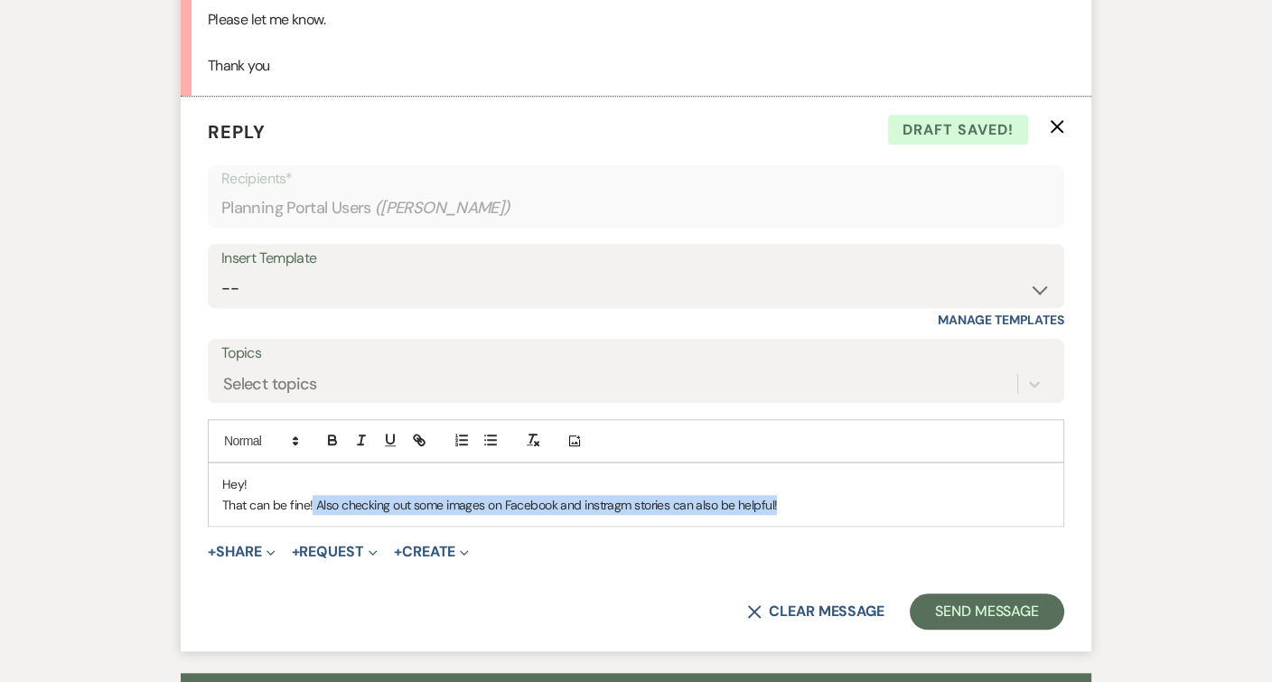
drag, startPoint x: 312, startPoint y: 480, endPoint x: 808, endPoint y: 483, distance: 496.0
click at [808, 495] on p "That can be fine! Also checking out some images on Facebook and instragm storie…" at bounding box center [636, 505] width 828 height 20
click at [355, 432] on icon "button" at bounding box center [361, 440] width 16 height 16
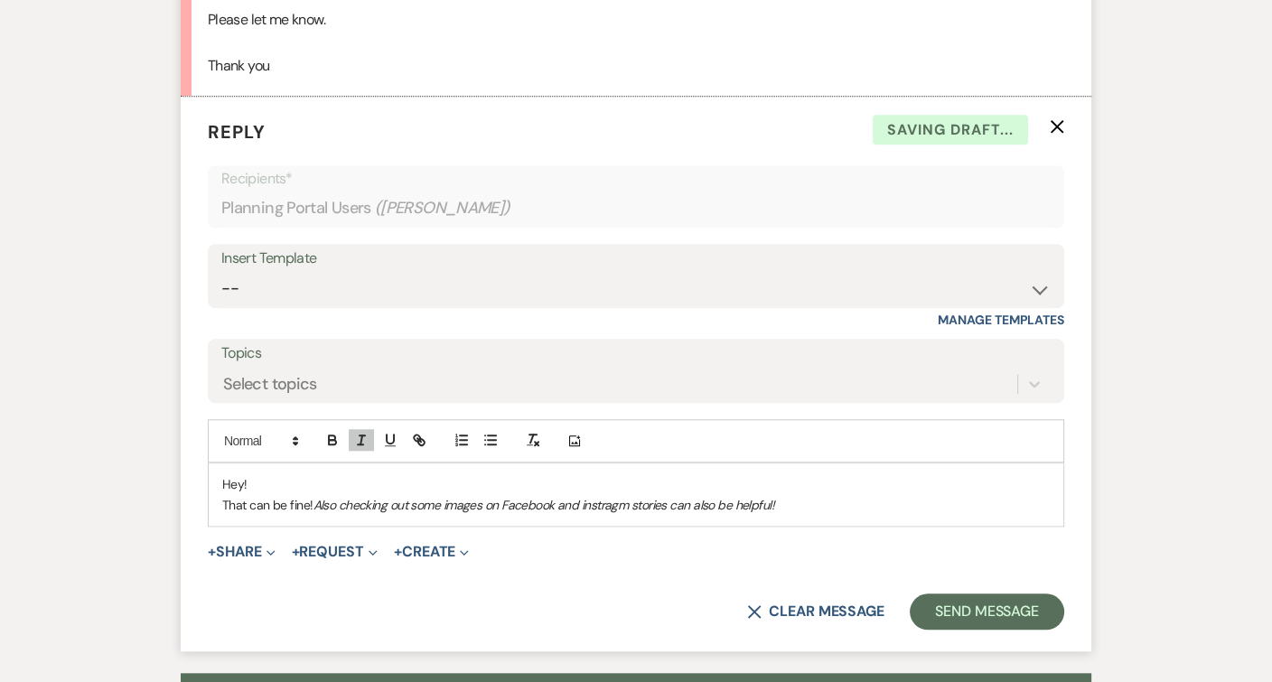
click at [493, 497] on em "Also checking out some images on Facebook and instragm stories can also be help…" at bounding box center [543, 505] width 461 height 16
click at [608, 497] on em "Also checking out some images on Facebook and instragm stories can also be help…" at bounding box center [543, 505] width 461 height 16
click at [695, 497] on em "Also checking out some images on Facebook and instrgram stories can also be hel…" at bounding box center [545, 505] width 464 height 16
drag, startPoint x: 628, startPoint y: 478, endPoint x: 606, endPoint y: 478, distance: 21.7
click at [606, 497] on em "Also checking out some images on Facebook and instrgram stories can also be hel…" at bounding box center [545, 505] width 464 height 16
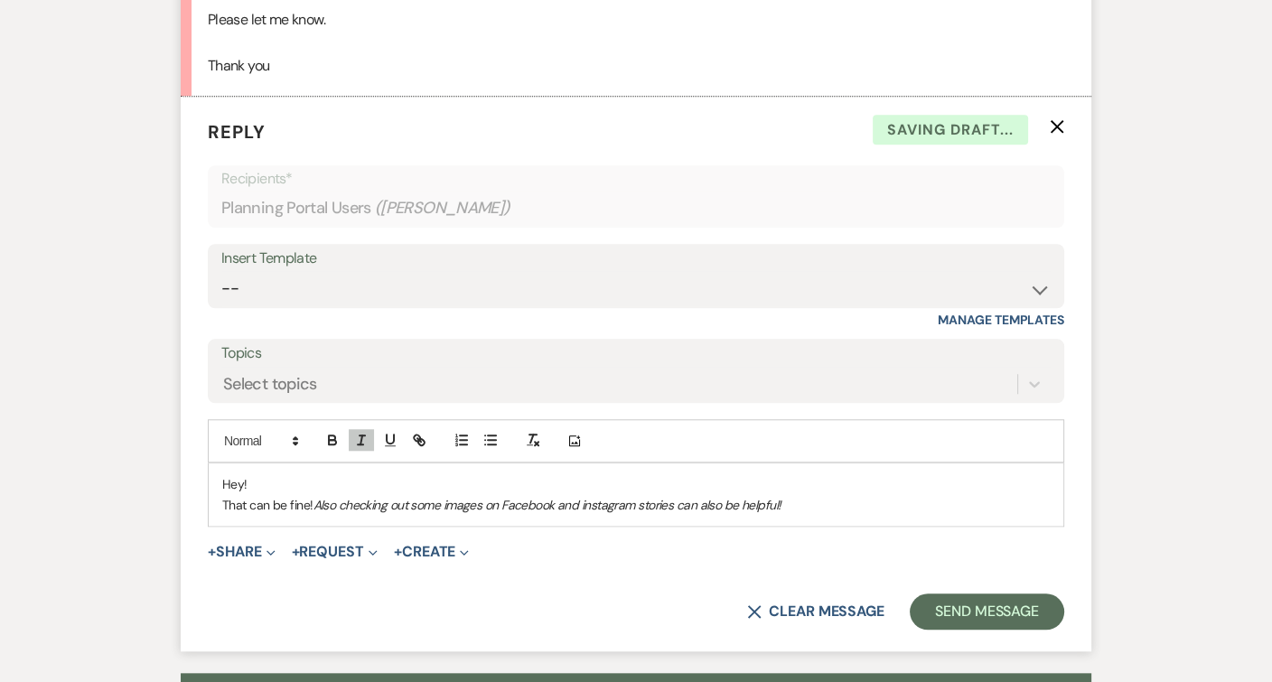
click at [807, 495] on p "That can be fine! Also checking out some images on Facebook and instagram stori…" at bounding box center [636, 505] width 828 height 20
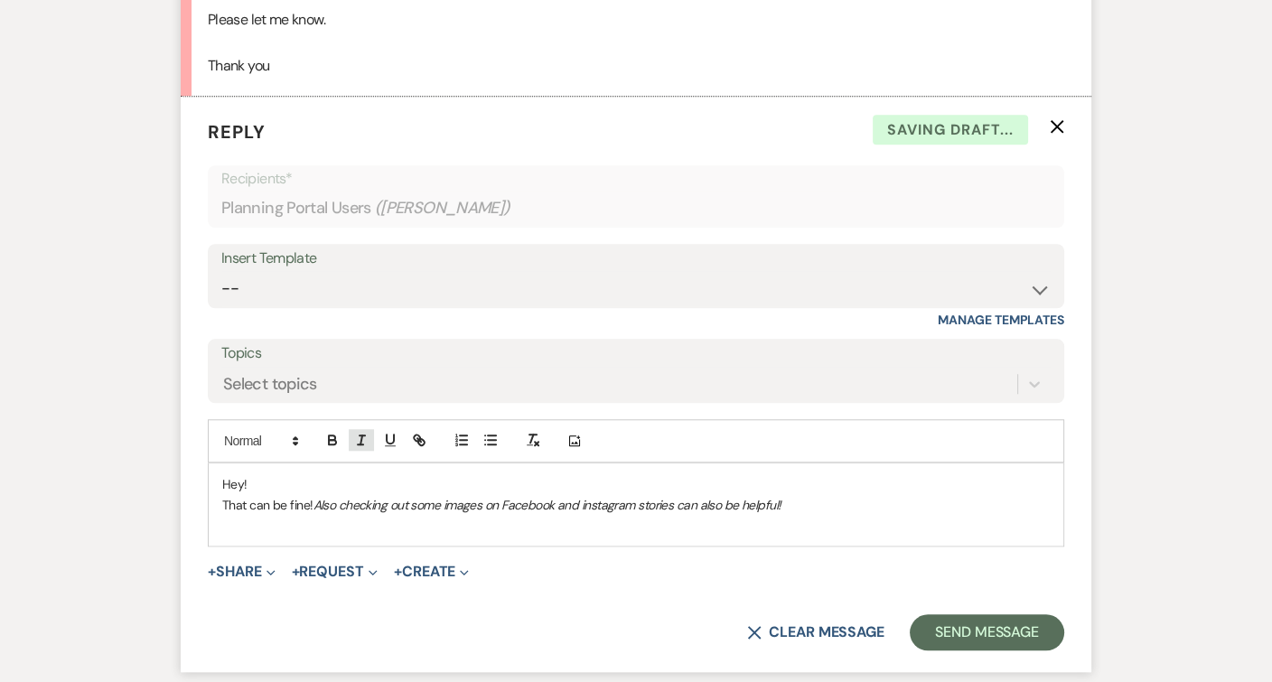
click at [354, 432] on icon "button" at bounding box center [361, 440] width 16 height 16
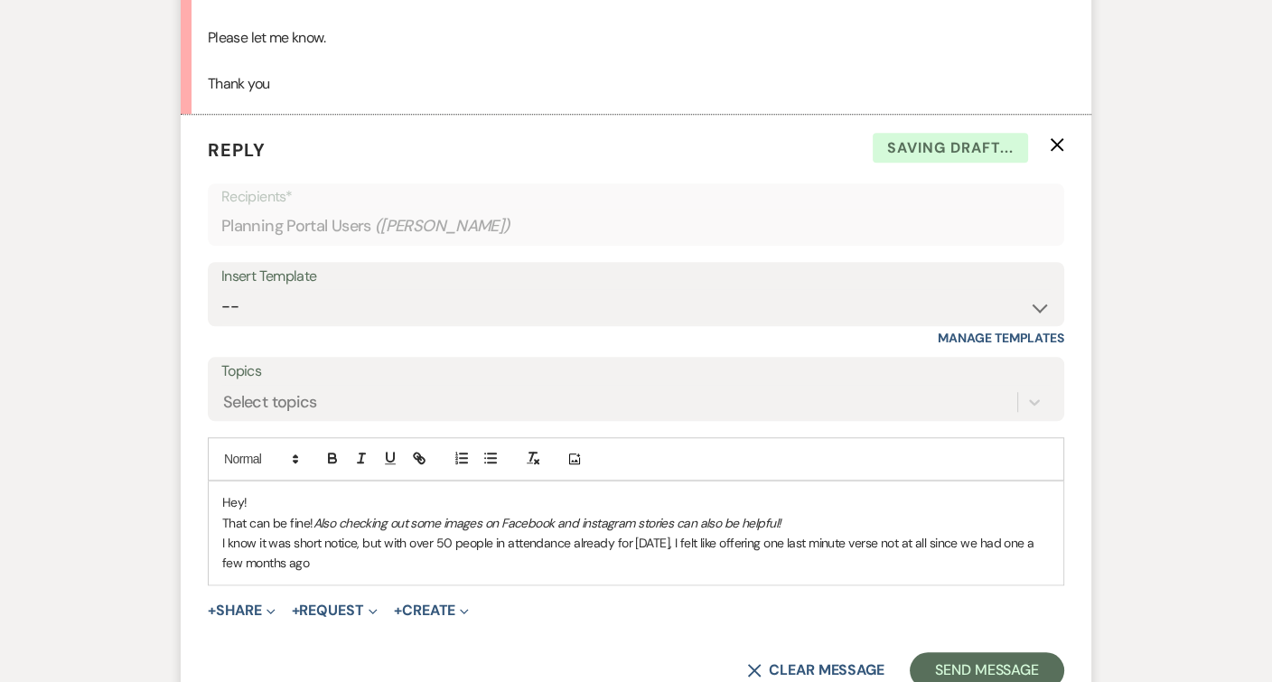
scroll to position [1683, 0]
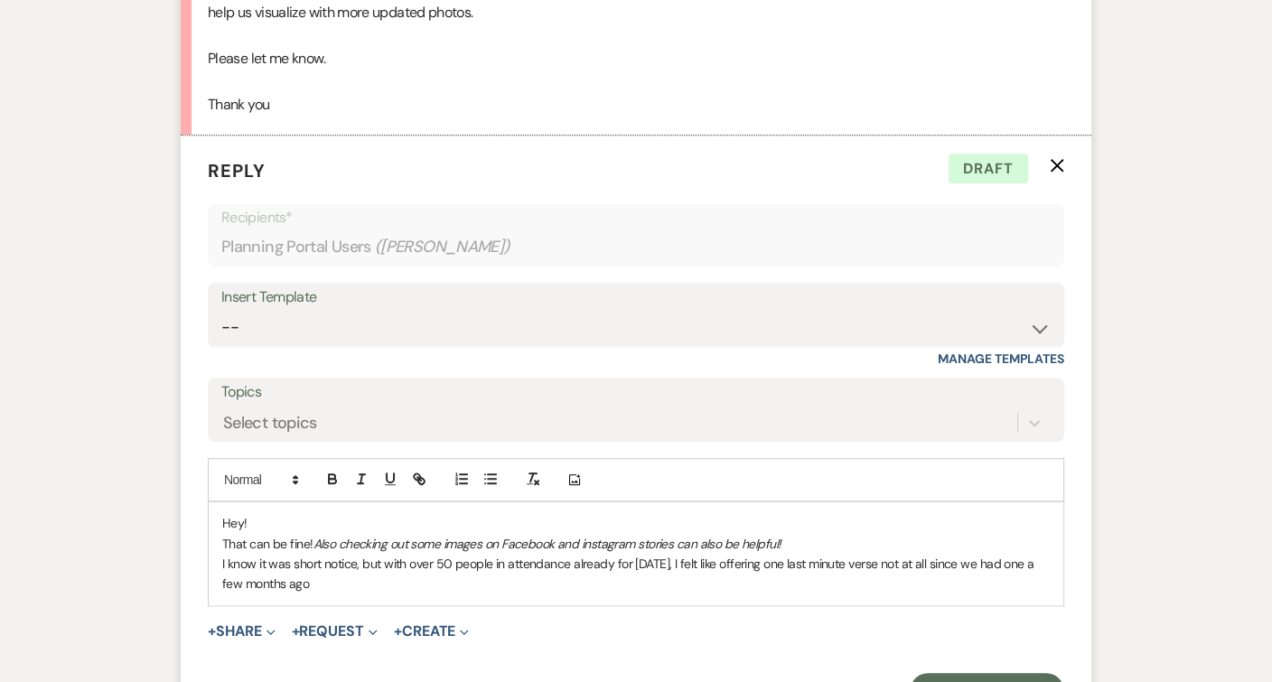
drag, startPoint x: 945, startPoint y: 536, endPoint x: 946, endPoint y: 557, distance: 21.7
click at [945, 560] on p "I know it was short notice, but with over 50 people in attendance already for […" at bounding box center [636, 574] width 828 height 41
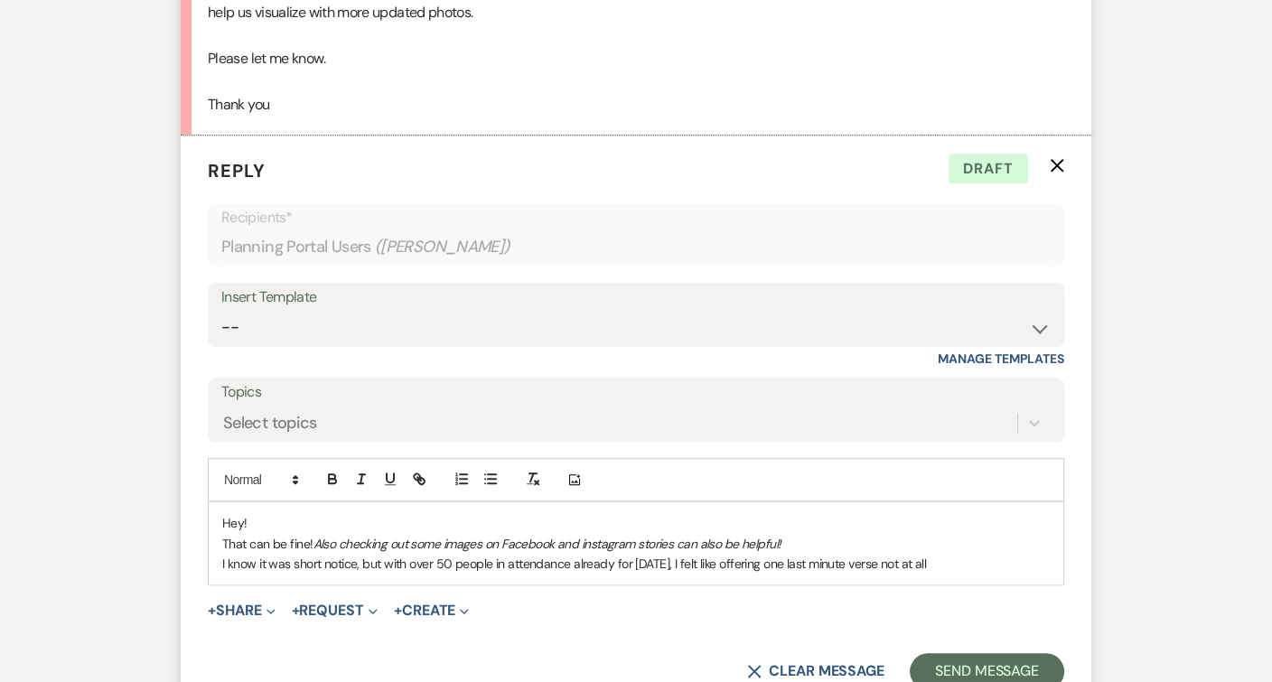
click at [445, 554] on p "I know it was short notice, but with over 50 people in attendance already for […" at bounding box center [636, 564] width 828 height 20
click at [948, 554] on p "I know it was short notice, but with over 60 people in attendance already for […" at bounding box center [636, 564] width 828 height 20
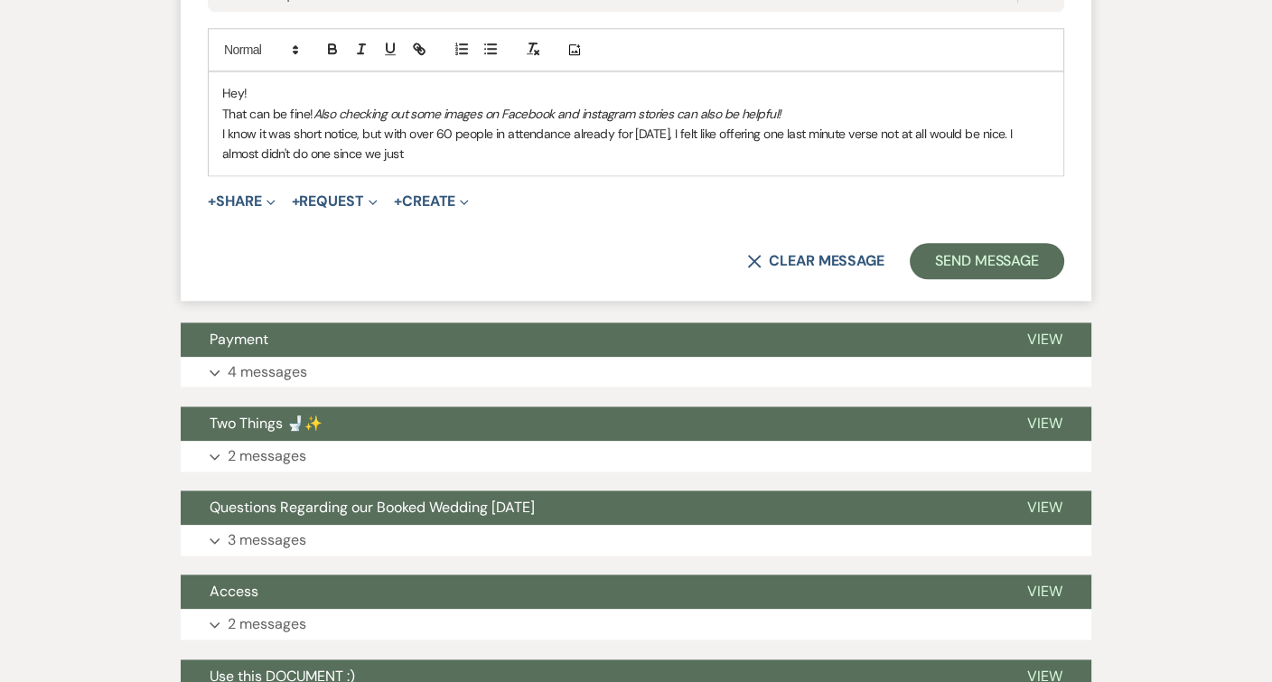
scroll to position [2275, 0]
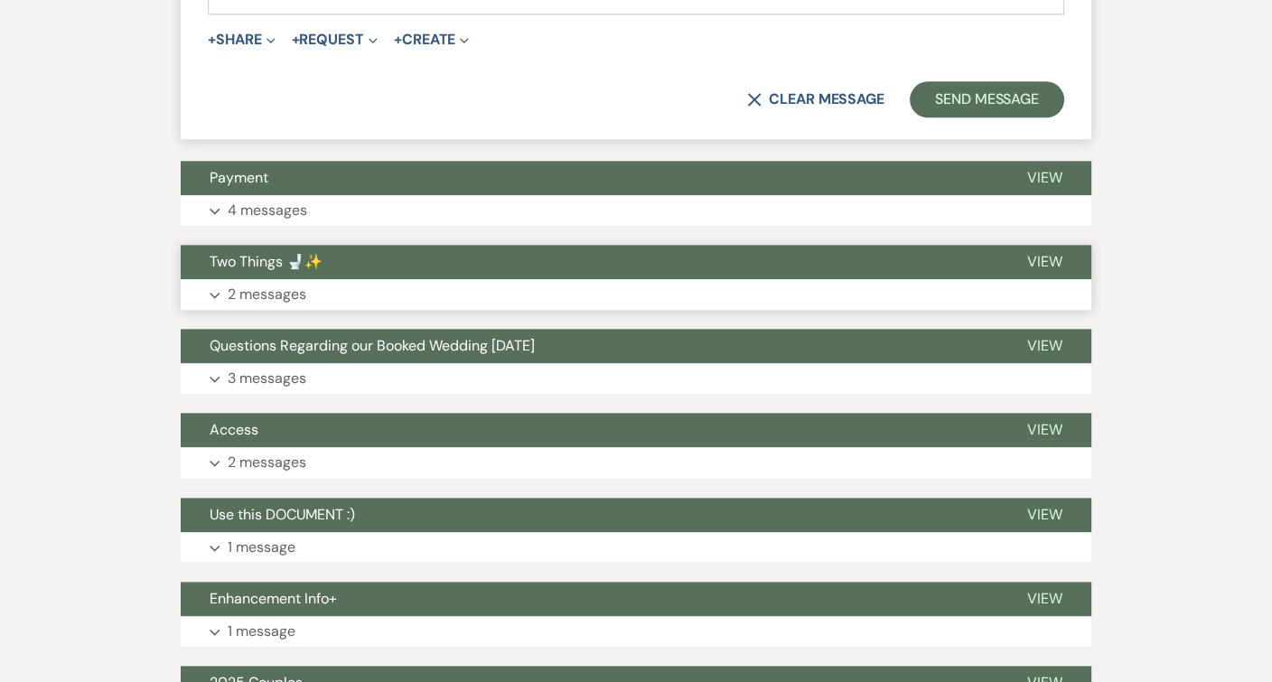
click at [584, 279] on button "Expand 2 messages" at bounding box center [636, 294] width 911 height 31
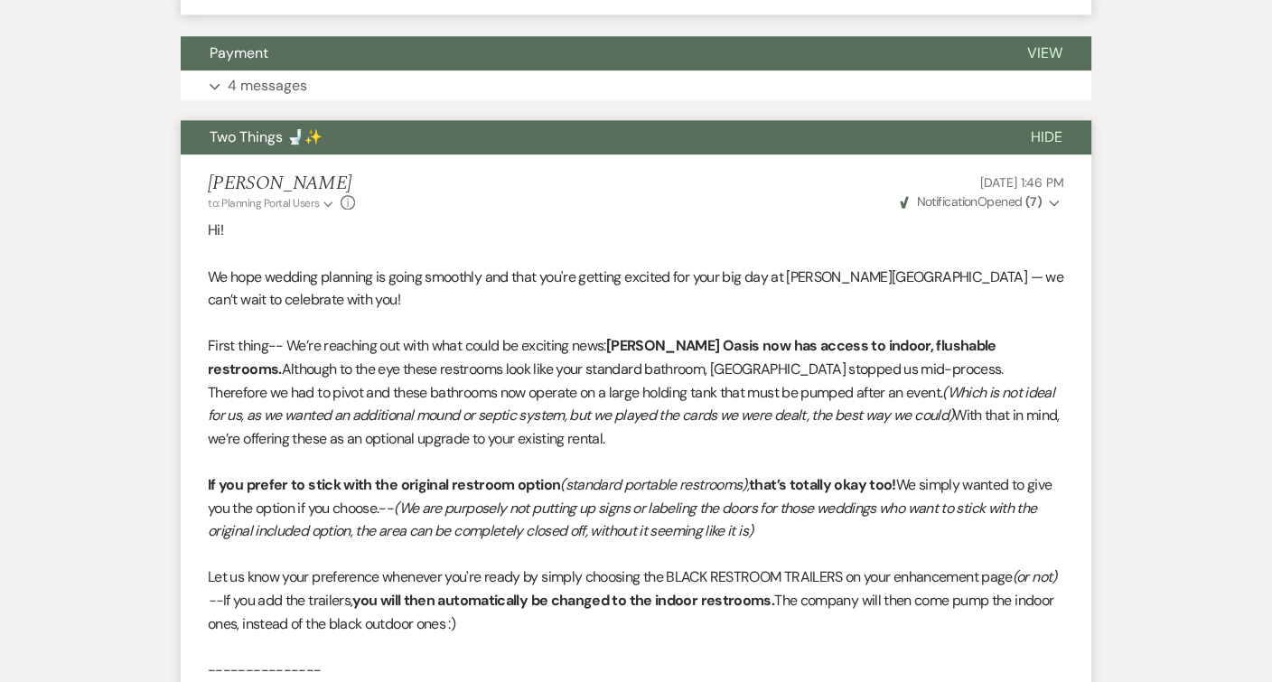
scroll to position [1923, 0]
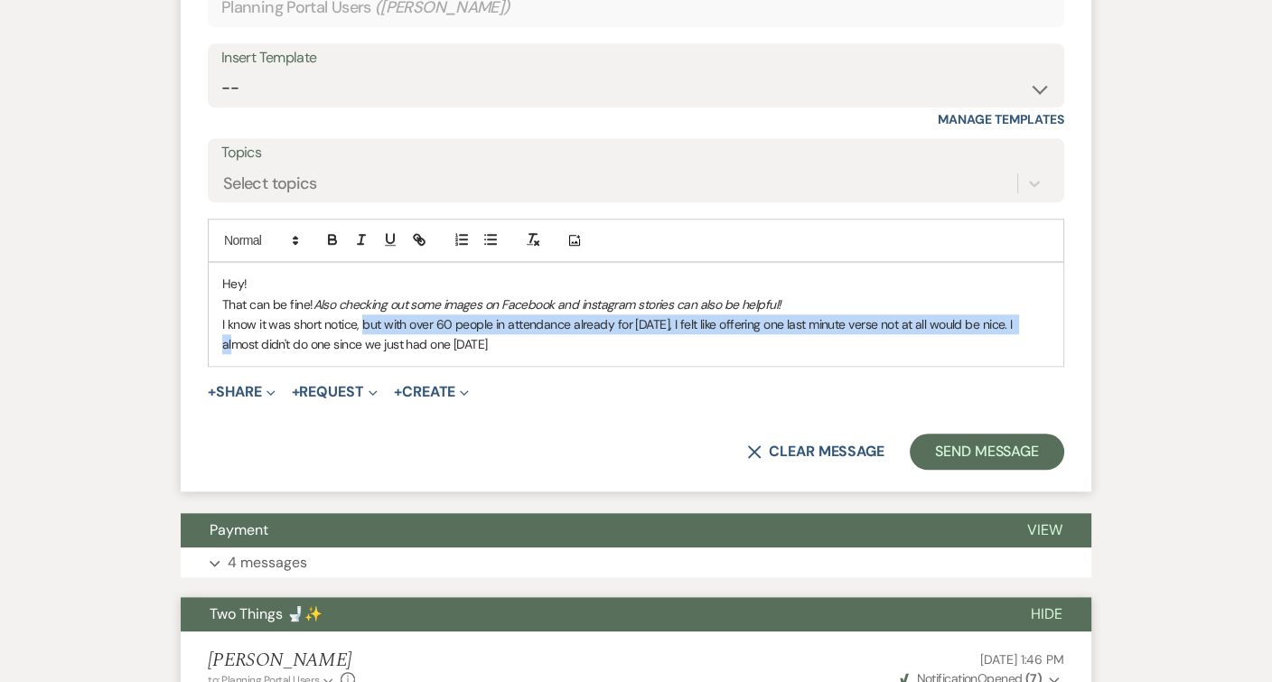
drag, startPoint x: 1034, startPoint y: 300, endPoint x: 361, endPoint y: 296, distance: 673.1
click at [361, 314] on p "I know it was short notice, but with over 60 people in attendance already for […" at bounding box center [636, 334] width 828 height 41
copy p "but with over 60 people in attendance already for [DATE], I felt like offering …"
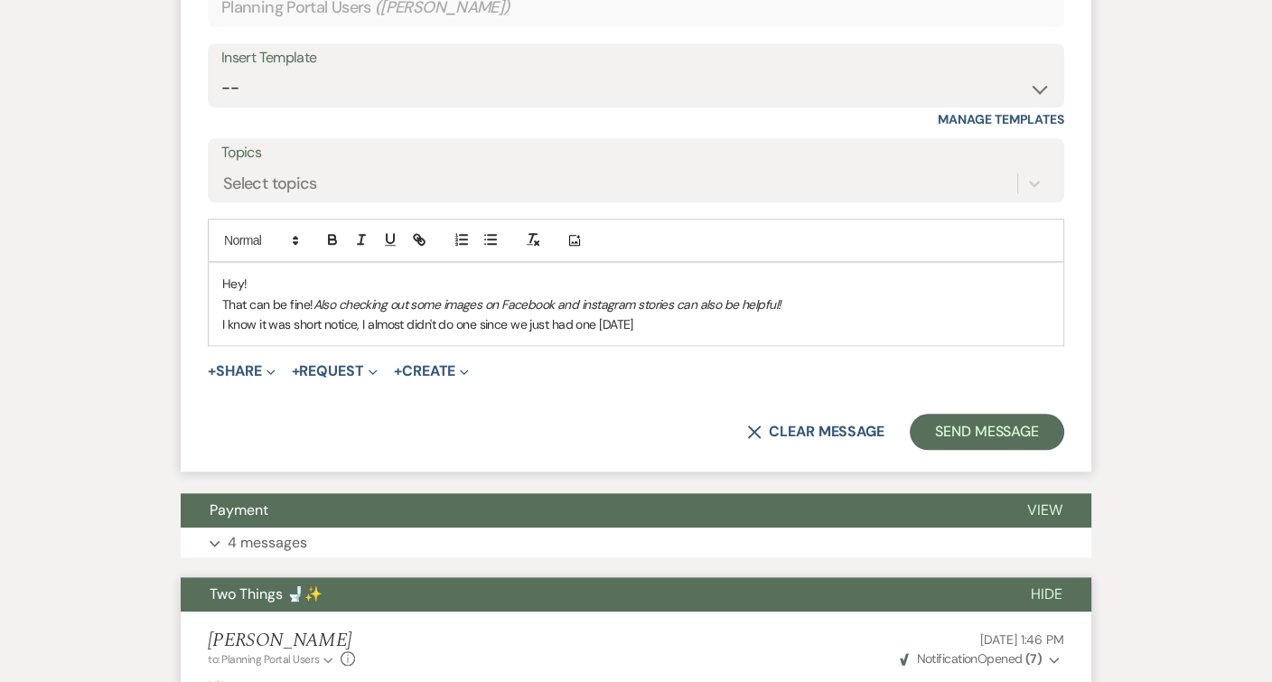
click at [716, 314] on p "I know it was short notice, I almost didn't do one since we just had one [DATE]" at bounding box center [636, 324] width 828 height 20
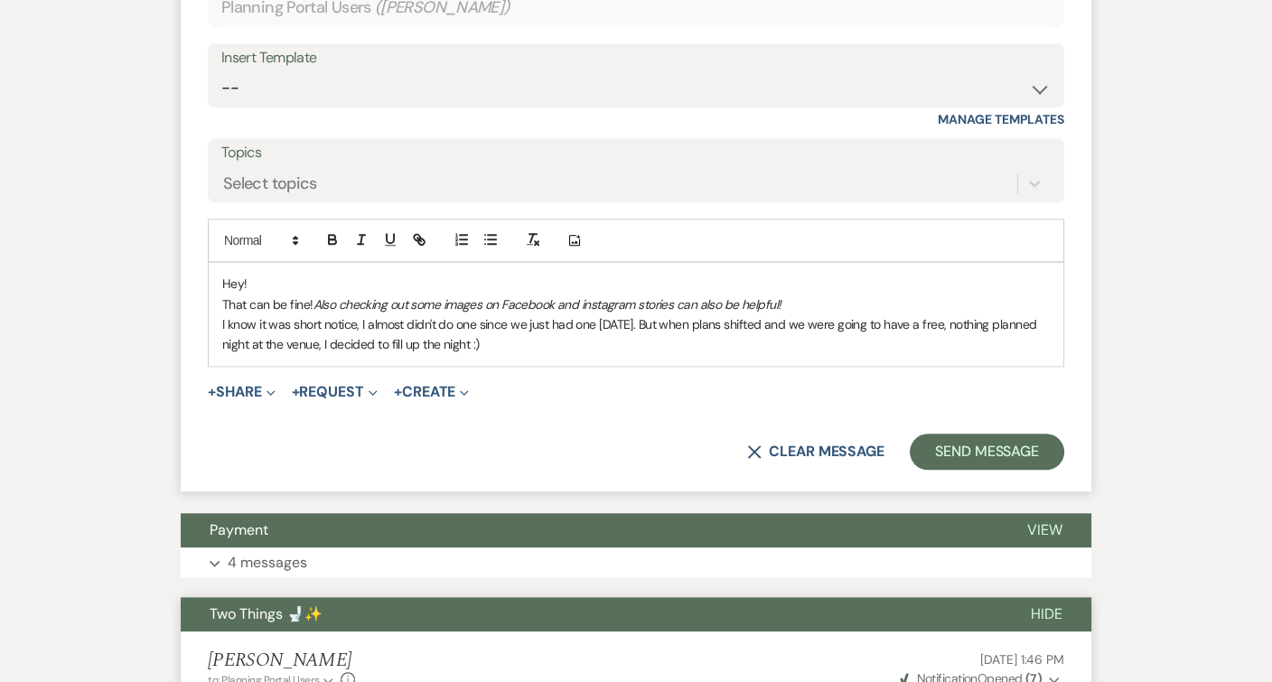
click at [791, 295] on p "That can be fine! Also checking out some images on Facebook and instagram stori…" at bounding box center [636, 305] width 828 height 20
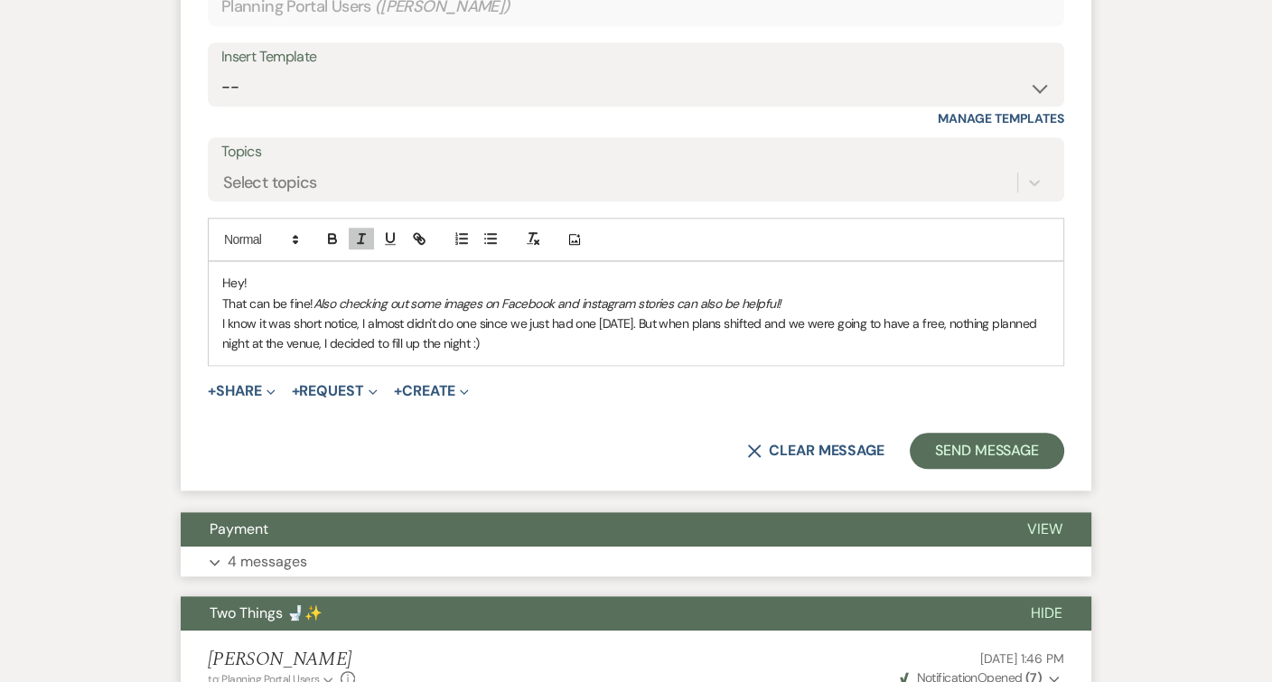
scroll to position [1925, 0]
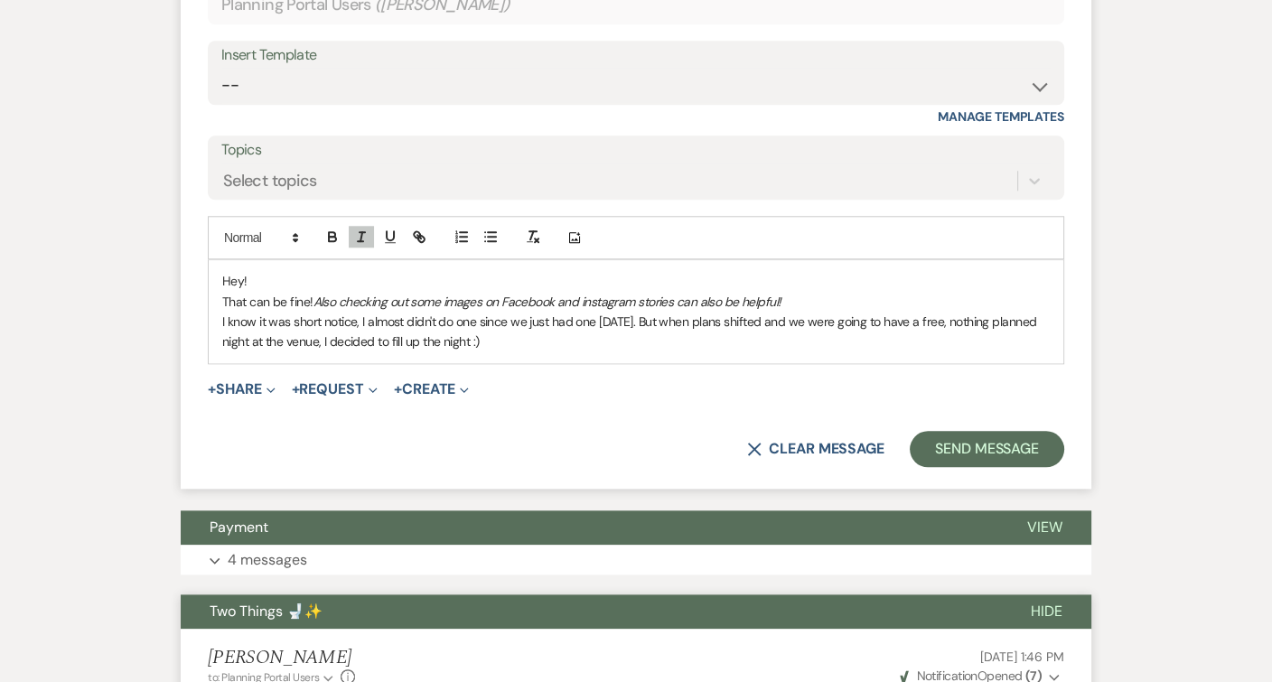
click at [361, 312] on p "I know it was short notice, I almost didn't do one since we just had one [DATE]…" at bounding box center [636, 332] width 828 height 41
click at [551, 312] on p "I know it was short notice & I almost didn't do one since we just had one [DATE…" at bounding box center [636, 332] width 828 height 41
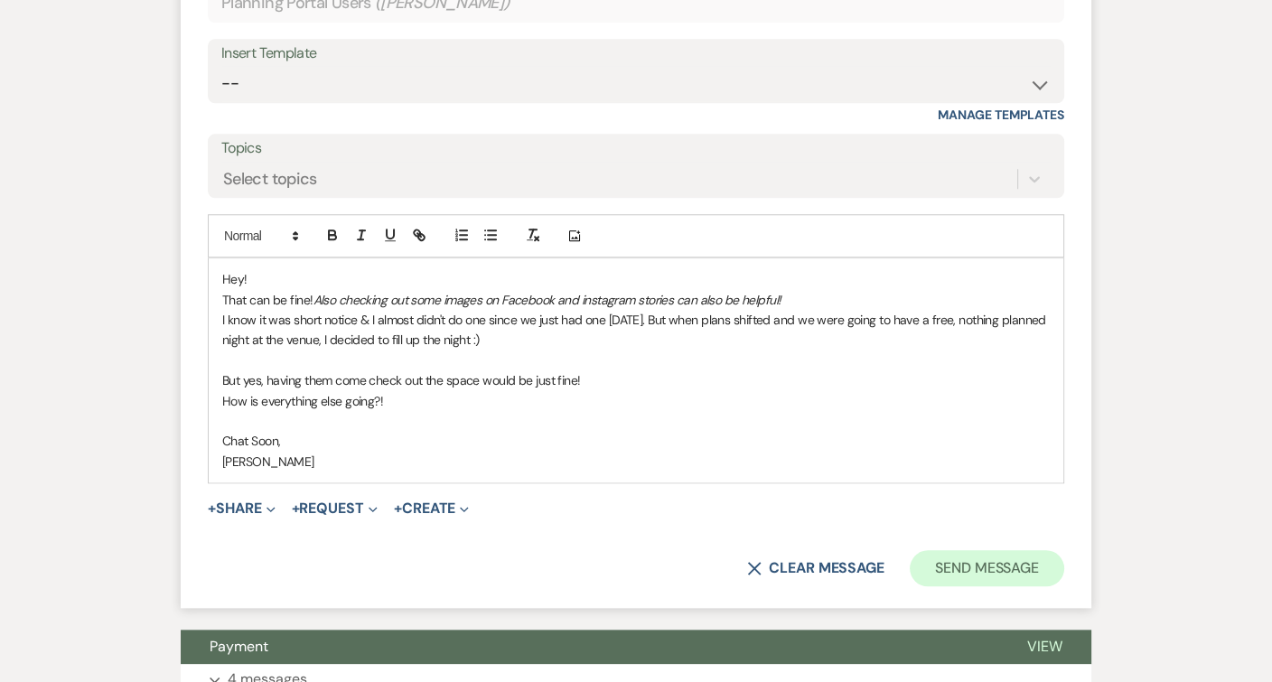
click at [1017, 550] on button "Send Message" at bounding box center [987, 568] width 154 height 36
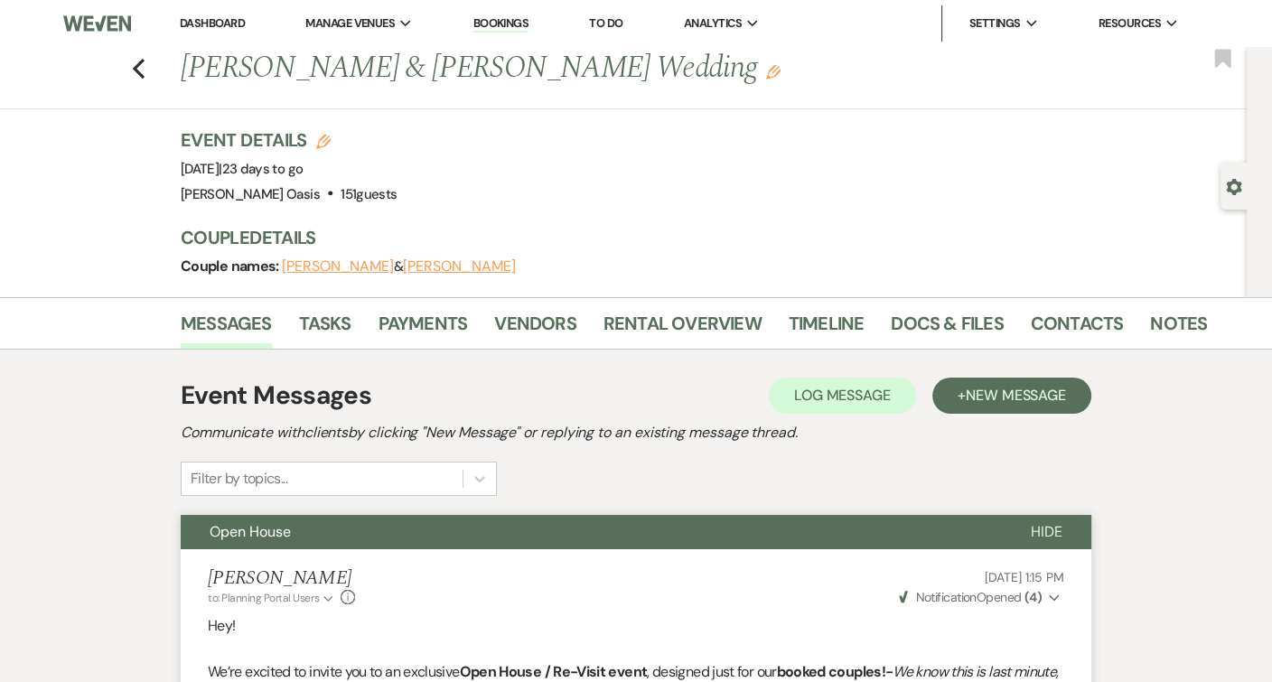
scroll to position [0, 0]
click at [238, 30] on link "Dashboard" at bounding box center [212, 22] width 65 height 15
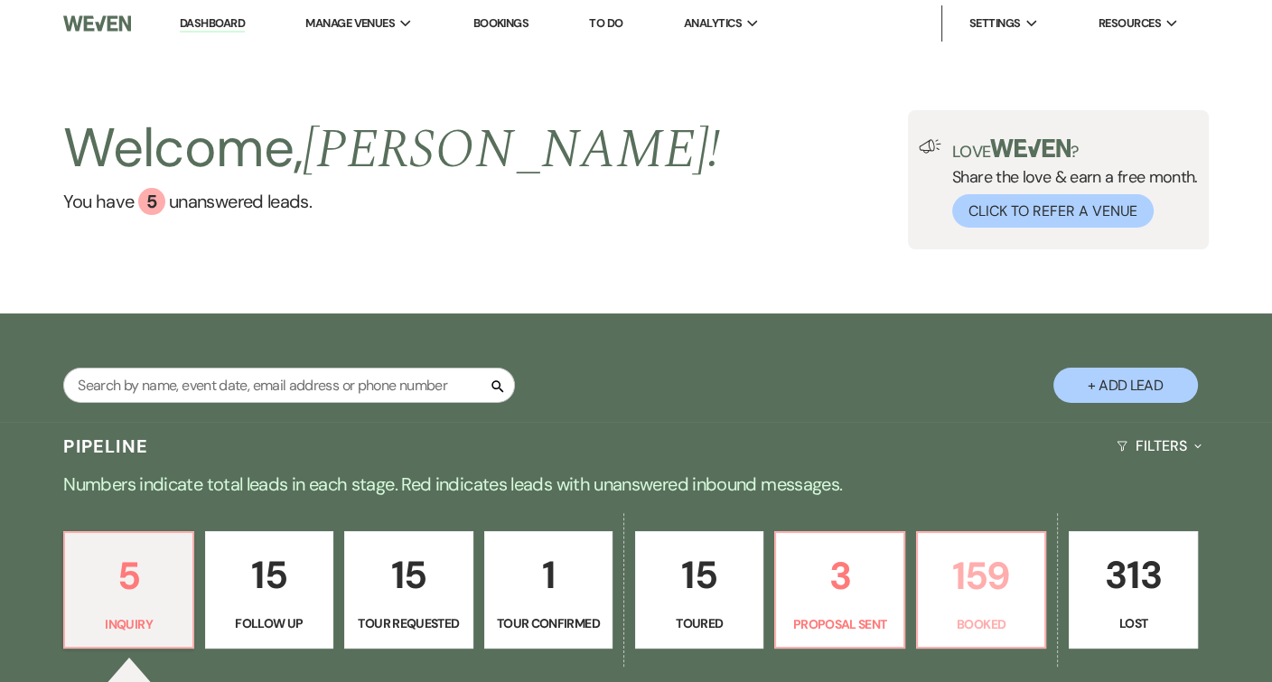
click at [973, 622] on p "Booked" at bounding box center [981, 624] width 105 height 20
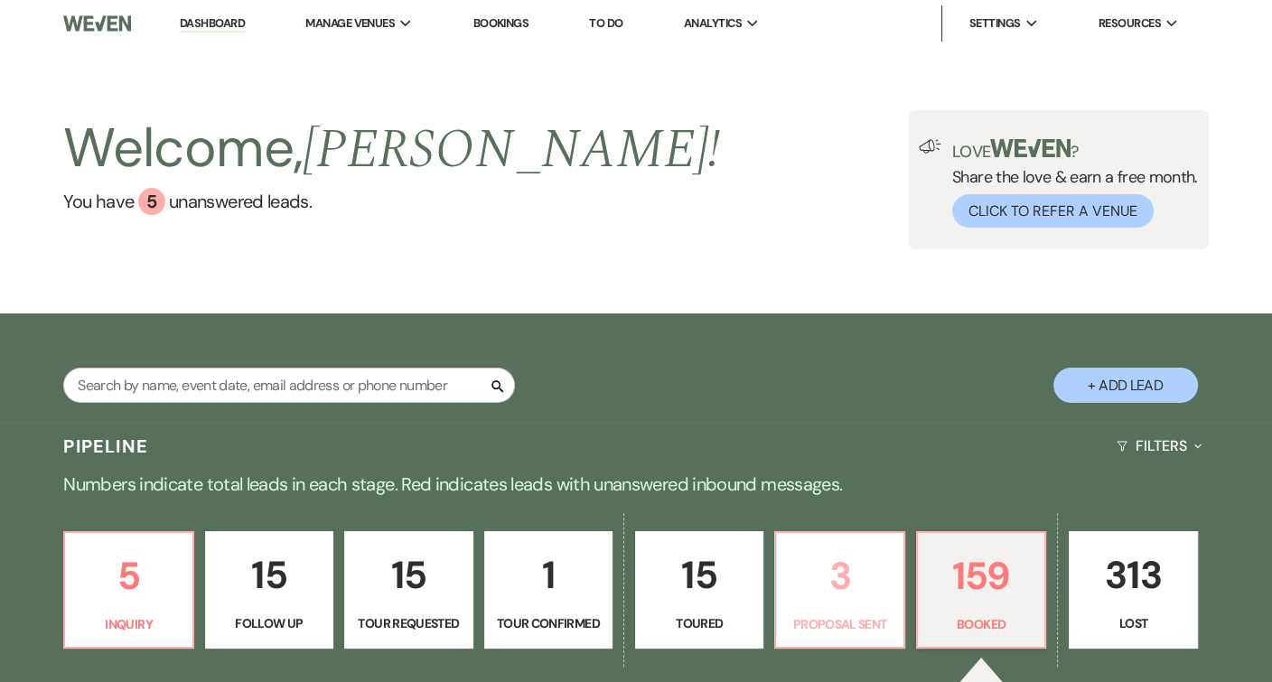
click at [813, 565] on p "3" at bounding box center [839, 576] width 105 height 61
select select "6"
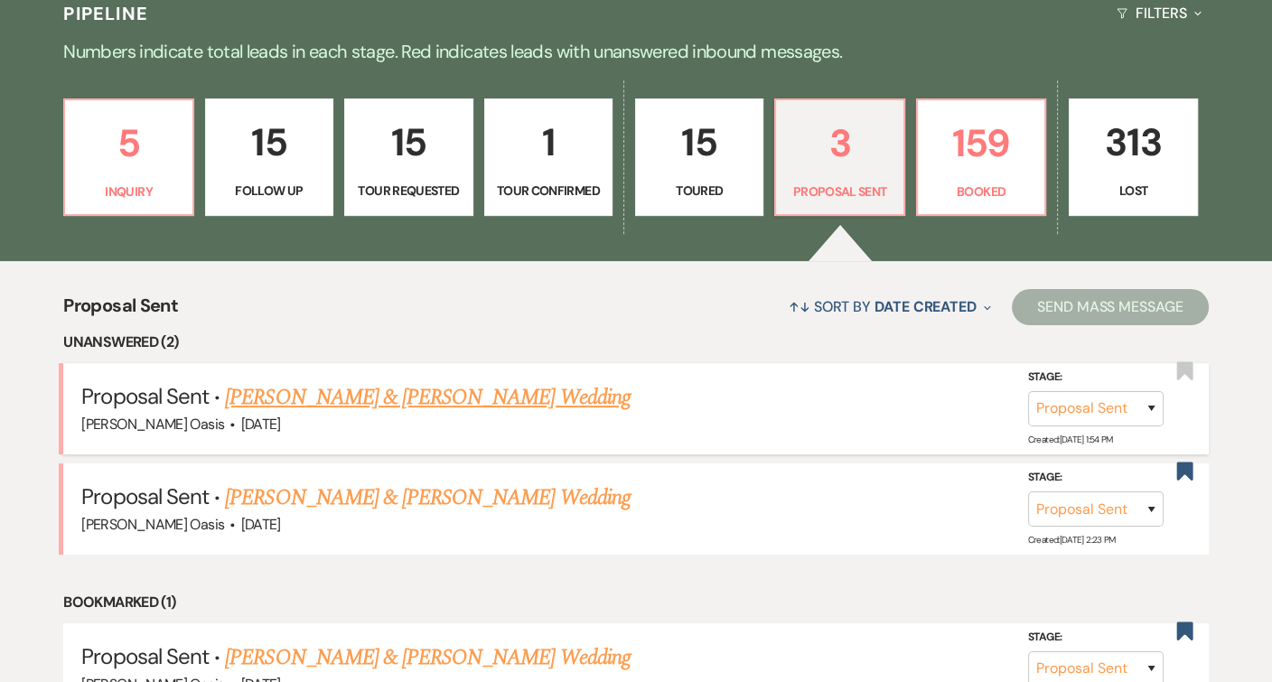
scroll to position [455, 0]
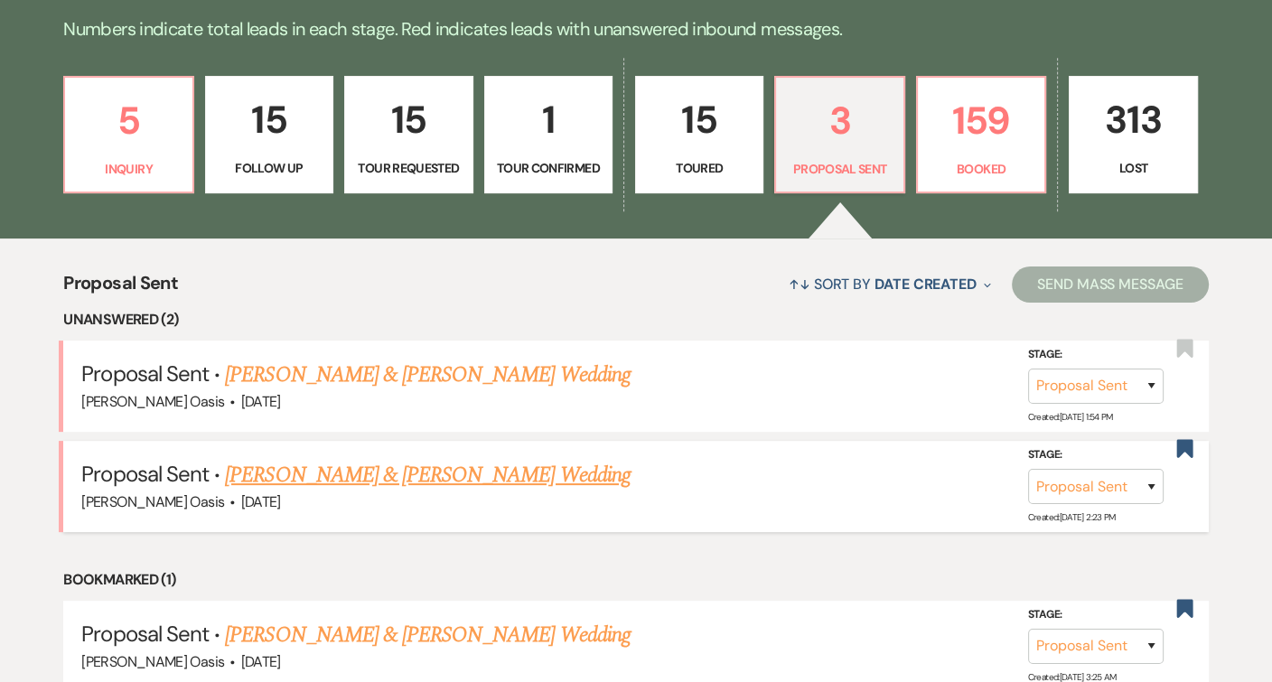
click at [427, 459] on link "[PERSON_NAME] & [PERSON_NAME] Wedding" at bounding box center [427, 475] width 405 height 33
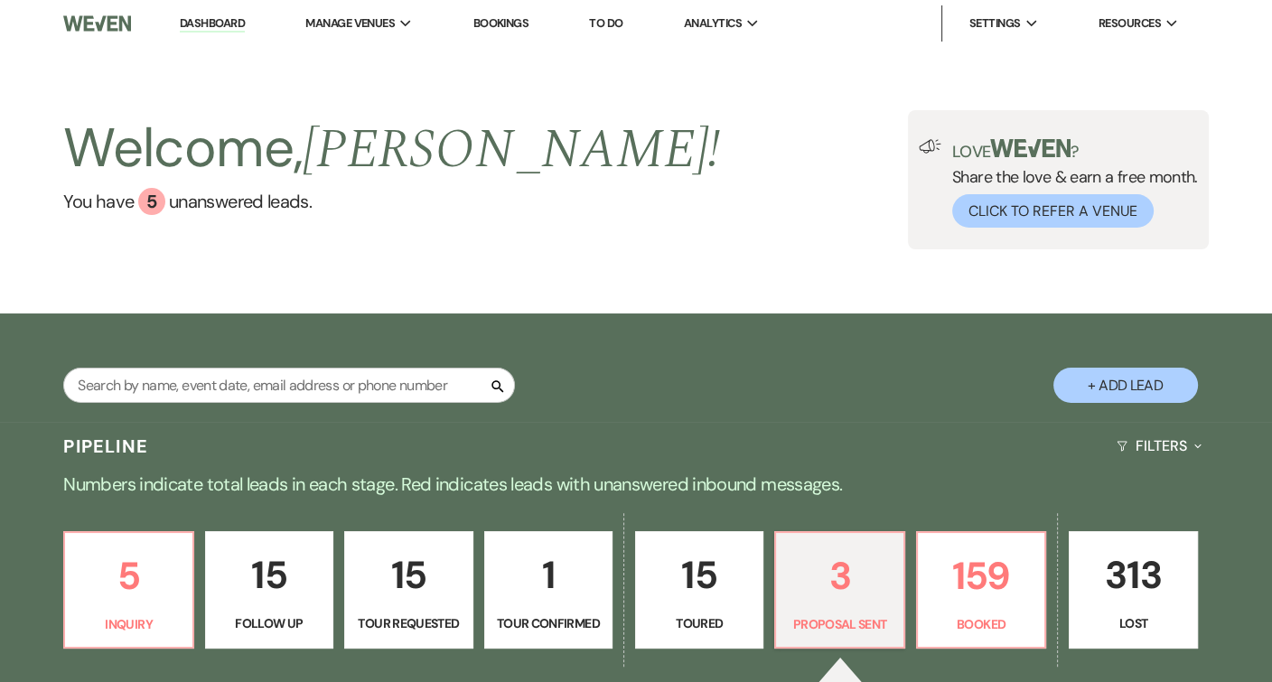
select select "6"
select select "5"
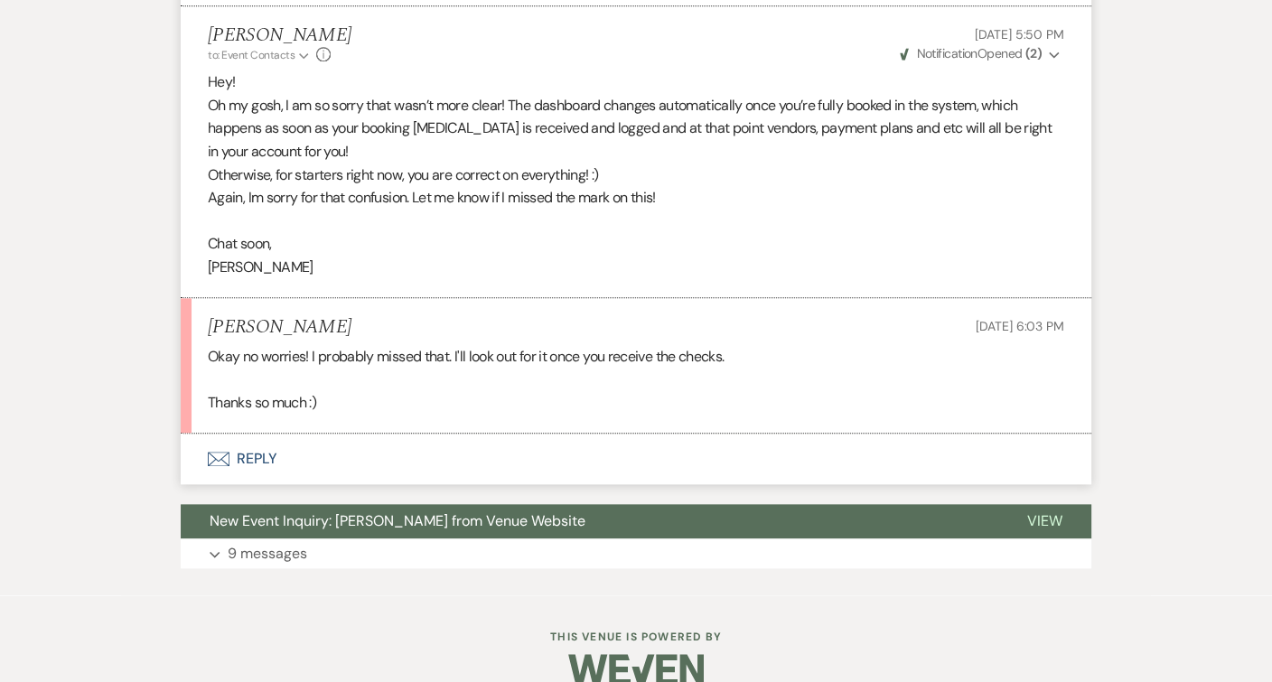
scroll to position [2197, 0]
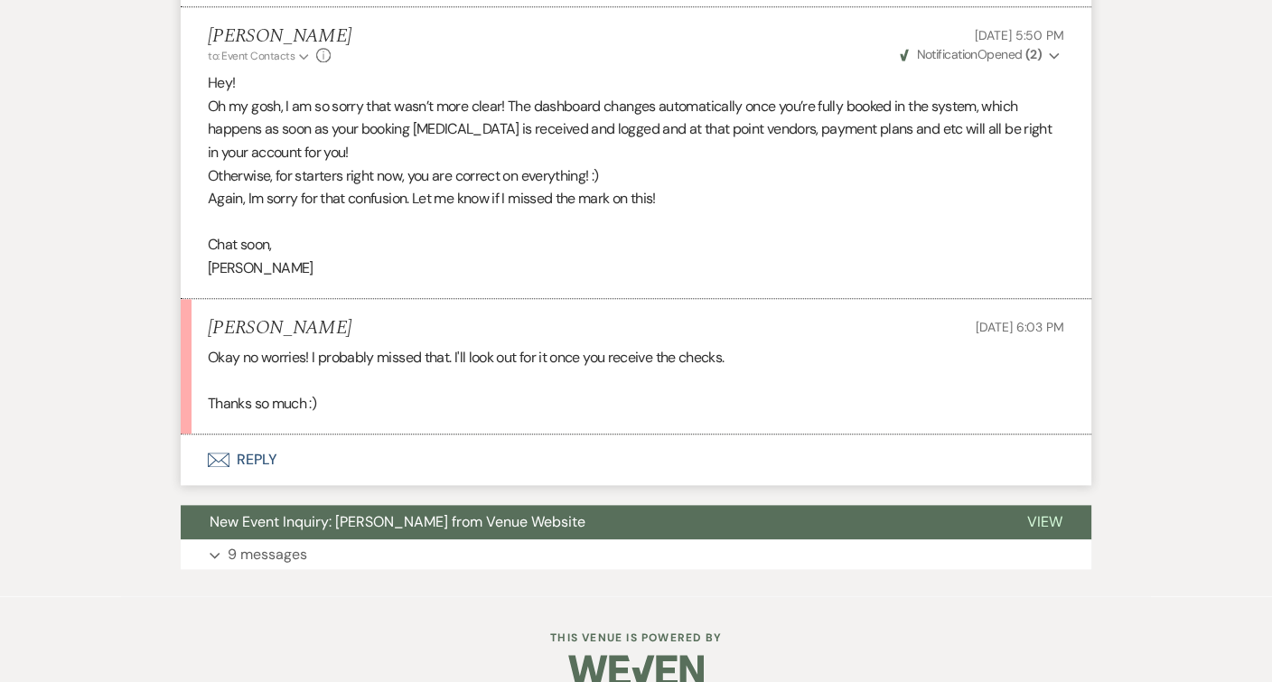
click at [416, 435] on button "Envelope Reply" at bounding box center [636, 460] width 911 height 51
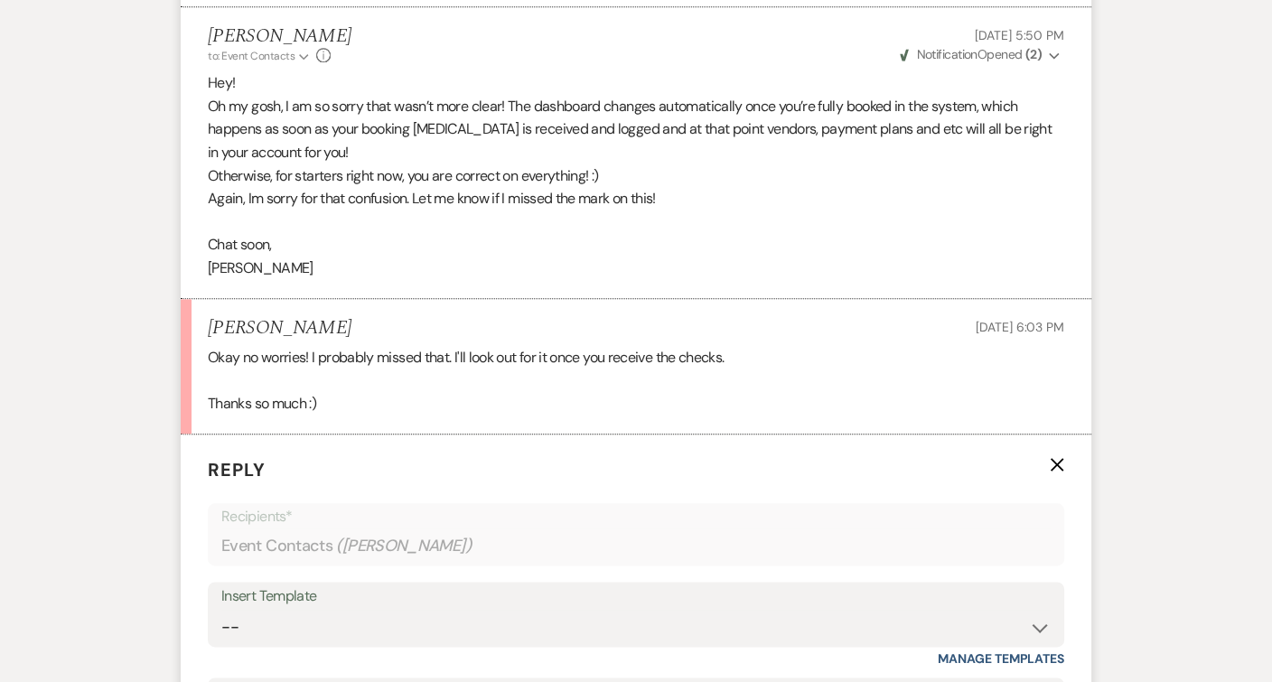
scroll to position [2529, 0]
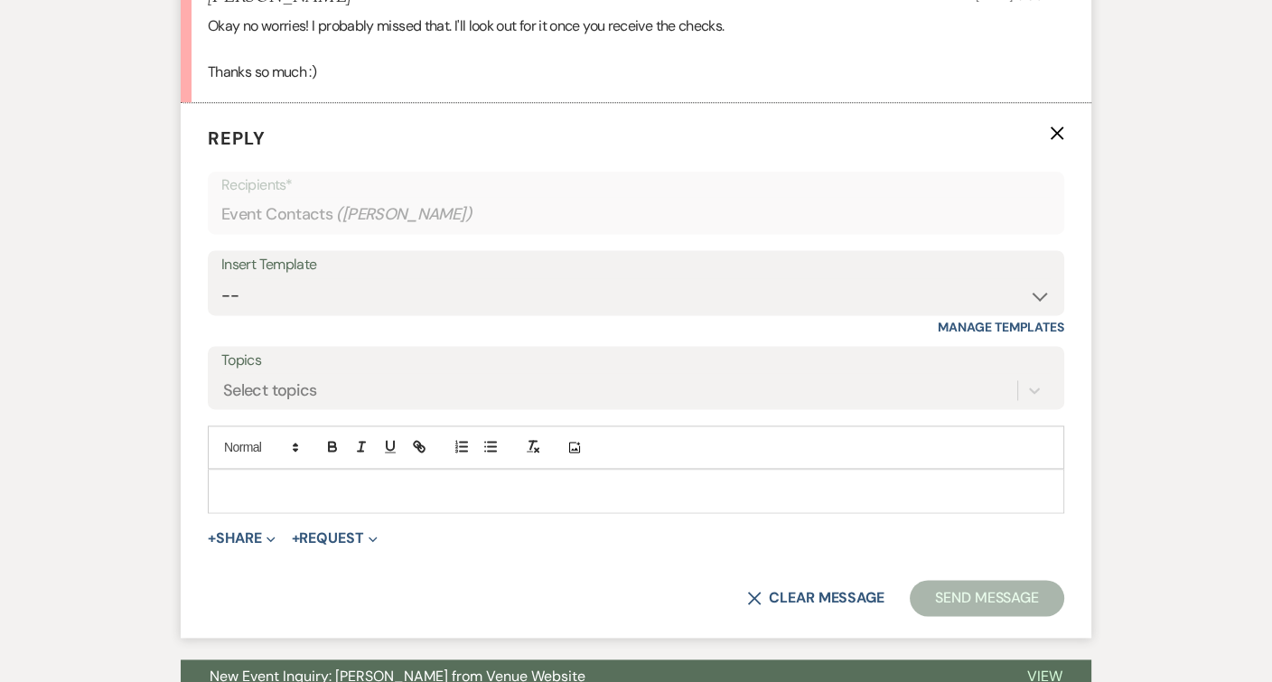
click at [399, 481] on p at bounding box center [636, 491] width 828 height 20
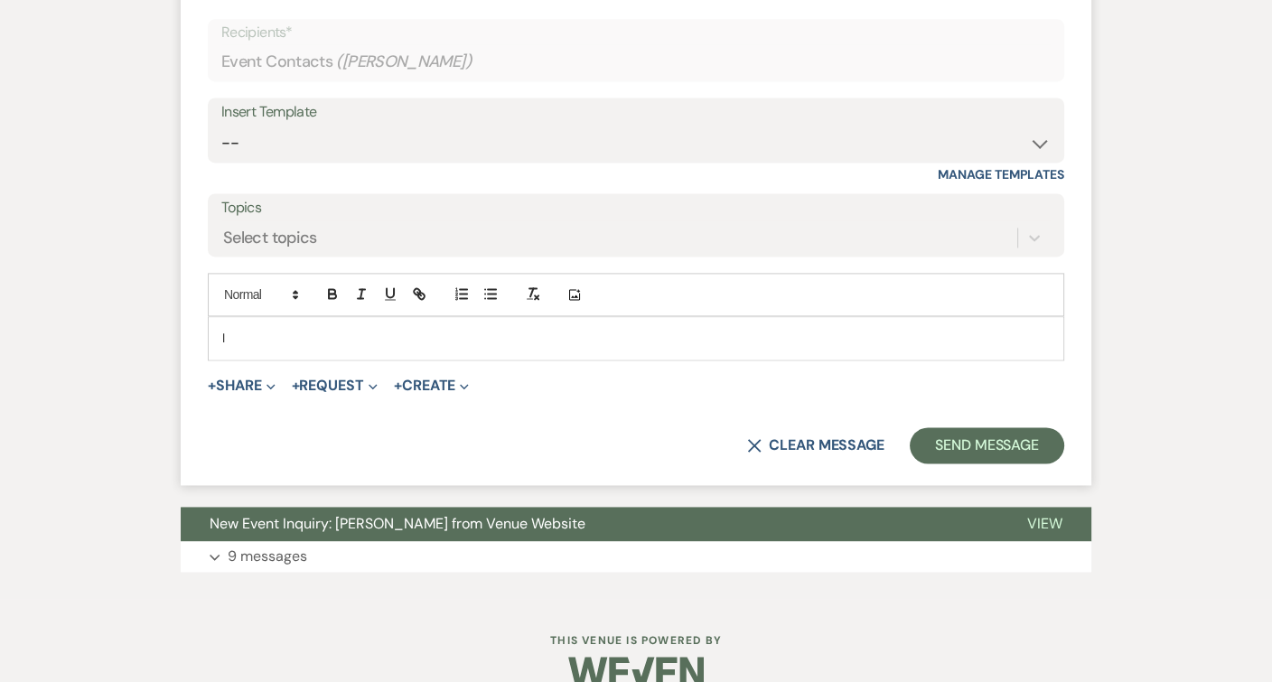
scroll to position [2681, 0]
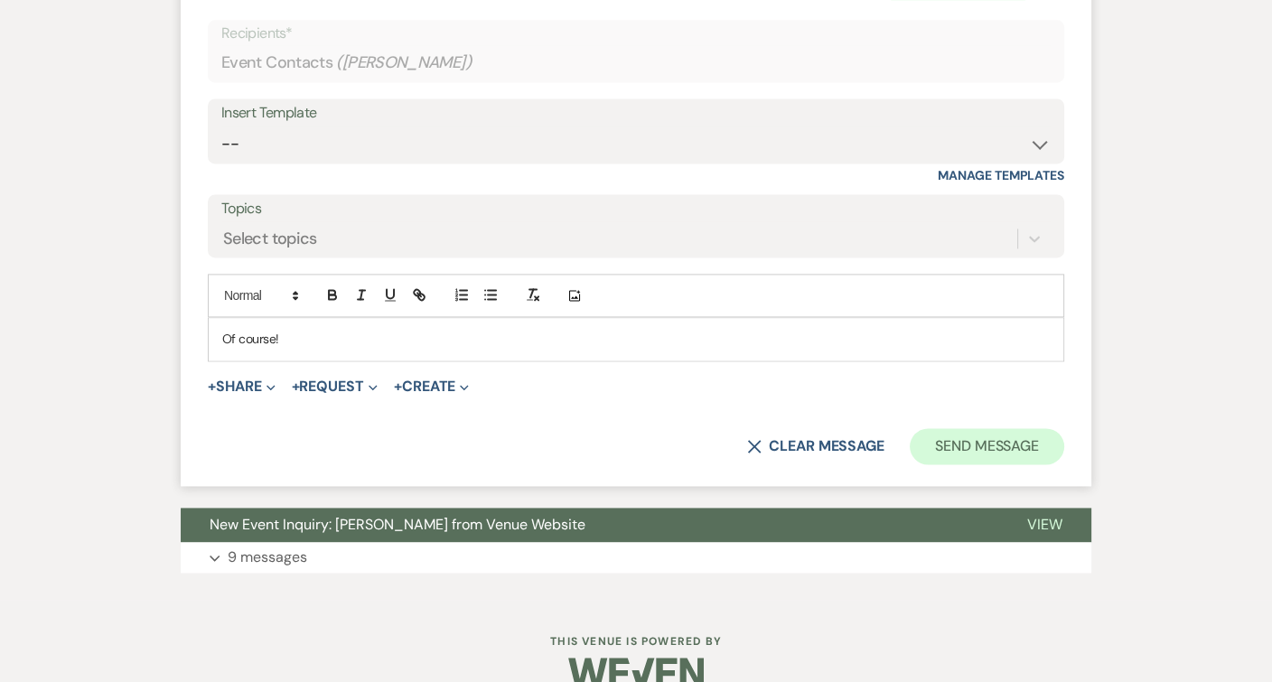
click at [982, 428] on button "Send Message" at bounding box center [987, 446] width 154 height 36
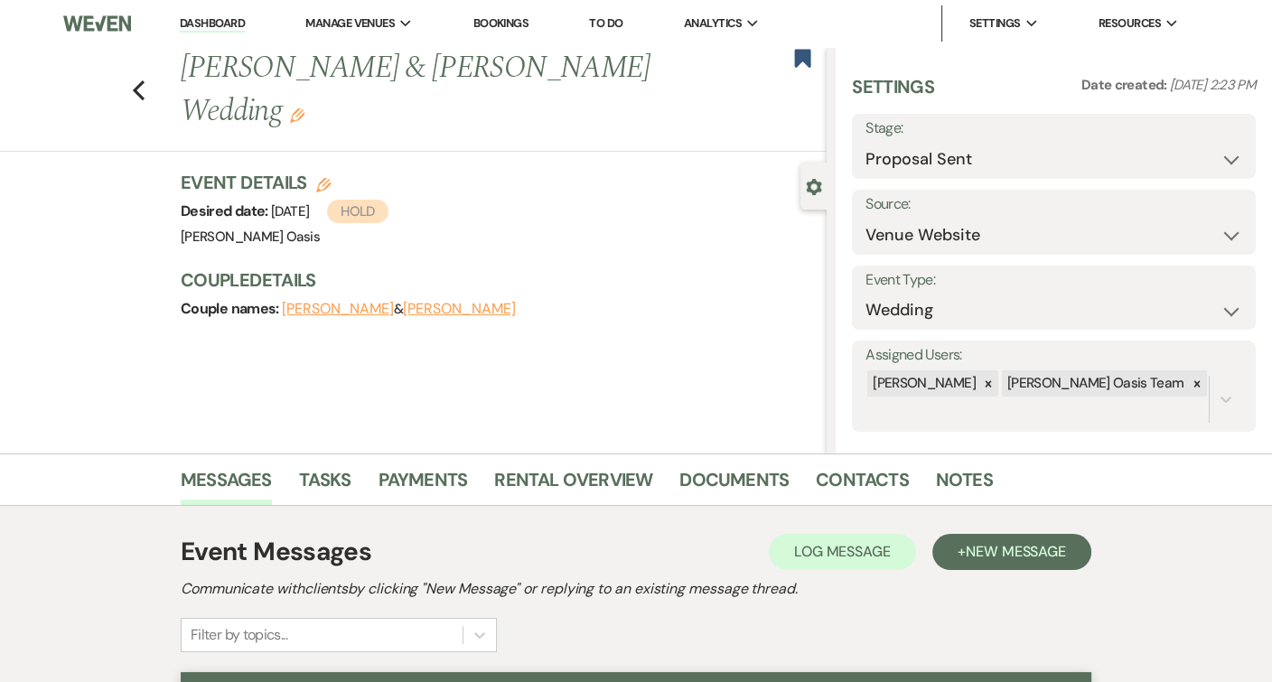
scroll to position [0, 0]
click at [181, 23] on link "Dashboard" at bounding box center [212, 23] width 65 height 17
